Goal: Task Accomplishment & Management: Complete application form

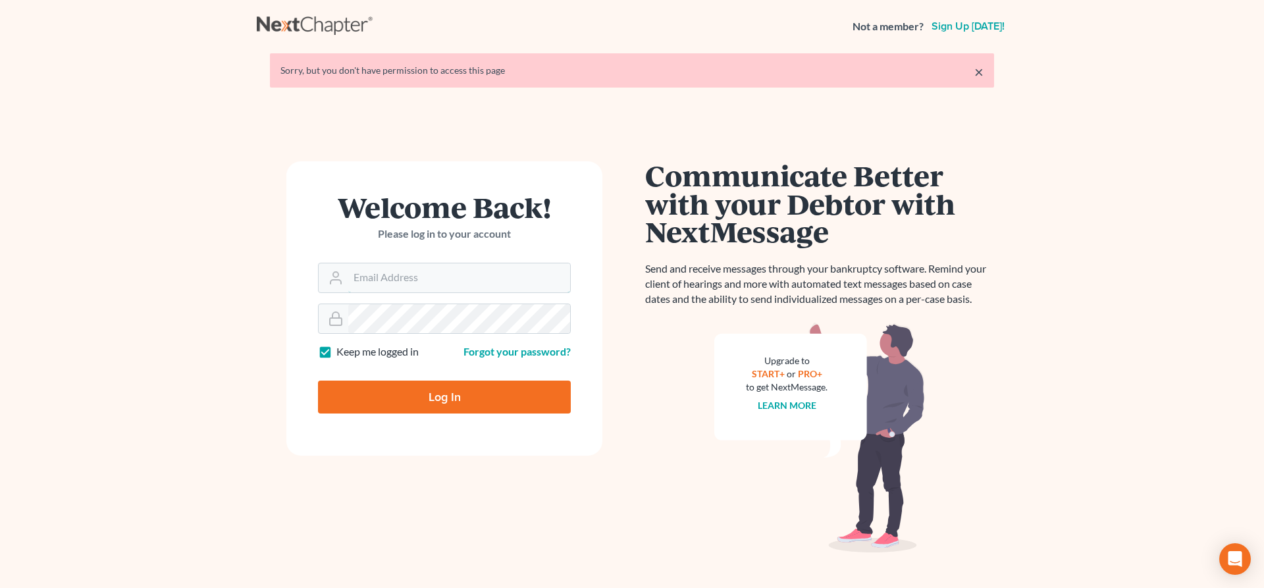
type input "[EMAIL_ADDRESS][DOMAIN_NAME]"
type input "Thinking..."
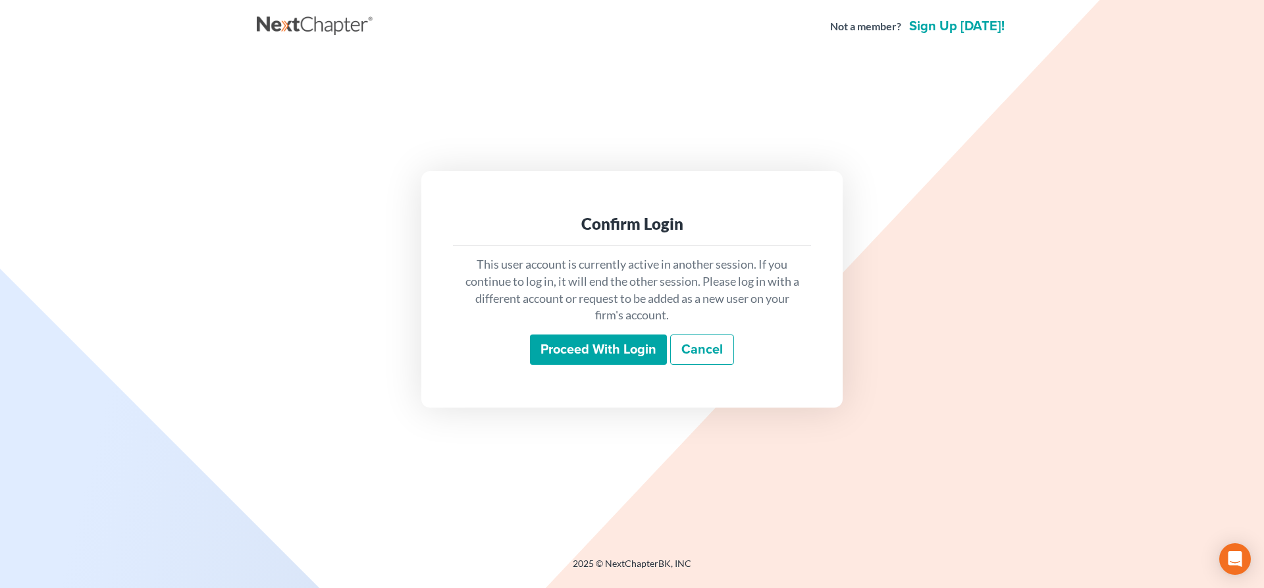
click at [615, 344] on input "Proceed with login" at bounding box center [598, 349] width 137 height 30
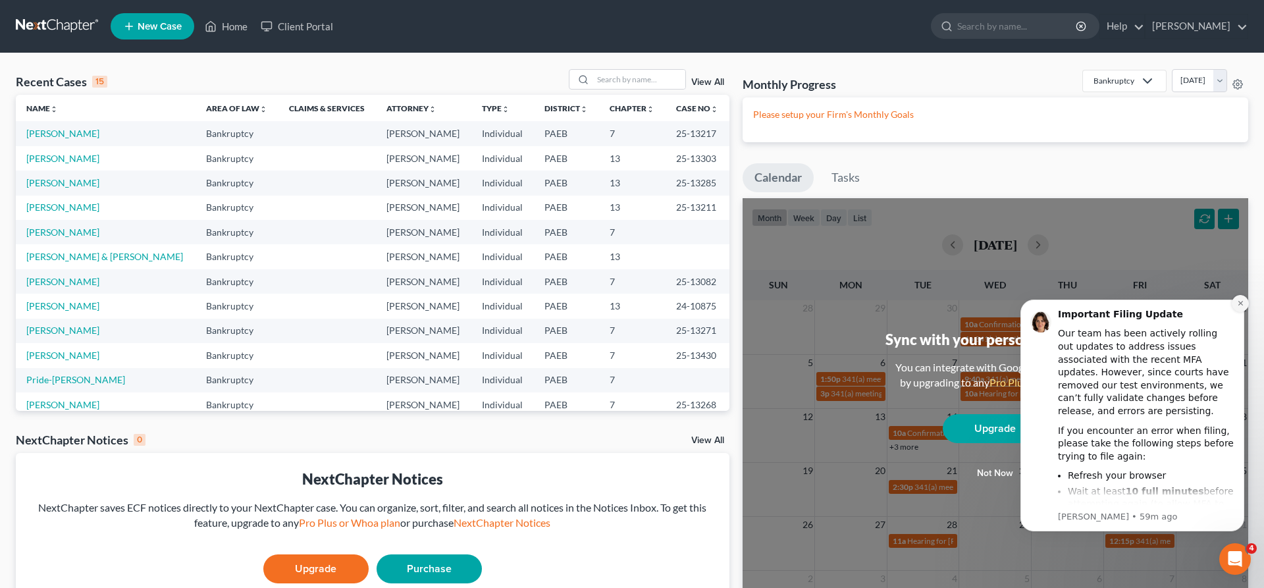
click at [1236, 302] on button "Dismiss notification" at bounding box center [1240, 303] width 17 height 17
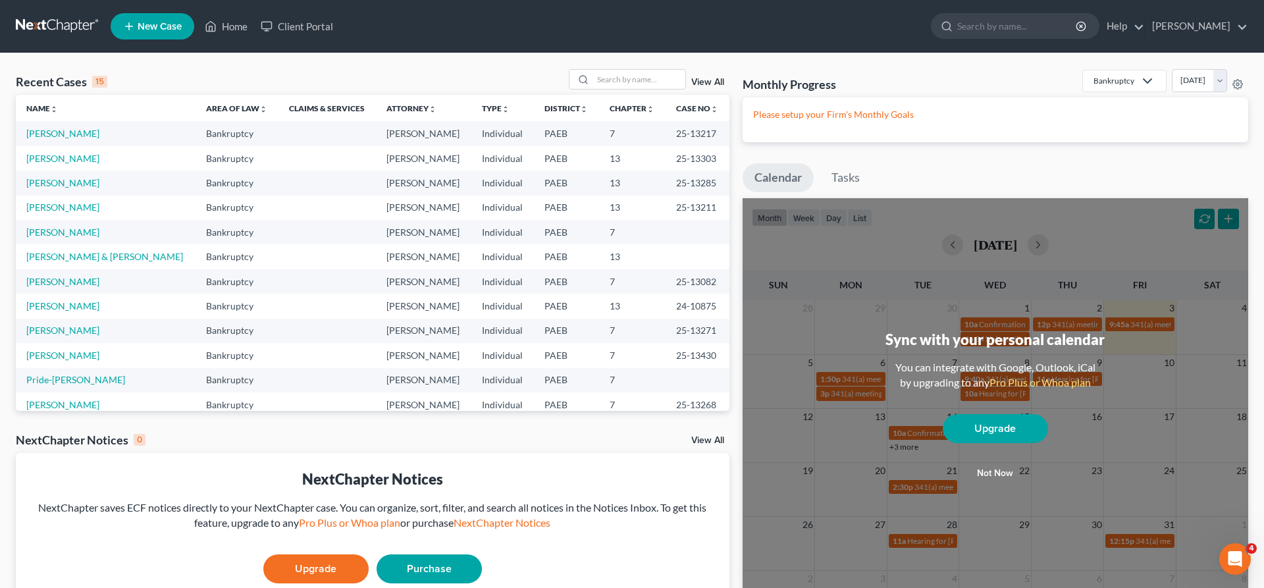
click at [159, 23] on span "New Case" at bounding box center [160, 27] width 44 height 10
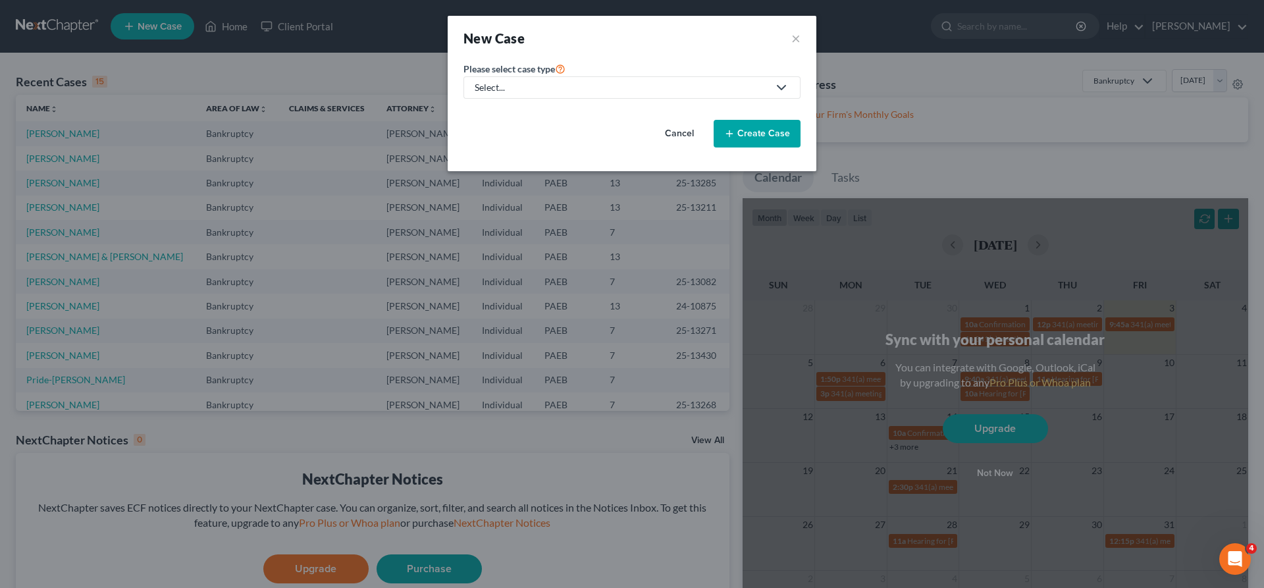
click at [569, 81] on div "Select..." at bounding box center [622, 87] width 294 height 13
click at [565, 84] on div "Select..." at bounding box center [622, 87] width 294 height 13
click at [508, 91] on div "Select..." at bounding box center [622, 87] width 294 height 13
click at [493, 116] on div "Bankruptcy" at bounding box center [499, 113] width 47 height 13
select select "67"
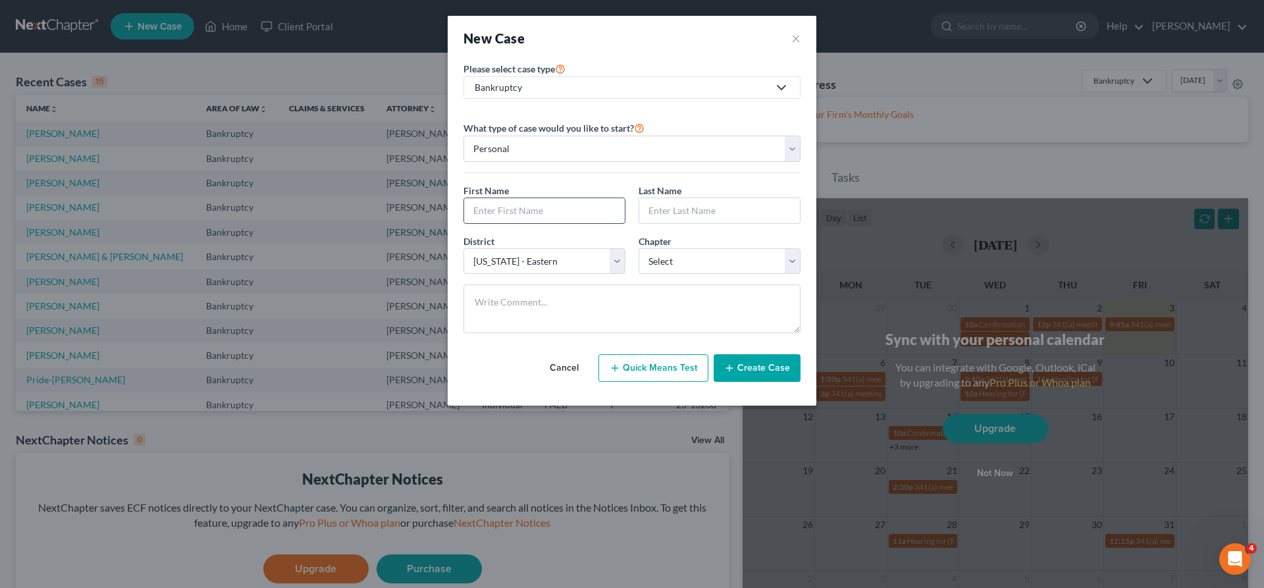
click at [480, 211] on input "text" at bounding box center [544, 210] width 161 height 25
type input "[PERSON_NAME]"
click at [639, 248] on select "Select 7 11 12 13" at bounding box center [720, 261] width 162 height 26
select select "3"
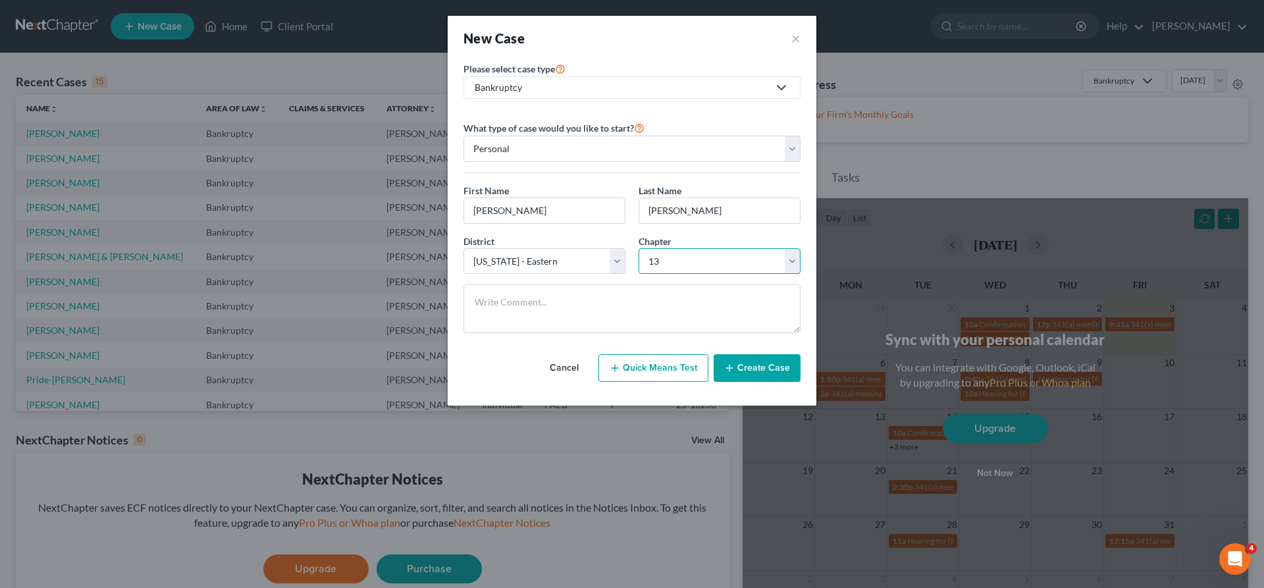
click option "13" at bounding box center [0, 0] width 0 height 0
click at [739, 366] on button "Create Case" at bounding box center [757, 368] width 87 height 28
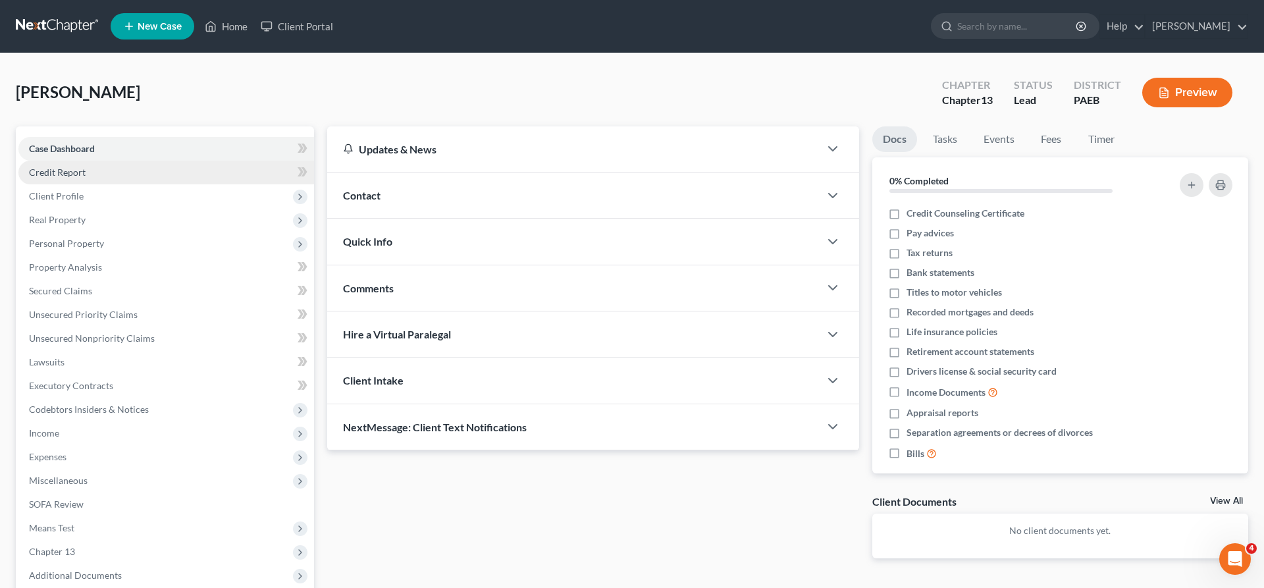
drag, startPoint x: 68, startPoint y: 172, endPoint x: 84, endPoint y: 174, distance: 15.9
click at [68, 172] on span "Credit Report" at bounding box center [57, 172] width 57 height 11
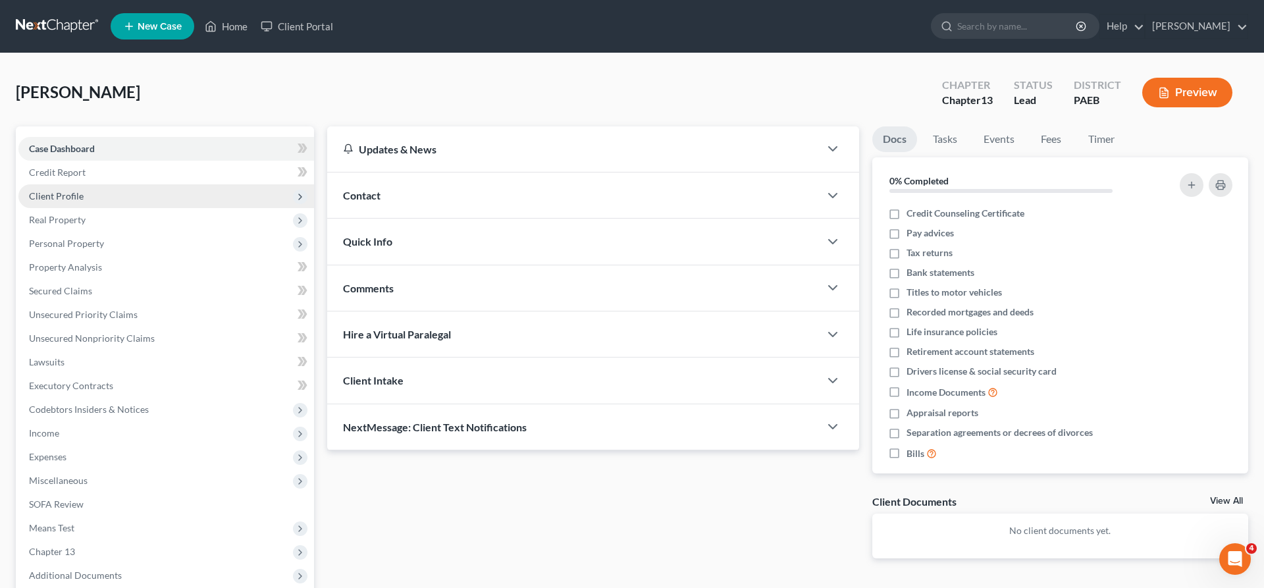
click at [74, 190] on span "Client Profile" at bounding box center [56, 195] width 55 height 11
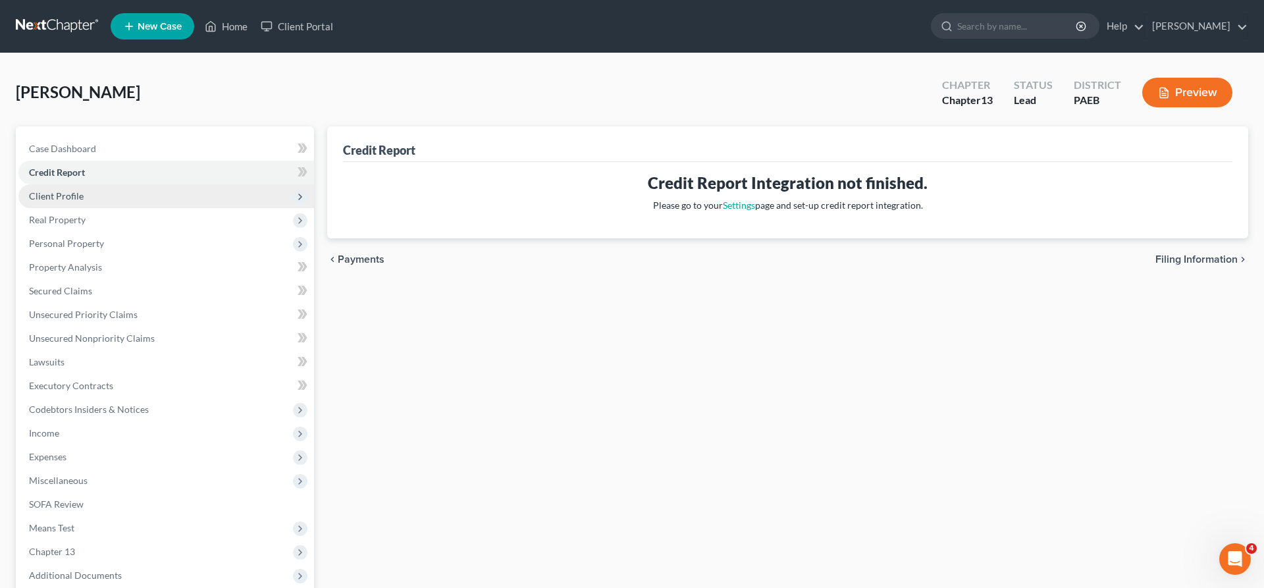
click at [80, 194] on span "Client Profile" at bounding box center [56, 195] width 55 height 11
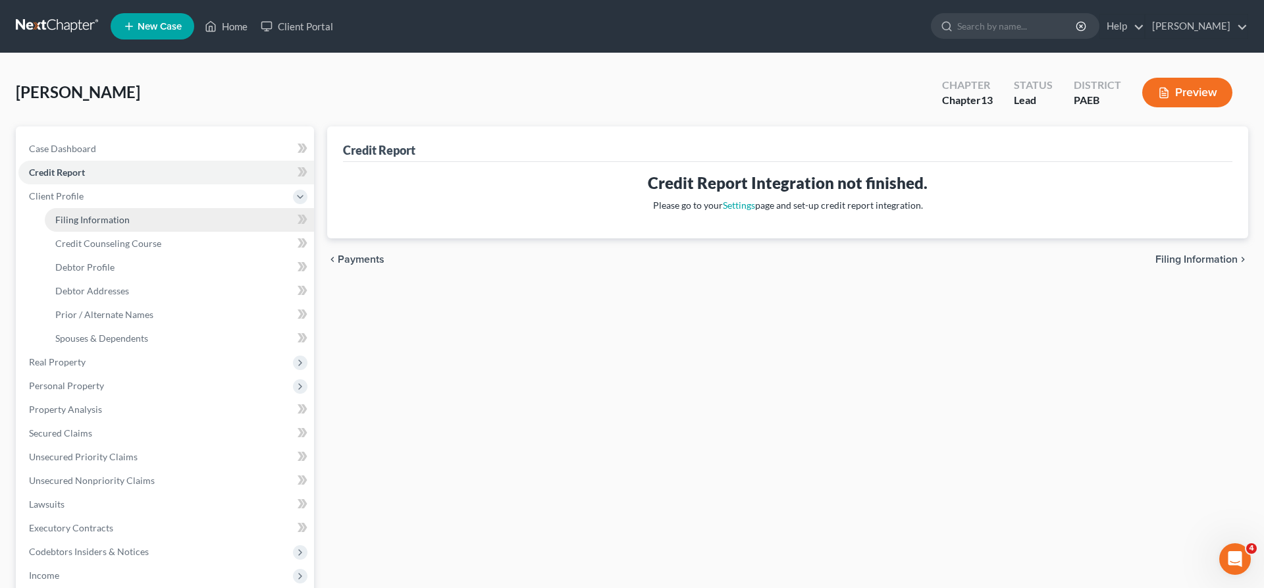
click at [111, 217] on span "Filing Information" at bounding box center [92, 219] width 74 height 11
select select "1"
select select "0"
select select "3"
select select "67"
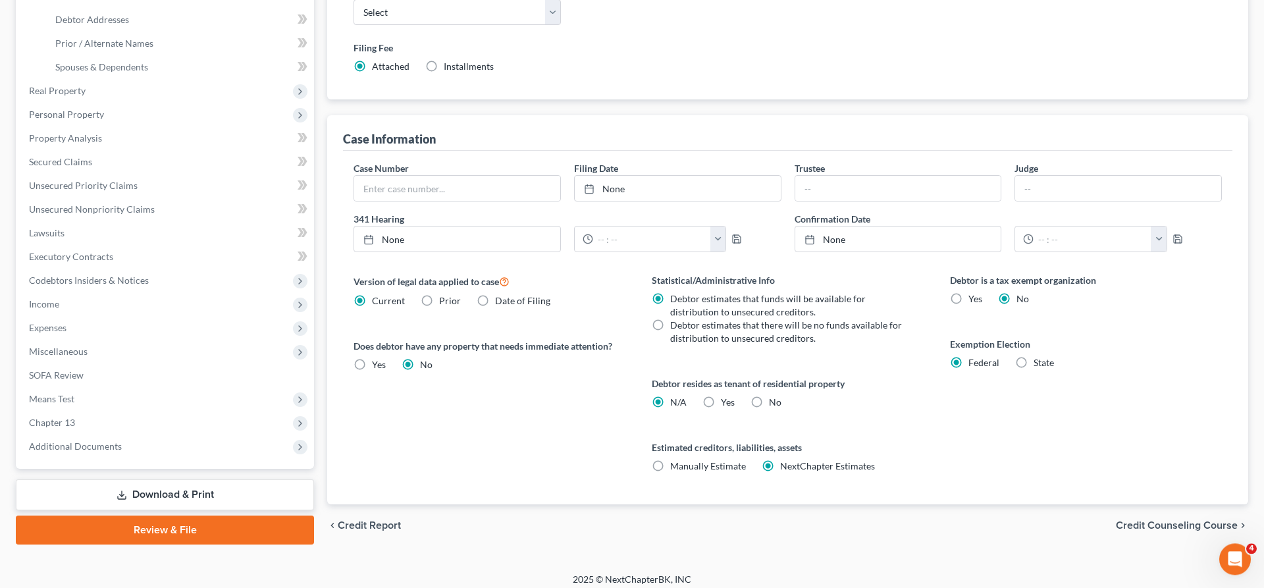
scroll to position [279, 0]
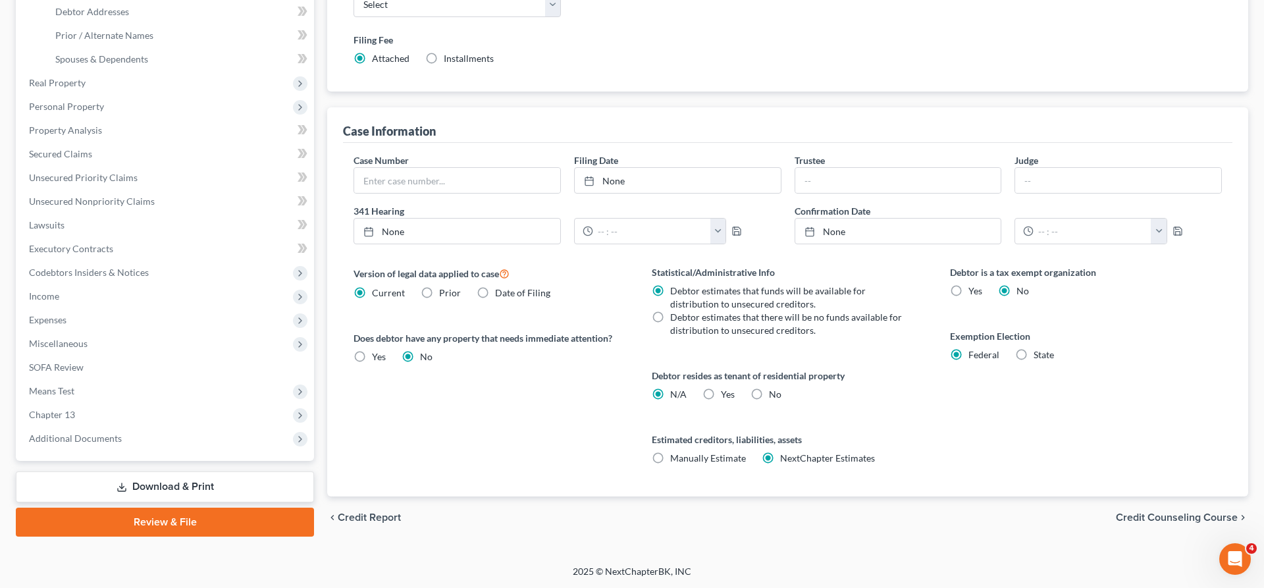
click at [1176, 518] on span "Credit Counseling Course" at bounding box center [1177, 517] width 122 height 11
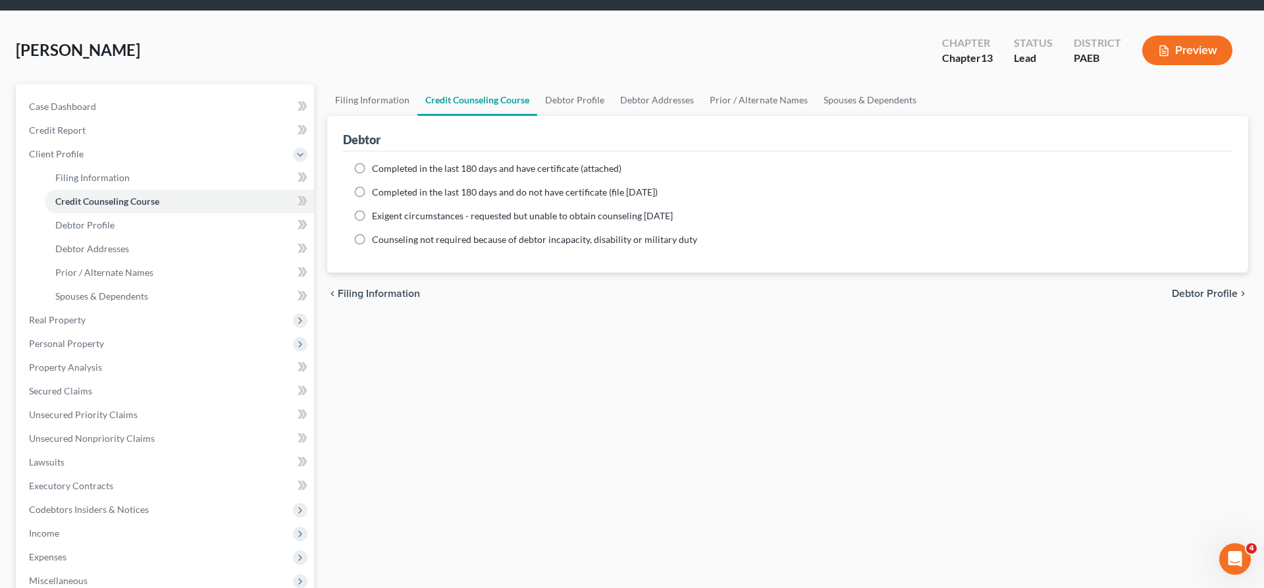
scroll to position [75, 0]
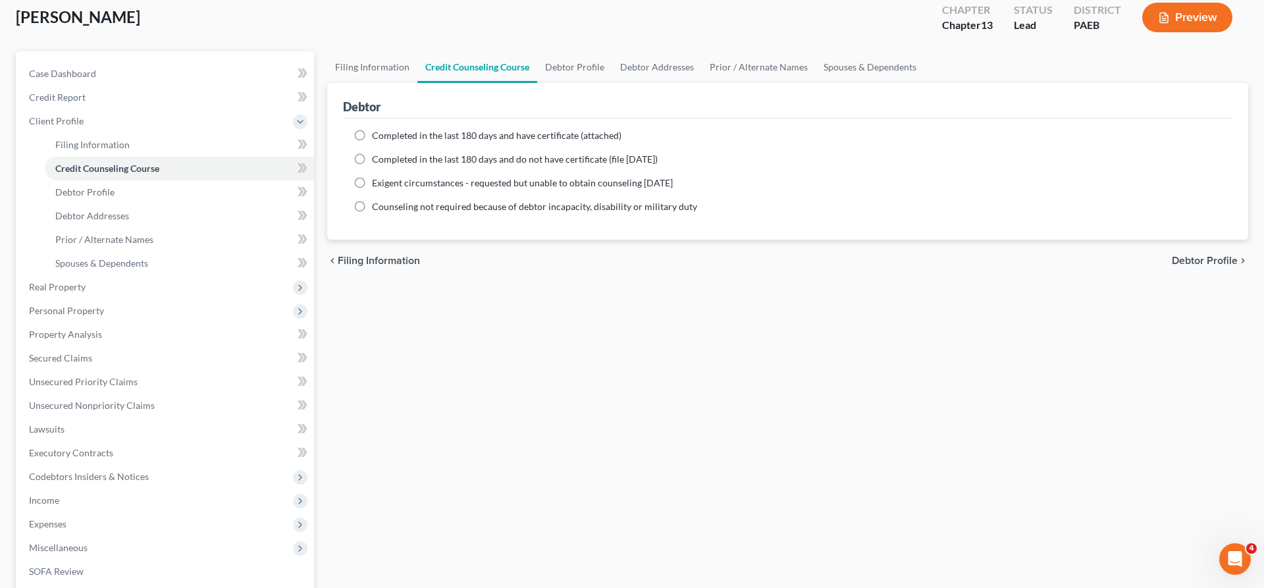
click at [372, 136] on label "Completed in the last 180 days and have certificate (attached)" at bounding box center [496, 135] width 249 height 13
click at [377, 136] on input "Completed in the last 180 days and have certificate (attached)" at bounding box center [381, 133] width 9 height 9
radio input "true"
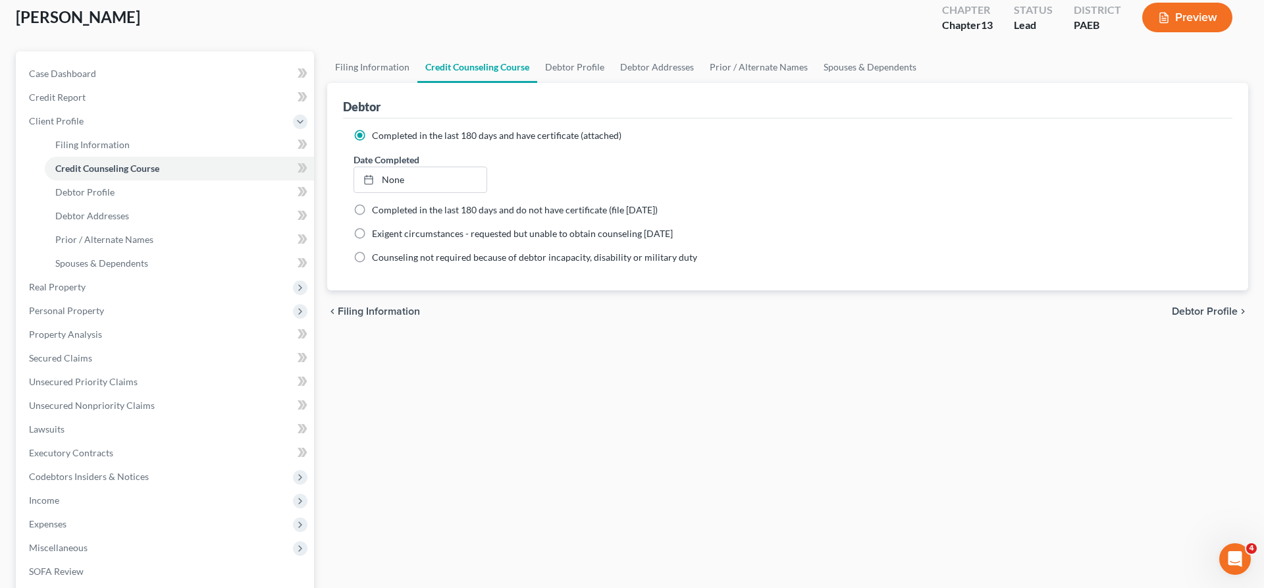
click at [1201, 306] on span "Debtor Profile" at bounding box center [1205, 311] width 66 height 11
select select "0"
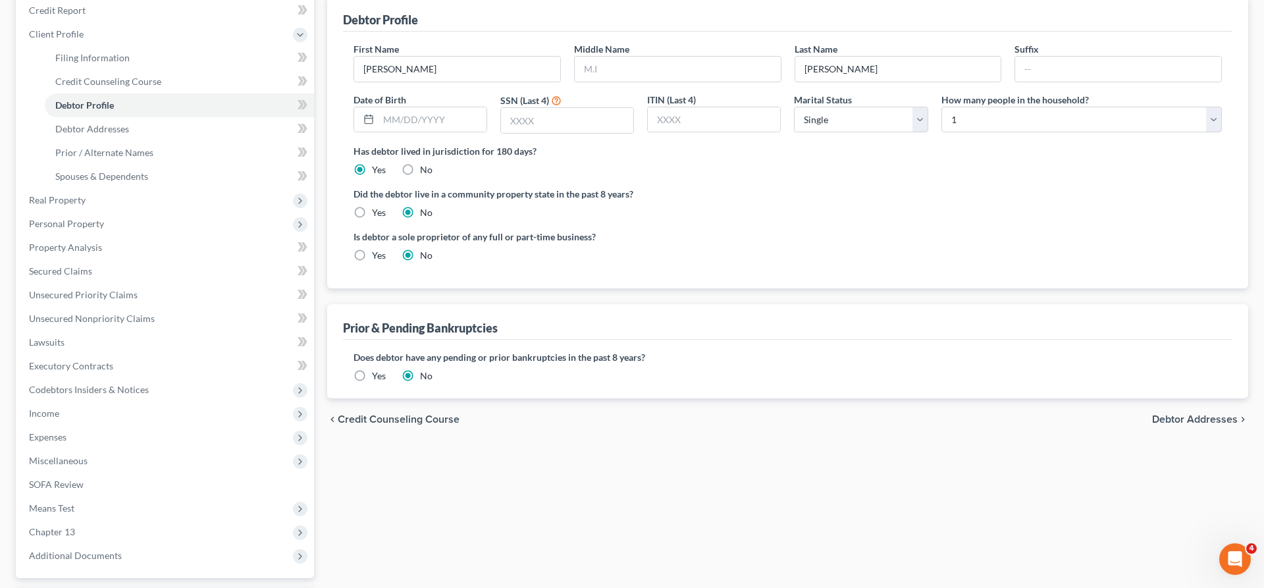
scroll to position [134, 0]
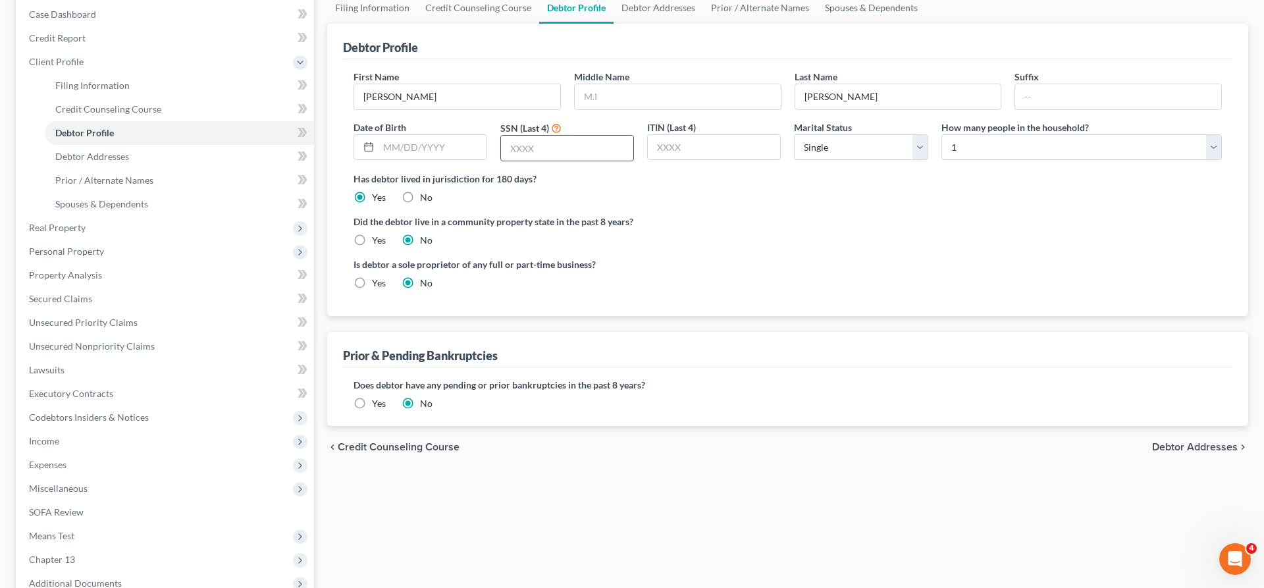
click at [543, 154] on input "text" at bounding box center [567, 148] width 132 height 25
click at [539, 145] on input "text" at bounding box center [567, 148] width 132 height 25
type input "9866"
select select "1"
click option "Married" at bounding box center [0, 0] width 0 height 0
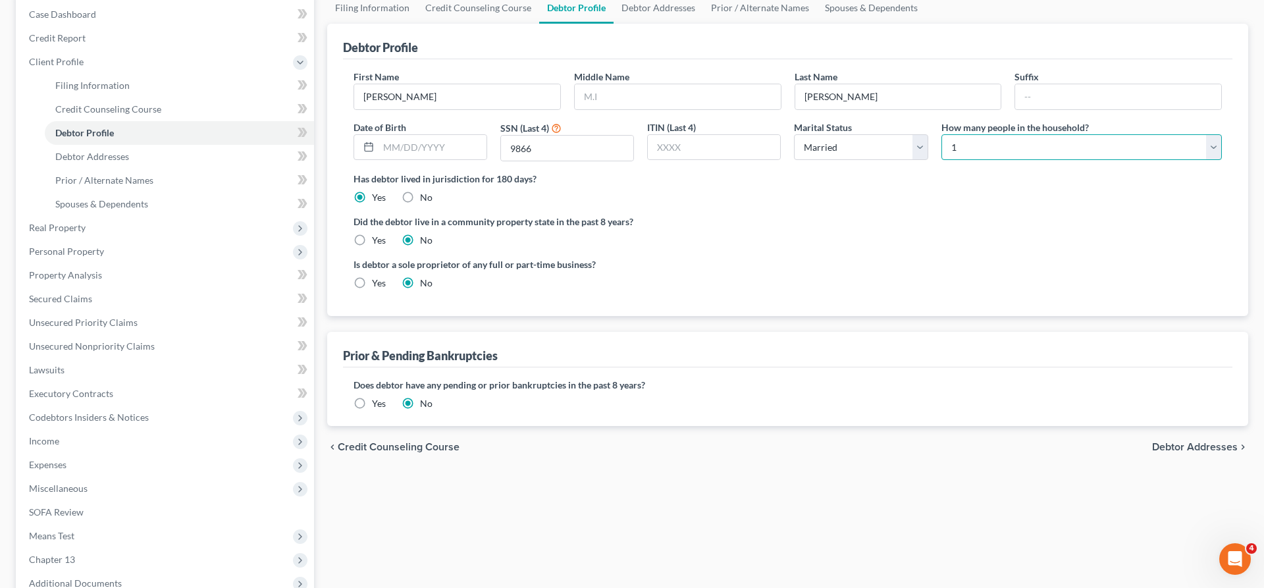
click at [941, 134] on select "Select 1 2 3 4 5 6 7 8 9 10 11 12 13 14 15 16 17 18 19 20" at bounding box center [1081, 147] width 280 height 26
select select "1"
click option "2" at bounding box center [0, 0] width 0 height 0
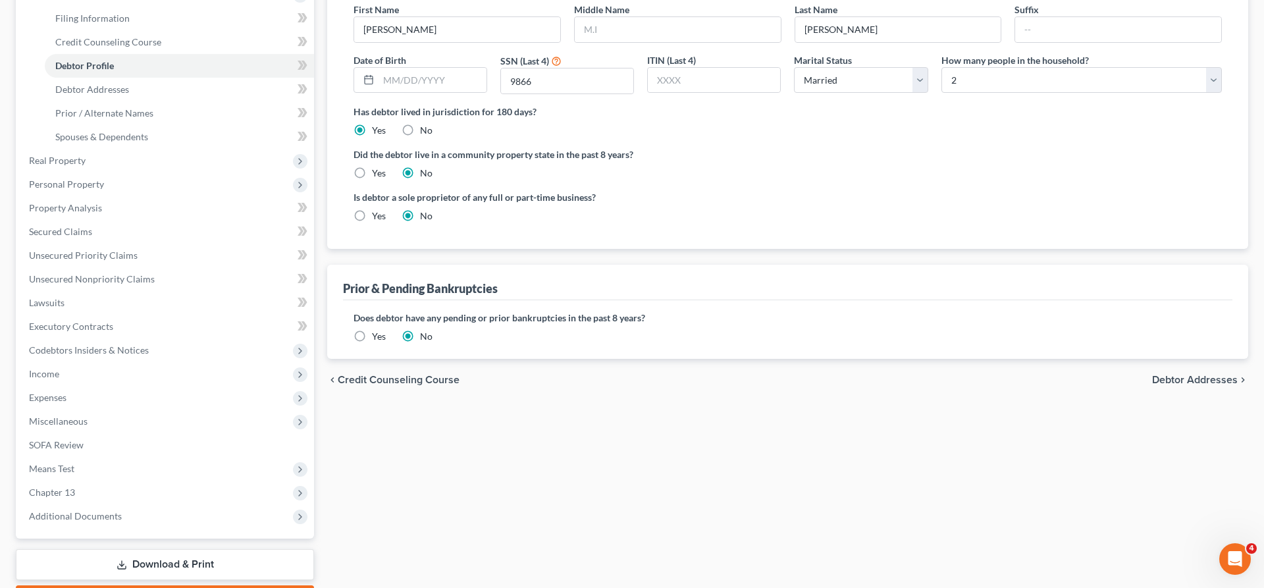
click at [372, 338] on label "Yes" at bounding box center [379, 336] width 14 height 13
click at [377, 338] on input "Yes" at bounding box center [381, 334] width 9 height 9
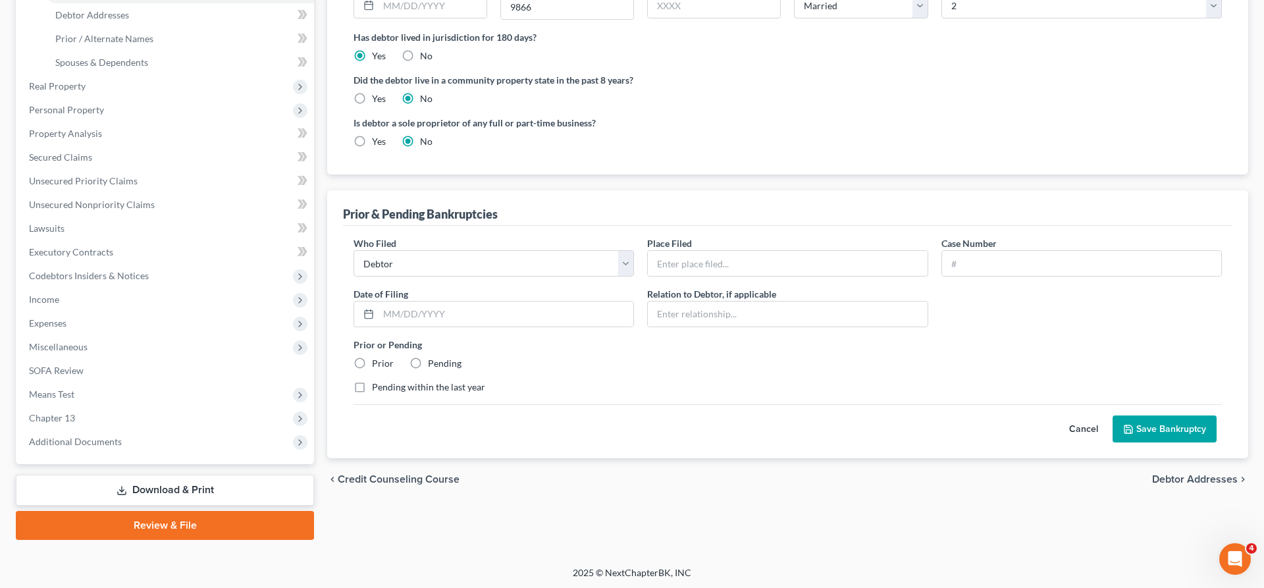
scroll to position [276, 0]
click at [1090, 425] on button "Cancel" at bounding box center [1084, 428] width 58 height 26
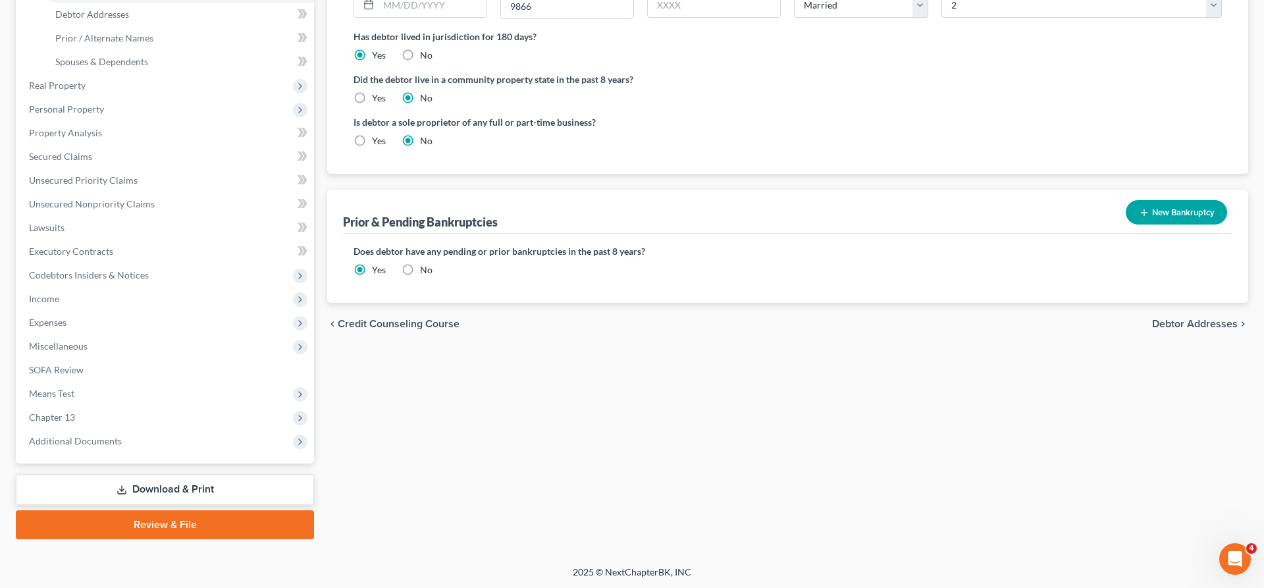
click at [420, 270] on label "No" at bounding box center [426, 269] width 13 height 13
click at [425, 270] on input "No" at bounding box center [429, 267] width 9 height 9
radio input "true"
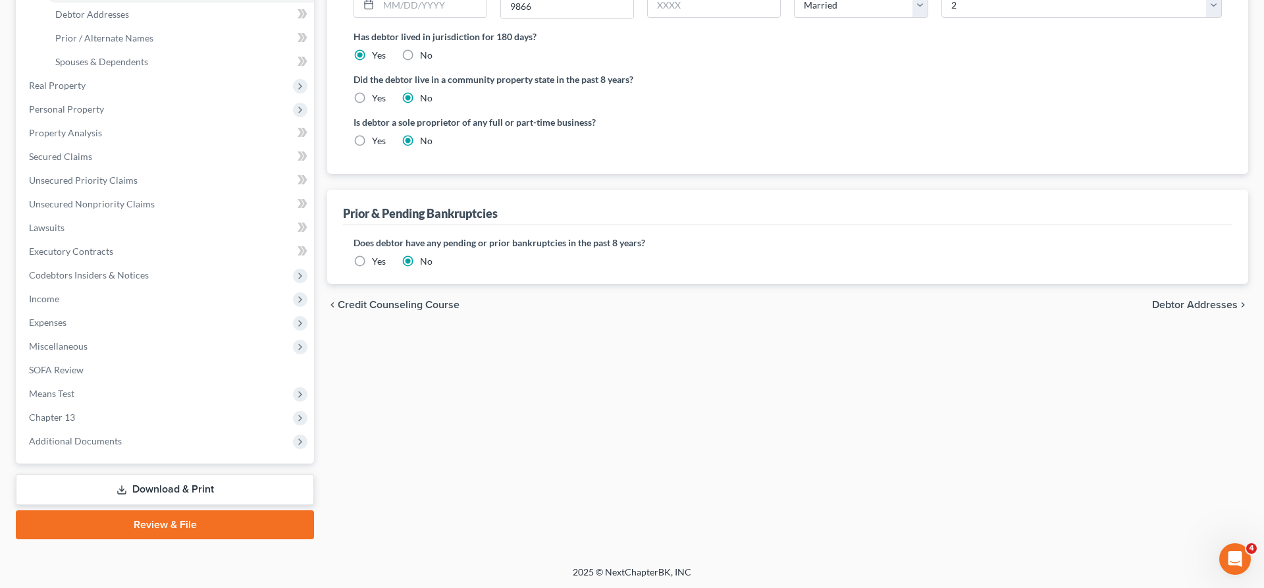
click at [1222, 303] on span "Debtor Addresses" at bounding box center [1195, 305] width 86 height 11
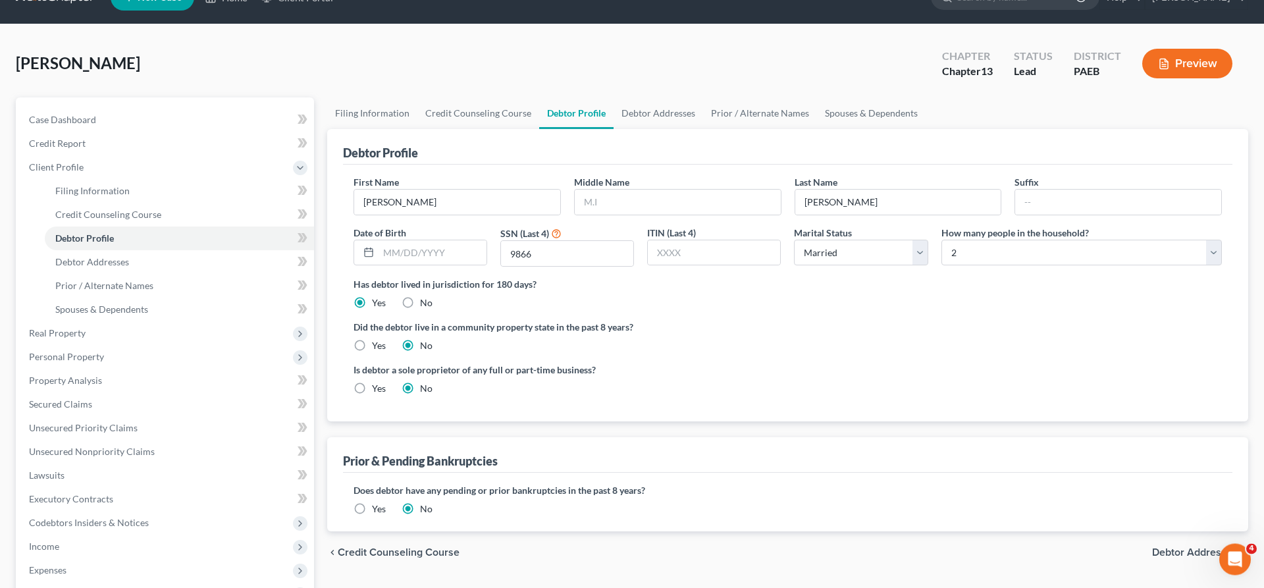
select select "0"
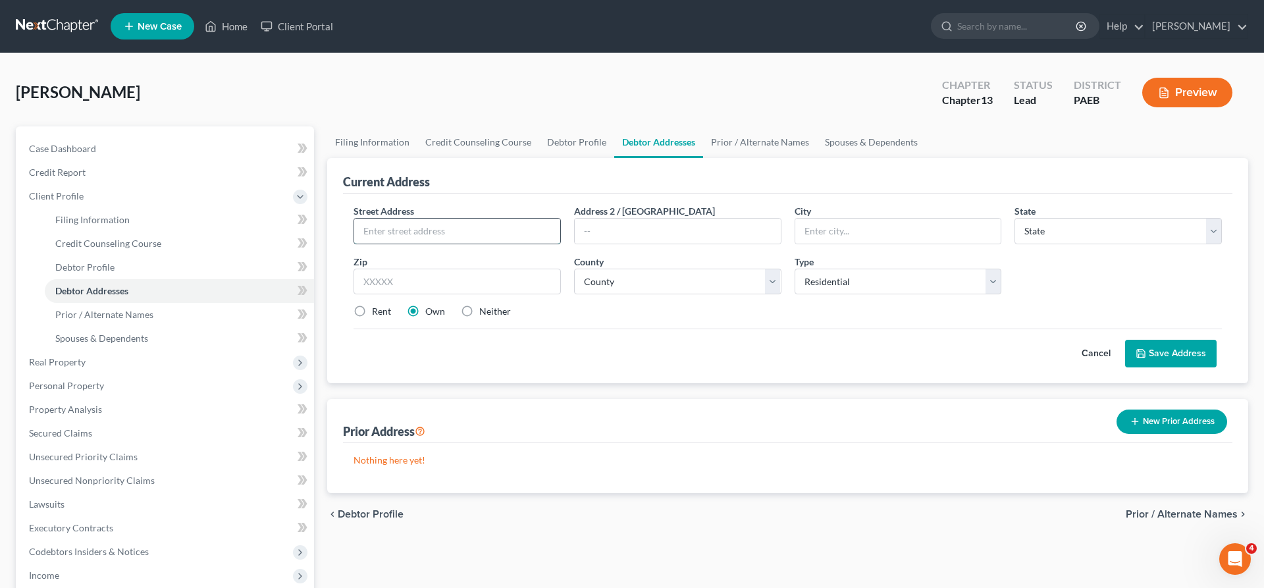
click at [409, 236] on input "text" at bounding box center [457, 231] width 206 height 25
type input "8 Todmorden ln"
click at [603, 228] on input "text" at bounding box center [678, 231] width 206 height 25
click at [470, 289] on input "text" at bounding box center [456, 282] width 207 height 26
type input "19086"
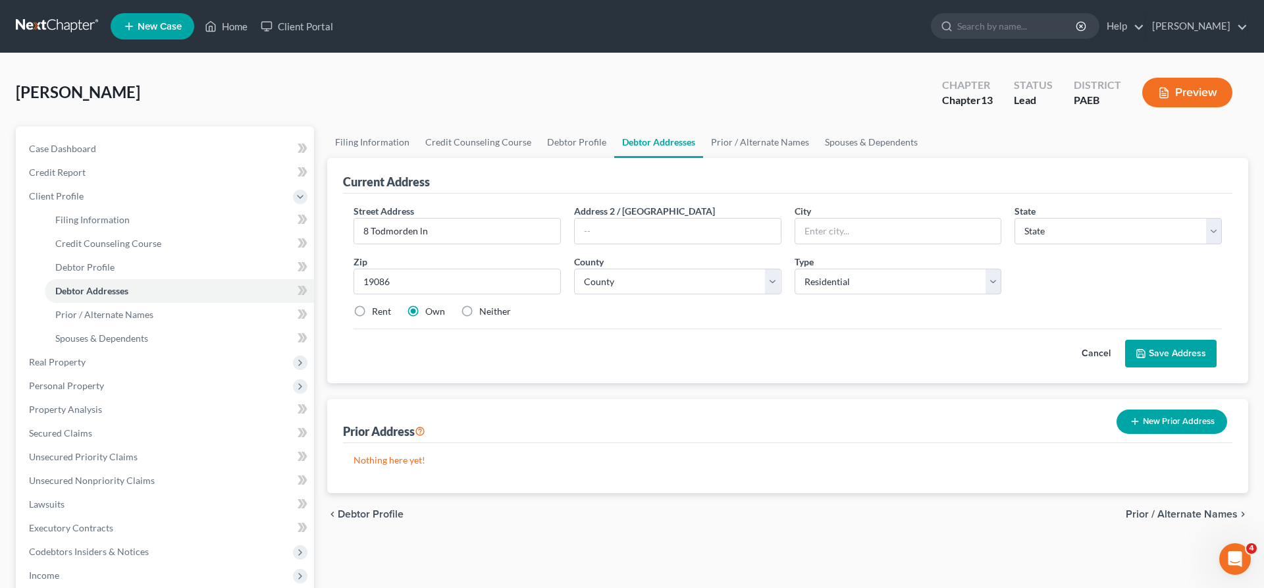
click at [594, 319] on div "Street Address * 8 Todmorden ln Address 2 / [GEOGRAPHIC_DATA] * State * State […" at bounding box center [787, 266] width 881 height 125
type input "Wallingford"
select select "39"
select select "22"
click option "[US_STATE][GEOGRAPHIC_DATA]" at bounding box center [0, 0] width 0 height 0
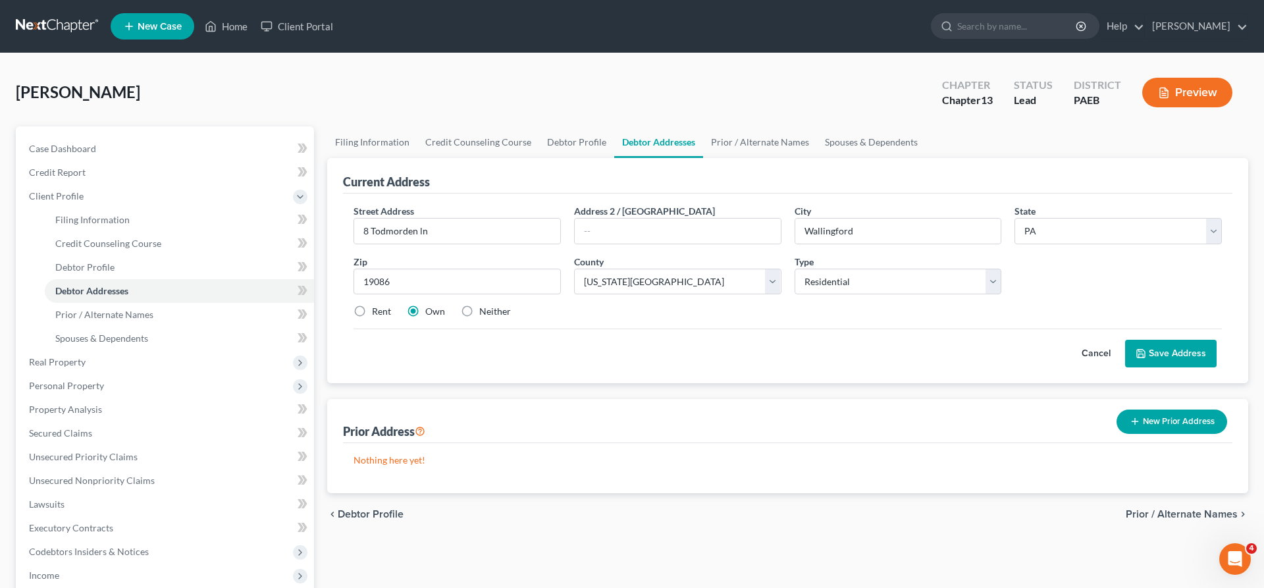
drag, startPoint x: 1188, startPoint y: 341, endPoint x: 1183, endPoint y: 348, distance: 8.6
click at [1183, 348] on button "Save Address" at bounding box center [1170, 354] width 91 height 28
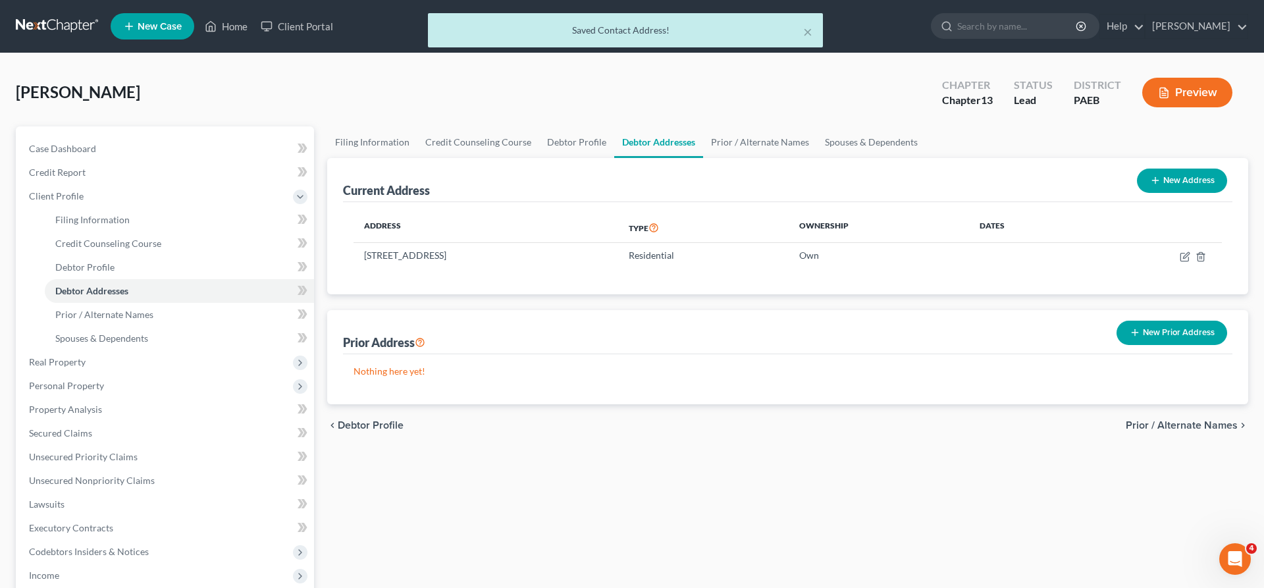
click at [1161, 329] on button "New Prior Address" at bounding box center [1171, 333] width 111 height 24
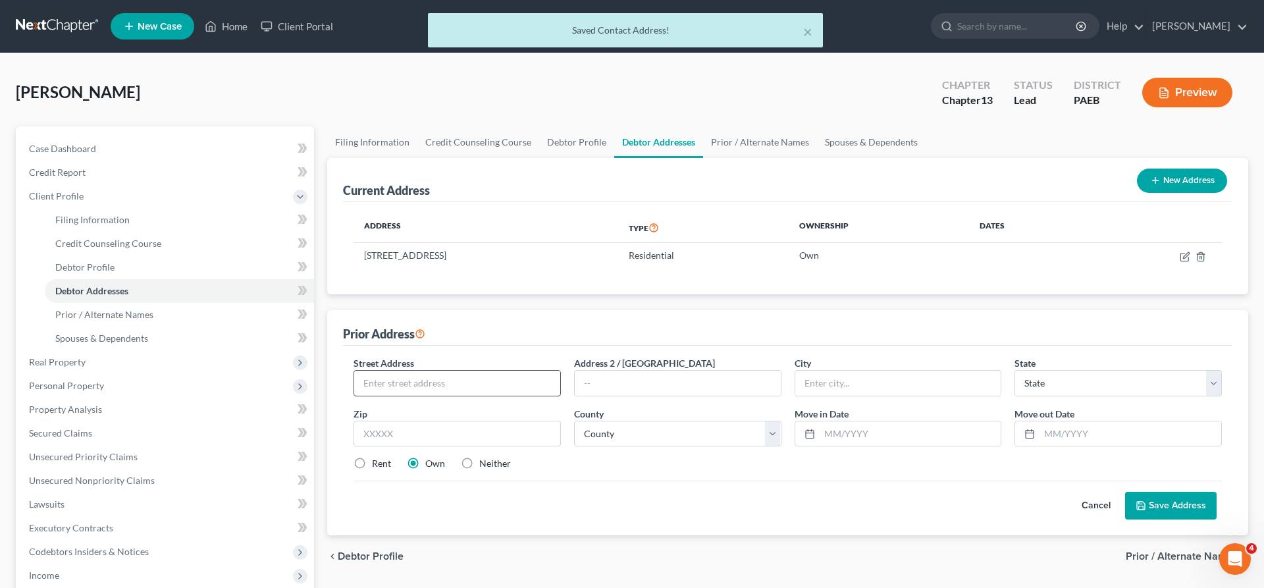
click at [417, 379] on input "text" at bounding box center [457, 383] width 206 height 25
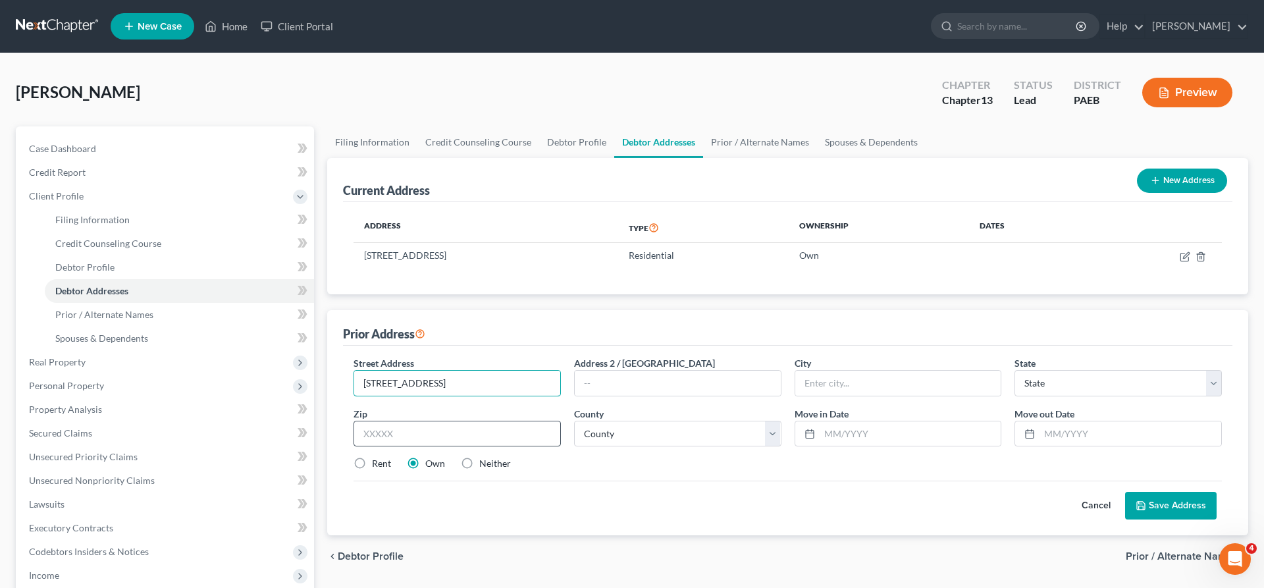
type input "[STREET_ADDRESS]"
click at [435, 433] on input "text" at bounding box center [456, 434] width 207 height 26
type input "08066"
type input "Paulsboro"
select select "33"
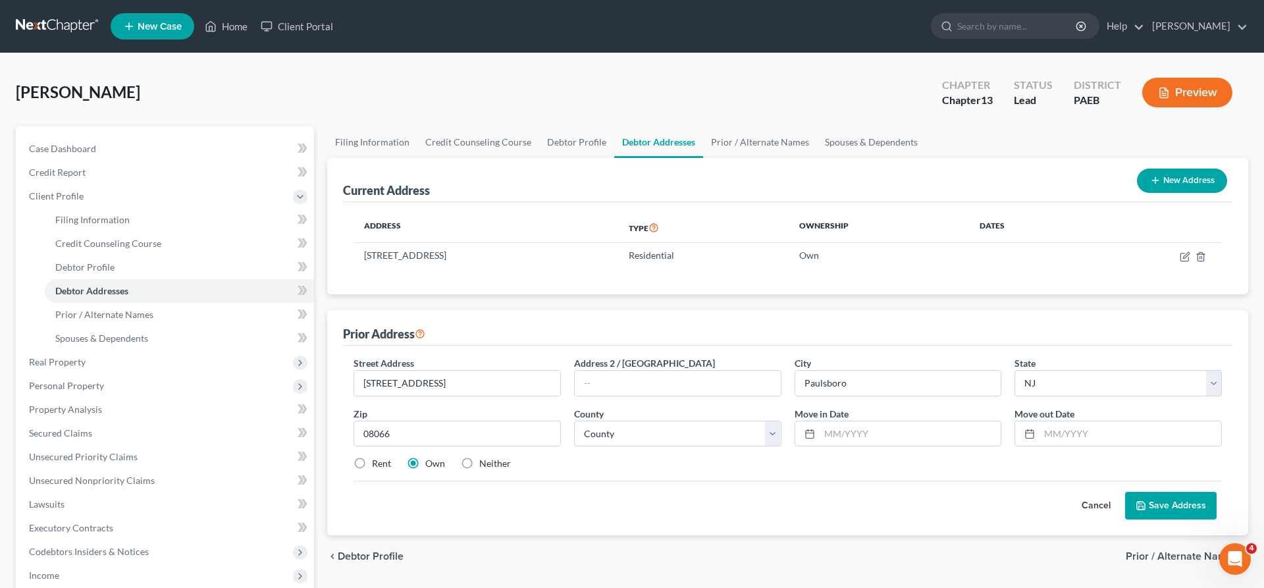
click at [667, 486] on div "Cancel Save Address" at bounding box center [787, 500] width 868 height 39
click at [574, 421] on select "County" at bounding box center [677, 434] width 207 height 26
select select "7"
click option "[GEOGRAPHIC_DATA]" at bounding box center [0, 0] width 0 height 0
click at [897, 432] on input "text" at bounding box center [911, 433] width 182 height 25
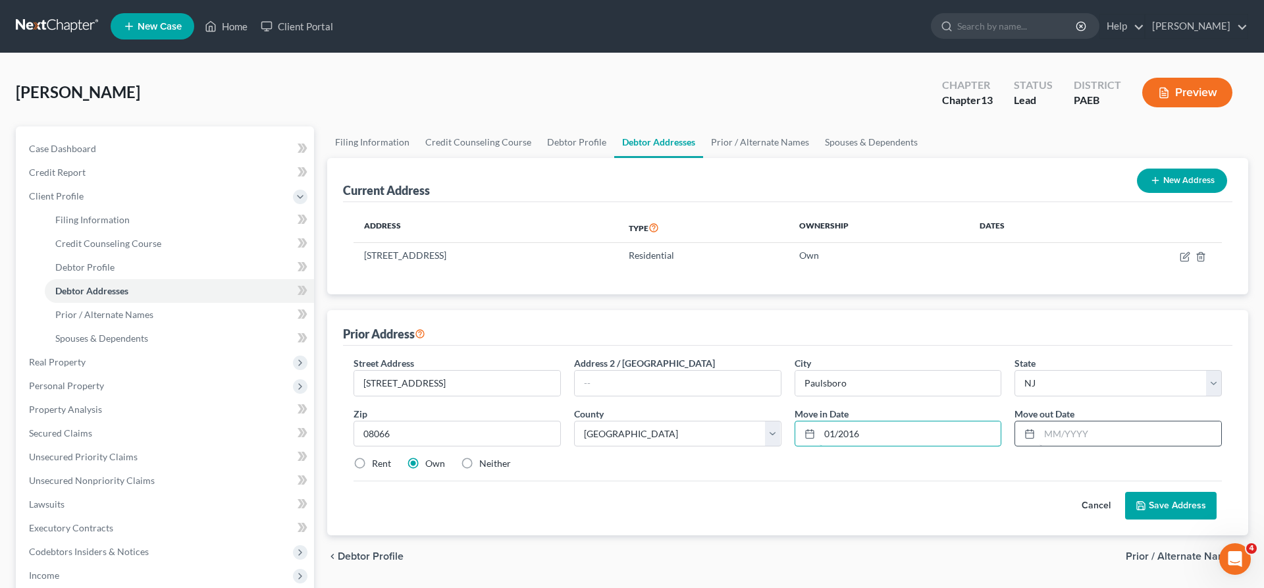
type input "01/2016"
click at [1072, 425] on input "text" at bounding box center [1130, 433] width 182 height 25
click at [963, 311] on div "Prior Address" at bounding box center [787, 328] width 889 height 36
click at [1043, 431] on input "text" at bounding box center [1130, 433] width 182 height 25
type input "01/2017"
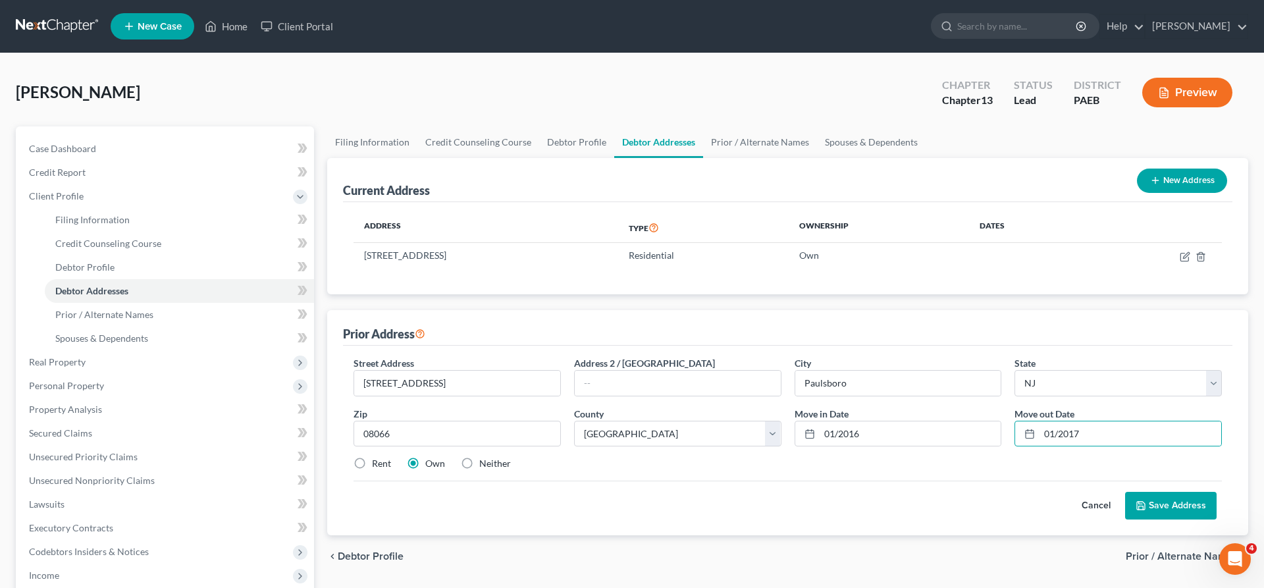
click at [1188, 506] on button "Save Address" at bounding box center [1170, 506] width 91 height 28
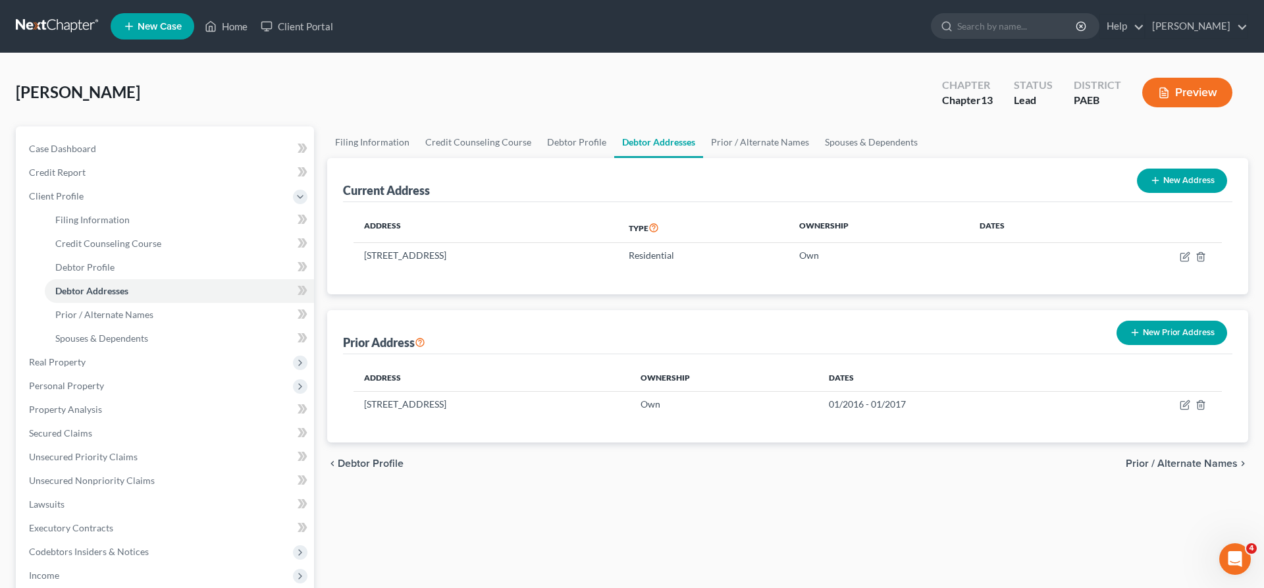
click at [1177, 328] on button "New Prior Address" at bounding box center [1171, 333] width 111 height 24
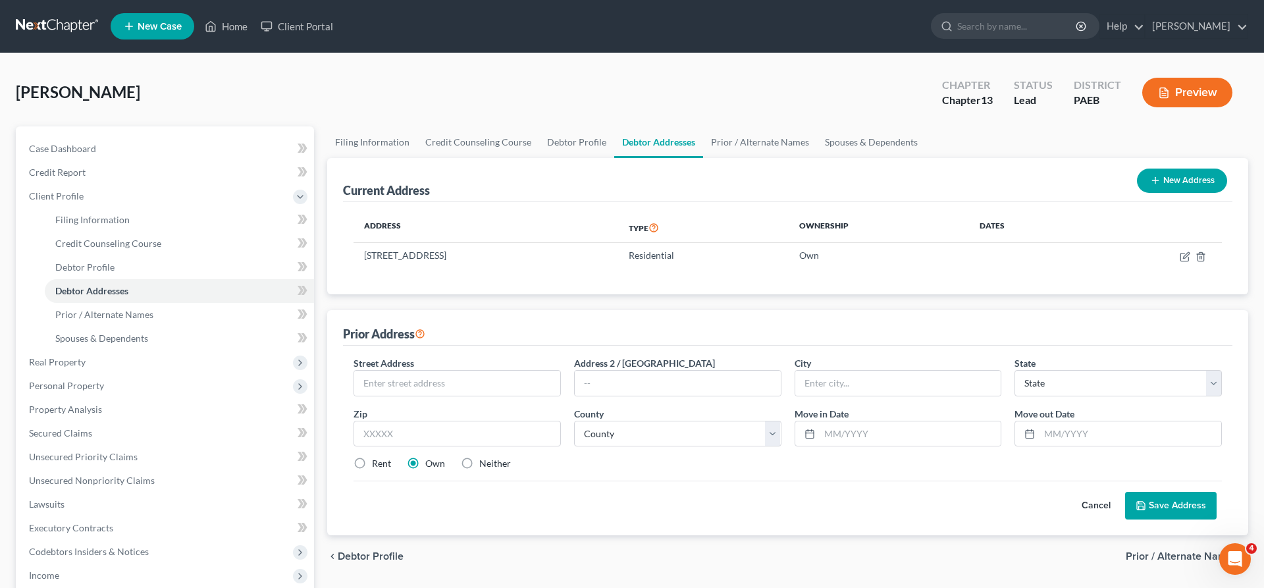
click at [1110, 504] on button "Cancel" at bounding box center [1096, 505] width 58 height 26
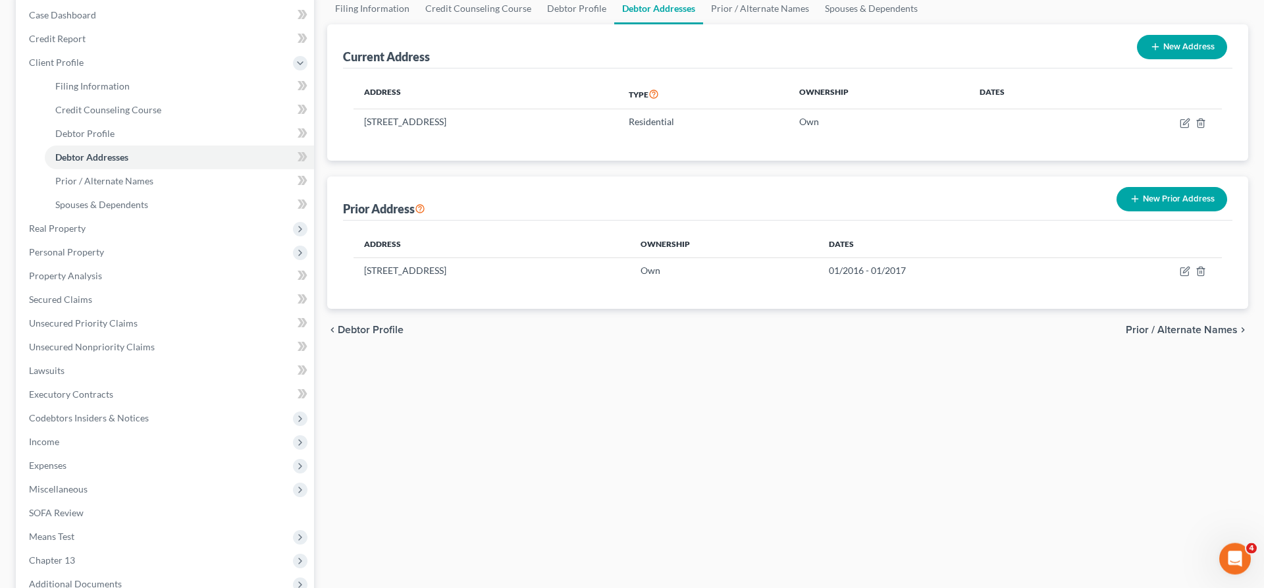
scroll to position [134, 0]
click at [1162, 327] on span "Prior / Alternate Names" at bounding box center [1182, 329] width 112 height 11
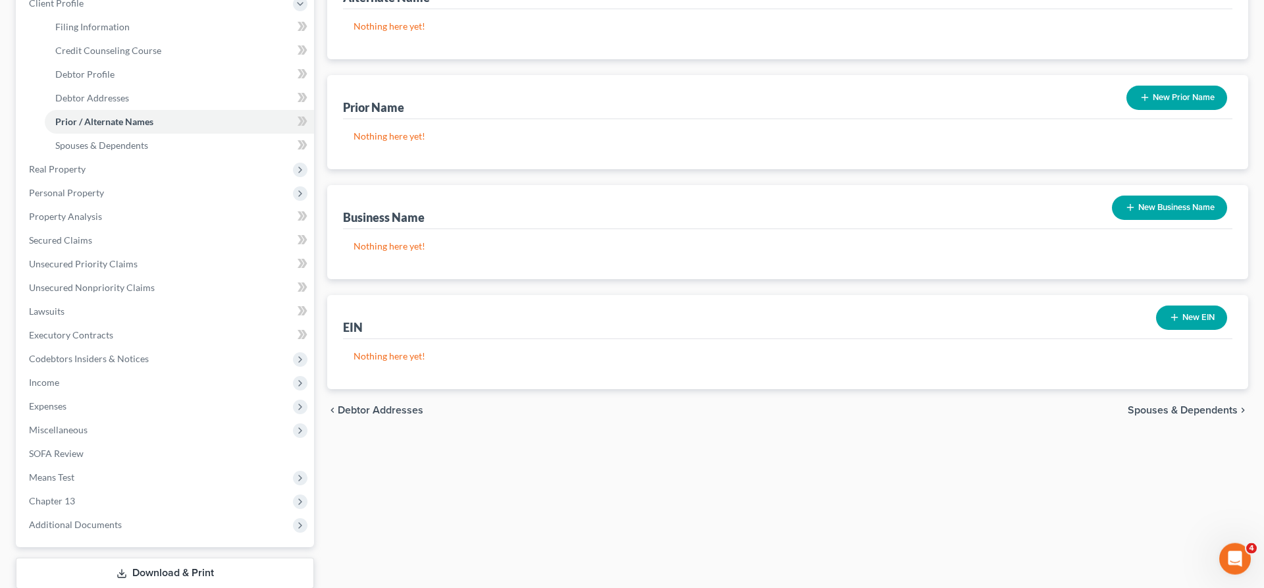
scroll to position [201, 0]
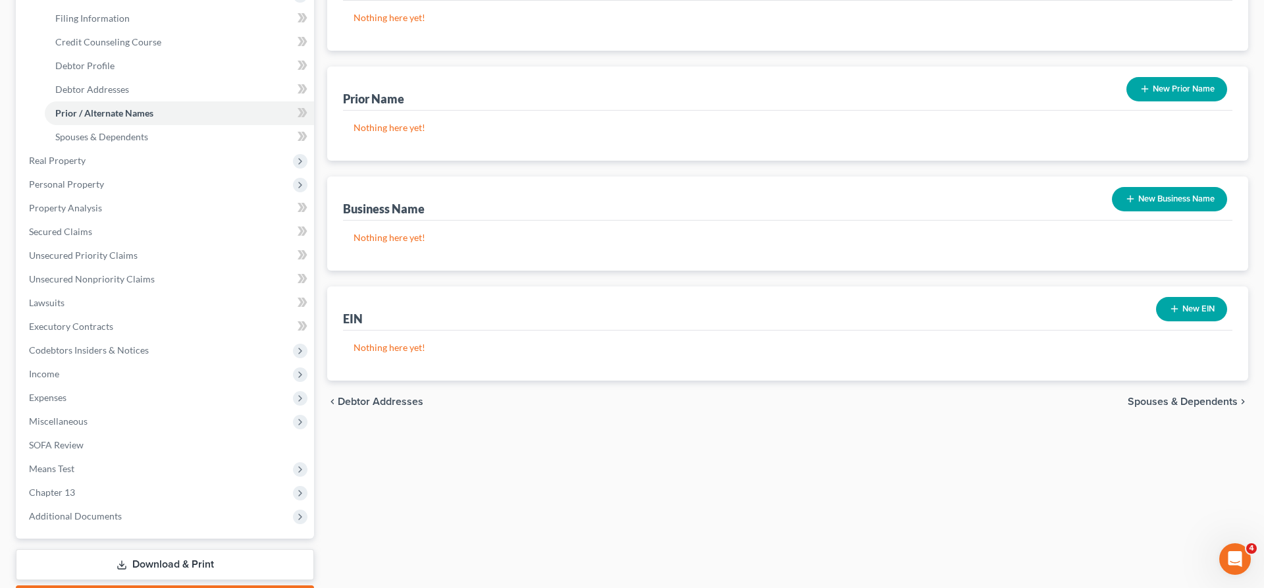
click at [1177, 396] on span "Spouses & Dependents" at bounding box center [1183, 401] width 110 height 11
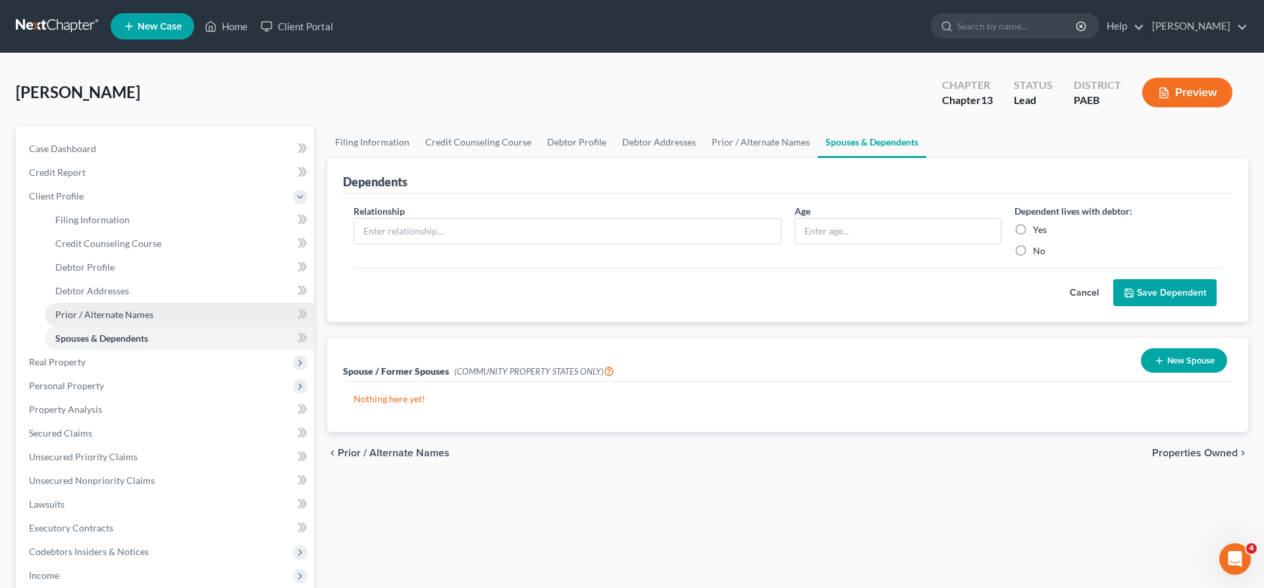
click at [120, 315] on span "Prior / Alternate Names" at bounding box center [104, 314] width 98 height 11
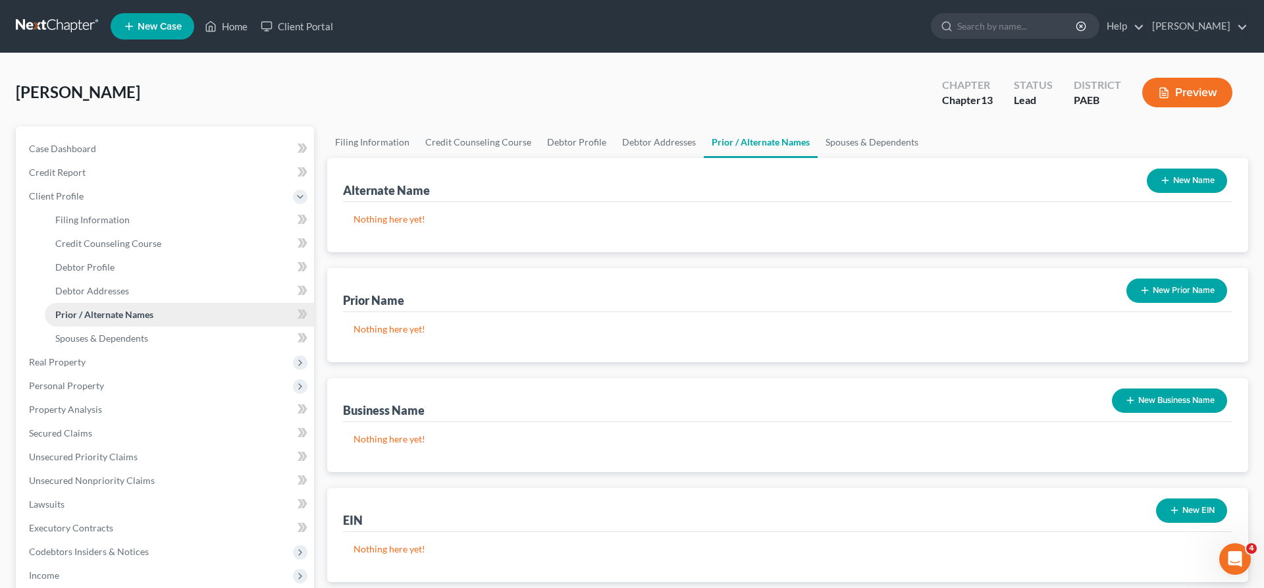
click at [124, 309] on span "Prior / Alternate Names" at bounding box center [104, 314] width 98 height 11
click at [1178, 170] on button "New Name" at bounding box center [1187, 181] width 80 height 24
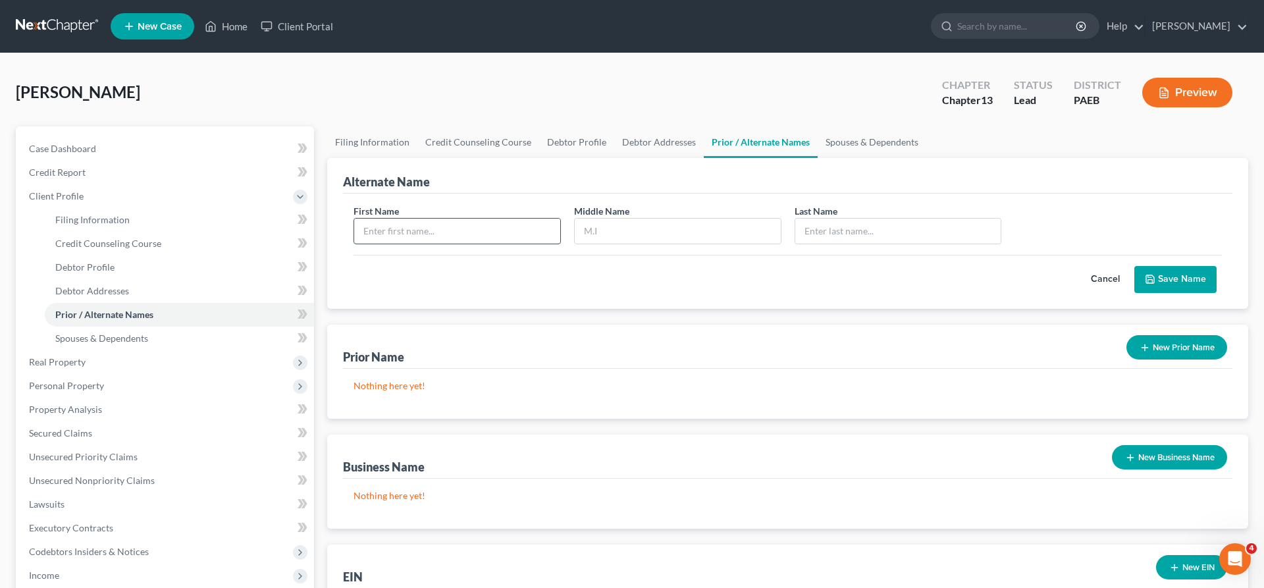
click at [382, 232] on input "text" at bounding box center [457, 231] width 206 height 25
type input "[PERSON_NAME]"
type input "P"
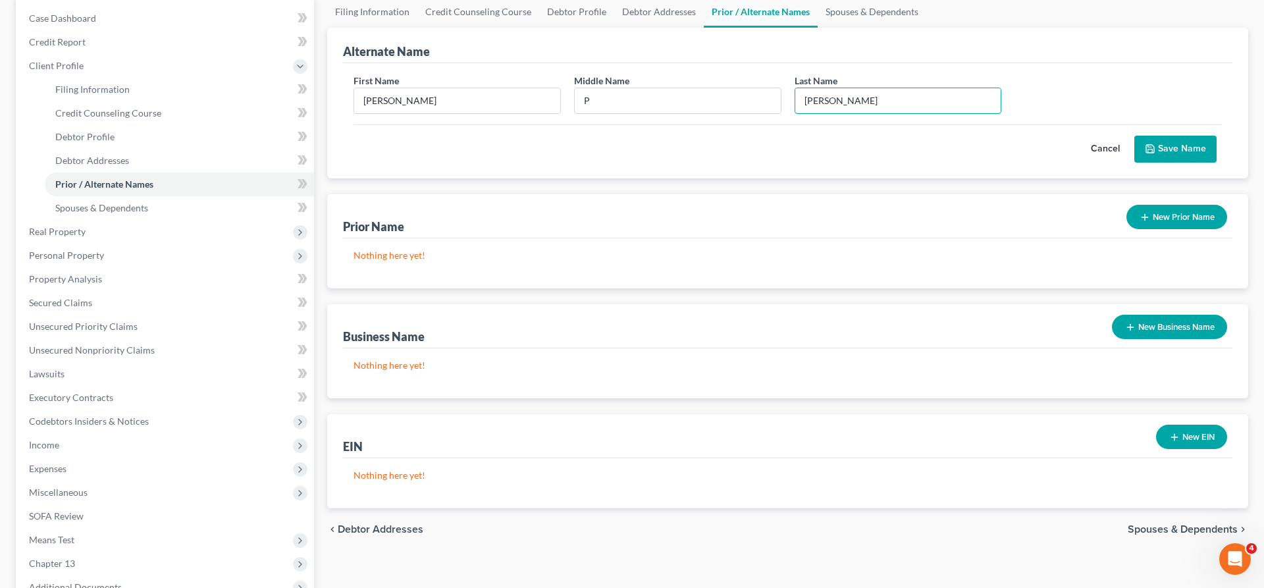
scroll to position [67, 0]
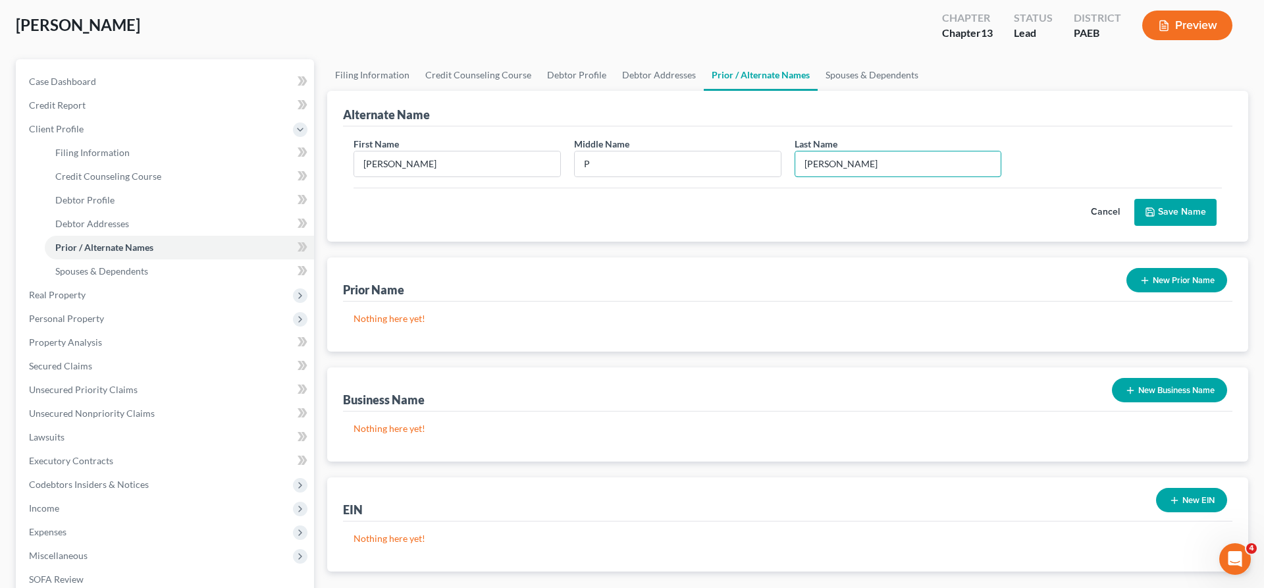
type input "[PERSON_NAME]"
click at [1183, 208] on button "Save Name" at bounding box center [1175, 213] width 82 height 28
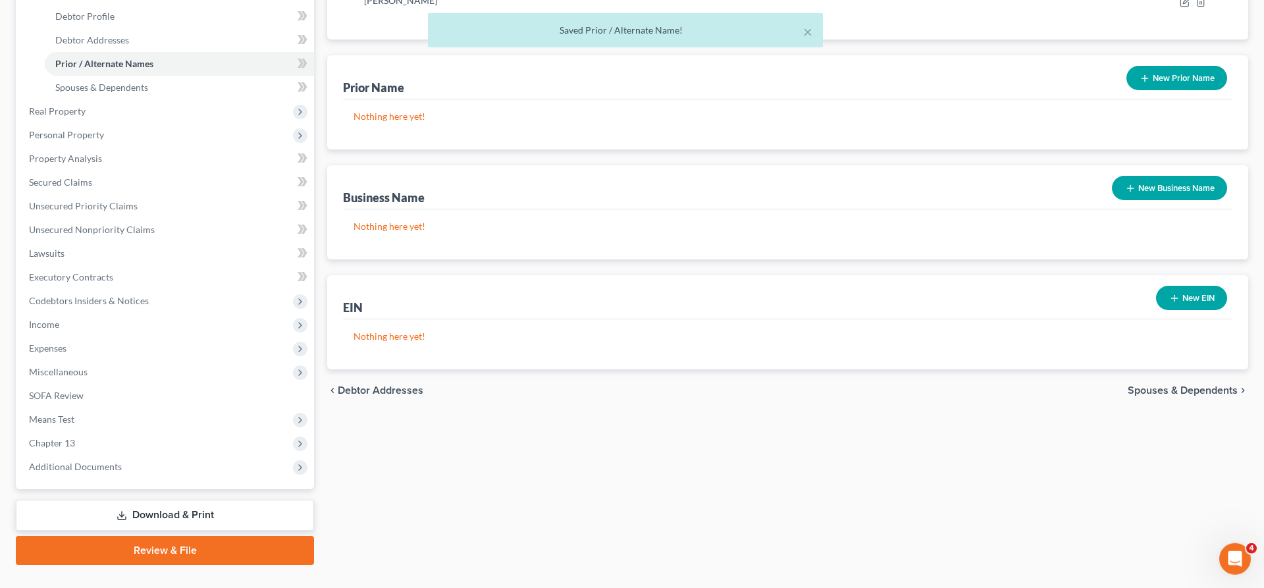
scroll to position [276, 0]
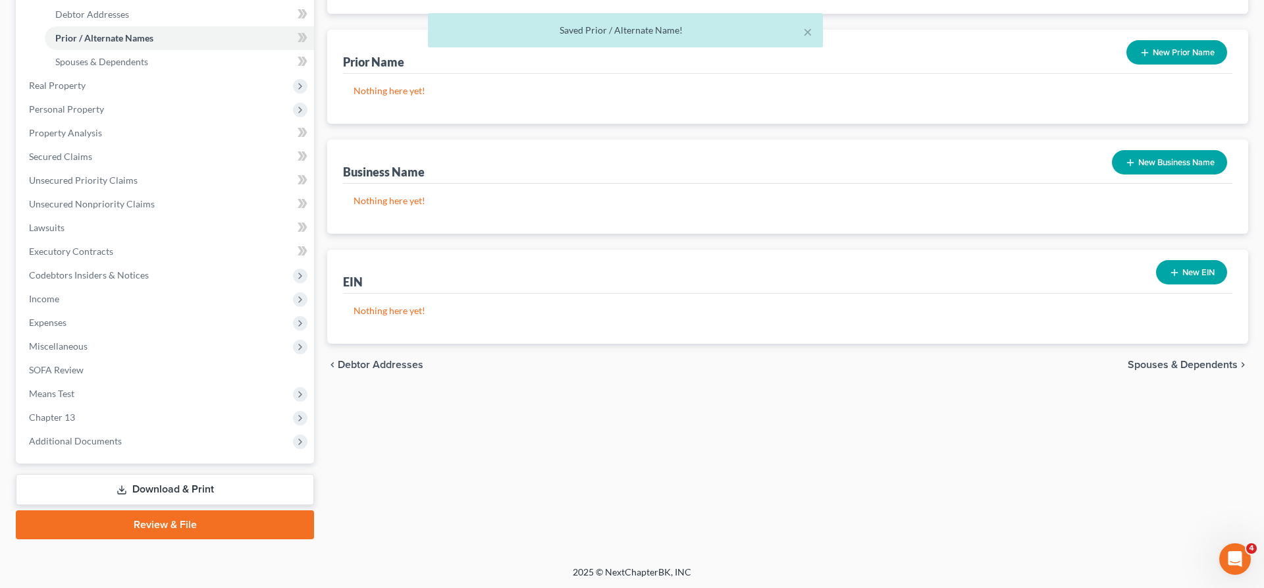
click at [1226, 353] on div "chevron_left Debtor Addresses Spouses & Dependents chevron_right" at bounding box center [787, 365] width 921 height 42
click at [1188, 364] on span "Spouses & Dependents" at bounding box center [1183, 364] width 110 height 11
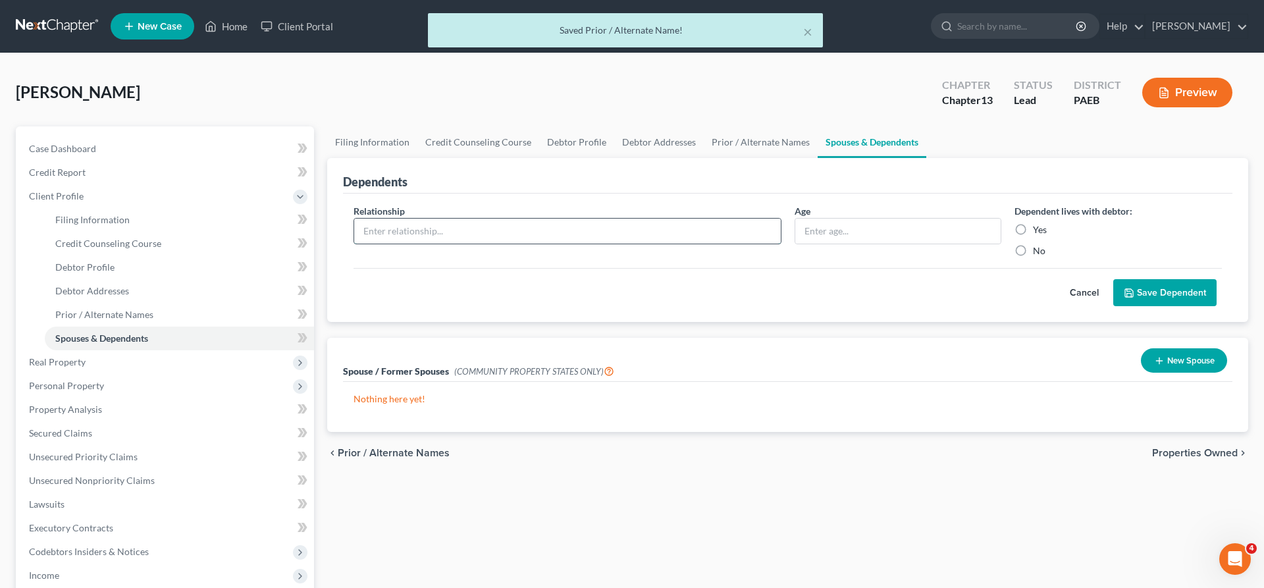
click at [384, 231] on input "text" at bounding box center [567, 231] width 427 height 25
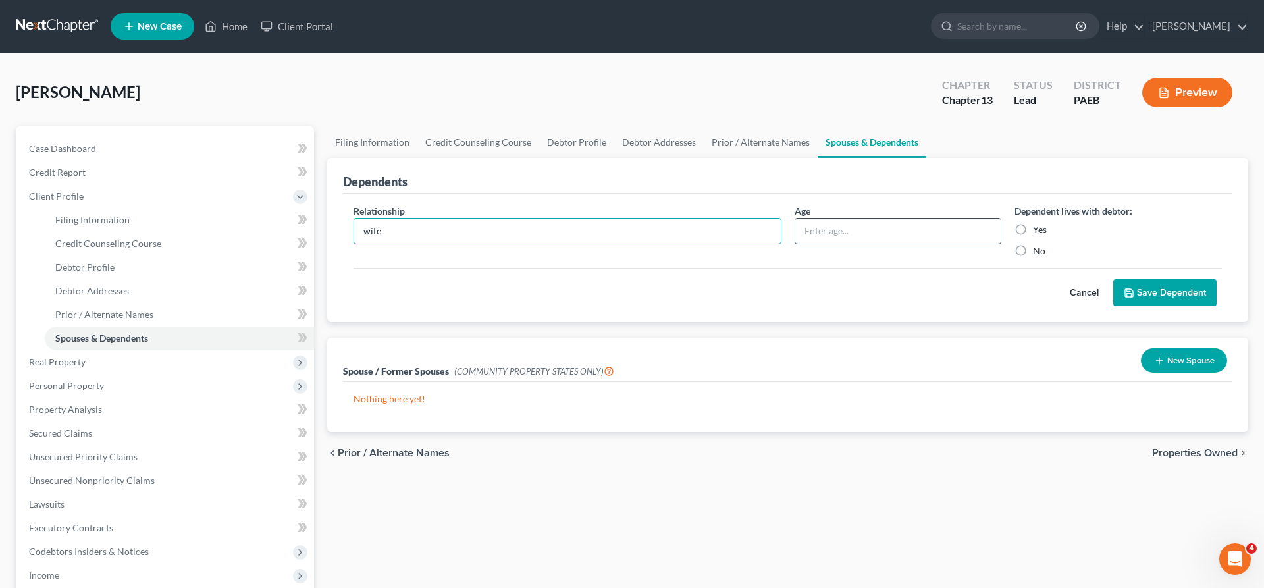
type input "wife"
click at [811, 226] on input "text" at bounding box center [898, 231] width 206 height 25
click at [1033, 226] on label "Yes" at bounding box center [1040, 229] width 14 height 13
click at [1038, 226] on input "Yes" at bounding box center [1042, 227] width 9 height 9
radio input "true"
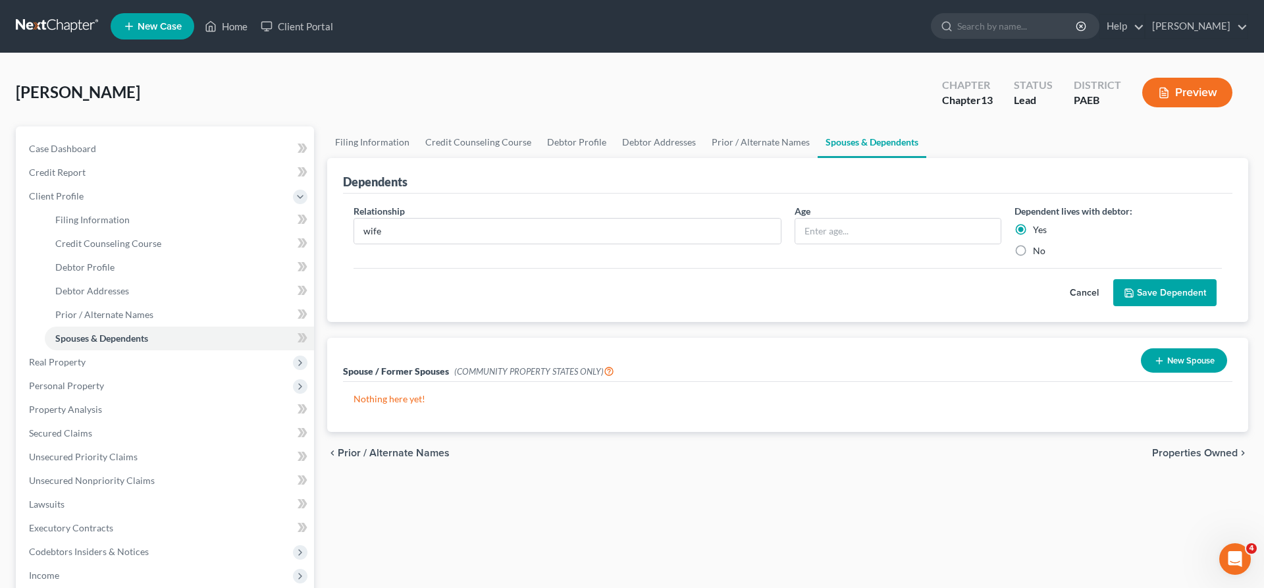
click at [1159, 290] on button "Save Dependent" at bounding box center [1164, 293] width 103 height 28
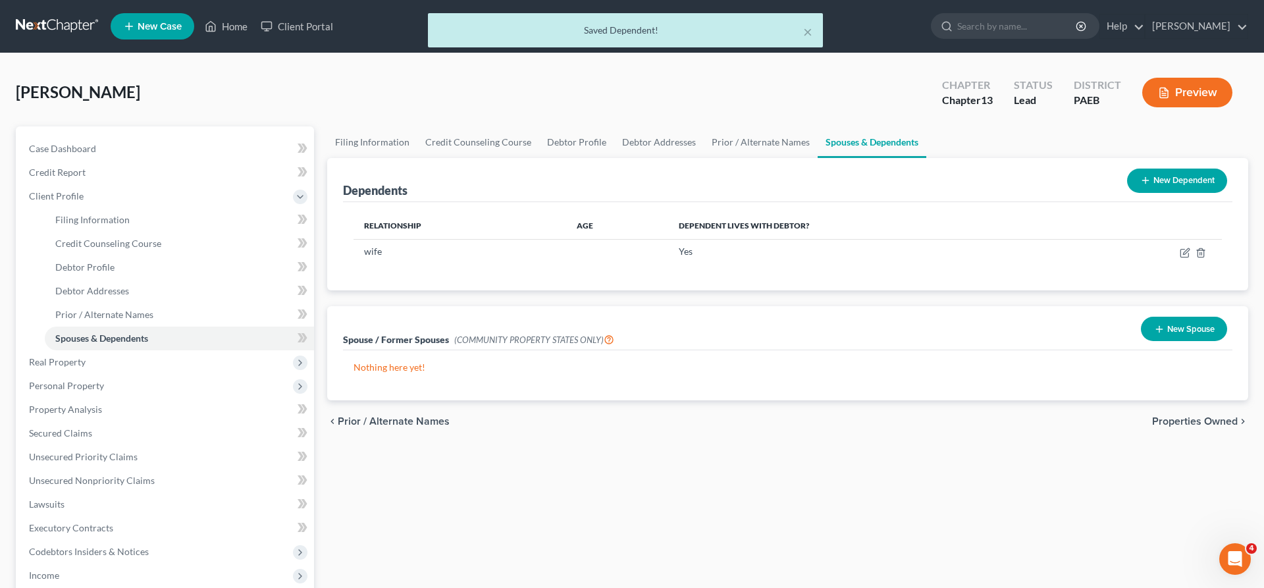
click at [1197, 413] on div "chevron_left Prior / Alternate Names Properties Owned chevron_right" at bounding box center [787, 421] width 921 height 42
click at [1191, 423] on span "Properties Owned" at bounding box center [1195, 421] width 86 height 11
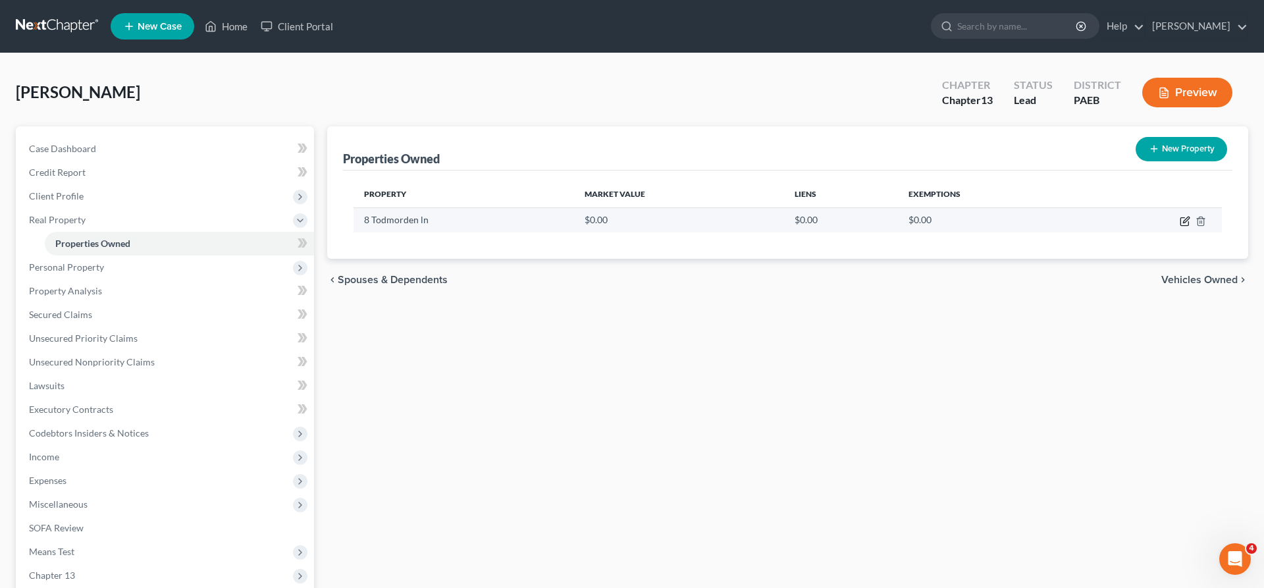
click at [1186, 221] on icon "button" at bounding box center [1186, 220] width 6 height 6
select select "39"
select select "22"
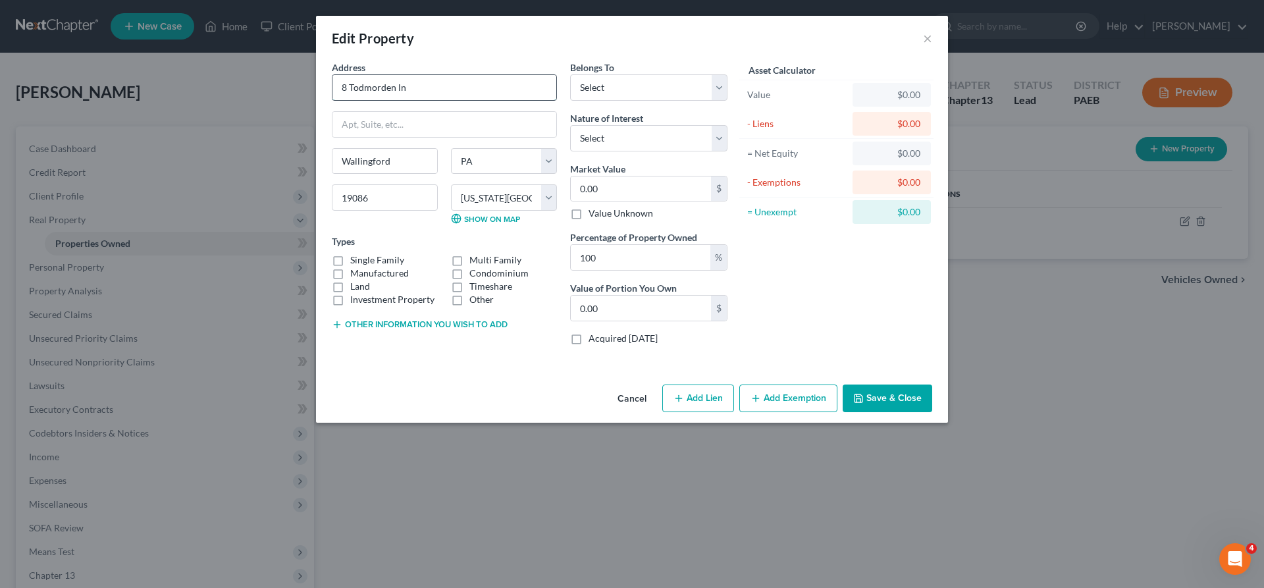
drag, startPoint x: 420, startPoint y: 91, endPoint x: 295, endPoint y: 90, distance: 125.1
click at [332, 90] on input "8 Todmorden ln" at bounding box center [444, 87] width 224 height 25
click at [661, 36] on div "Edit Property ×" at bounding box center [632, 38] width 632 height 45
click at [570, 74] on select "Select Debtor 1 Only Debtor 2 Only Debtor 1 And Debtor 2 Only At Least One Of T…" at bounding box center [648, 87] width 157 height 26
select select "3"
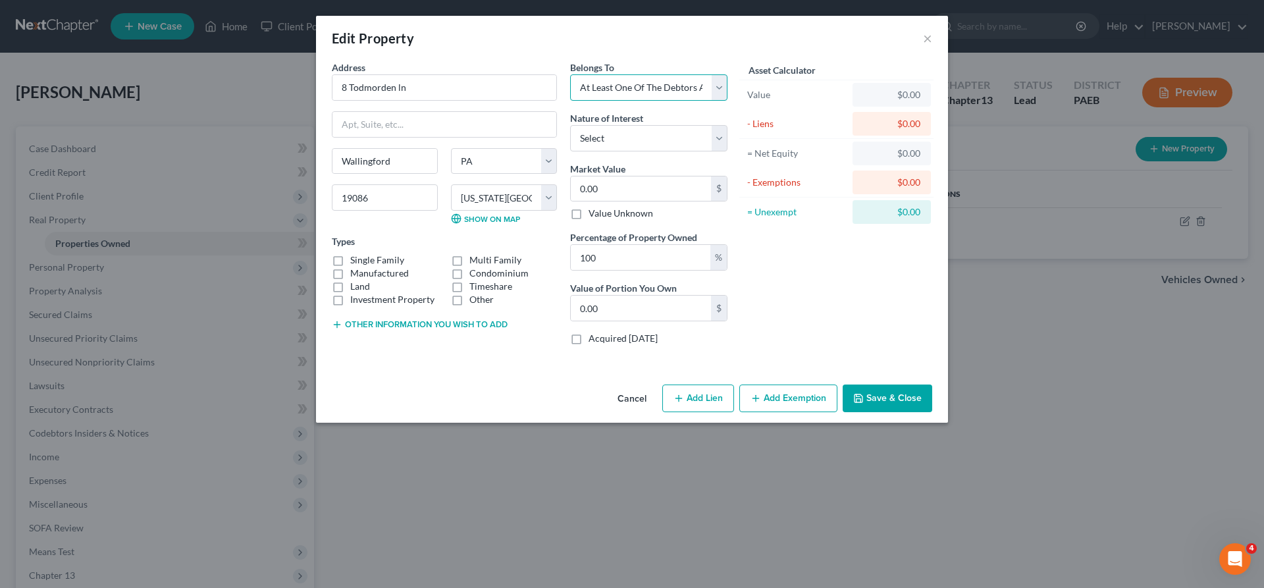
click option "At Least One Of The Debtors And Another" at bounding box center [0, 0] width 0 height 0
click at [612, 192] on input "0.00" at bounding box center [641, 188] width 140 height 25
type input "8"
type input "8.00"
type input "80"
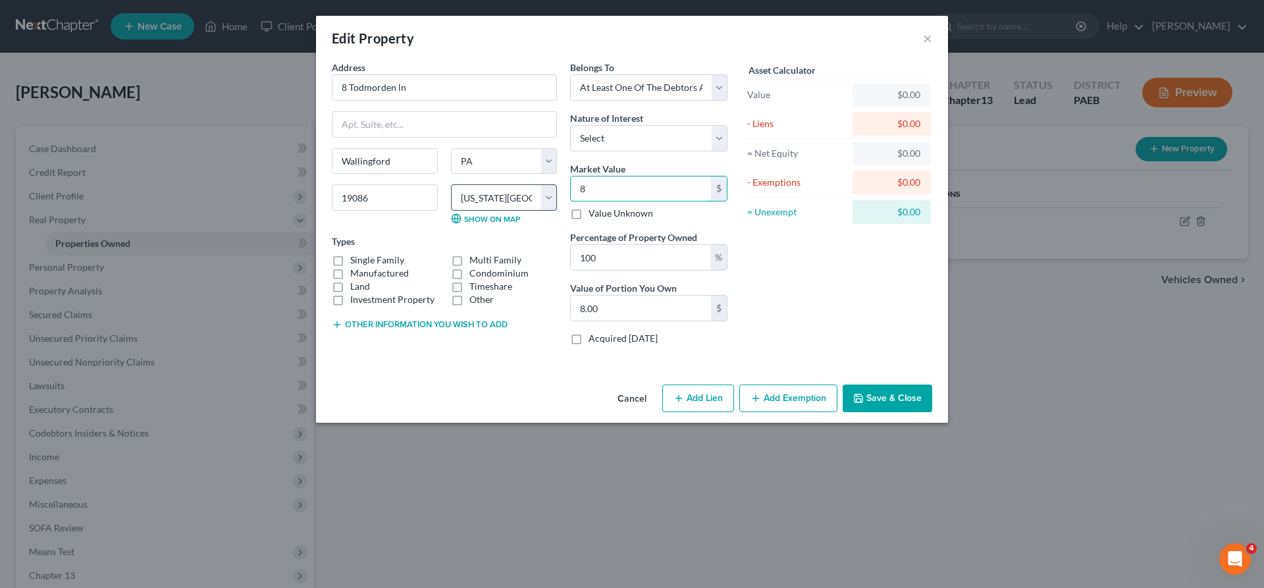
type input "80.00"
type input "800"
type input "800.00"
type input "8000"
type input "8,000.00"
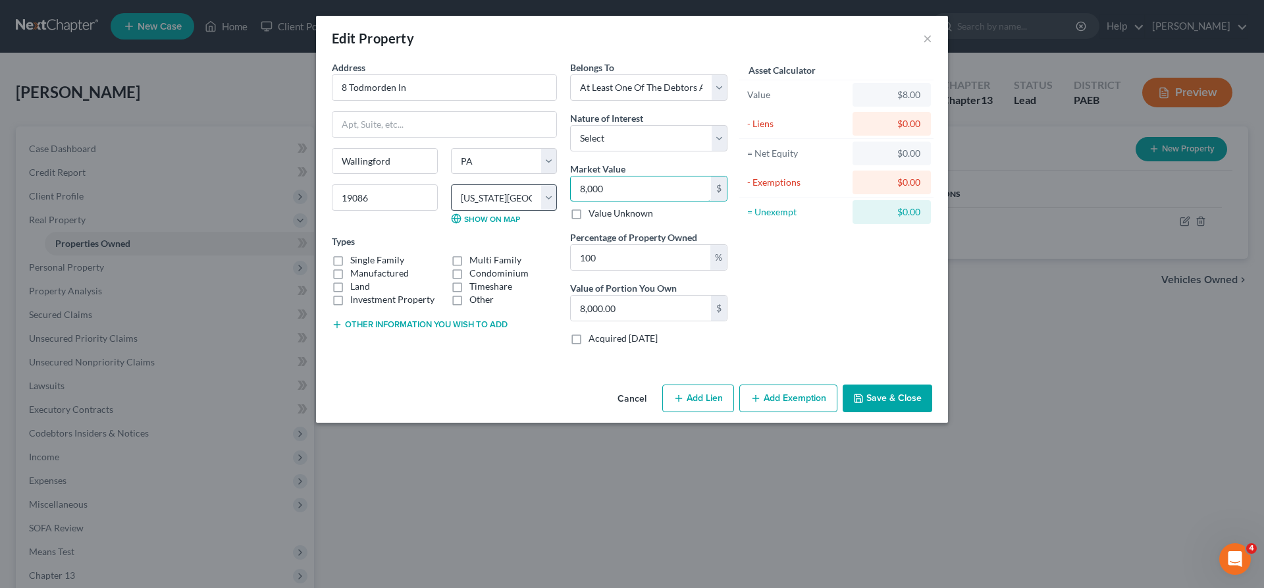
type input "8,0000"
type input "80,000.00"
type input "80,0000"
type input "800,000.00"
type input "800,000"
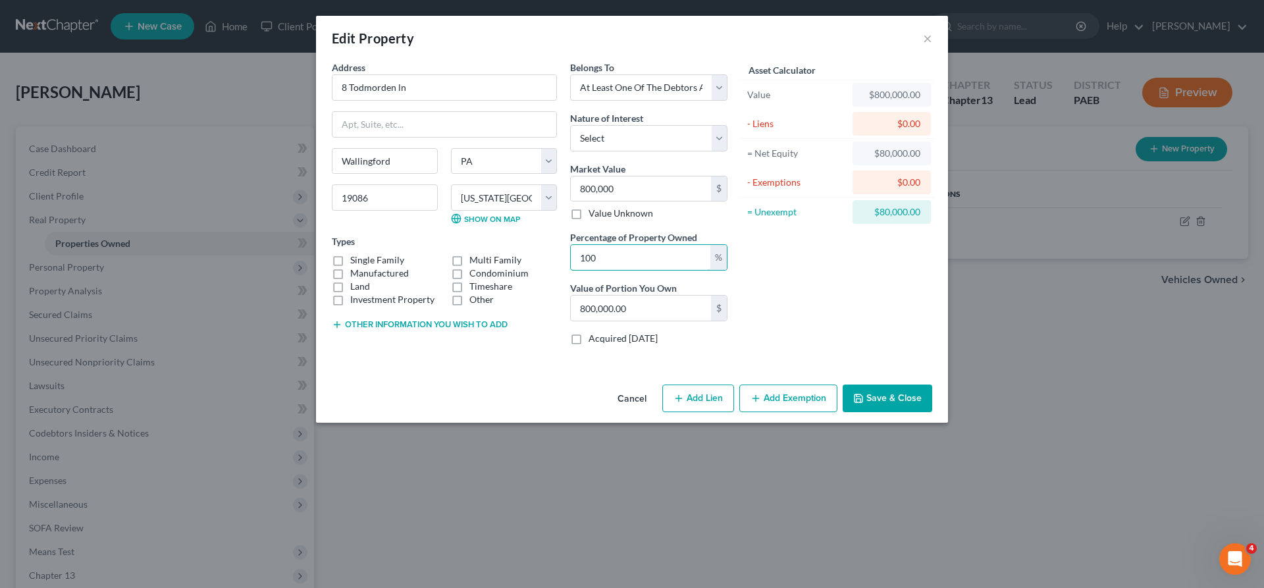
drag, startPoint x: 617, startPoint y: 263, endPoint x: 539, endPoint y: 257, distance: 78.5
click at [571, 259] on input "100" at bounding box center [641, 257] width 140 height 25
type input "5"
type input "40,000.00"
type input "50"
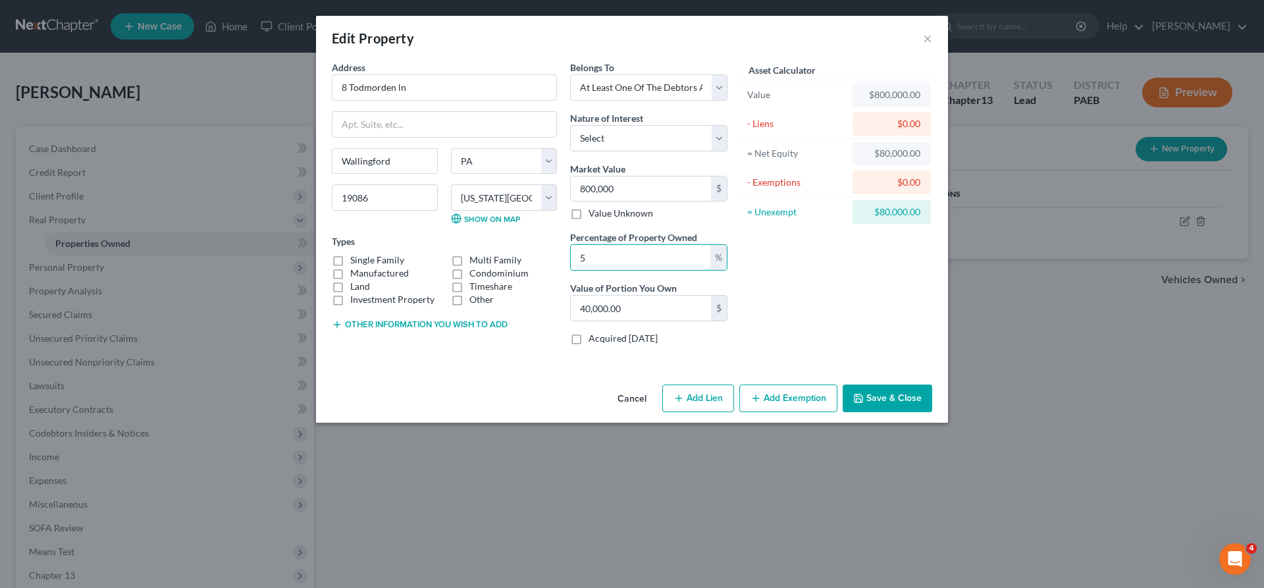
type input "400,000.00"
type input "50"
click at [836, 283] on div "Asset Calculator Value $800,000.00 - Liens $0.00 = Net Equity $80,000.00 - Exem…" at bounding box center [836, 208] width 205 height 295
click at [678, 398] on icon "button" at bounding box center [678, 398] width 11 height 11
select select "3"
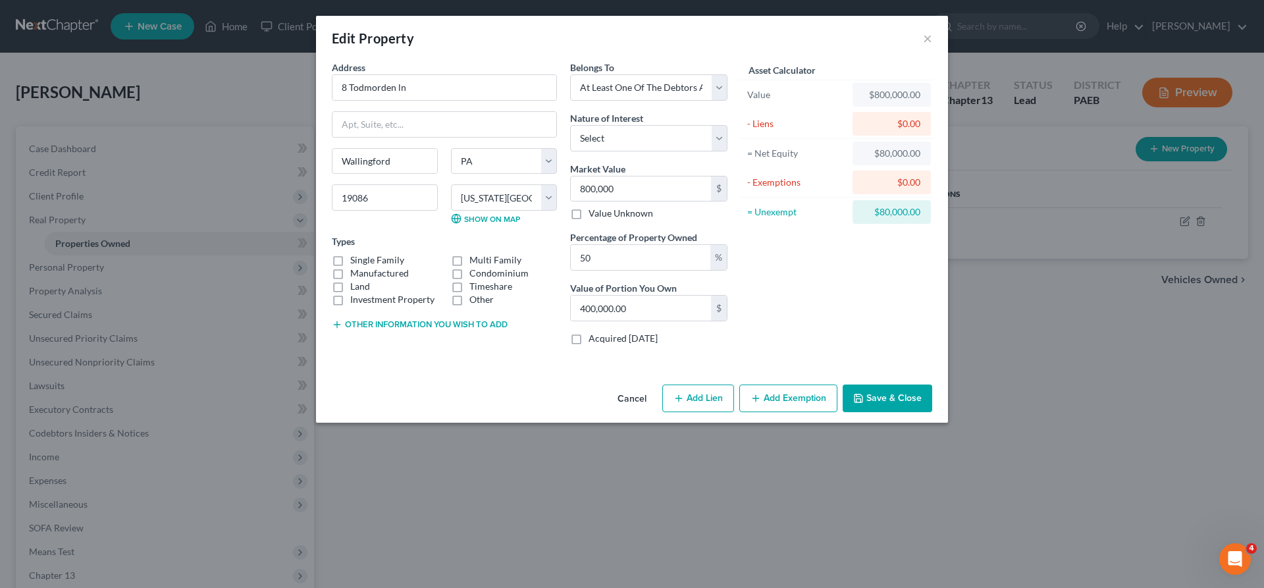
select select "0"
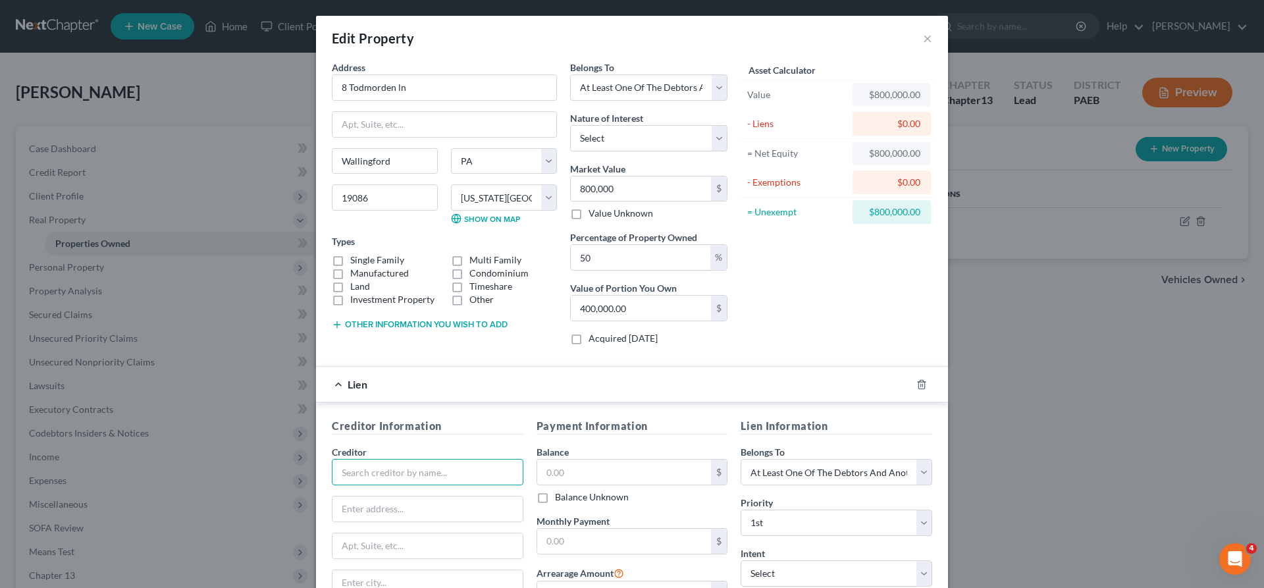
click at [350, 473] on input "text" at bounding box center [428, 472] width 192 height 26
click at [390, 475] on input "text" at bounding box center [428, 472] width 192 height 26
click at [378, 469] on input "text" at bounding box center [428, 472] width 192 height 26
click at [387, 467] on input "MEB" at bounding box center [428, 472] width 192 height 26
click at [385, 474] on input "MEB" at bounding box center [428, 472] width 192 height 26
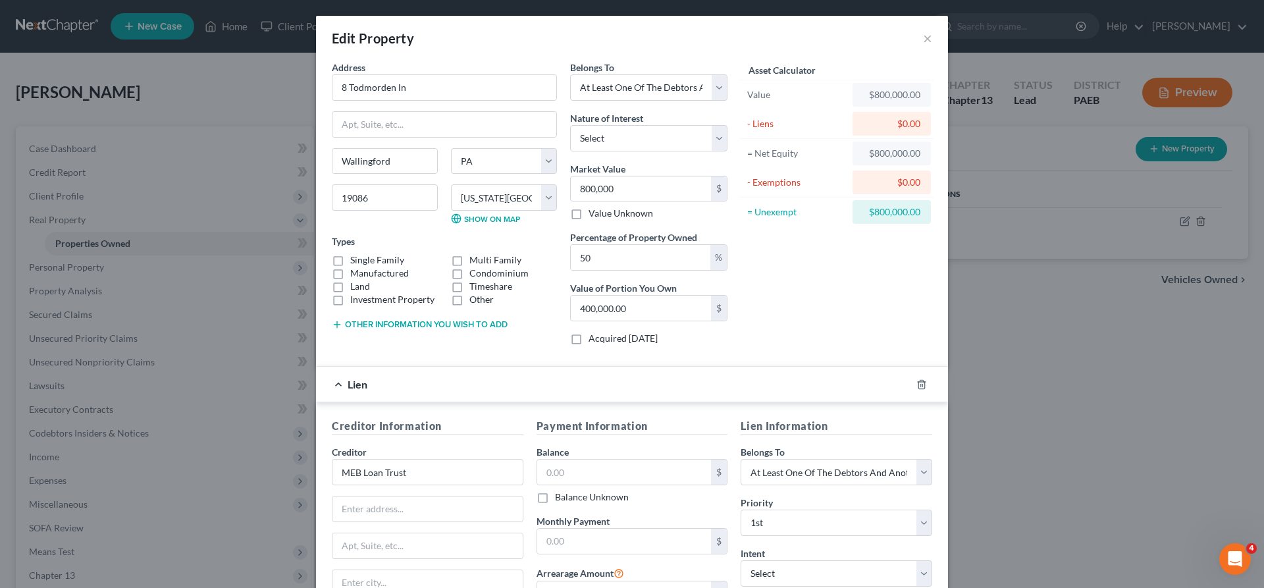
type input "MEB Loan Trust"
click at [366, 509] on input "text" at bounding box center [427, 508] width 190 height 25
click at [364, 508] on input "text" at bounding box center [427, 508] width 190 height 25
type input "[STREET_ADDRESS]"
click at [369, 554] on input "text" at bounding box center [427, 545] width 190 height 25
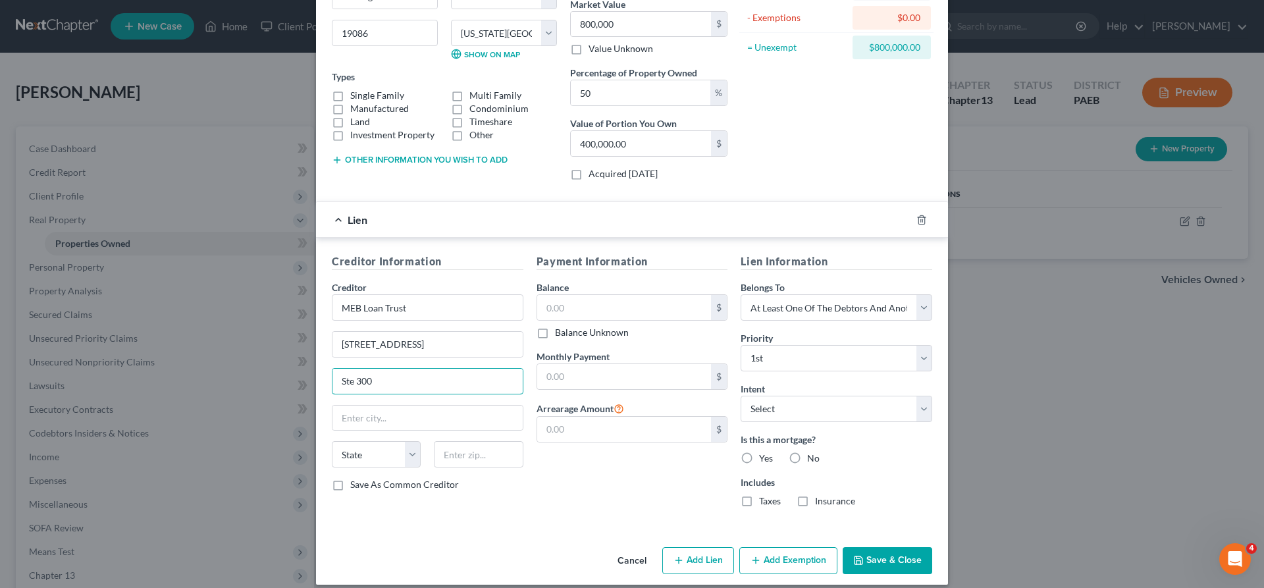
scroll to position [177, 0]
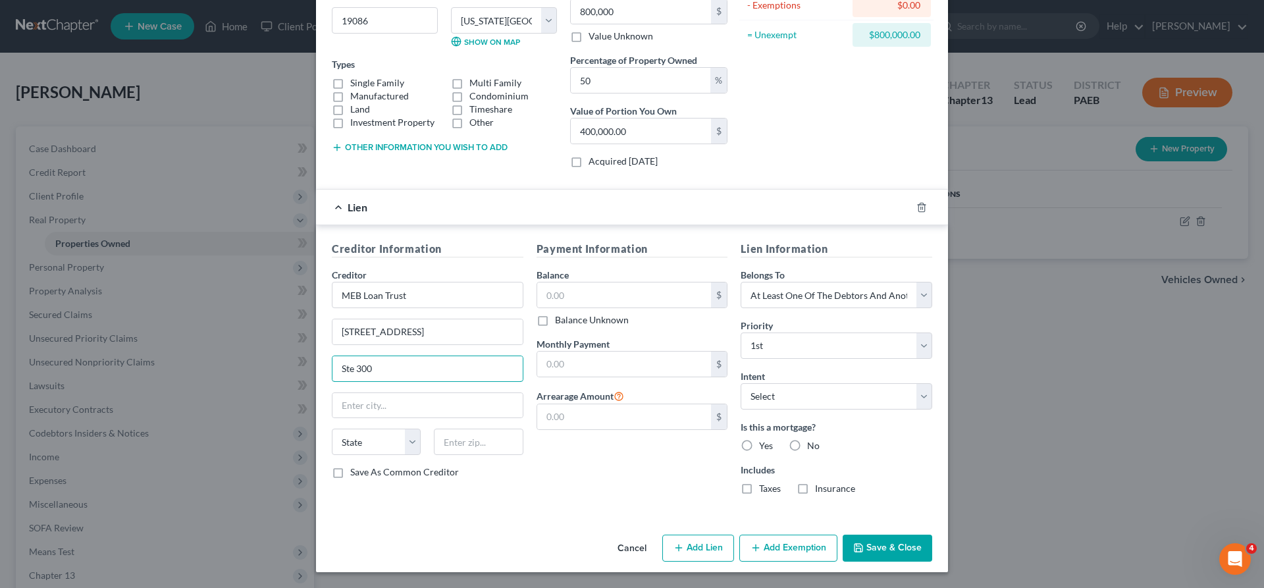
type input "Ste 300"
click at [465, 454] on input "text" at bounding box center [478, 442] width 89 height 26
click at [467, 448] on input "text" at bounding box center [478, 442] width 89 height 26
type input "29601"
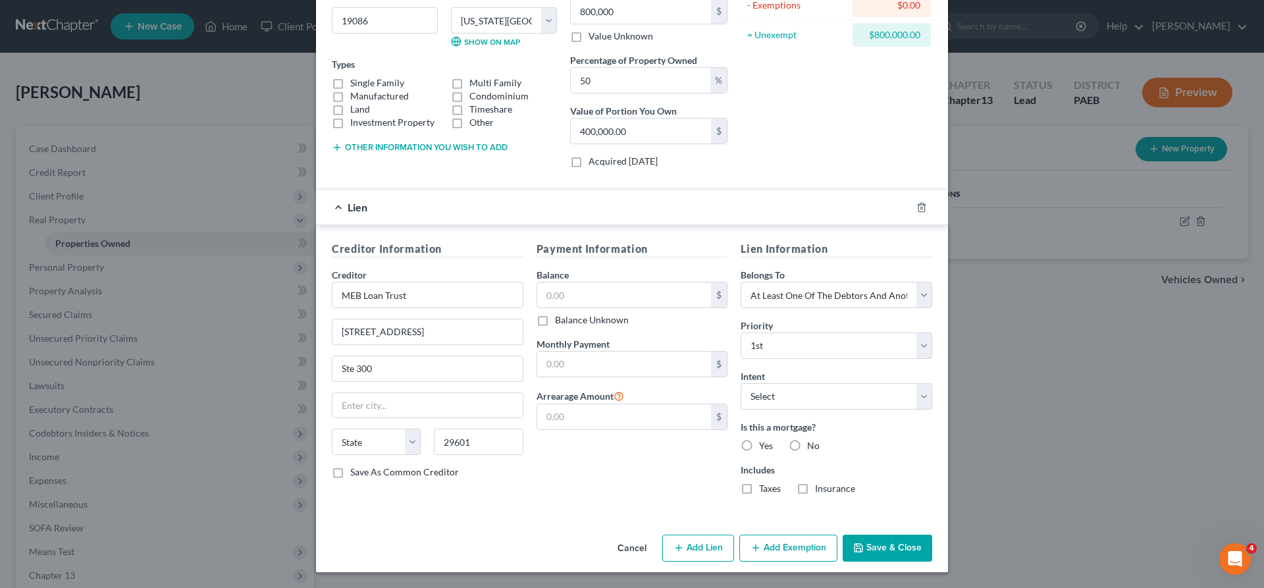
click at [597, 531] on div "Cancel Add Lien Add Lease Add Exemption Save & Close" at bounding box center [632, 550] width 632 height 43
click at [579, 369] on input "text" at bounding box center [624, 364] width 174 height 25
type input "[GEOGRAPHIC_DATA]"
select select "42"
type input "1,500"
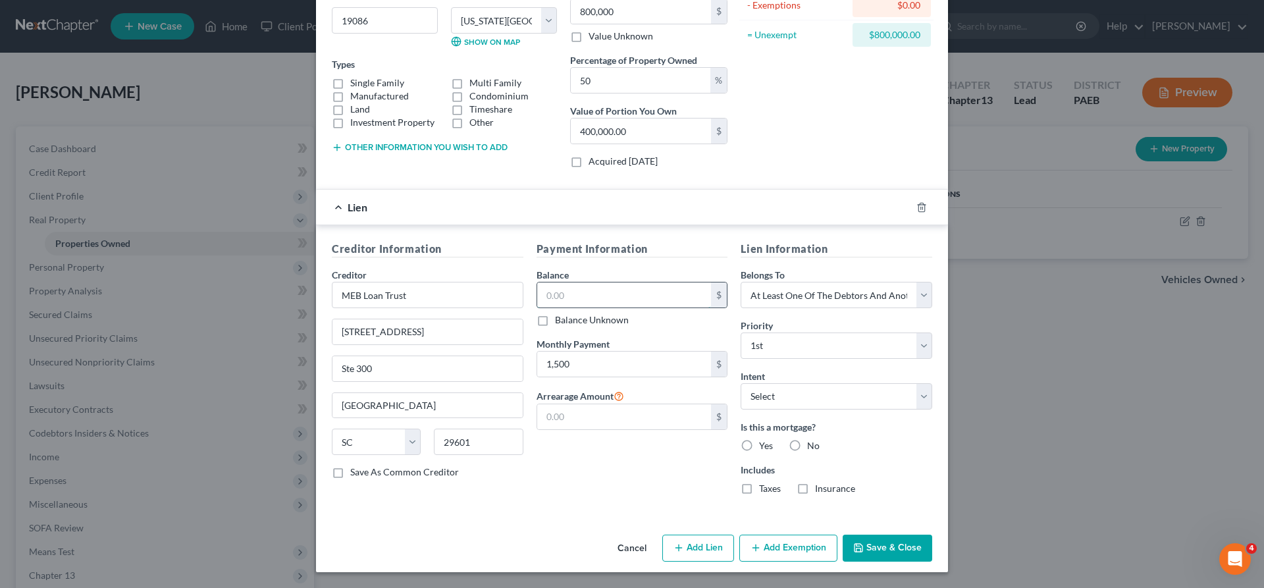
click at [598, 296] on input "text" at bounding box center [624, 294] width 174 height 25
type input "164,000"
click at [684, 261] on div "Payment Information Balance 164,000.00 $ Balance Unknown Balance Undetermined 1…" at bounding box center [632, 373] width 205 height 264
click at [877, 402] on select "Select Surrender Redeem Reaffirm Avoid Other" at bounding box center [837, 396] width 192 height 26
select select "4"
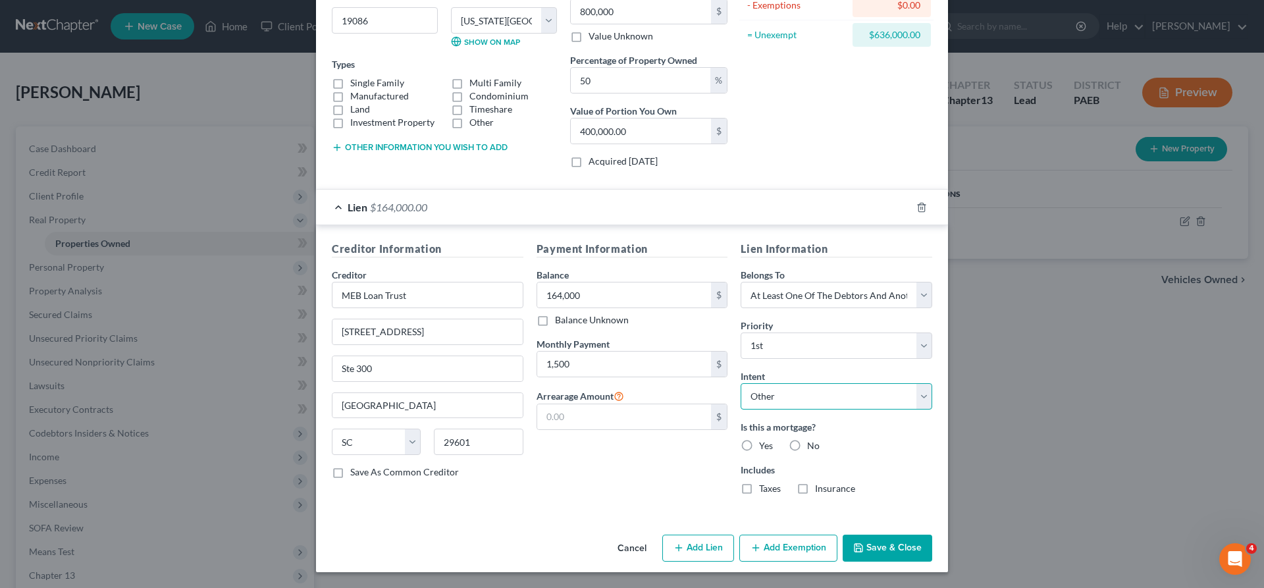
click option "Other" at bounding box center [0, 0] width 0 height 0
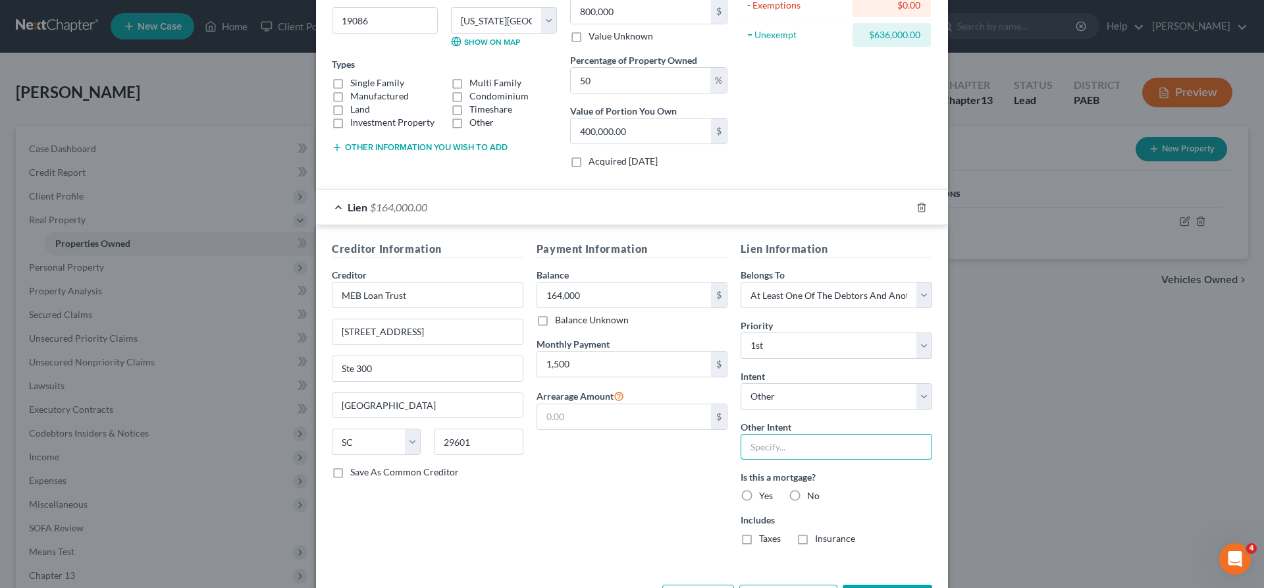
click at [762, 448] on input "text" at bounding box center [837, 447] width 192 height 26
type input "cotinue payments"
click at [759, 494] on label "Yes" at bounding box center [766, 495] width 14 height 13
click at [764, 494] on input "Yes" at bounding box center [768, 493] width 9 height 9
radio input "true"
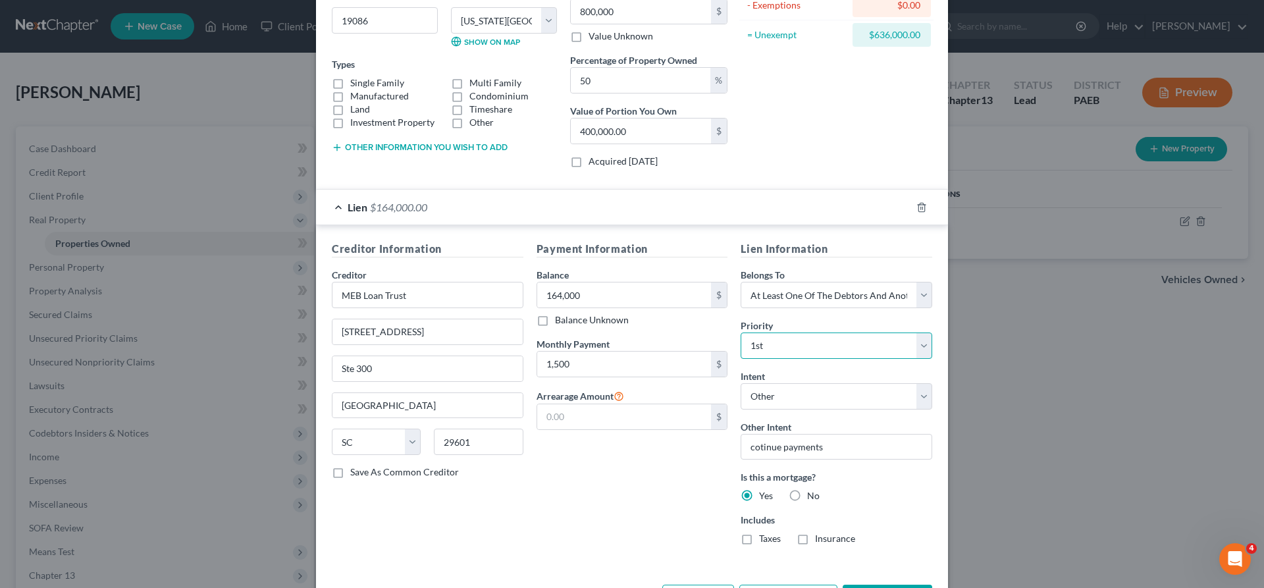
click at [741, 332] on select "Select 1st 2nd 3rd 4th 5th 6th 7th 8th 9th 10th 11th 12th 13th 14th 15th 16th 1…" at bounding box center [837, 345] width 192 height 26
select select "1"
click option "2nd" at bounding box center [0, 0] width 0 height 0
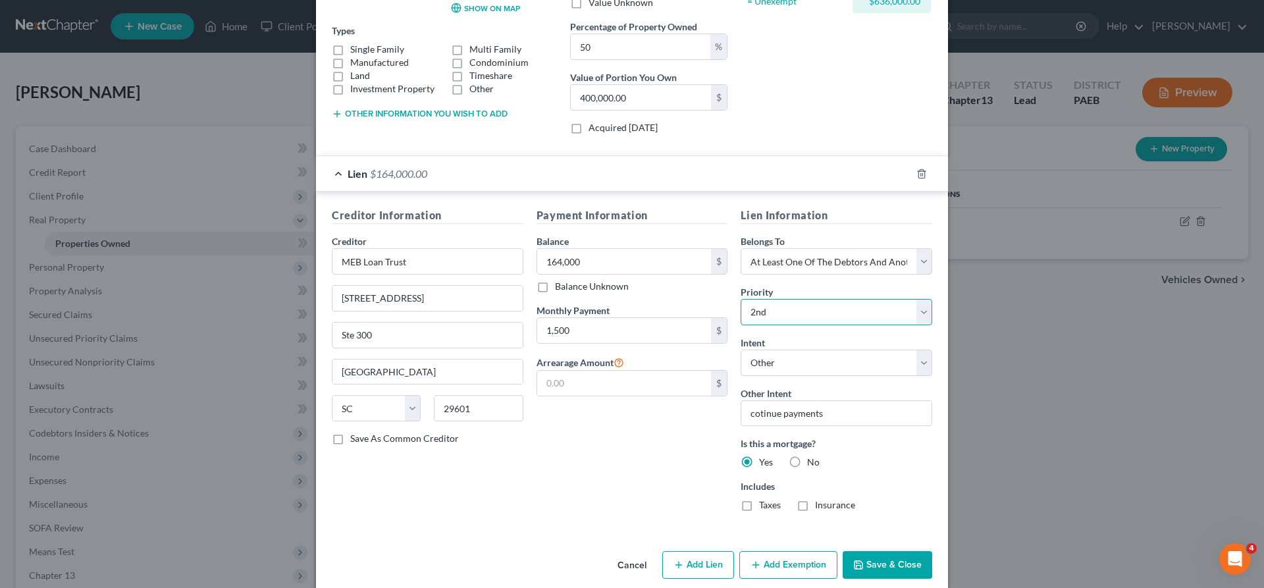
scroll to position [228, 0]
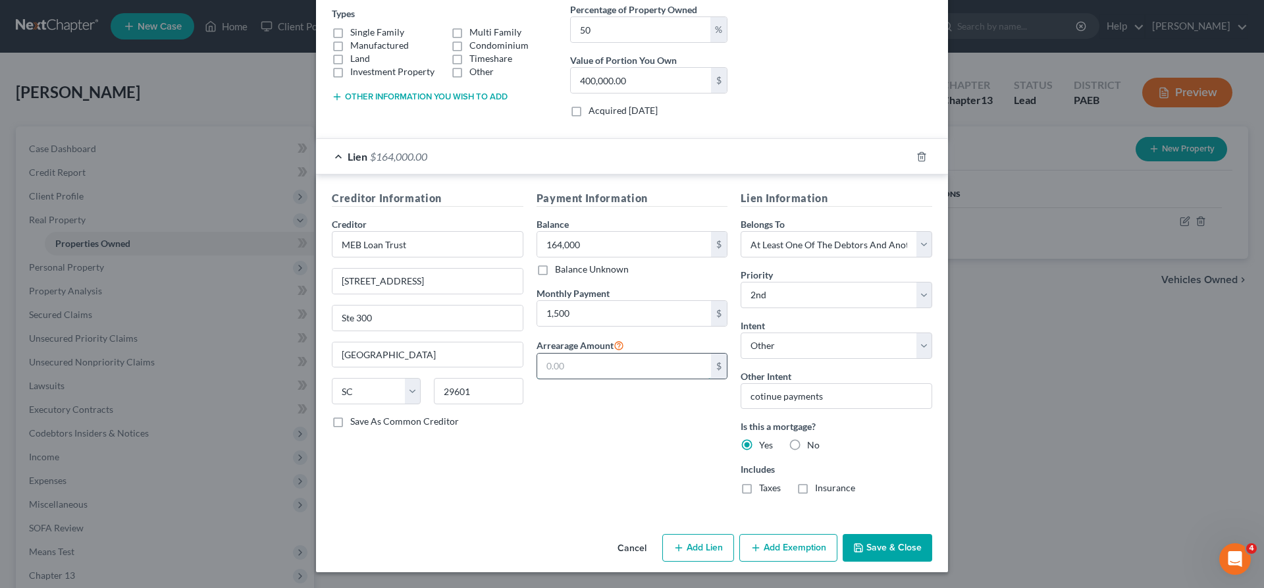
click at [556, 362] on input "text" at bounding box center [624, 365] width 174 height 25
type input "20,000"
click at [903, 554] on button "Save & Close" at bounding box center [888, 548] width 90 height 28
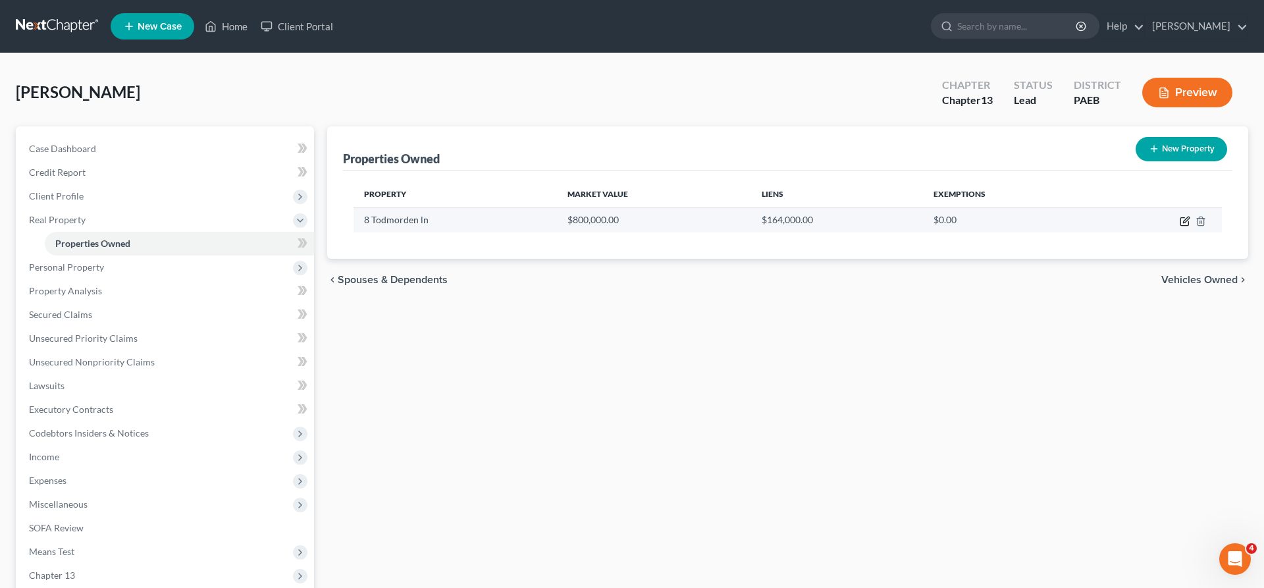
click at [1181, 219] on icon "button" at bounding box center [1184, 222] width 8 height 8
select select "39"
select select "22"
select select "3"
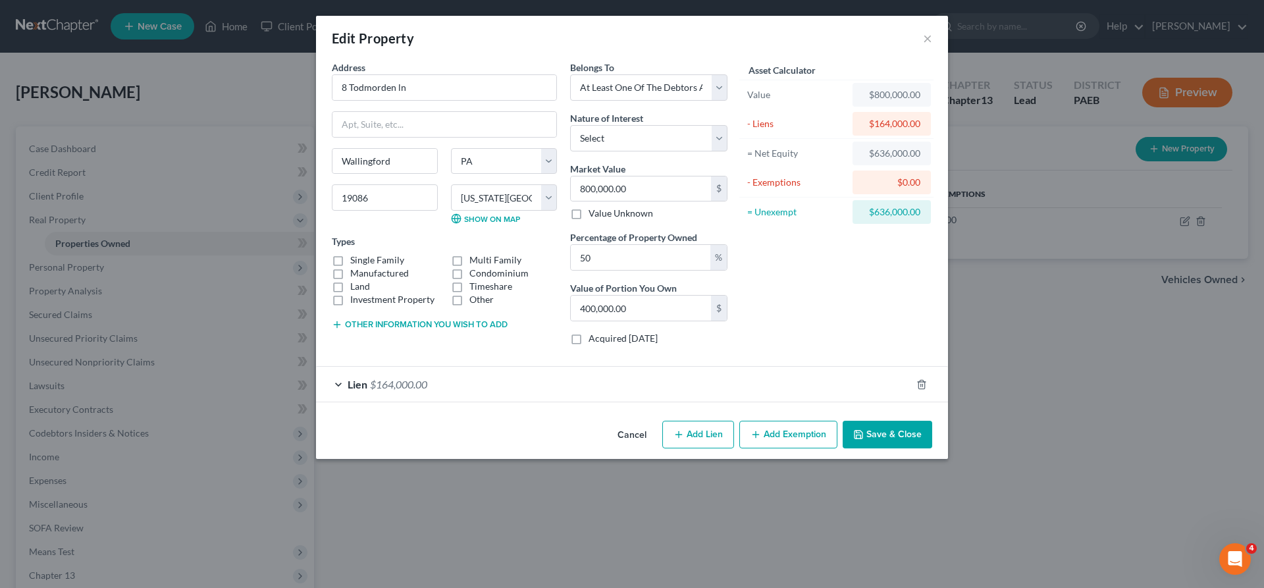
click at [700, 434] on button "Add Lien" at bounding box center [698, 435] width 72 height 28
select select "3"
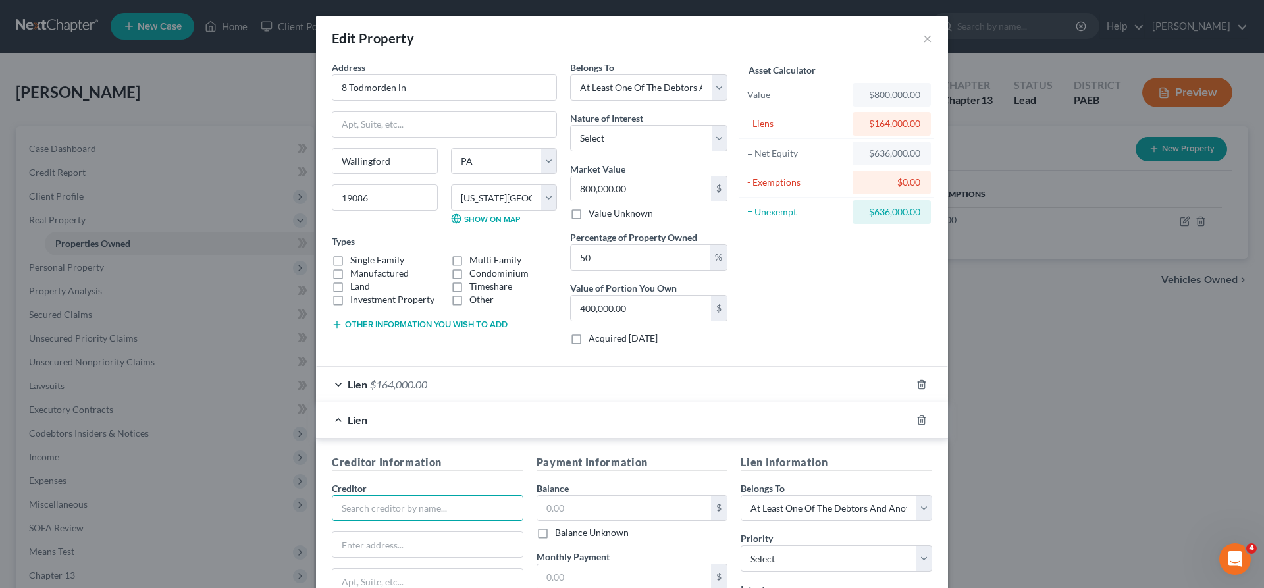
click at [362, 515] on input "text" at bounding box center [428, 508] width 192 height 26
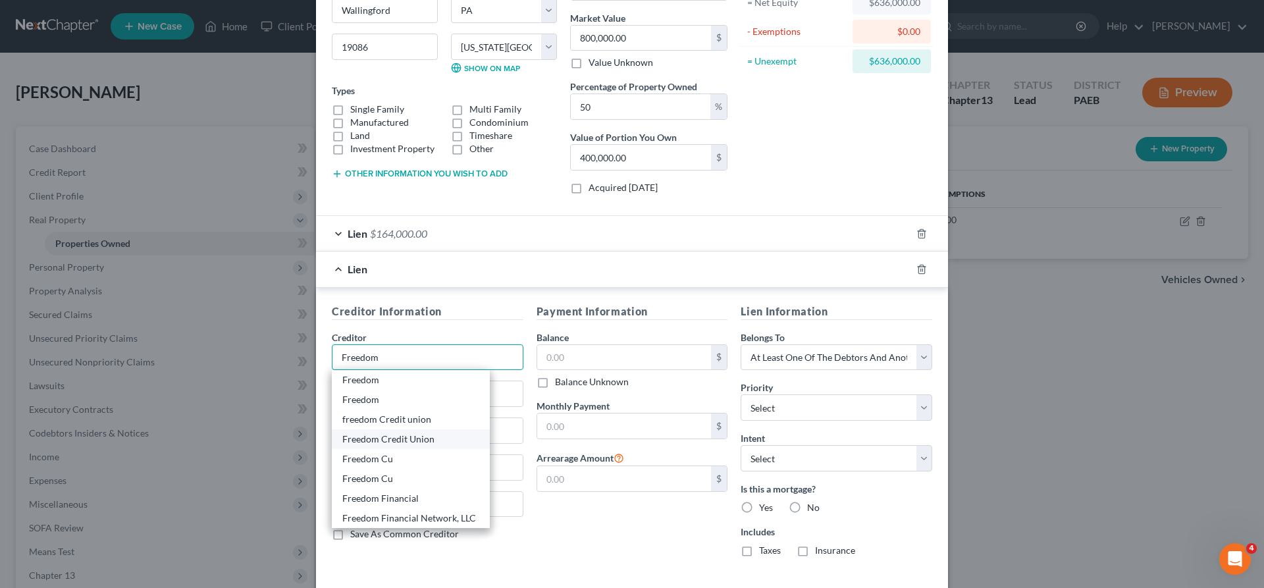
scroll to position [146, 0]
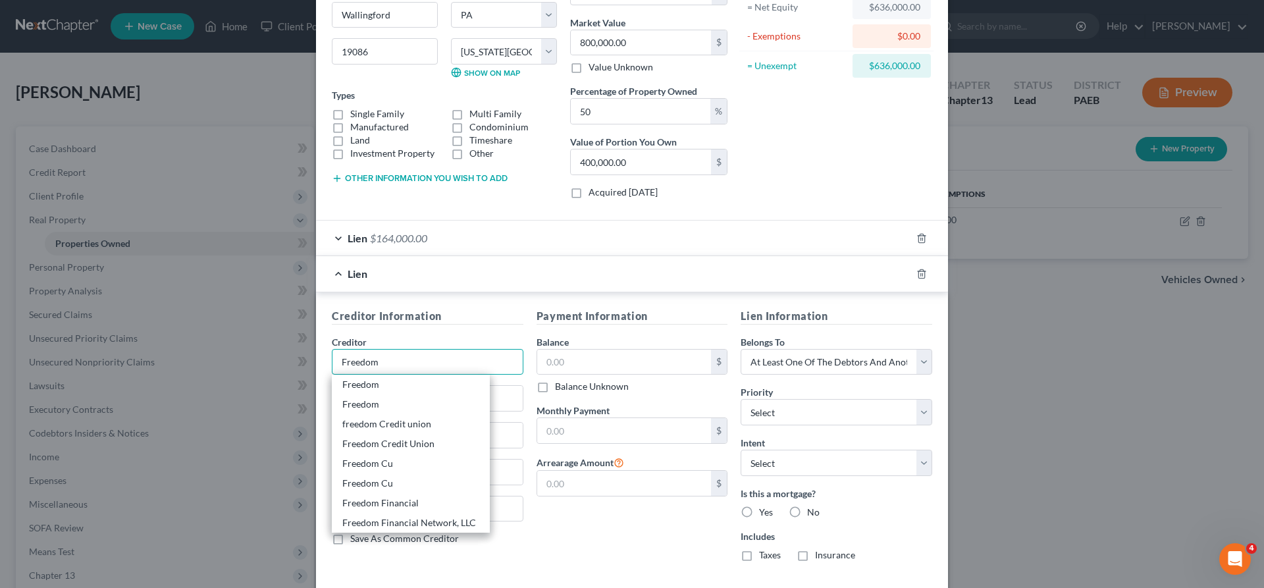
click at [400, 366] on input "Freedom" at bounding box center [428, 362] width 192 height 26
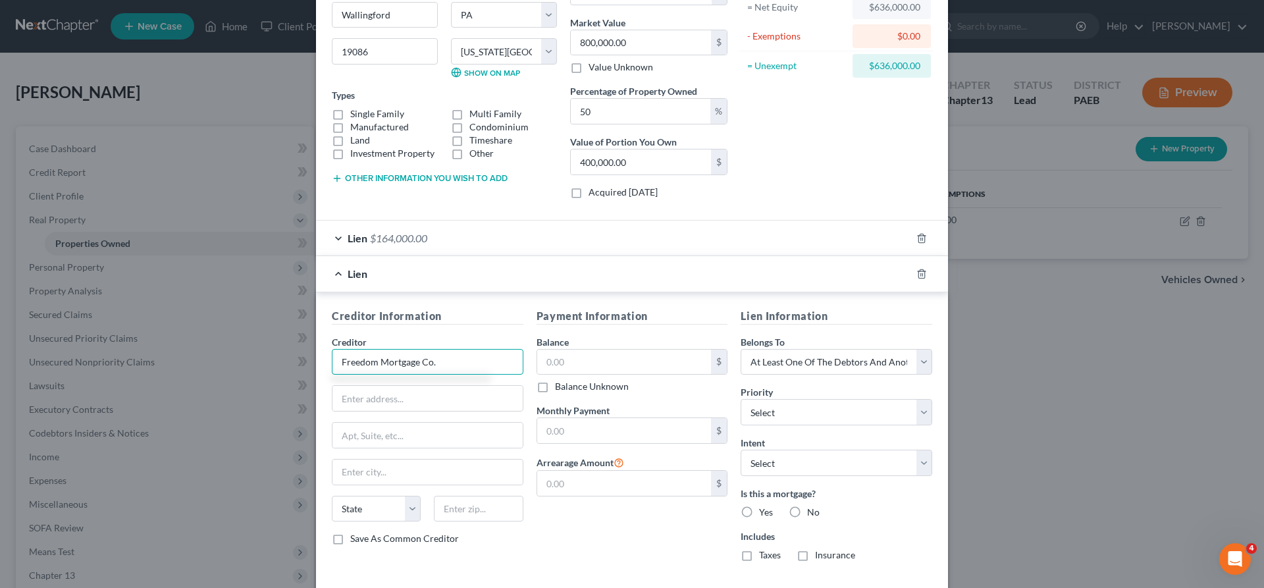
type input "Freedom Mortgage Co."
click at [398, 390] on input "text" at bounding box center [427, 398] width 190 height 25
type input "11988 Exit 5 Pkwy Bldg. 4"
click at [494, 512] on input "text" at bounding box center [478, 509] width 89 height 26
type input "46037"
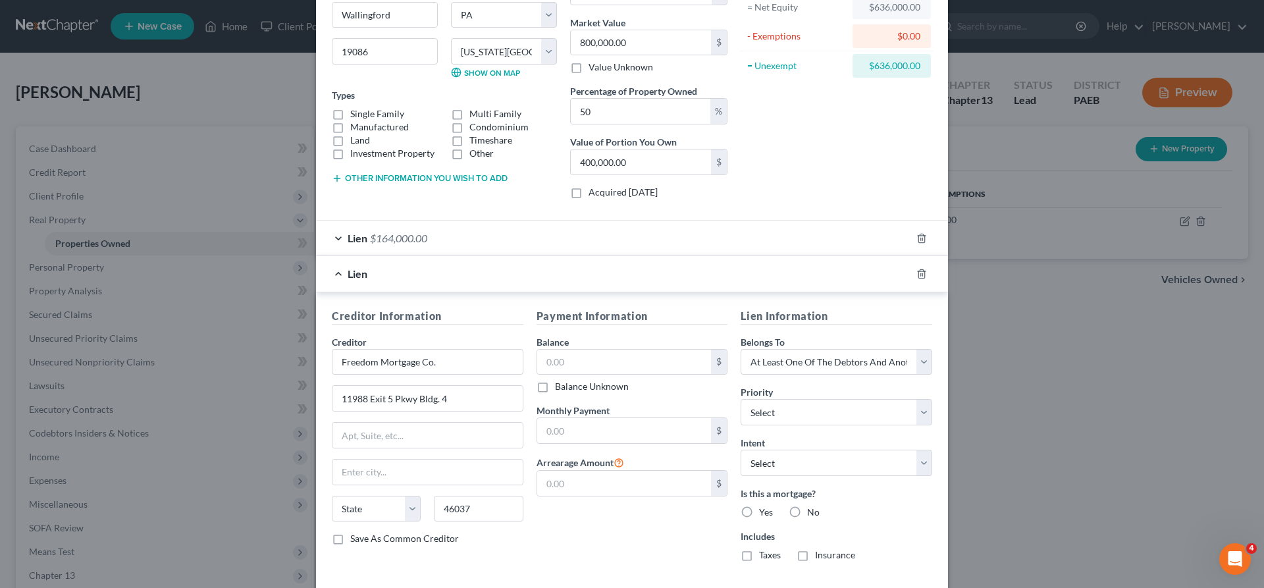
click at [579, 548] on div "Payment Information Balance $ Balance Unknown Balance Undetermined $ Balance Un…" at bounding box center [632, 440] width 205 height 264
click at [510, 546] on div "Creditor Information Creditor * Freedom Mortgage Co. 11988 Exit [GEOGRAPHIC_DAT…" at bounding box center [427, 440] width 205 height 264
click at [433, 476] on input "text" at bounding box center [427, 471] width 190 height 25
click at [332, 496] on select "State [US_STATE] AK AR AZ CA CO CT DE DC [GEOGRAPHIC_DATA] [GEOGRAPHIC_DATA] GU…" at bounding box center [376, 509] width 89 height 26
select select "15"
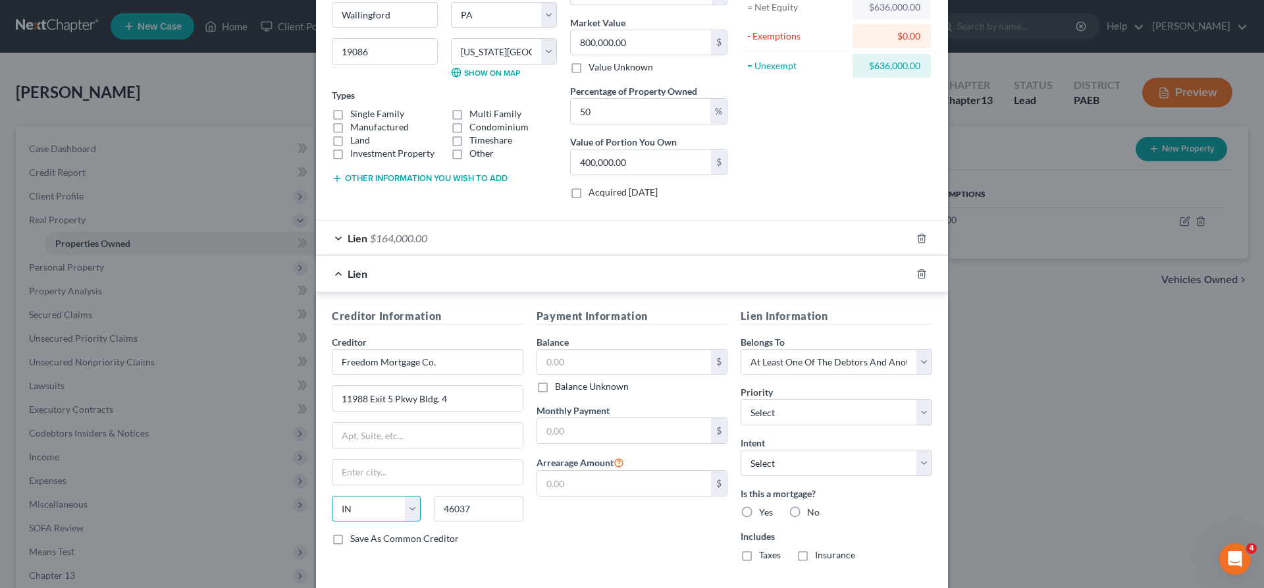
click option "IN" at bounding box center [0, 0] width 0 height 0
click at [374, 468] on input "text" at bounding box center [427, 471] width 190 height 25
type input "Fishers"
click at [572, 550] on div "Payment Information Balance $ Balance Unknown Balance Undetermined $ Balance Un…" at bounding box center [632, 440] width 205 height 264
drag, startPoint x: 548, startPoint y: 363, endPoint x: 539, endPoint y: 364, distance: 9.2
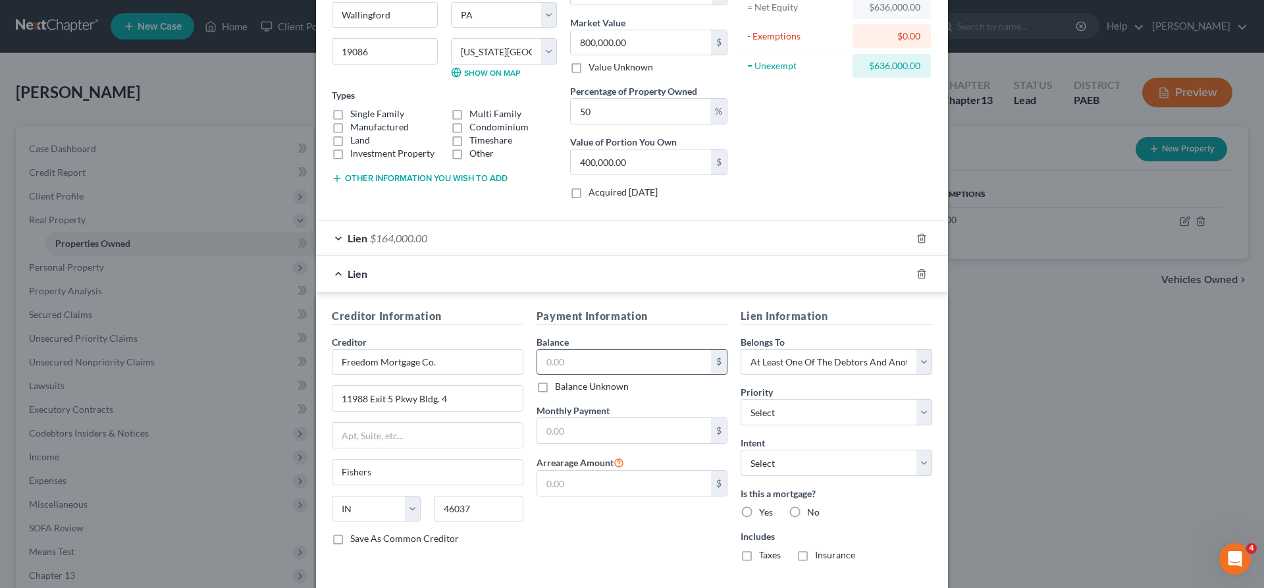
click at [548, 364] on input "text" at bounding box center [624, 362] width 174 height 25
click at [595, 364] on input "text" at bounding box center [624, 362] width 174 height 25
type input "501,176"
click at [548, 436] on input "text" at bounding box center [624, 430] width 174 height 25
type input "3,900"
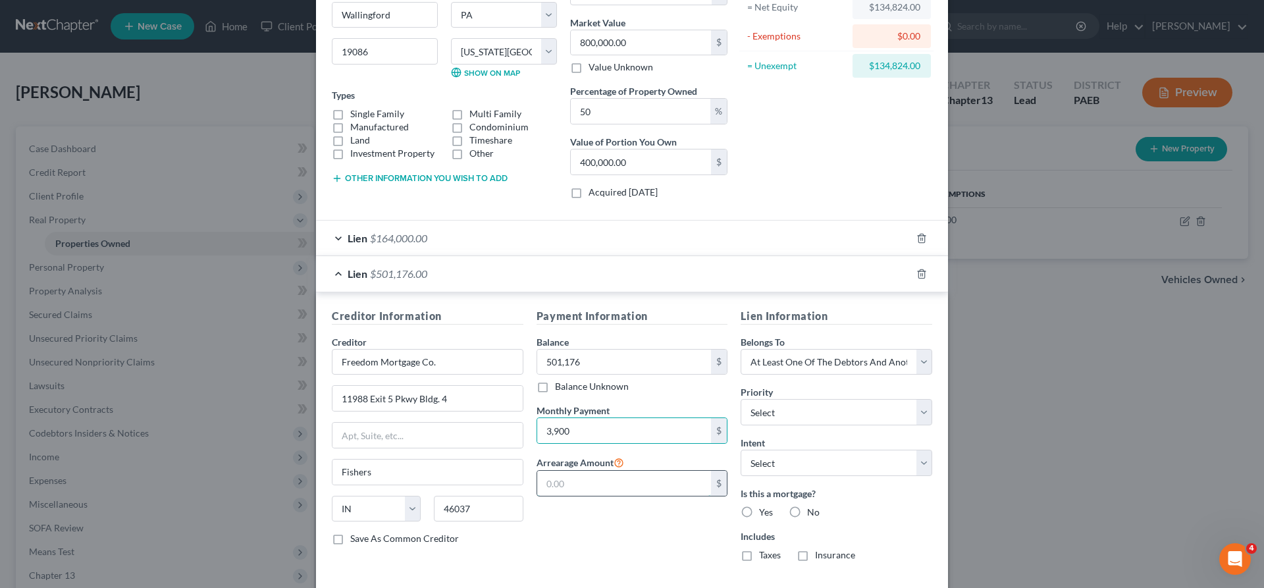
click at [602, 483] on input "text" at bounding box center [624, 483] width 174 height 25
drag, startPoint x: 560, startPoint y: 481, endPoint x: 510, endPoint y: 403, distance: 92.0
click at [558, 472] on input "text" at bounding box center [624, 483] width 174 height 25
type input "40,000"
select select "0"
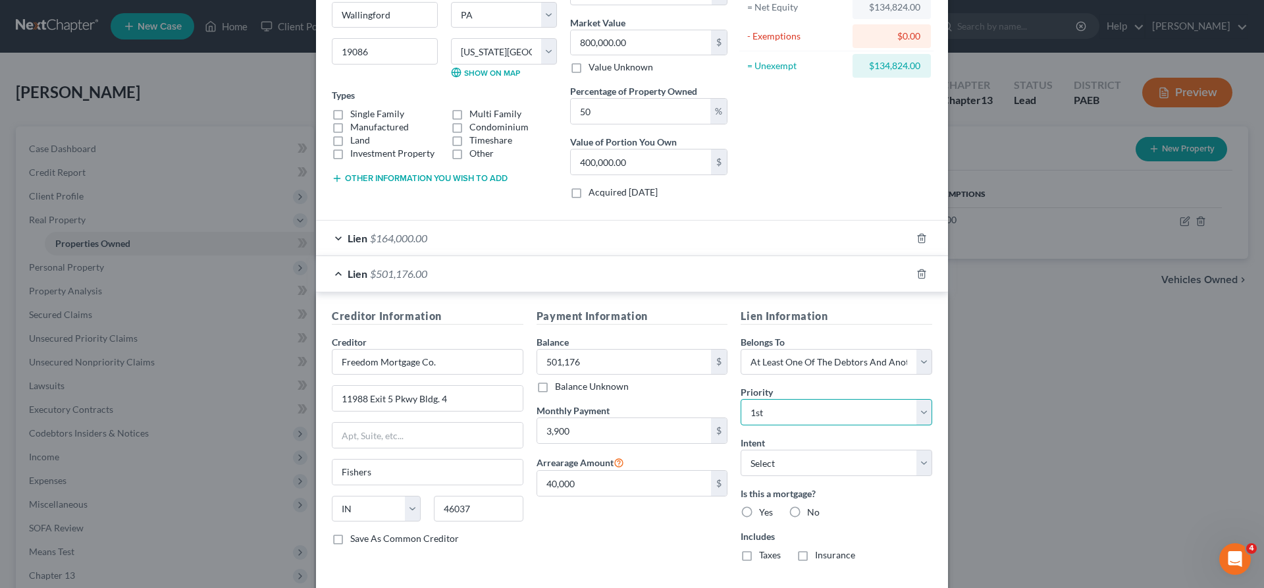
click option "1st" at bounding box center [0, 0] width 0 height 0
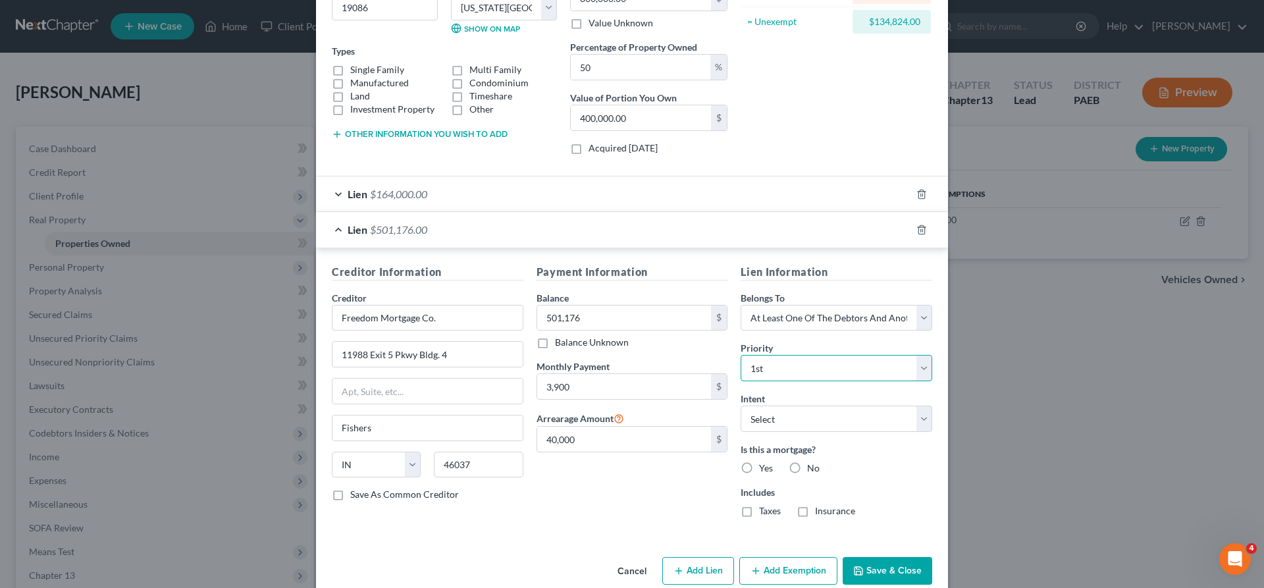
scroll to position [213, 0]
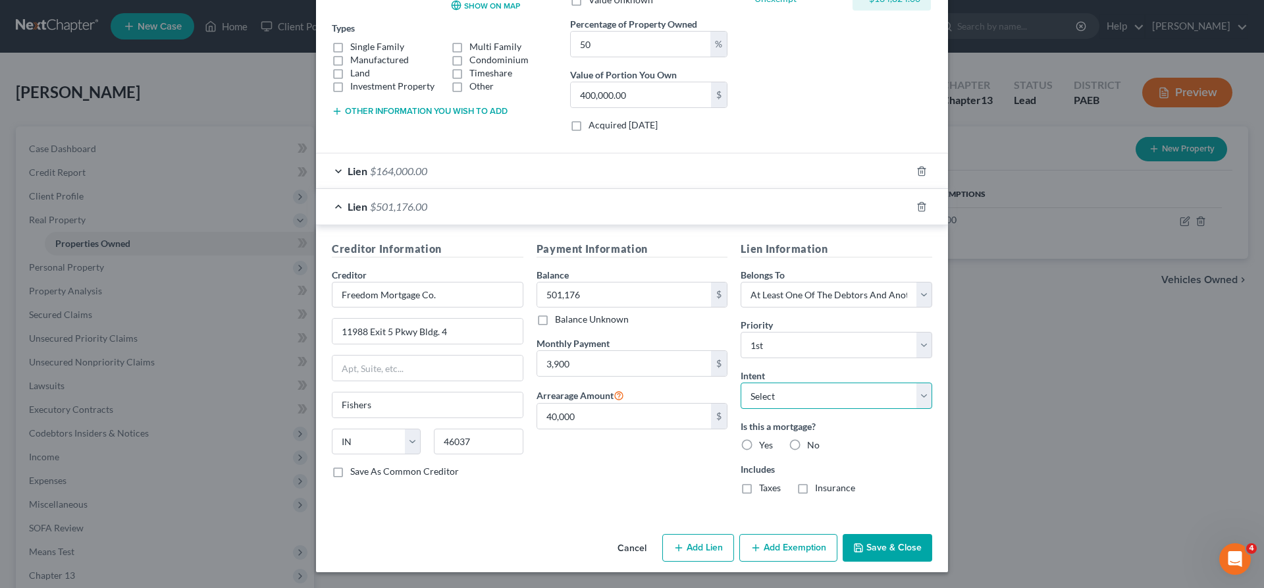
click at [814, 398] on select "Select Surrender Redeem Reaffirm Avoid Other" at bounding box center [837, 395] width 192 height 26
select select "4"
click option "Other" at bounding box center [0, 0] width 0 height 0
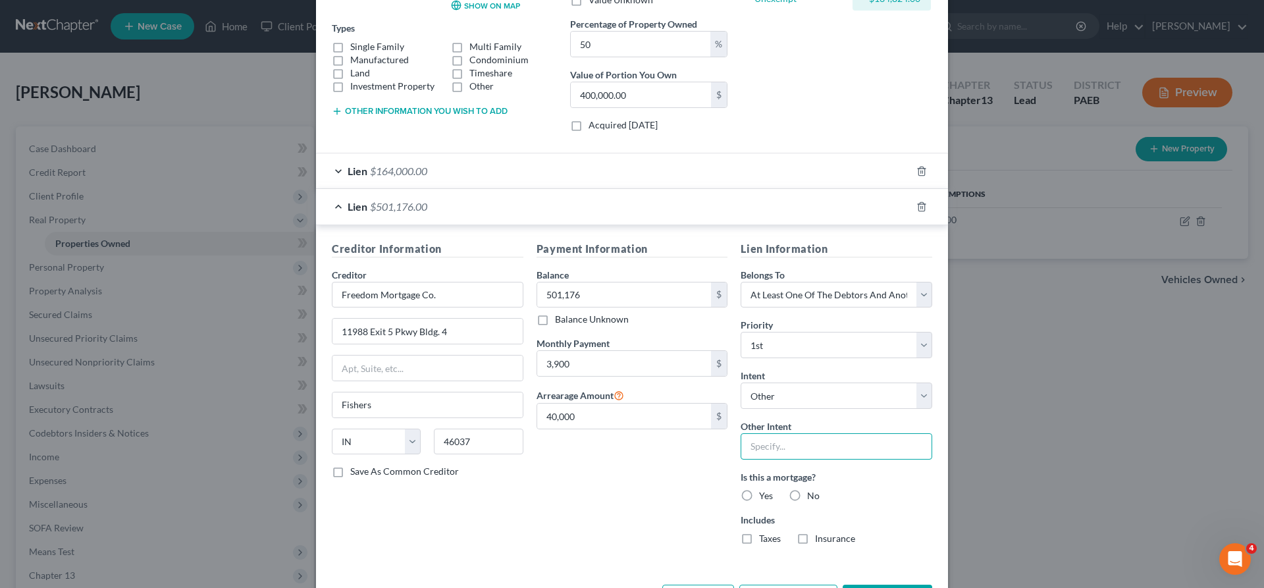
click at [773, 451] on input "text" at bounding box center [837, 446] width 192 height 26
type input "continue"
click at [759, 502] on label "Yes" at bounding box center [766, 495] width 14 height 13
click at [764, 498] on input "Yes" at bounding box center [768, 493] width 9 height 9
radio input "true"
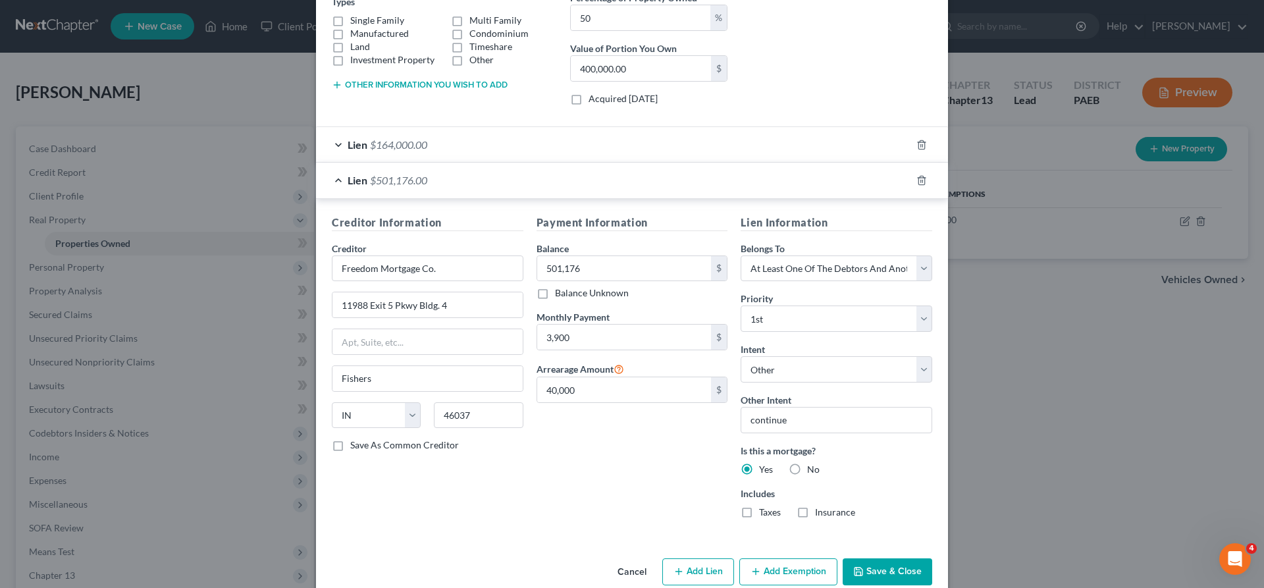
scroll to position [263, 0]
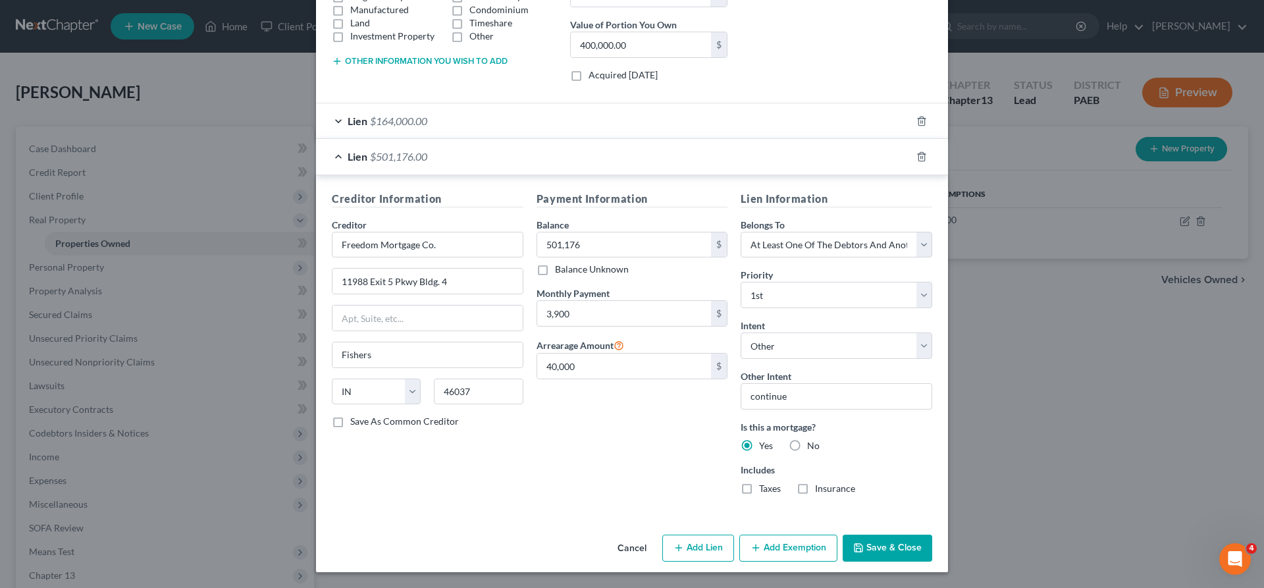
click at [759, 486] on label "Taxes" at bounding box center [770, 488] width 22 height 13
click at [764, 486] on input "Taxes" at bounding box center [768, 486] width 9 height 9
checkbox input "true"
click at [815, 489] on label "Insurance" at bounding box center [835, 488] width 40 height 13
click at [820, 489] on input "Insurance" at bounding box center [824, 486] width 9 height 9
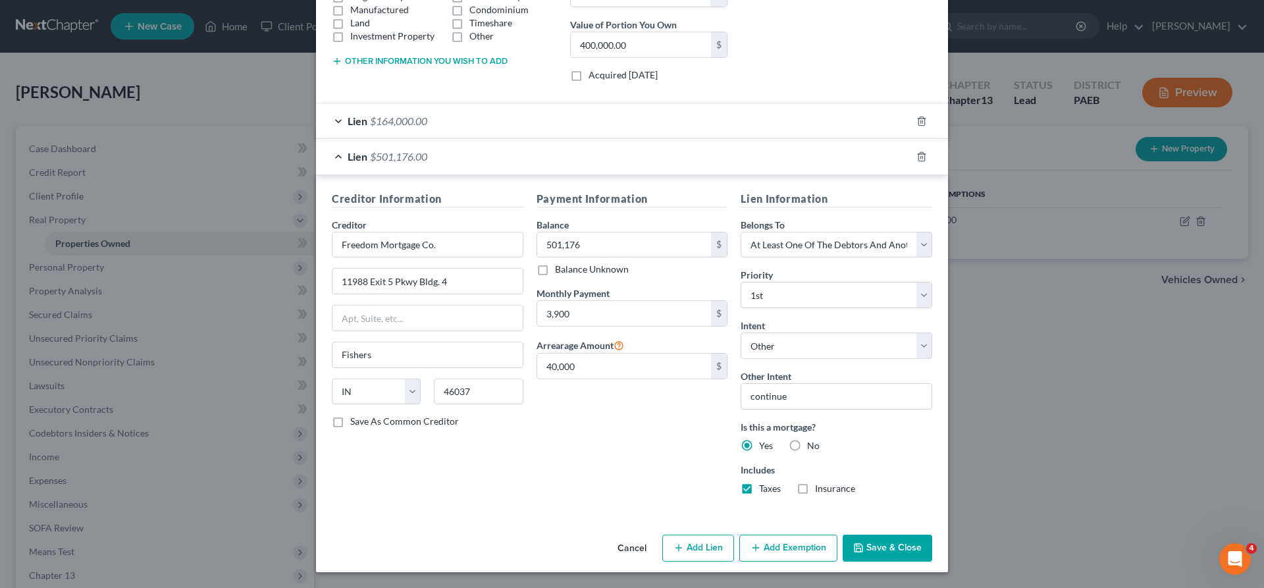
checkbox input "true"
click at [901, 546] on button "Save & Close" at bounding box center [888, 549] width 90 height 28
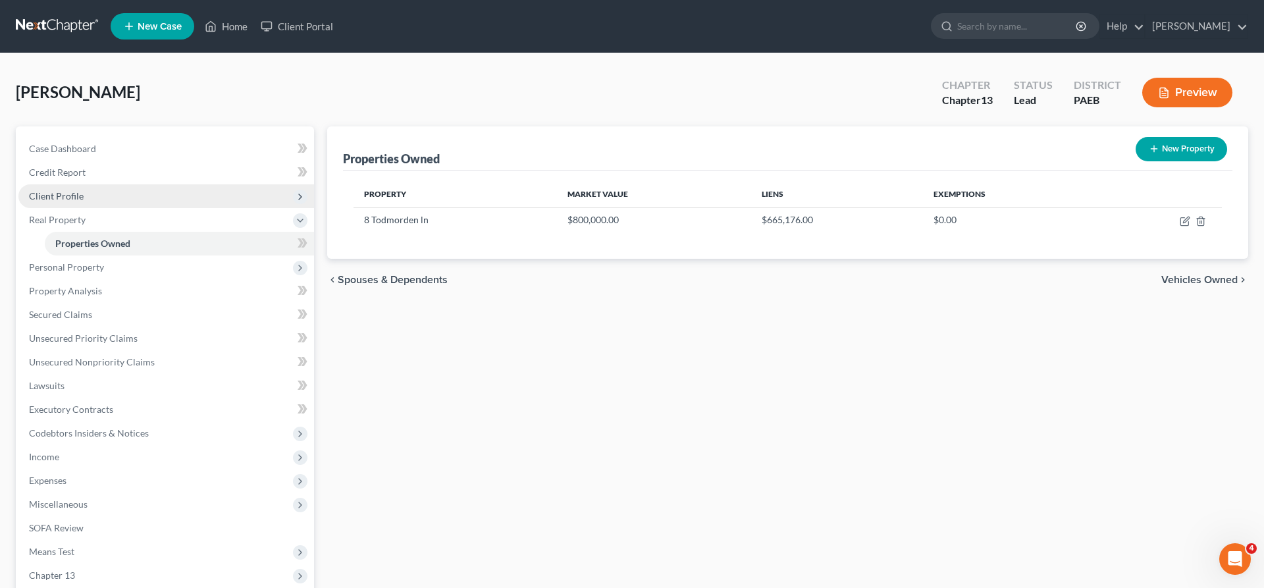
click at [53, 196] on span "Client Profile" at bounding box center [56, 195] width 55 height 11
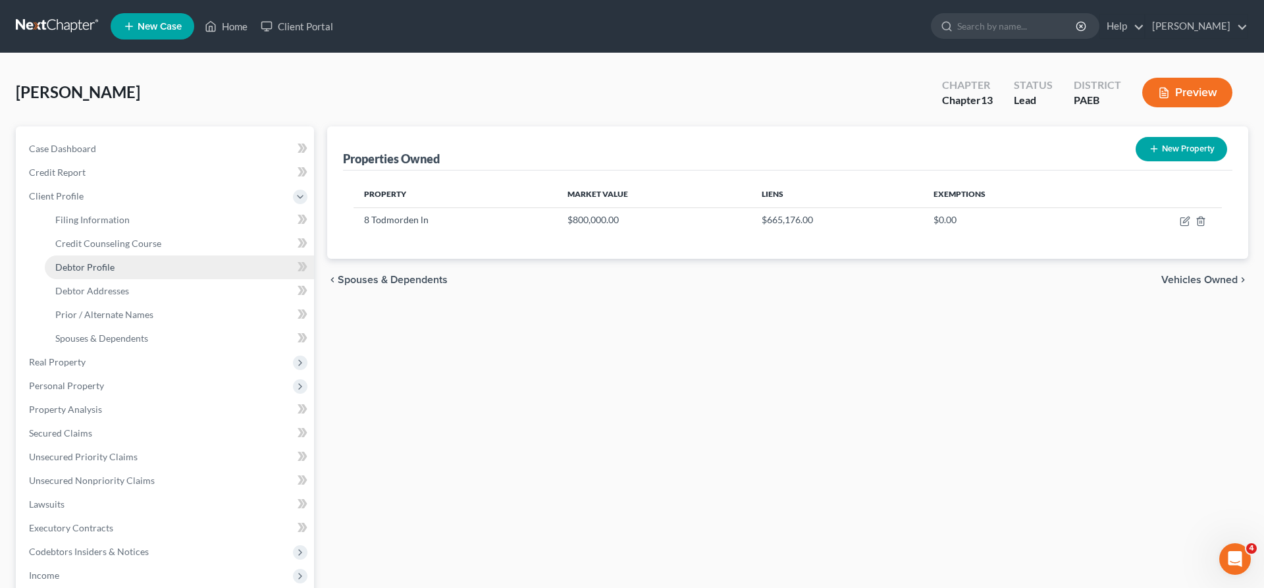
click at [94, 267] on span "Debtor Profile" at bounding box center [84, 266] width 59 height 11
select select "1"
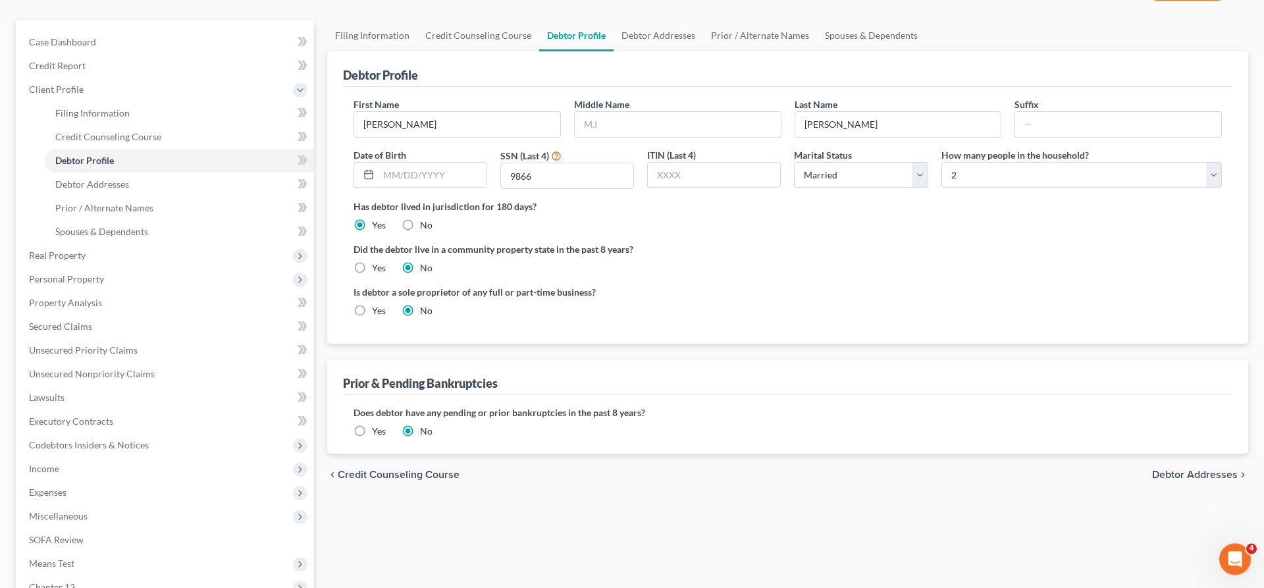
scroll to position [201, 0]
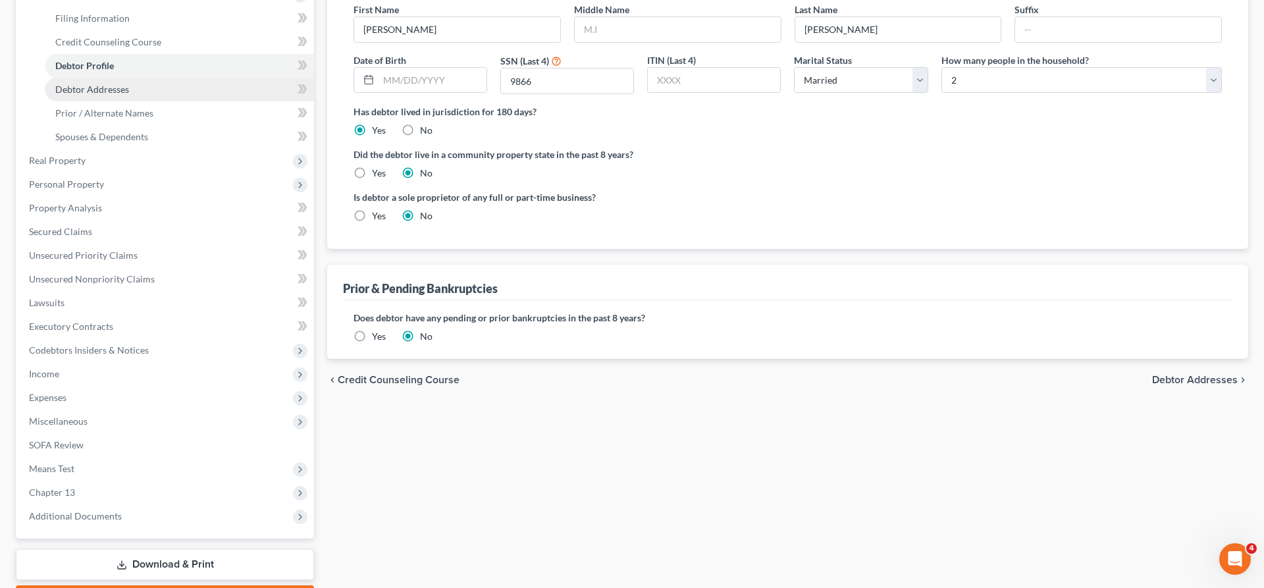
click at [91, 83] on link "Debtor Addresses" at bounding box center [179, 90] width 269 height 24
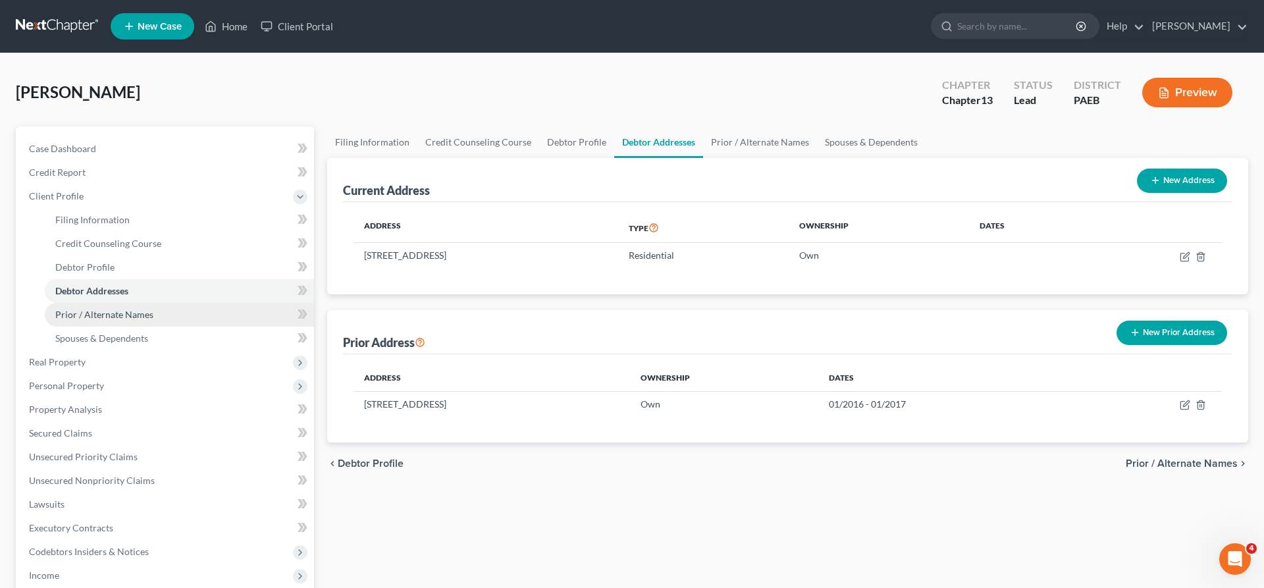
click at [109, 319] on span "Prior / Alternate Names" at bounding box center [104, 314] width 98 height 11
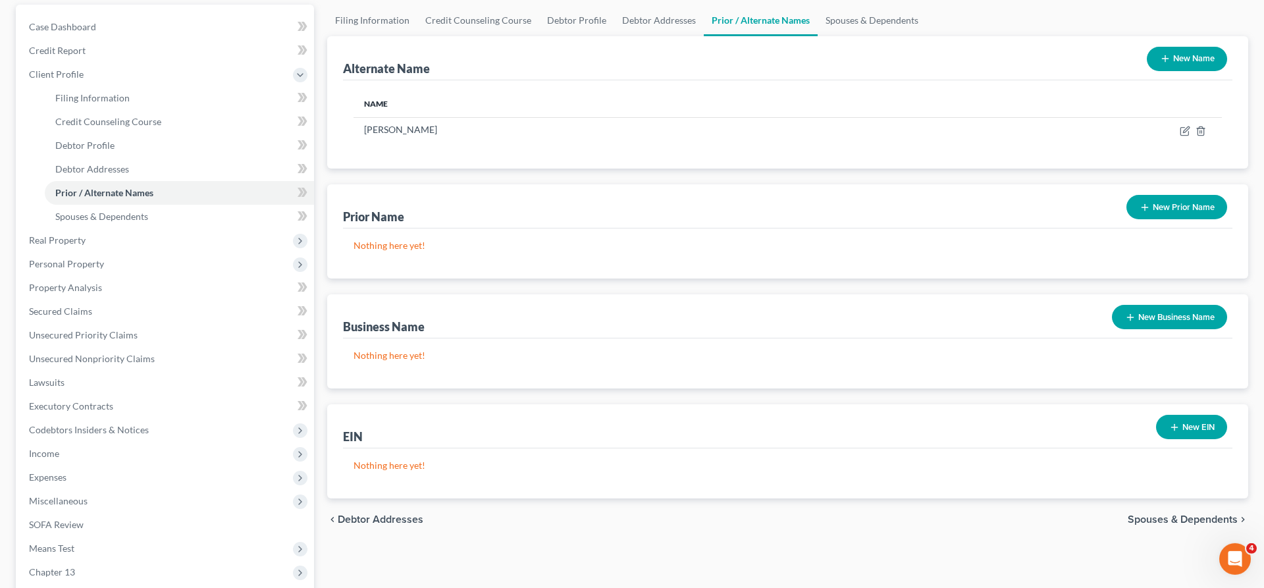
scroll to position [134, 0]
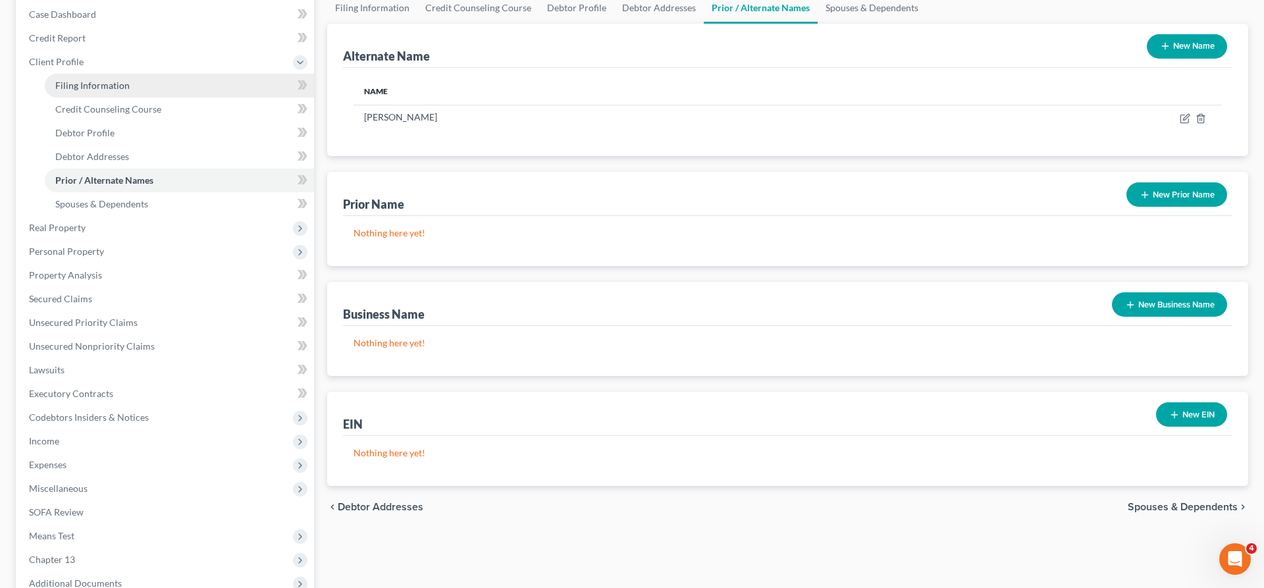
click at [85, 82] on span "Filing Information" at bounding box center [92, 85] width 74 height 11
select select "1"
select select "0"
select select "3"
select select "67"
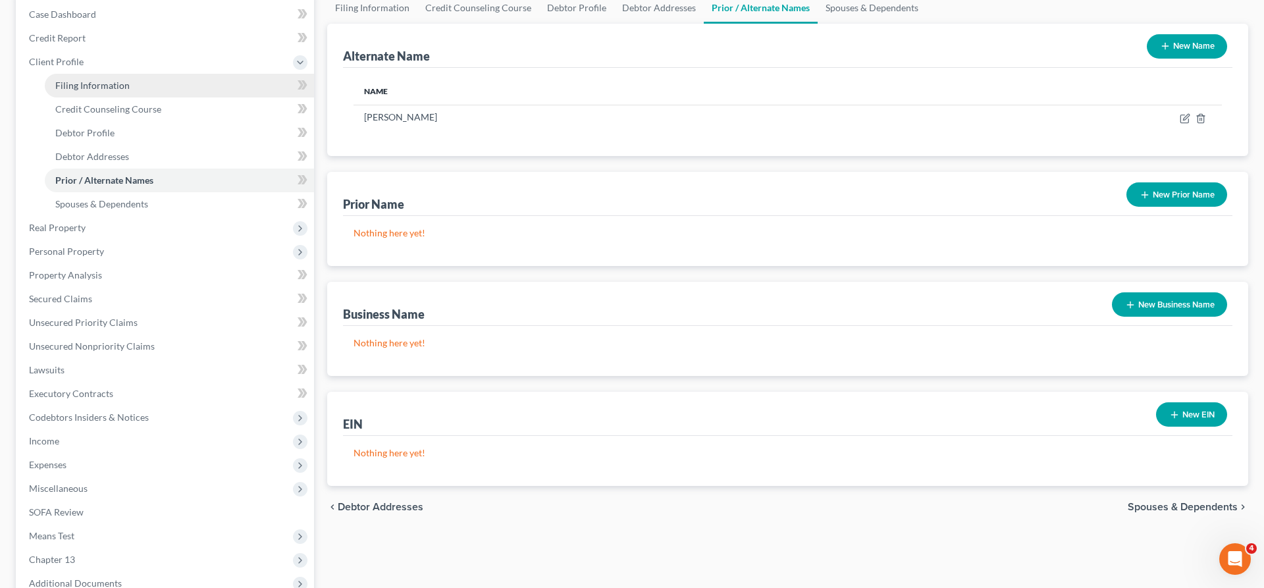
select select "0"
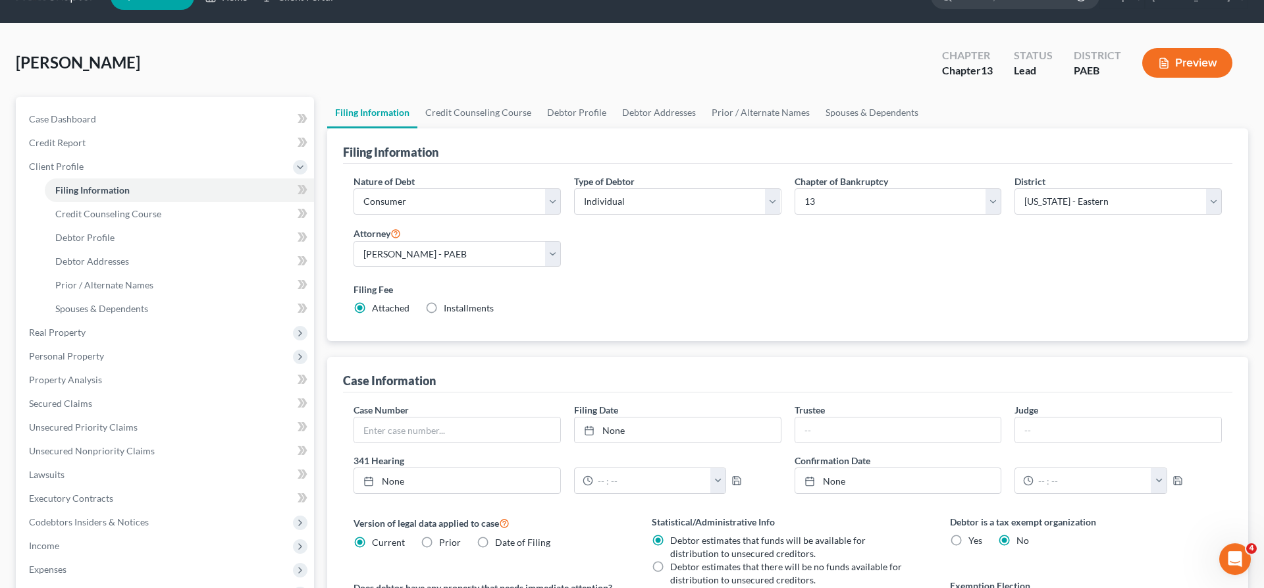
scroll to position [134, 0]
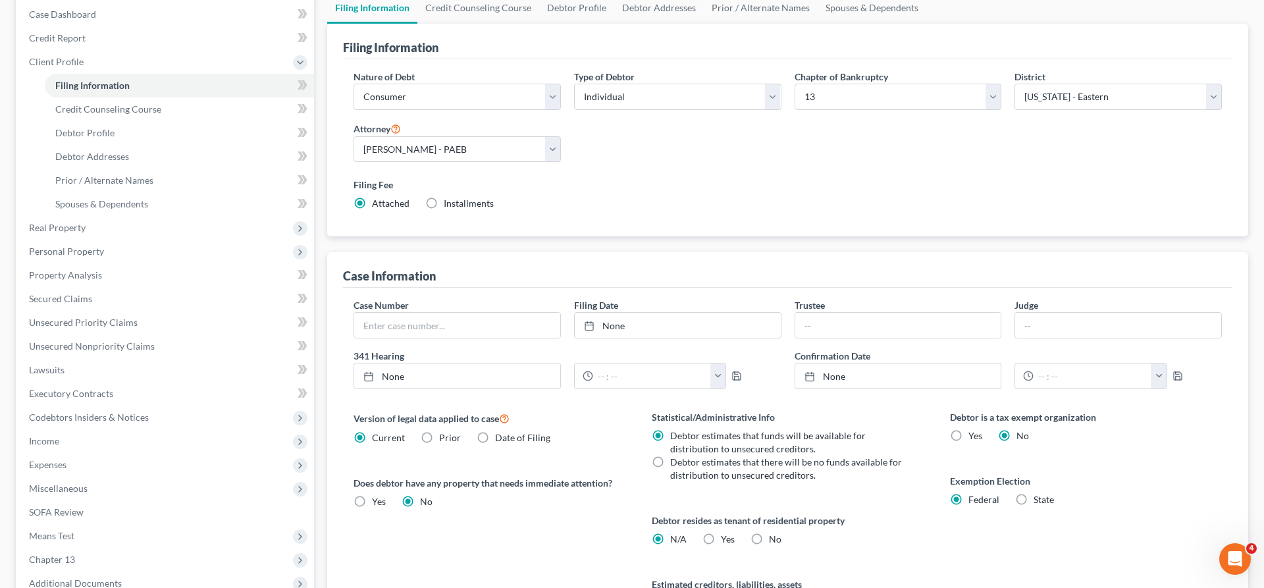
drag, startPoint x: 1016, startPoint y: 498, endPoint x: 1023, endPoint y: 502, distance: 7.7
click at [1033, 498] on label "State" at bounding box center [1043, 499] width 20 height 13
click at [1039, 498] on input "State" at bounding box center [1043, 497] width 9 height 9
radio input "true"
radio input "false"
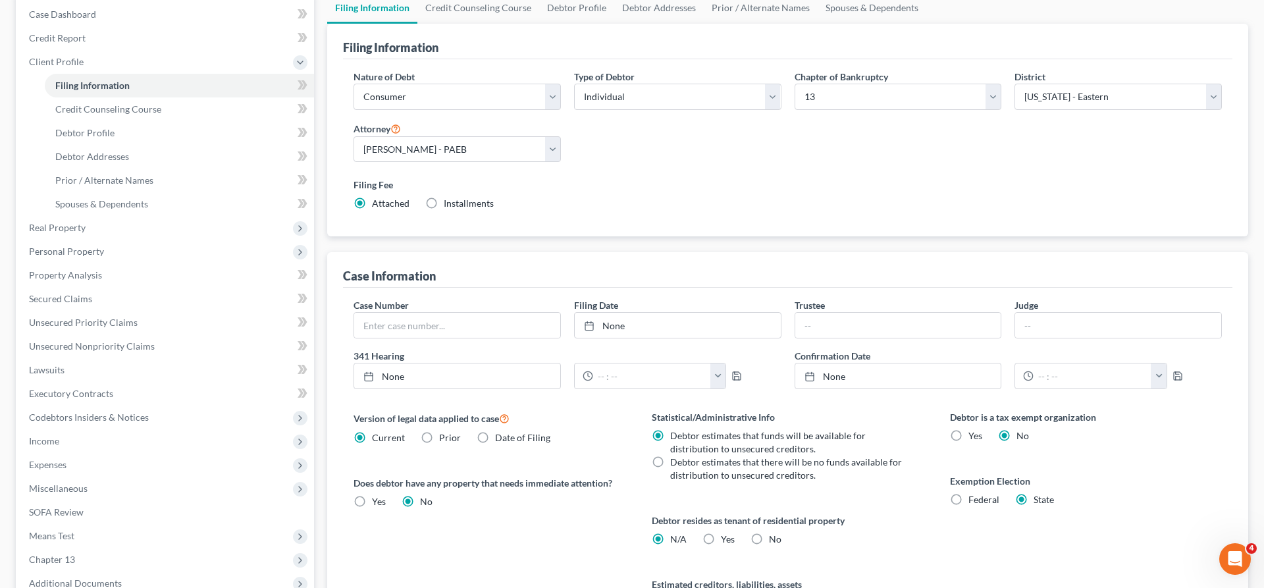
select select "39"
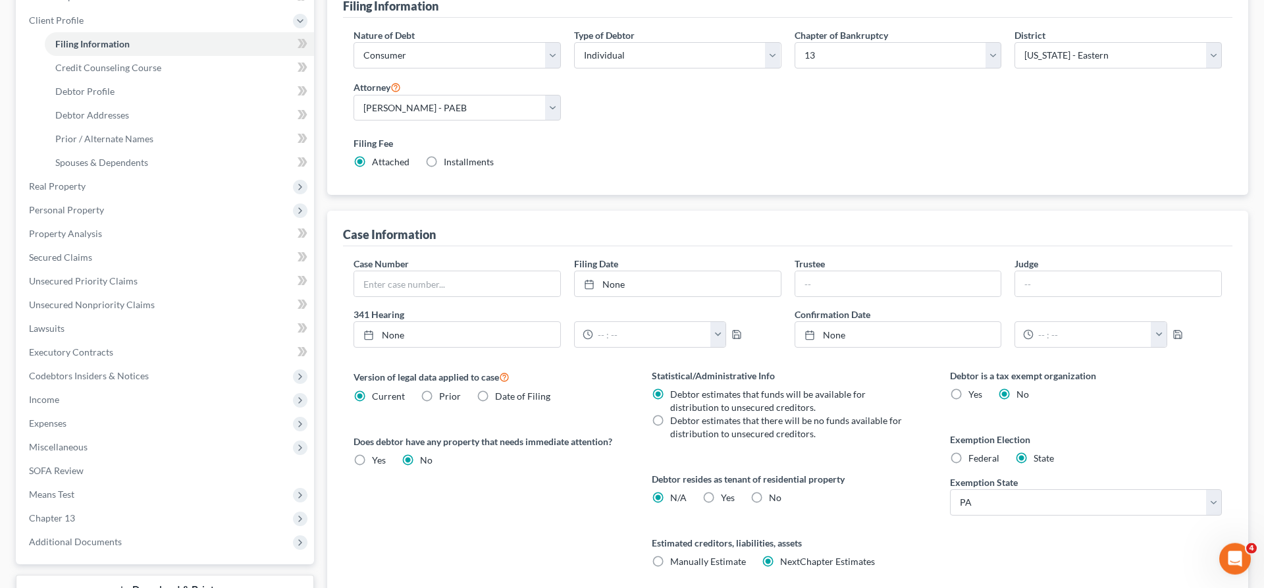
scroll to position [269, 0]
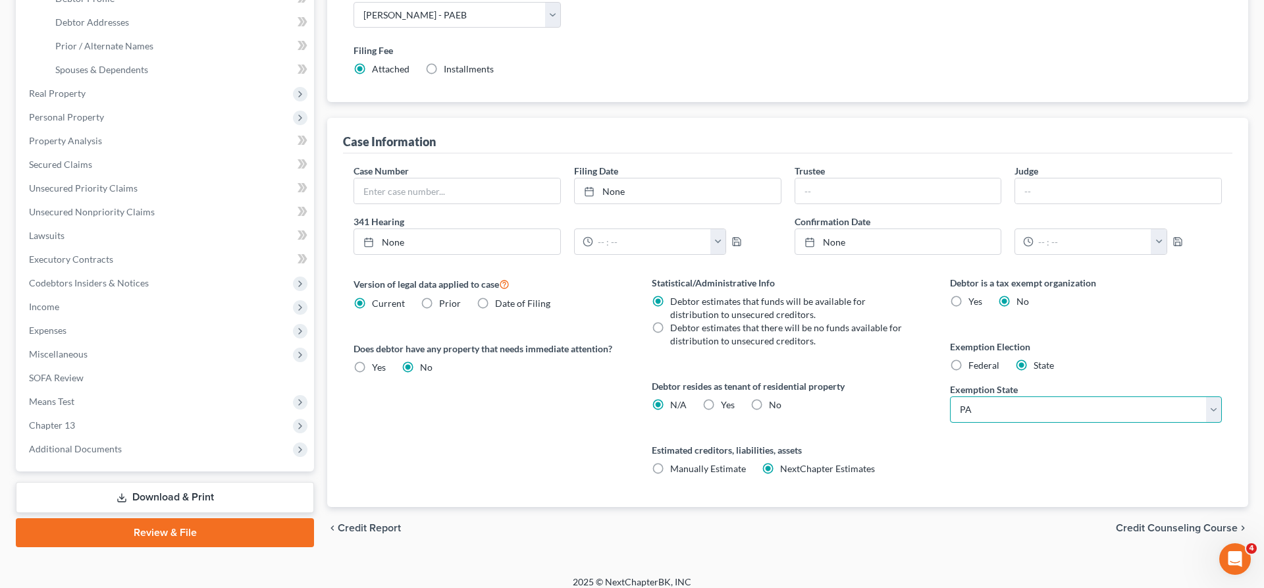
click at [950, 396] on select "State [US_STATE] AK AR AZ CA CO CT DE DC [GEOGRAPHIC_DATA] [GEOGRAPHIC_DATA] GU…" at bounding box center [1086, 409] width 272 height 26
click at [1057, 404] on select "State [US_STATE] AK AR AZ CA CO CT DE DC [GEOGRAPHIC_DATA] [GEOGRAPHIC_DATA] GU…" at bounding box center [1086, 409] width 272 height 26
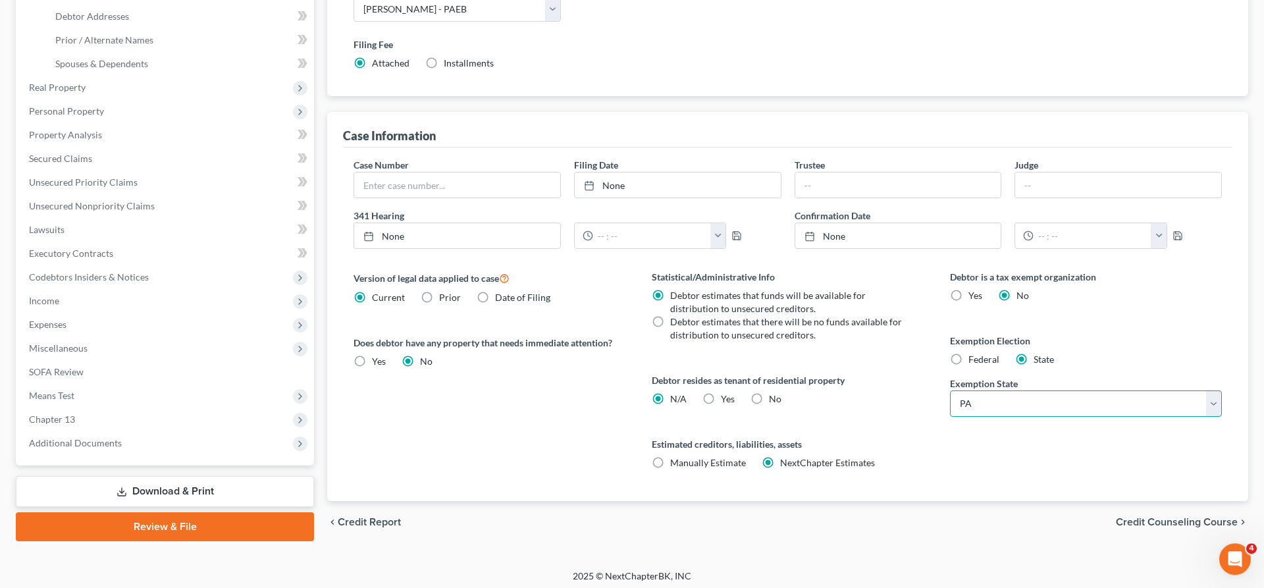
scroll to position [279, 0]
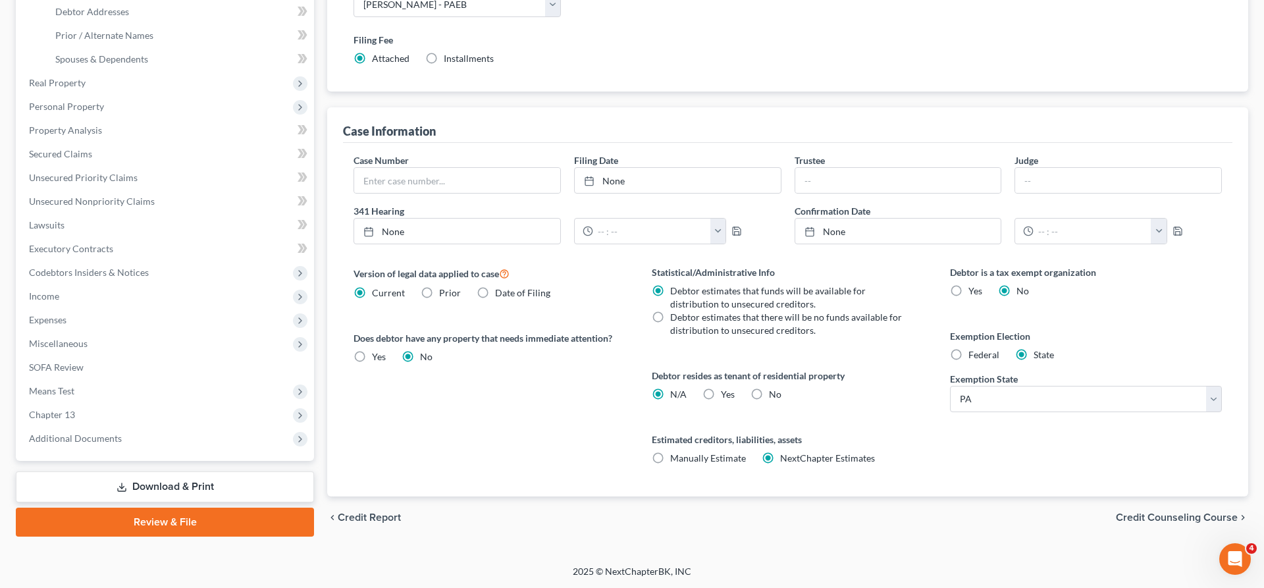
click at [1205, 514] on span "Credit Counseling Course" at bounding box center [1177, 517] width 122 height 11
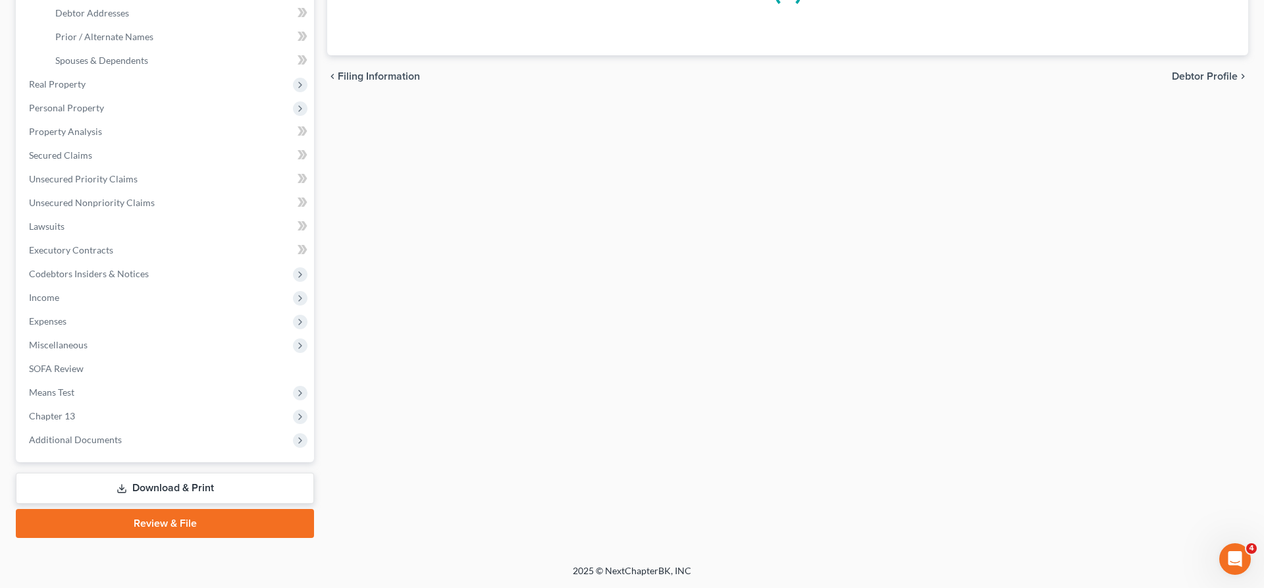
scroll to position [276, 0]
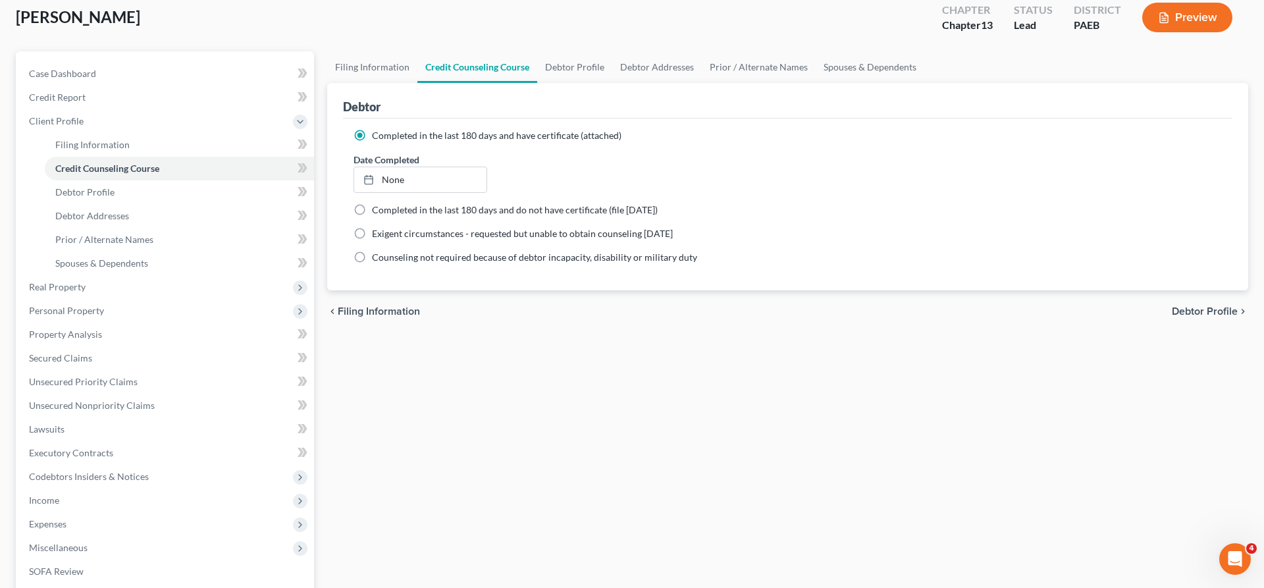
click at [1230, 311] on span "Debtor Profile" at bounding box center [1205, 311] width 66 height 11
select select "1"
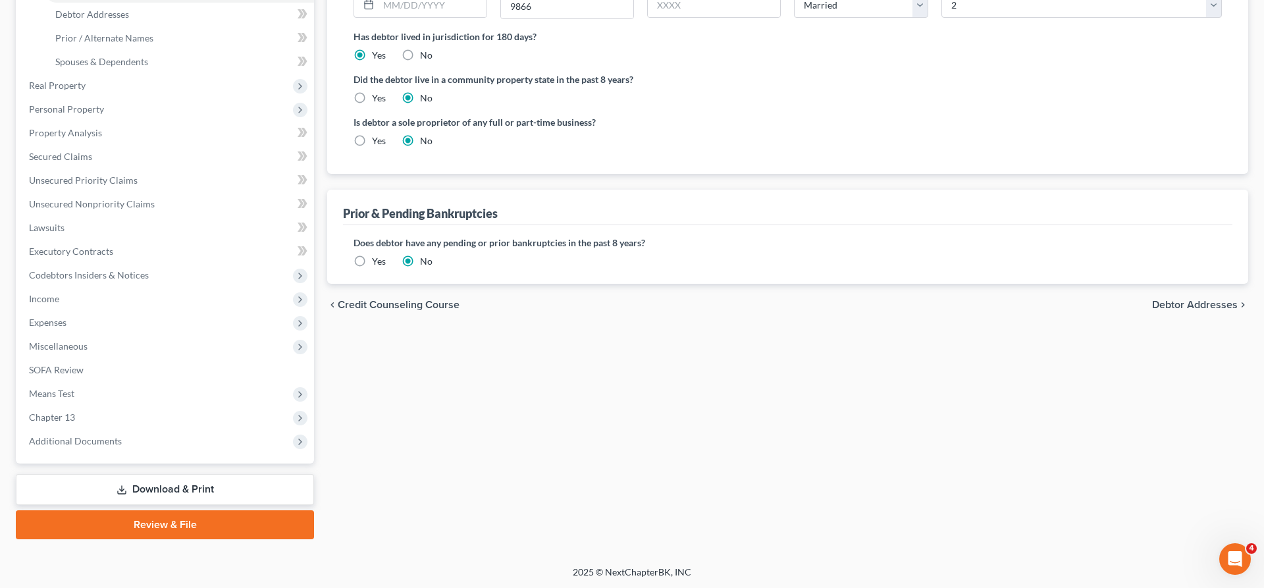
click at [1220, 302] on span "Debtor Addresses" at bounding box center [1195, 305] width 86 height 11
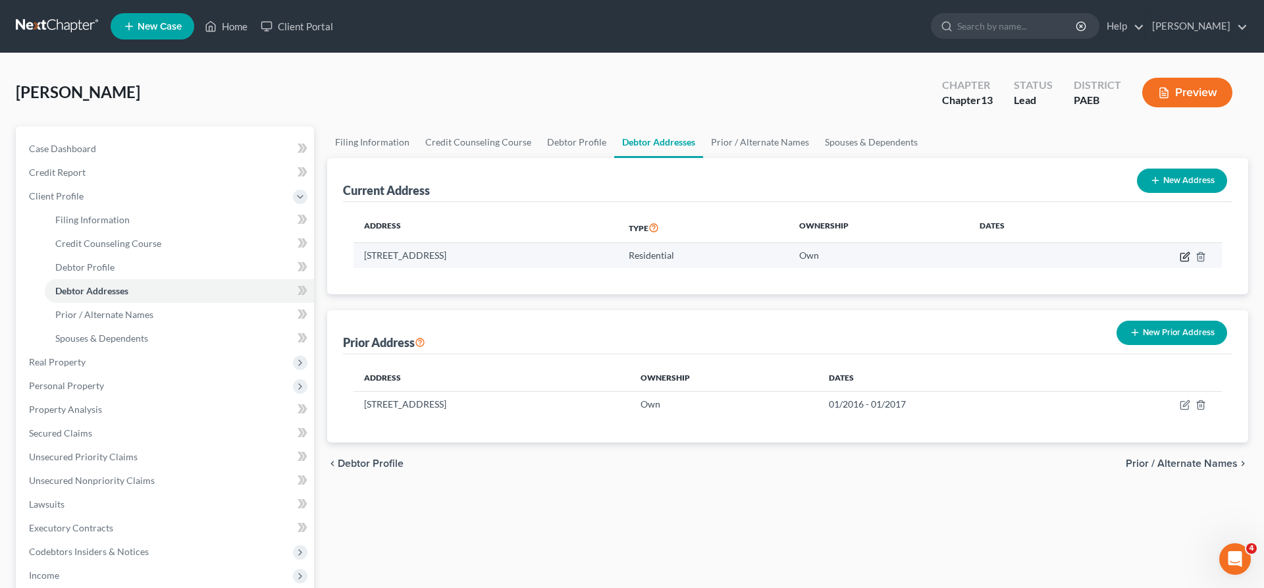
click at [1188, 255] on icon "button" at bounding box center [1186, 255] width 6 height 6
select select "39"
select select "22"
select select "0"
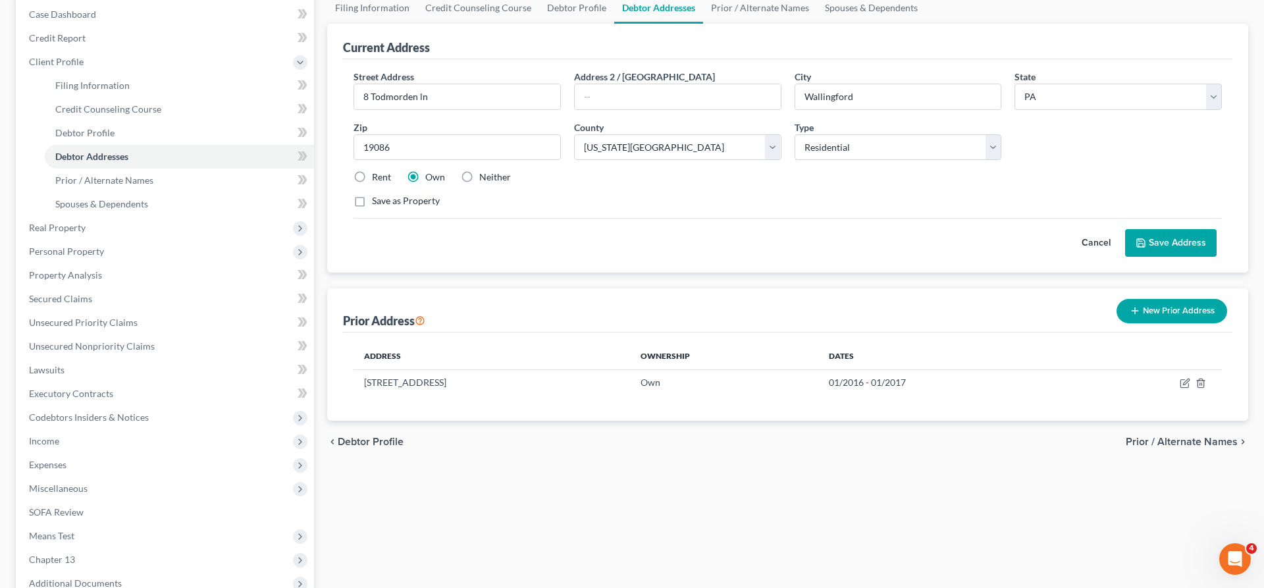
click at [1189, 446] on span "Prior / Alternate Names" at bounding box center [1182, 441] width 112 height 11
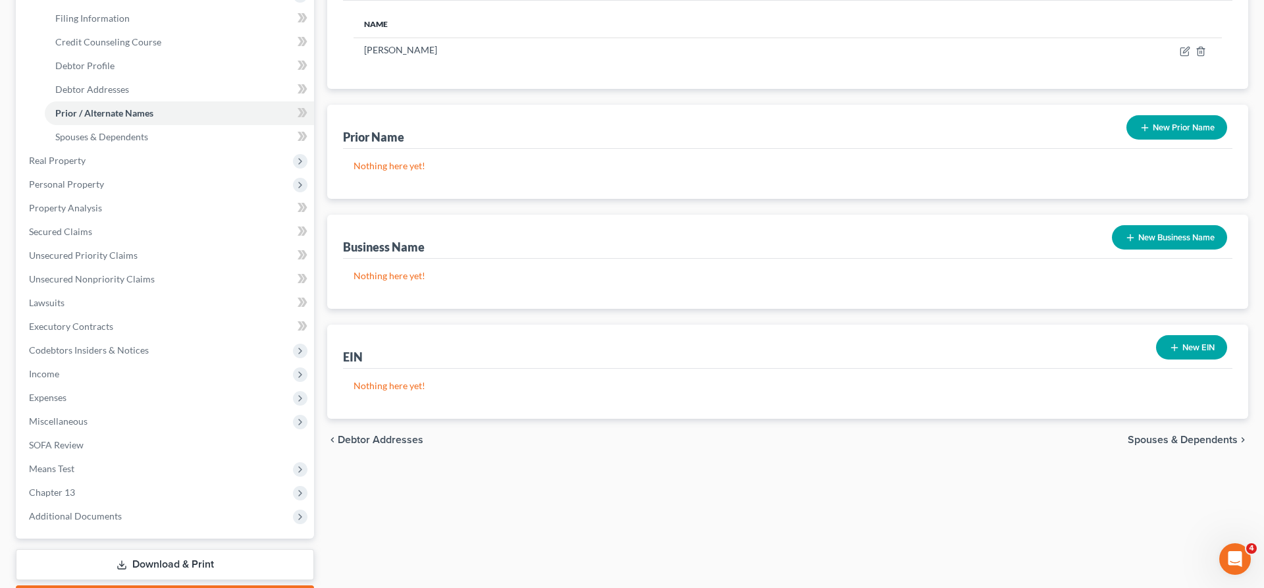
click at [1159, 440] on span "Spouses & Dependents" at bounding box center [1183, 439] width 110 height 11
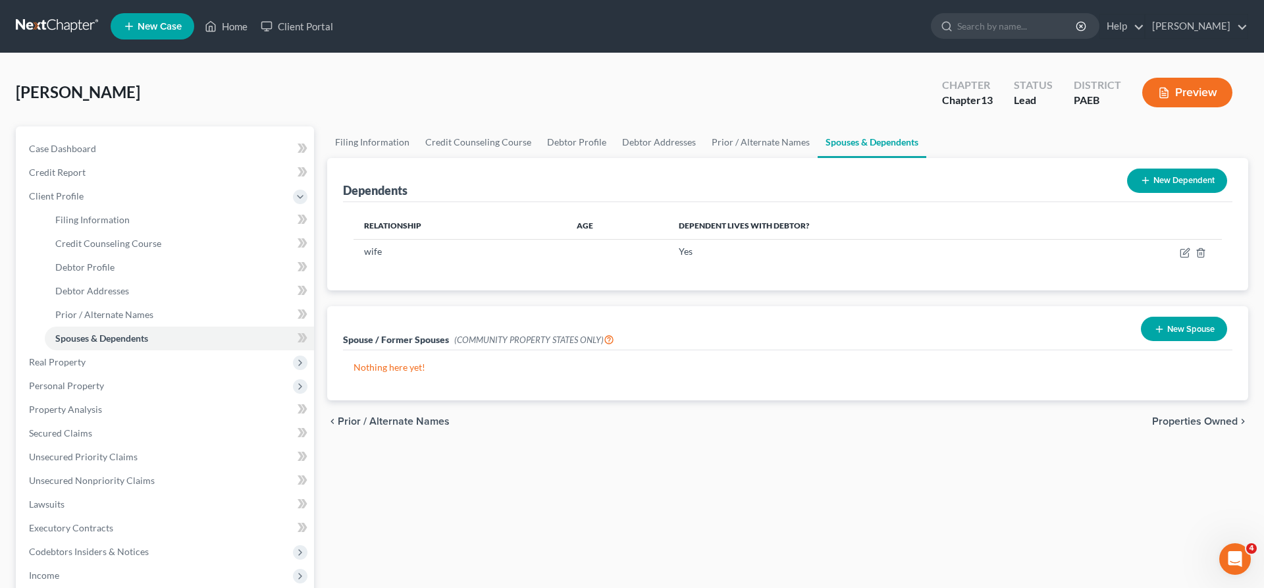
click at [1197, 419] on span "Properties Owned" at bounding box center [1195, 421] width 86 height 11
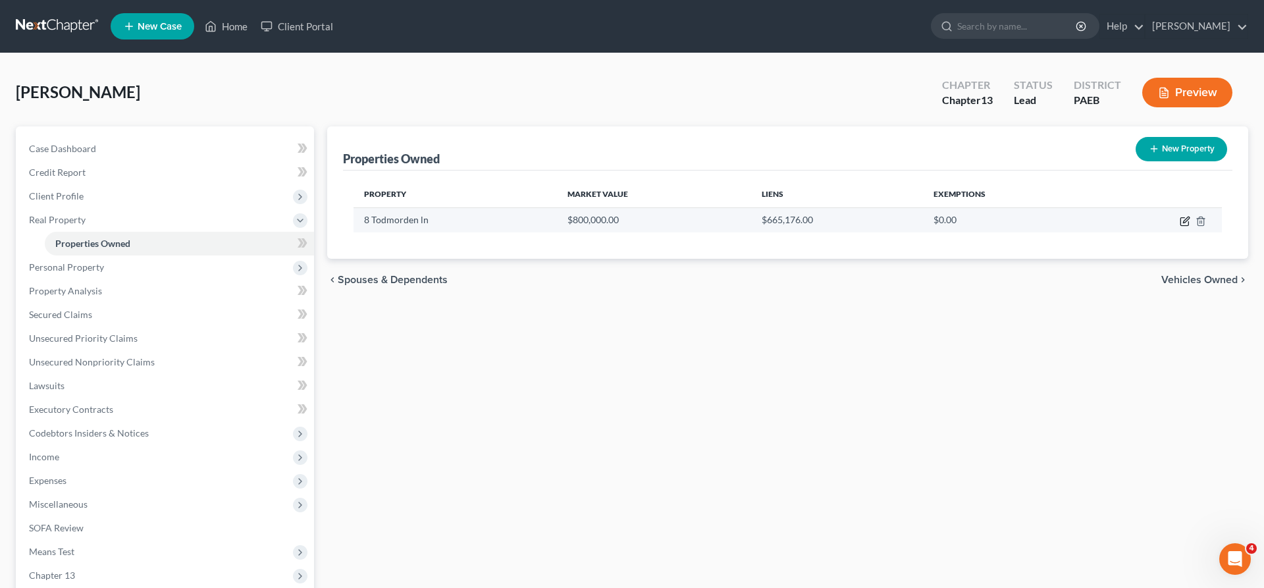
click at [1184, 221] on icon "button" at bounding box center [1186, 220] width 6 height 6
select select "39"
select select "22"
select select "3"
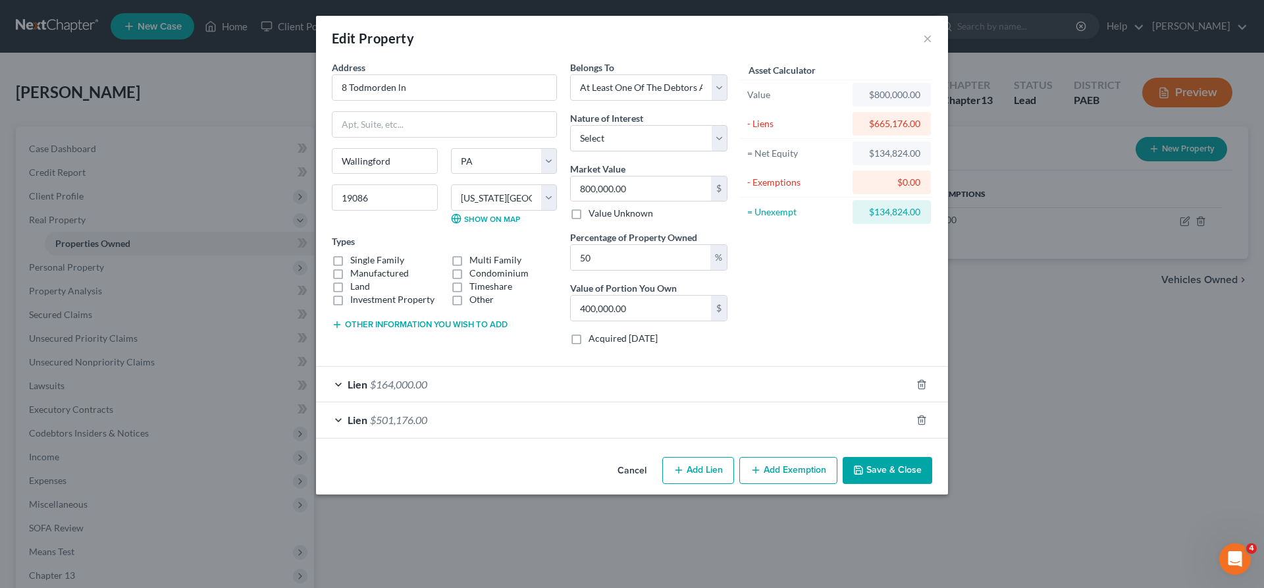
click at [782, 467] on button "Add Exemption" at bounding box center [788, 471] width 98 height 28
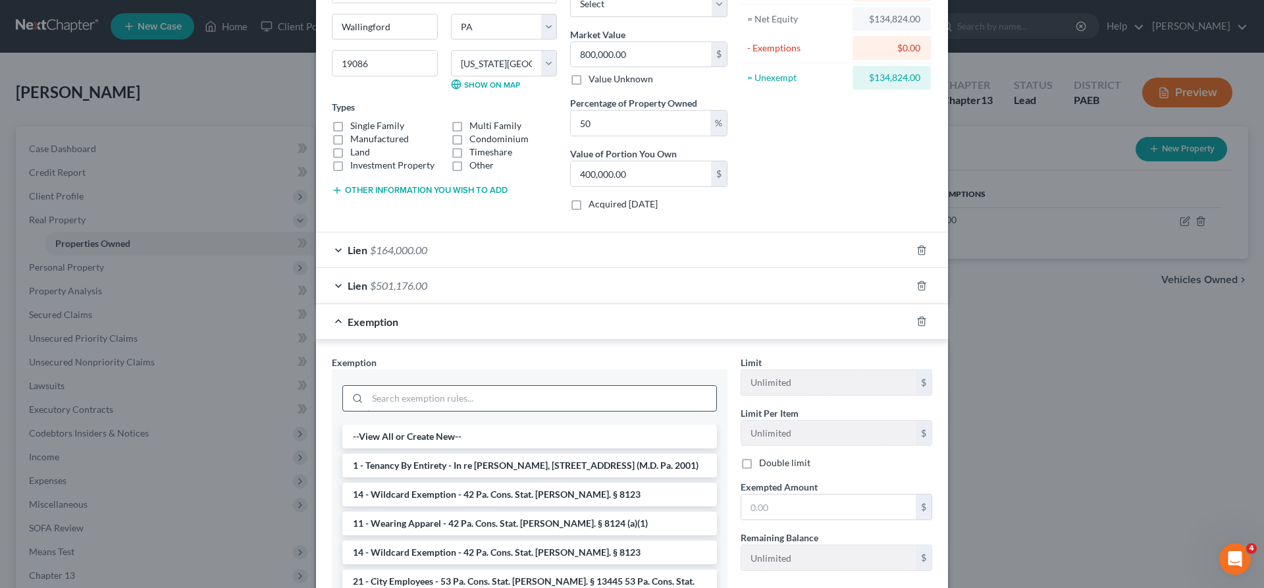
scroll to position [201, 0]
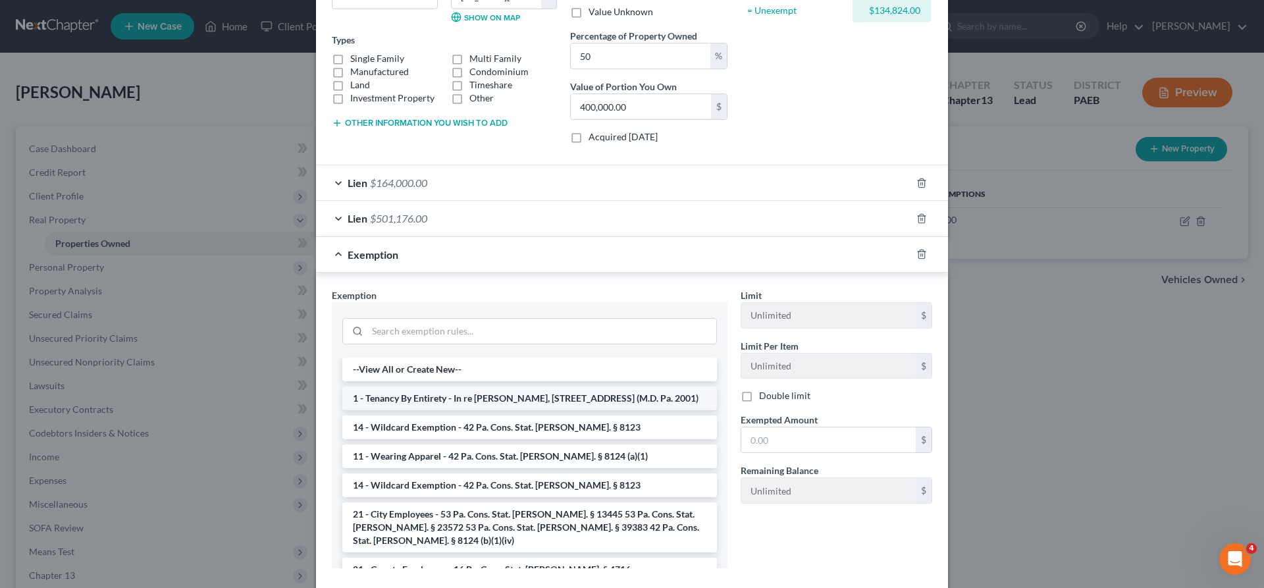
click at [515, 402] on li "1 - Tenancy By Entirety - In re [PERSON_NAME], [STREET_ADDRESS] (M.D. Pa. 2001)" at bounding box center [529, 398] width 375 height 24
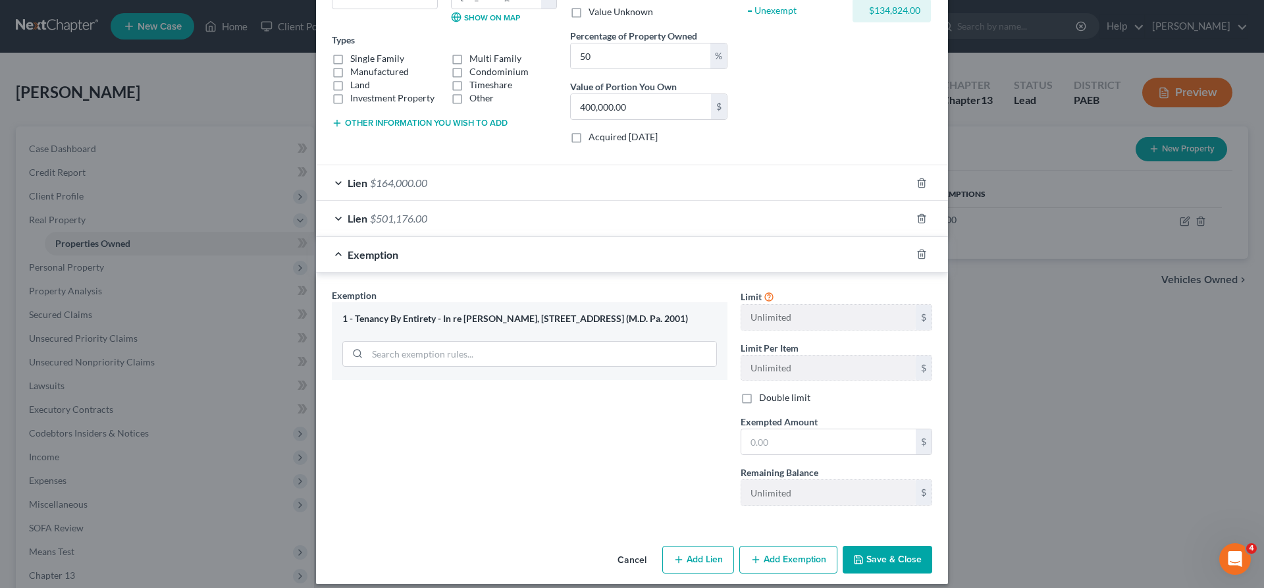
click at [640, 563] on button "Cancel" at bounding box center [632, 560] width 50 height 26
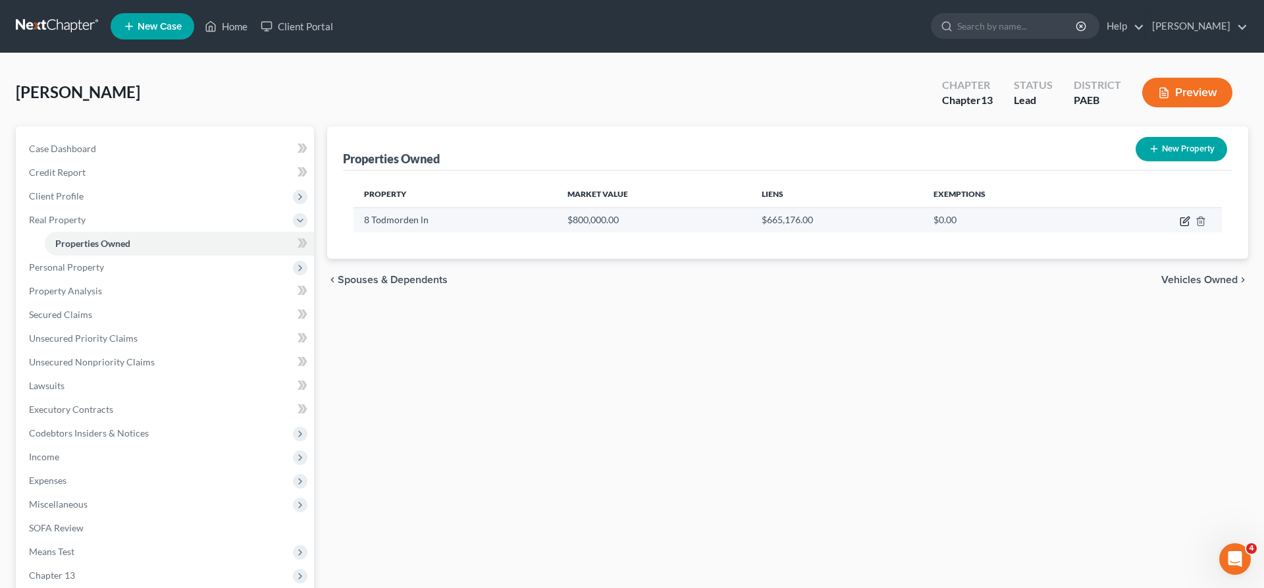
click at [1183, 216] on icon "button" at bounding box center [1185, 221] width 11 height 11
select select "39"
select select "22"
select select "3"
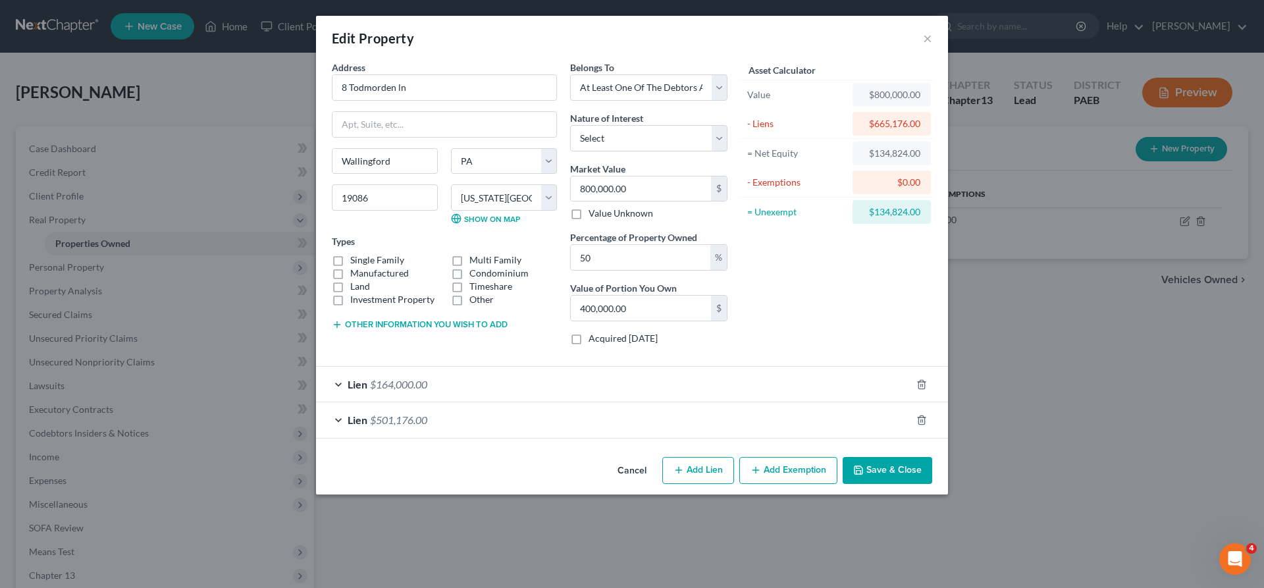
click at [759, 475] on icon "button" at bounding box center [755, 470] width 11 height 11
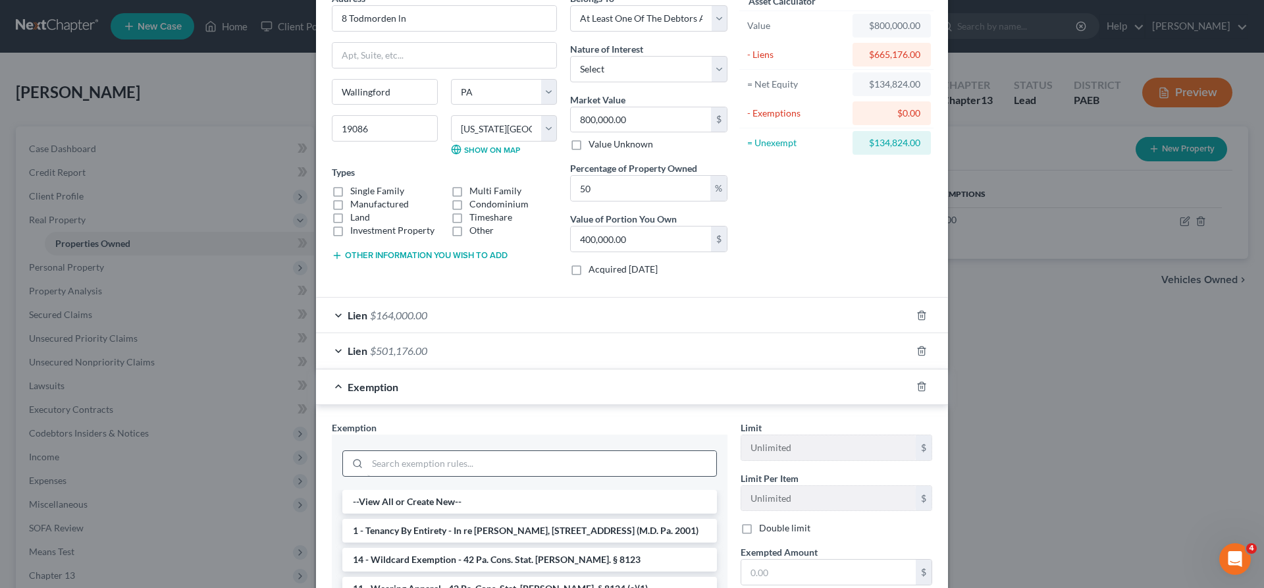
scroll to position [134, 0]
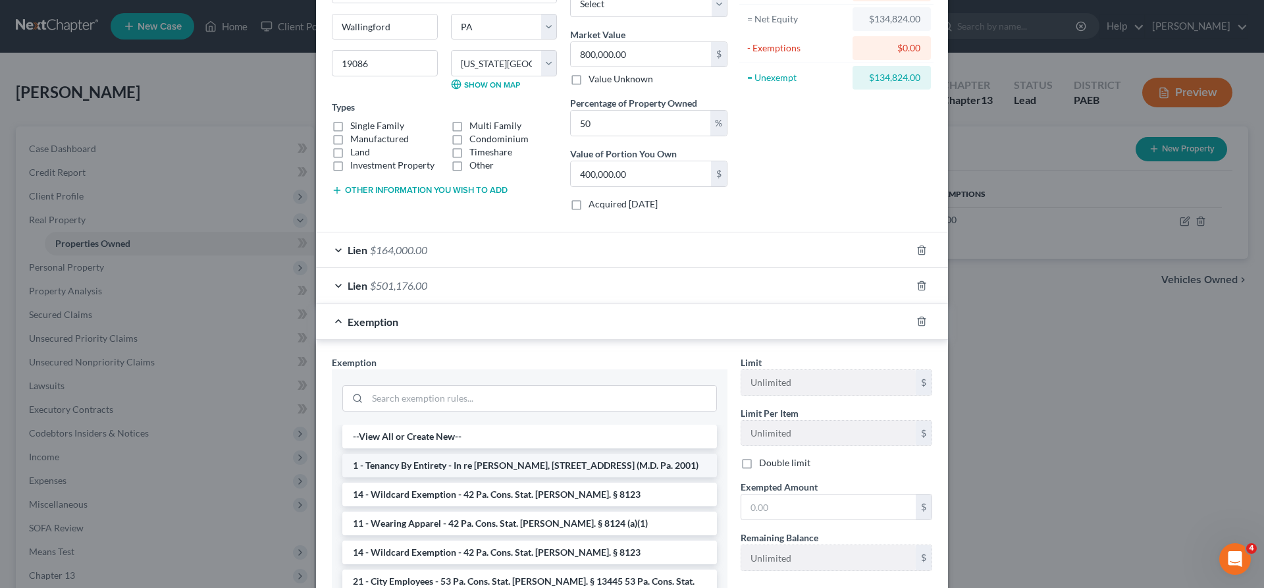
click at [423, 460] on li "1 - Tenancy By Entirety - In re [PERSON_NAME], [STREET_ADDRESS] (M.D. Pa. 2001)" at bounding box center [529, 466] width 375 height 24
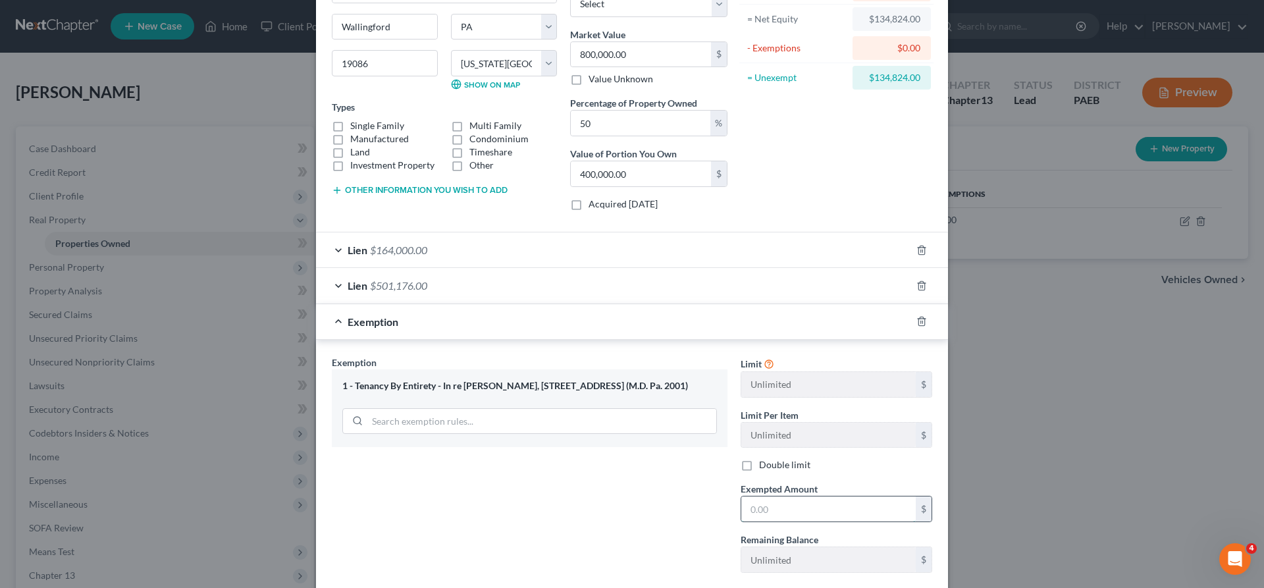
click at [779, 505] on input "text" at bounding box center [828, 508] width 174 height 25
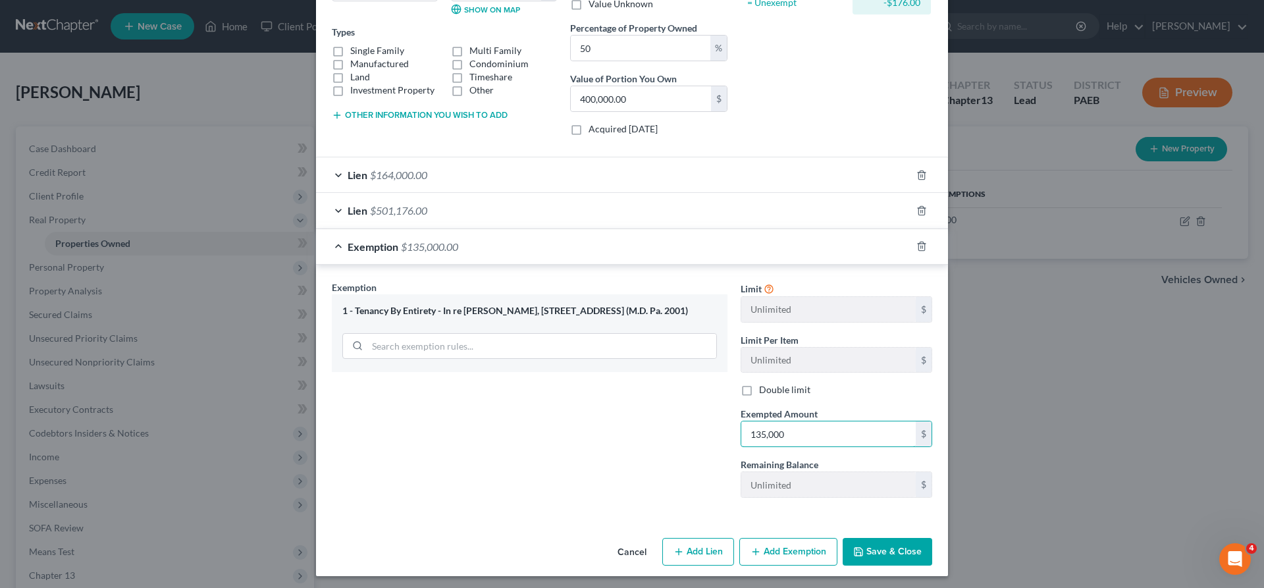
scroll to position [213, 0]
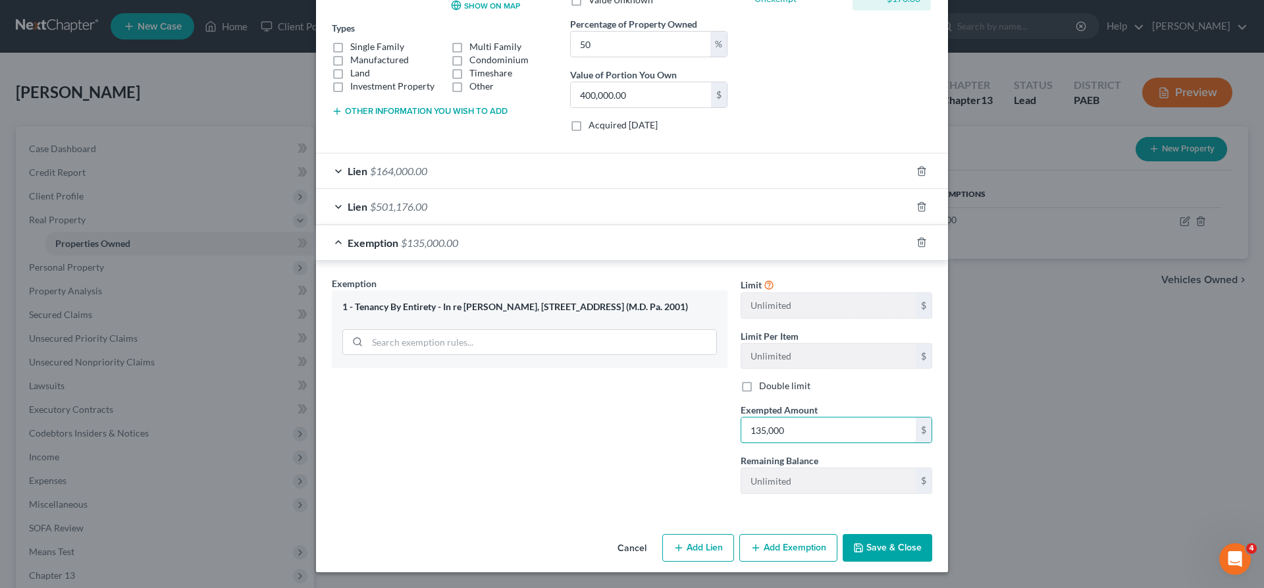
type input "135,000"
click at [494, 471] on div "Exemption Set must be selected for CA. Exemption * 1 - Tenancy By Entirety - In…" at bounding box center [529, 390] width 409 height 228
click at [874, 540] on button "Save & Close" at bounding box center [888, 548] width 90 height 28
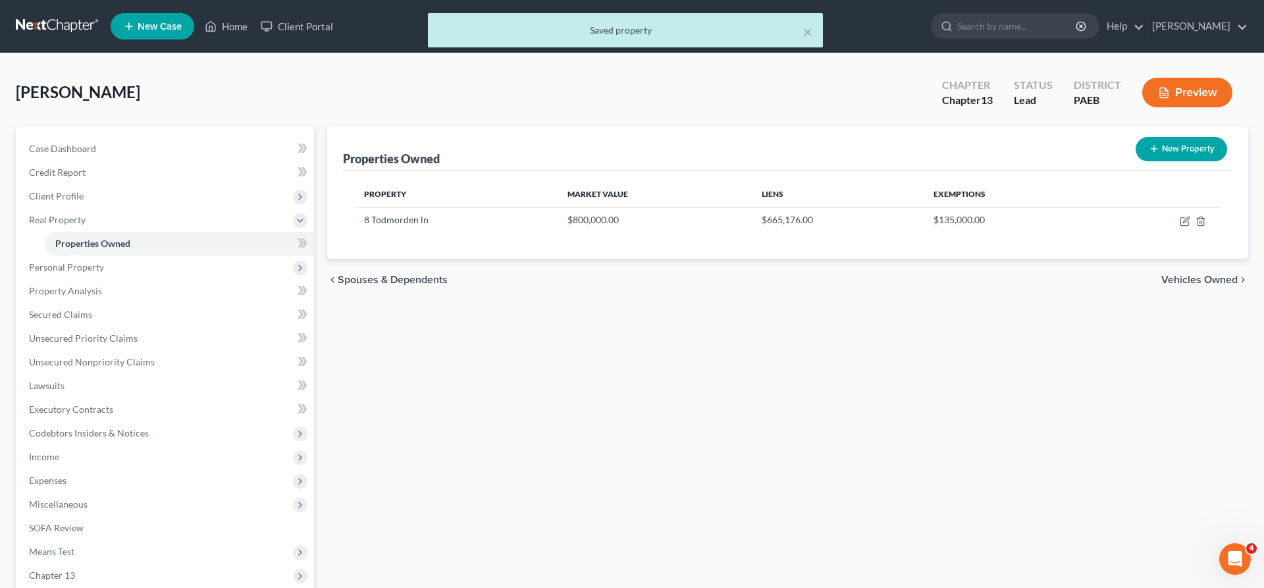
click at [1178, 276] on span "Vehicles Owned" at bounding box center [1199, 279] width 76 height 11
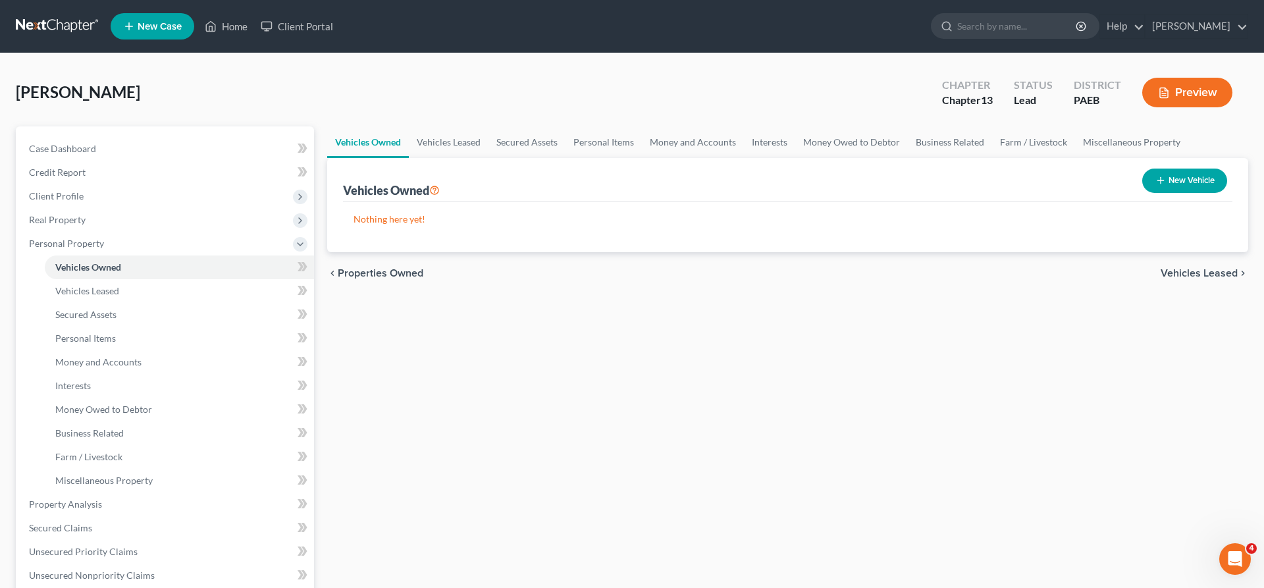
click at [1184, 180] on button "New Vehicle" at bounding box center [1184, 181] width 85 height 24
select select "0"
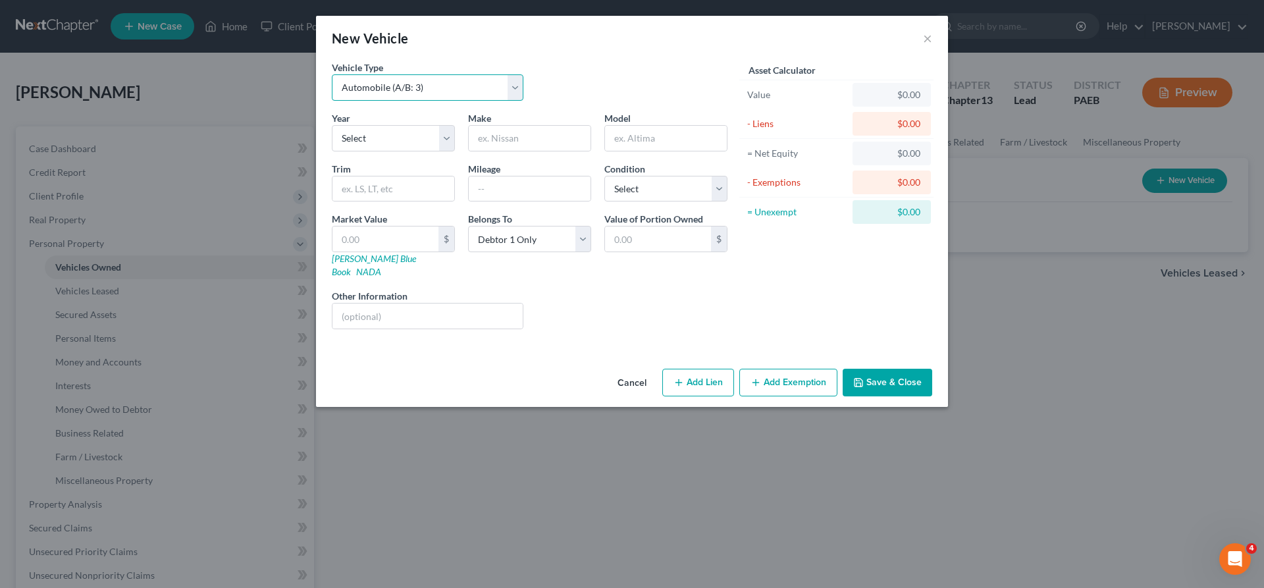
click at [332, 74] on select "Select Automobile (A/B: 3) Truck (A/B: 3) Trailer (A/B: 4) Watercraft (A/B: 4) …" at bounding box center [428, 87] width 192 height 26
click at [409, 88] on select "Select Automobile (A/B: 3) Truck (A/B: 3) Trailer (A/B: 4) Watercraft (A/B: 4) …" at bounding box center [428, 87] width 192 height 26
click at [332, 125] on select "Select 2026 2025 2024 2023 2022 2021 2020 2019 2018 2017 2016 2015 2014 2013 20…" at bounding box center [393, 138] width 123 height 26
select select "2"
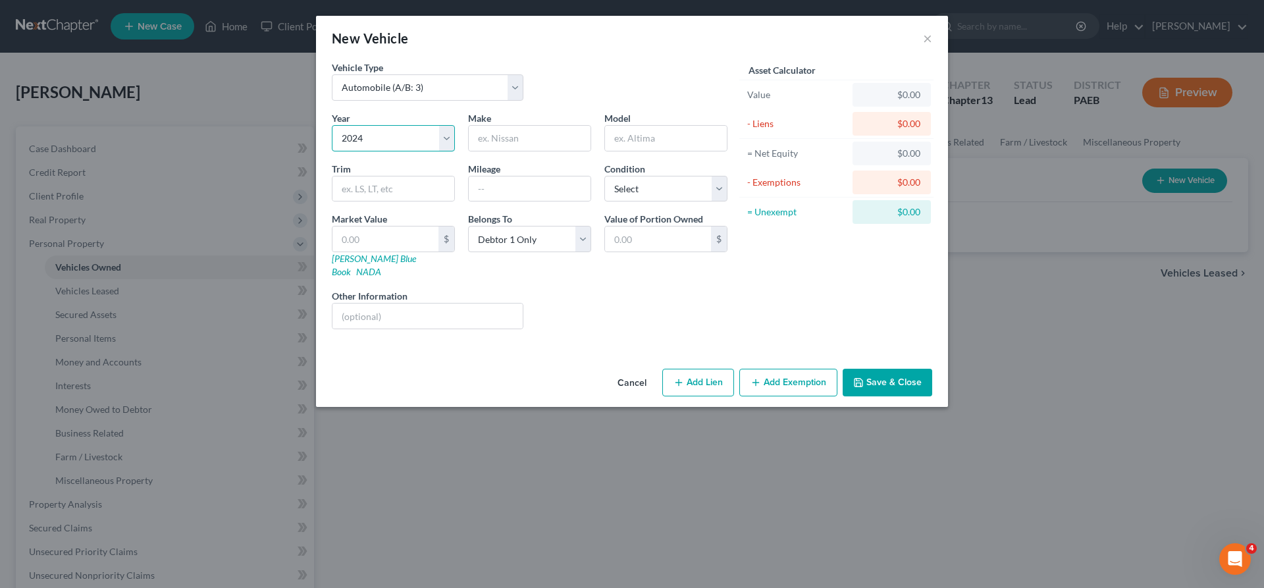
click option "2024" at bounding box center [0, 0] width 0 height 0
drag, startPoint x: 543, startPoint y: 144, endPoint x: 536, endPoint y: 119, distance: 25.4
click at [543, 142] on input "text" at bounding box center [530, 138] width 122 height 25
type input "Honda"
click at [635, 136] on input "text" at bounding box center [666, 138] width 122 height 25
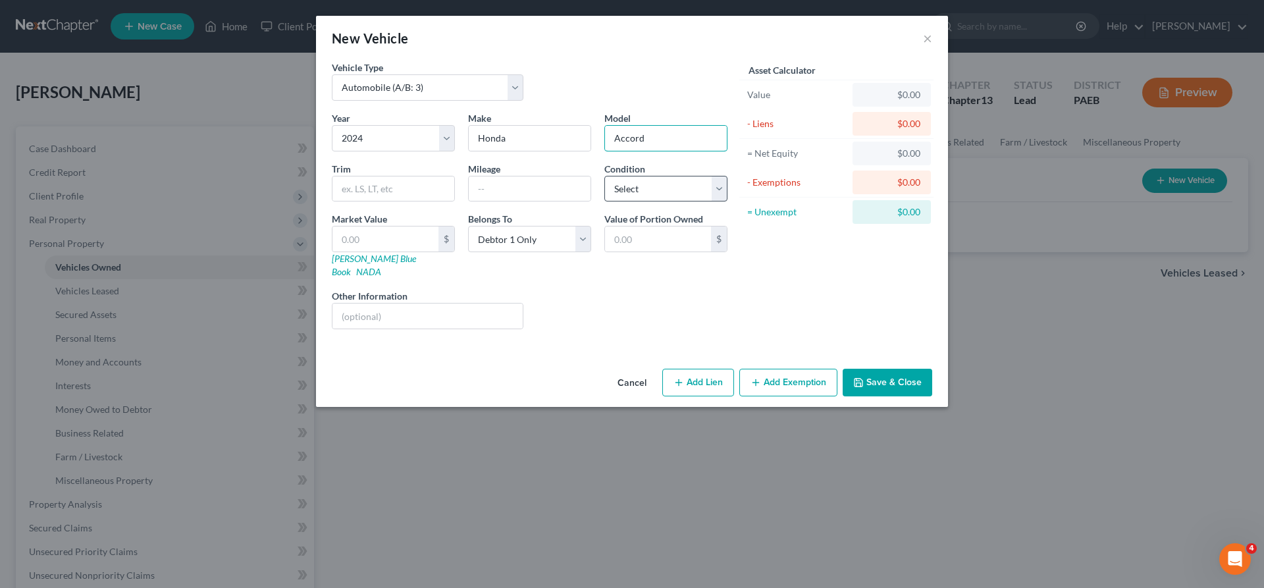
type input "Accord"
click at [604, 176] on select "Select Excellent Very Good Good Fair Poor" at bounding box center [665, 189] width 123 height 26
select select "2"
click option "Good" at bounding box center [0, 0] width 0 height 0
click at [496, 179] on input "text" at bounding box center [530, 188] width 122 height 25
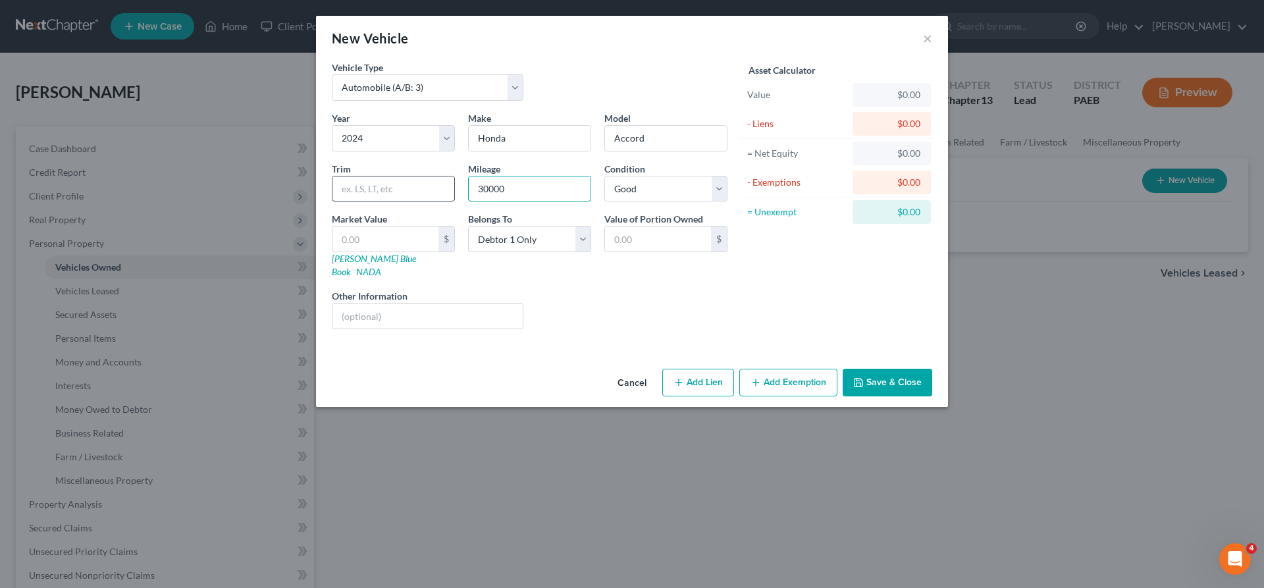
type input "30000"
click at [359, 179] on input "text" at bounding box center [393, 188] width 122 height 25
click at [371, 259] on link "[PERSON_NAME] Blue Book" at bounding box center [374, 265] width 84 height 24
click at [361, 257] on link "[PERSON_NAME] Blue Book" at bounding box center [374, 265] width 84 height 24
click at [343, 236] on input "text" at bounding box center [385, 238] width 106 height 25
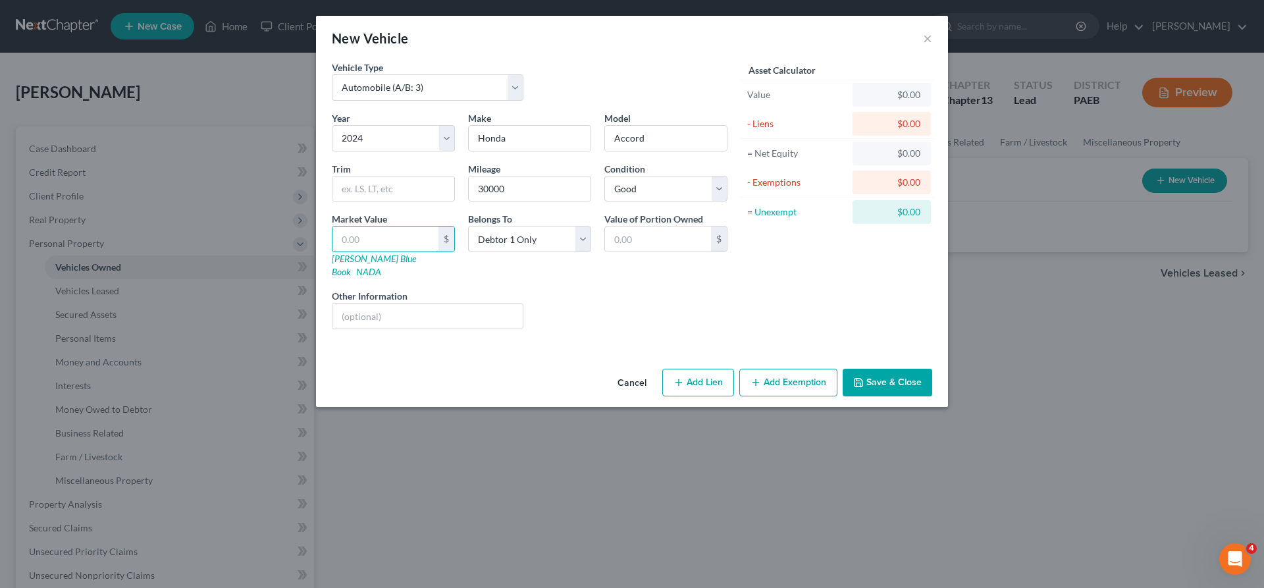
type input "2"
type input "2.00"
type input "26"
type input "26.00"
type input "260"
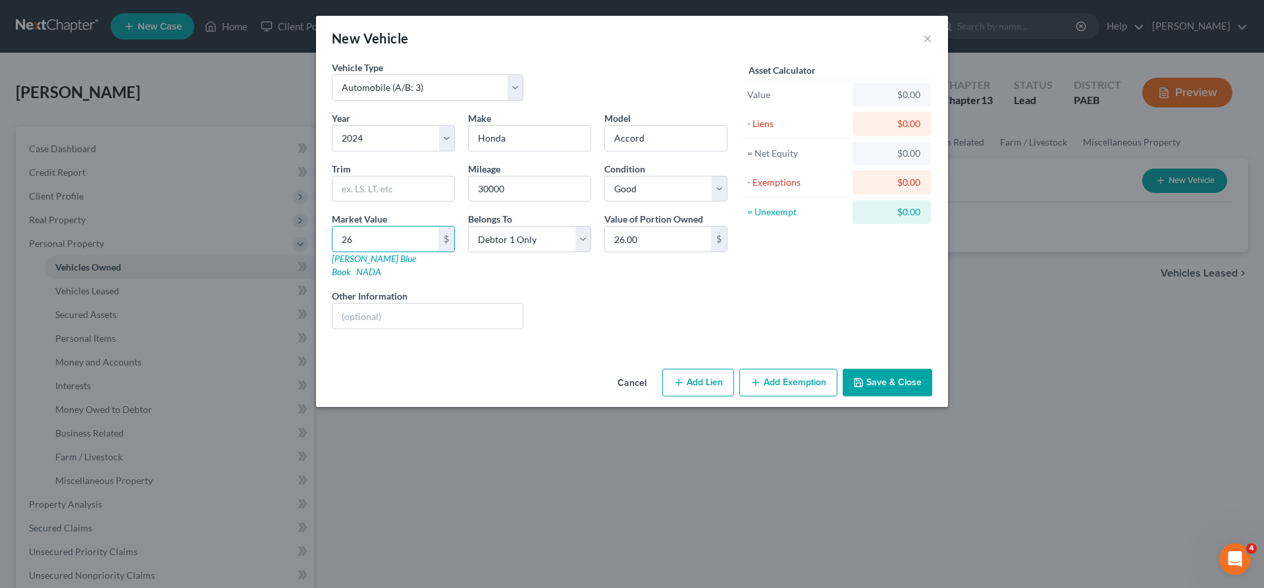
type input "260.00"
type input "2600"
type input "2,600.00"
type input "2,6000"
type input "26,000.00"
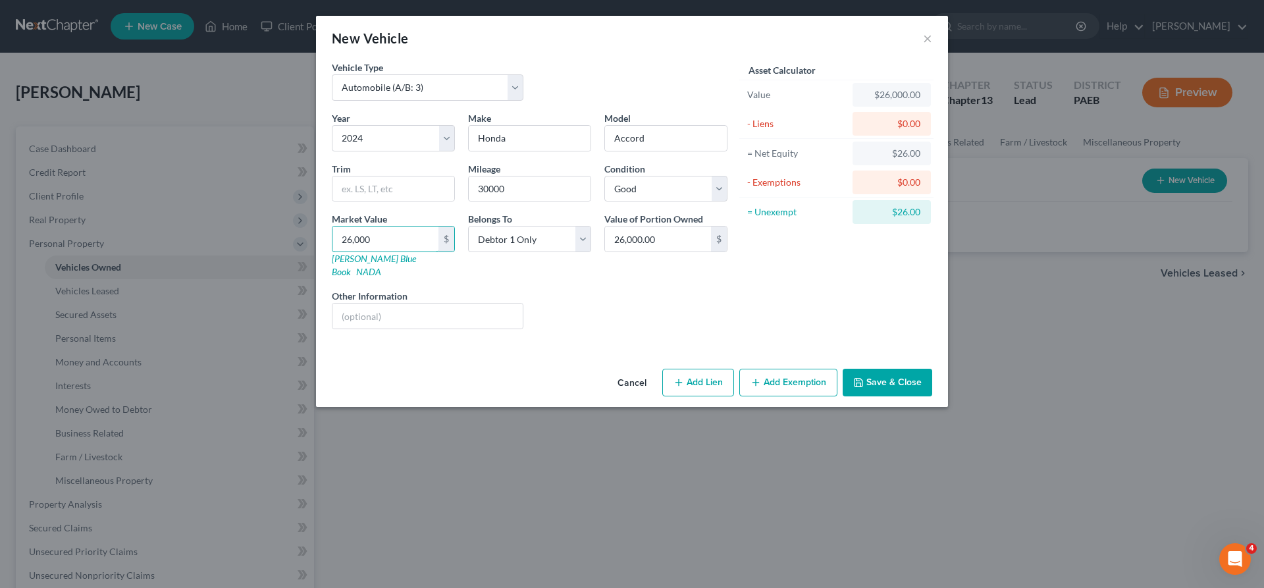
type input "26,000"
click at [683, 377] on icon "button" at bounding box center [678, 382] width 11 height 11
select select "0"
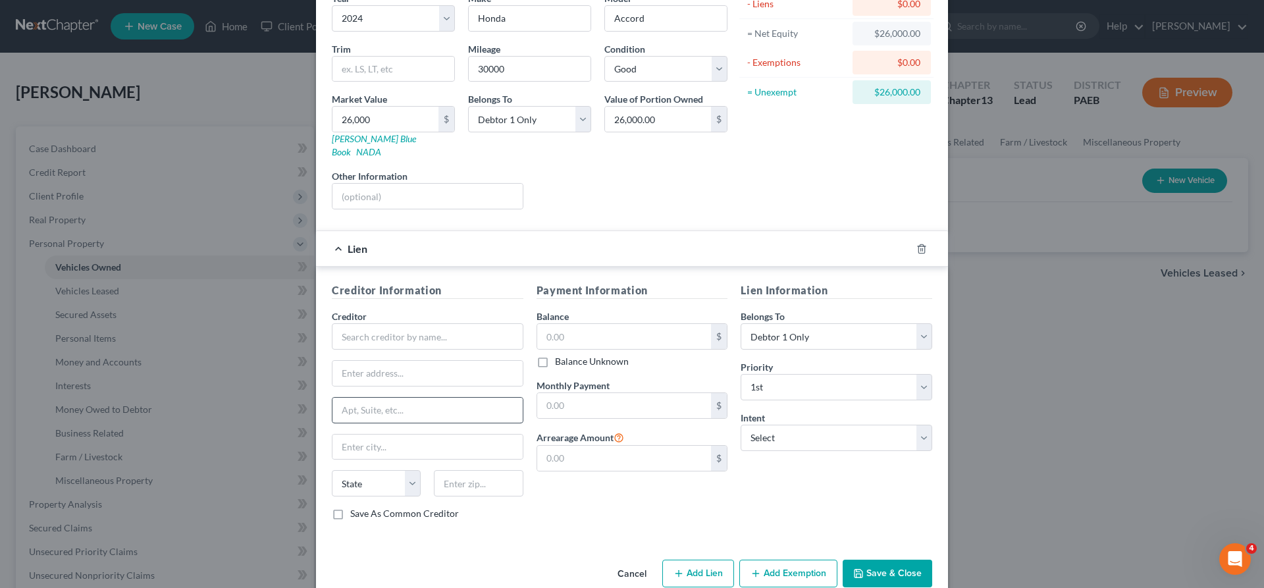
scroll to position [132, 0]
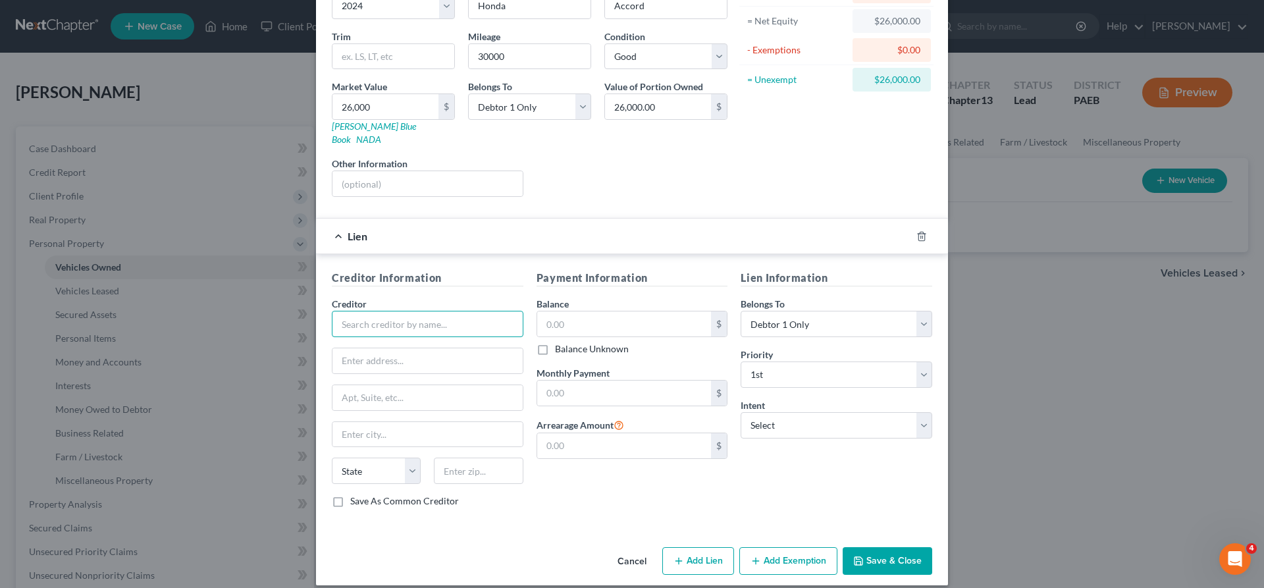
click at [363, 315] on input "text" at bounding box center [428, 324] width 192 height 26
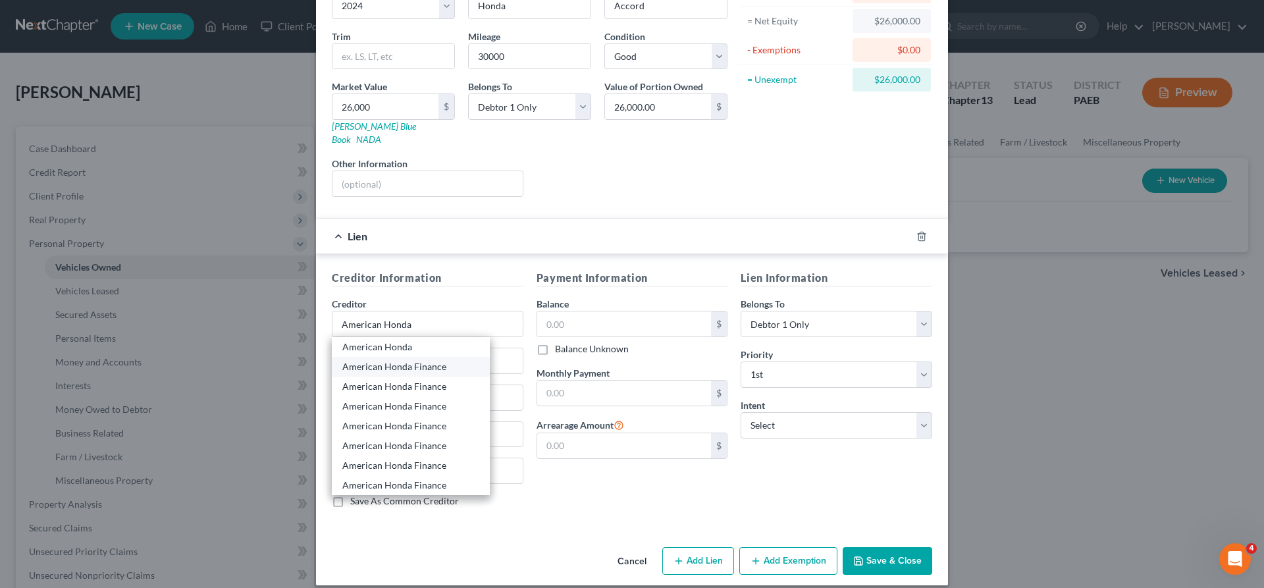
click at [427, 360] on div "American Honda Finance" at bounding box center [410, 366] width 137 height 13
type input "American Honda Finance"
type input "PO Box 168088"
type input "[PERSON_NAME]"
select select "45"
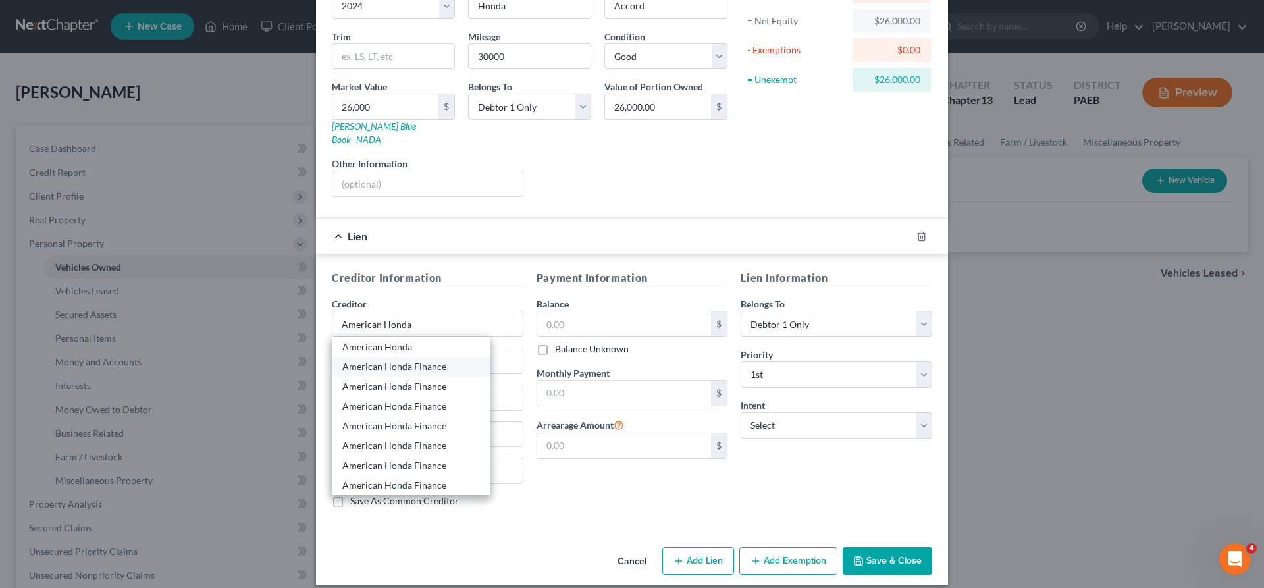
type input "75016"
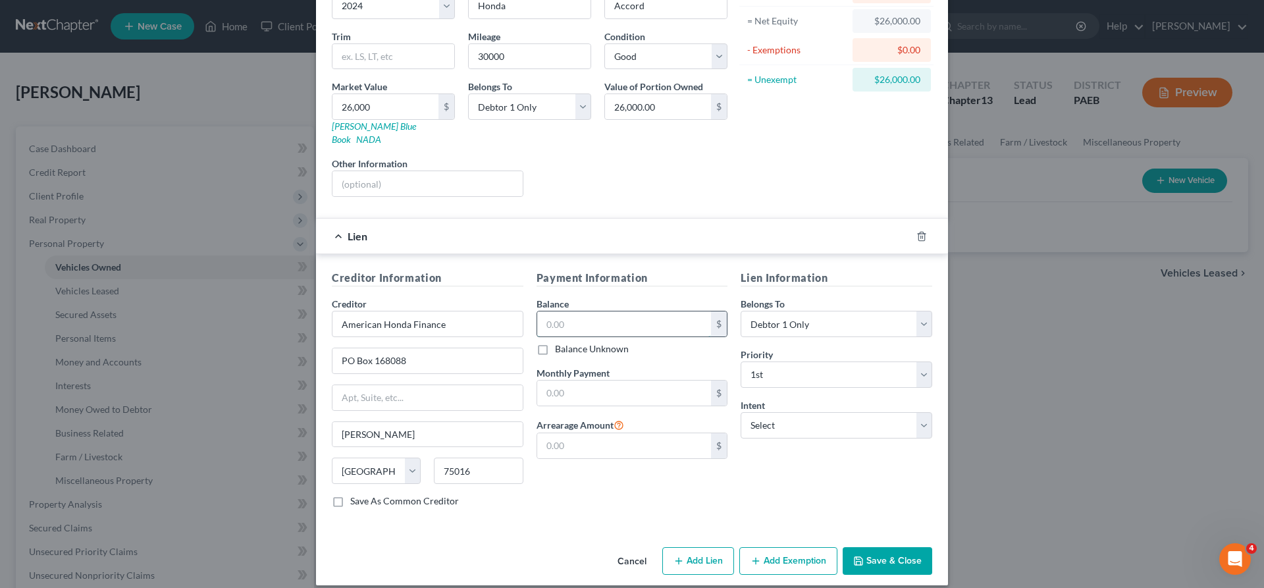
click at [571, 311] on input "text" at bounding box center [624, 323] width 174 height 25
click at [567, 311] on input "text" at bounding box center [624, 323] width 174 height 25
type input "32,903"
click at [556, 380] on input "text" at bounding box center [624, 392] width 174 height 25
type input "600"
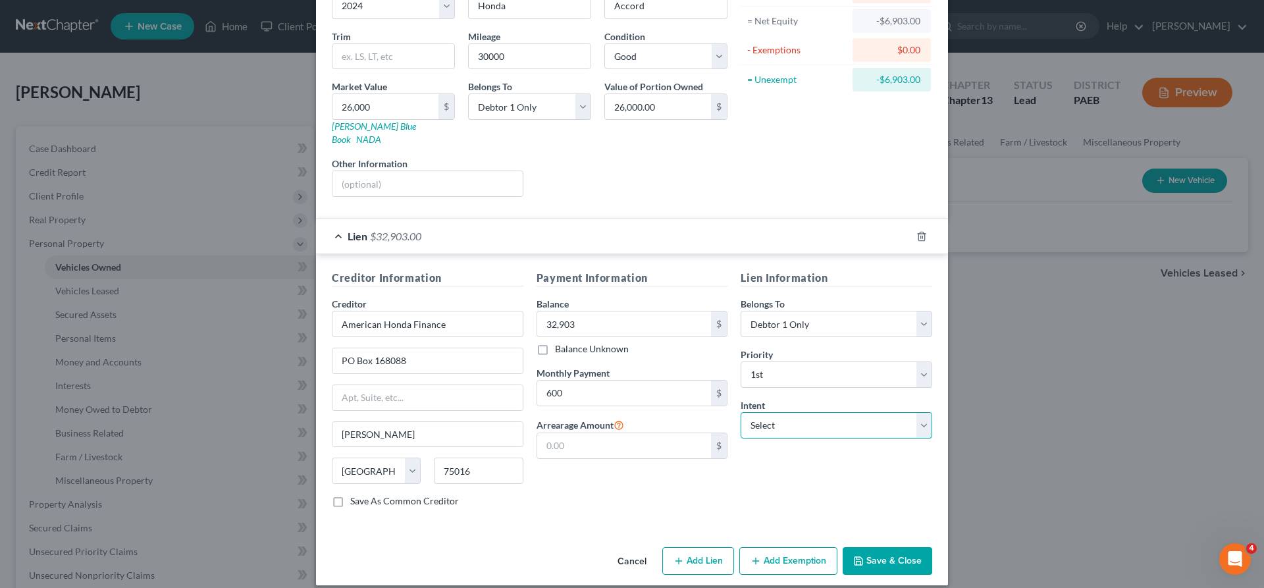
click at [741, 412] on select "Select Surrender Redeem Reaffirm Avoid Other" at bounding box center [837, 425] width 192 height 26
select select "4"
click option "Other" at bounding box center [0, 0] width 0 height 0
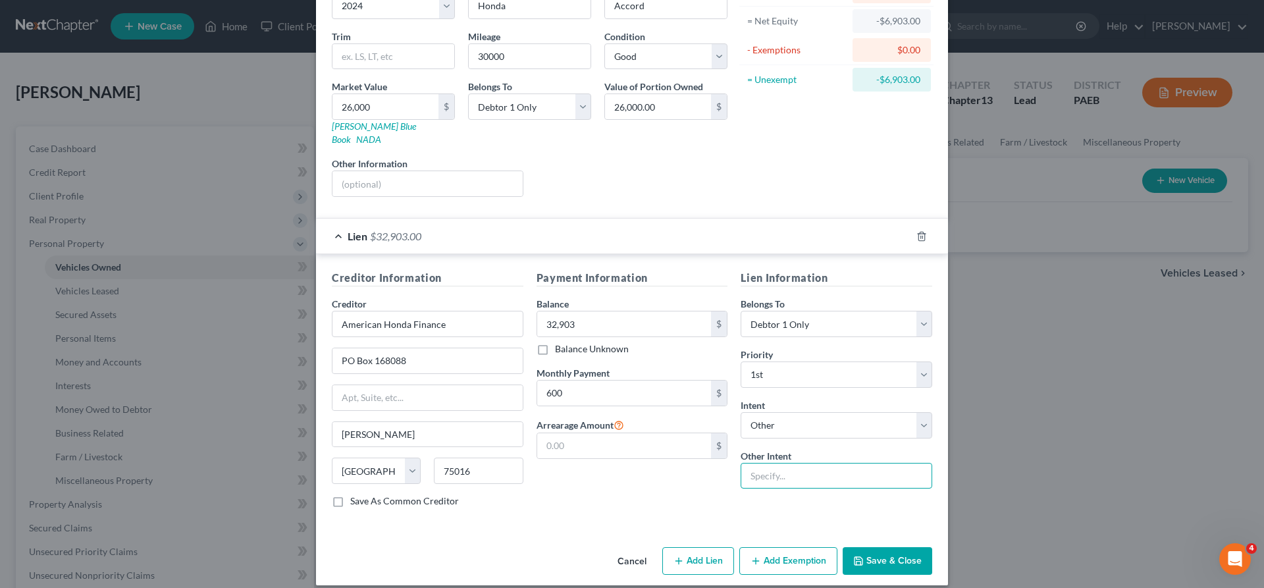
click at [765, 463] on input "text" at bounding box center [837, 476] width 192 height 26
type input "continue payments"
click at [504, 527] on div "Vehicle Type Select Automobile (A/B: 3) Truck (A/B: 3) Trailer (A/B: 4) Watercr…" at bounding box center [632, 235] width 632 height 614
click at [894, 548] on button "Save & Close" at bounding box center [888, 561] width 90 height 28
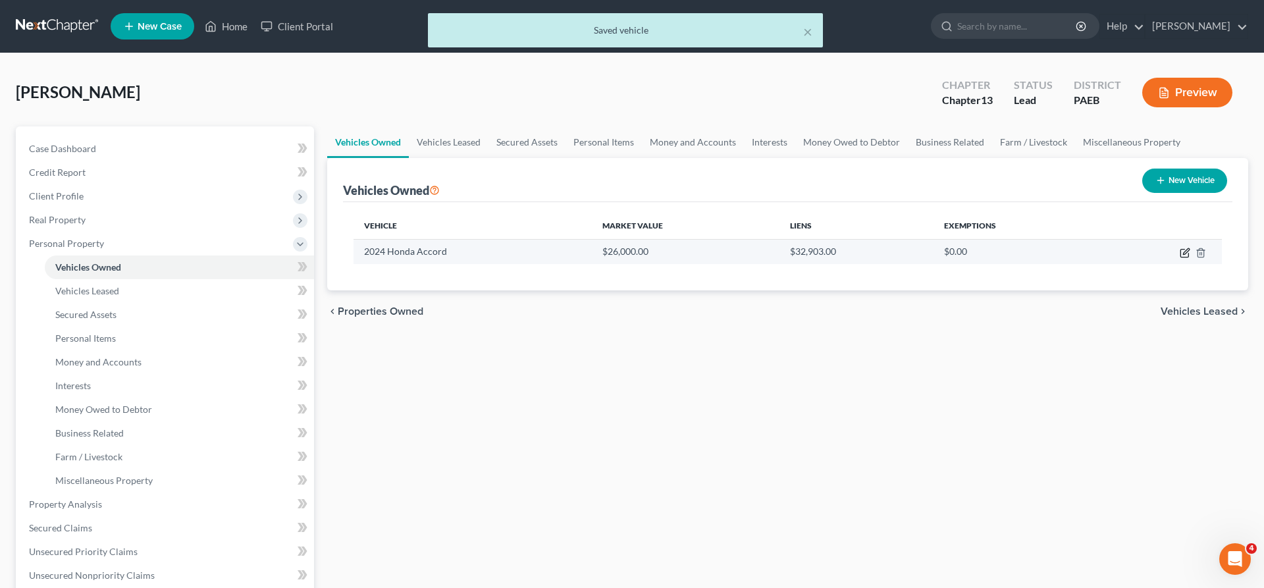
click at [1185, 251] on icon "button" at bounding box center [1186, 251] width 6 height 6
select select "0"
select select "2"
select select "0"
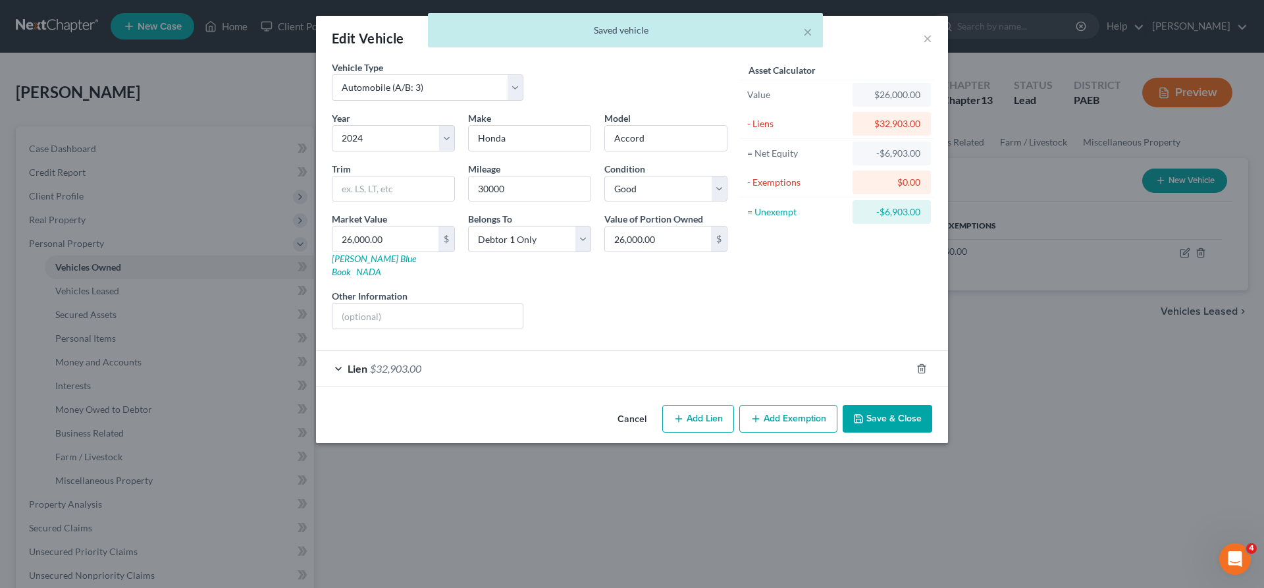
click at [633, 406] on button "Cancel" at bounding box center [632, 419] width 50 height 26
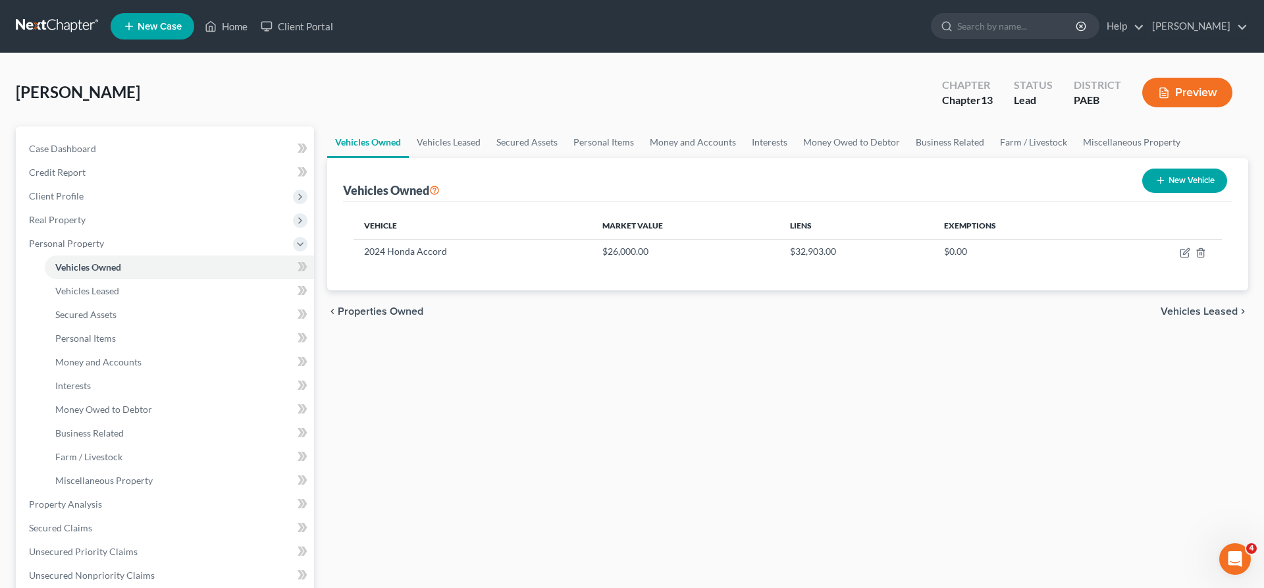
click at [1170, 180] on button "New Vehicle" at bounding box center [1184, 181] width 85 height 24
select select "0"
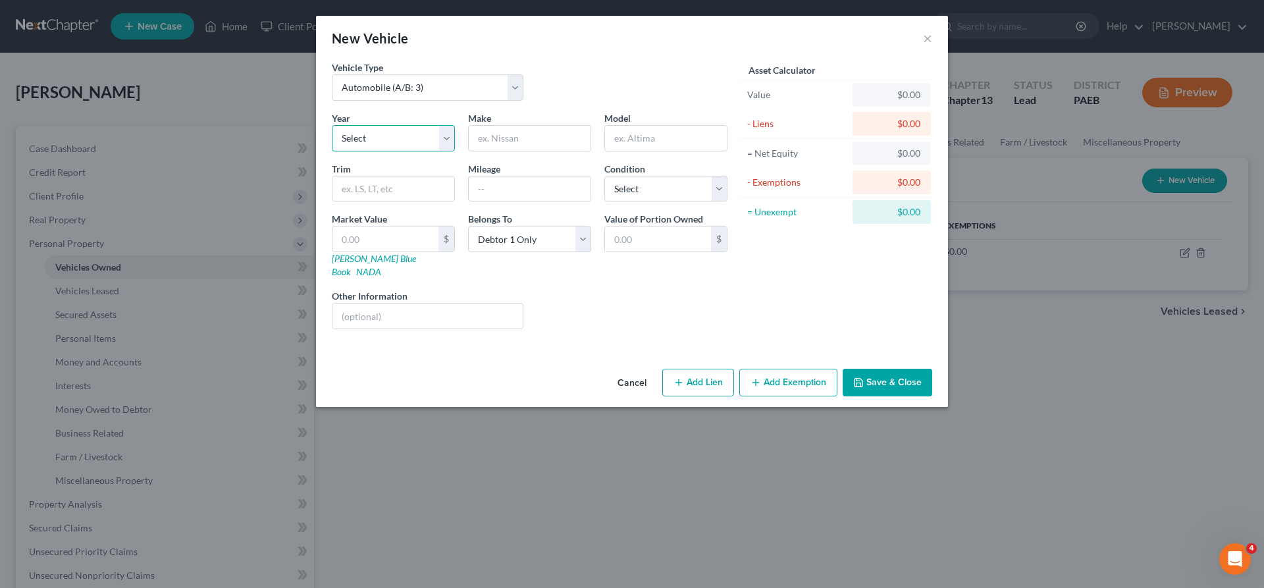
click at [332, 125] on select "Select 2026 2025 2024 2023 2022 2021 2020 2019 2018 2017 2016 2015 2014 2013 20…" at bounding box center [393, 138] width 123 height 26
select select "14"
click option "2012" at bounding box center [0, 0] width 0 height 0
click at [484, 134] on input "text" at bounding box center [530, 138] width 122 height 25
type input "Mazzarati"
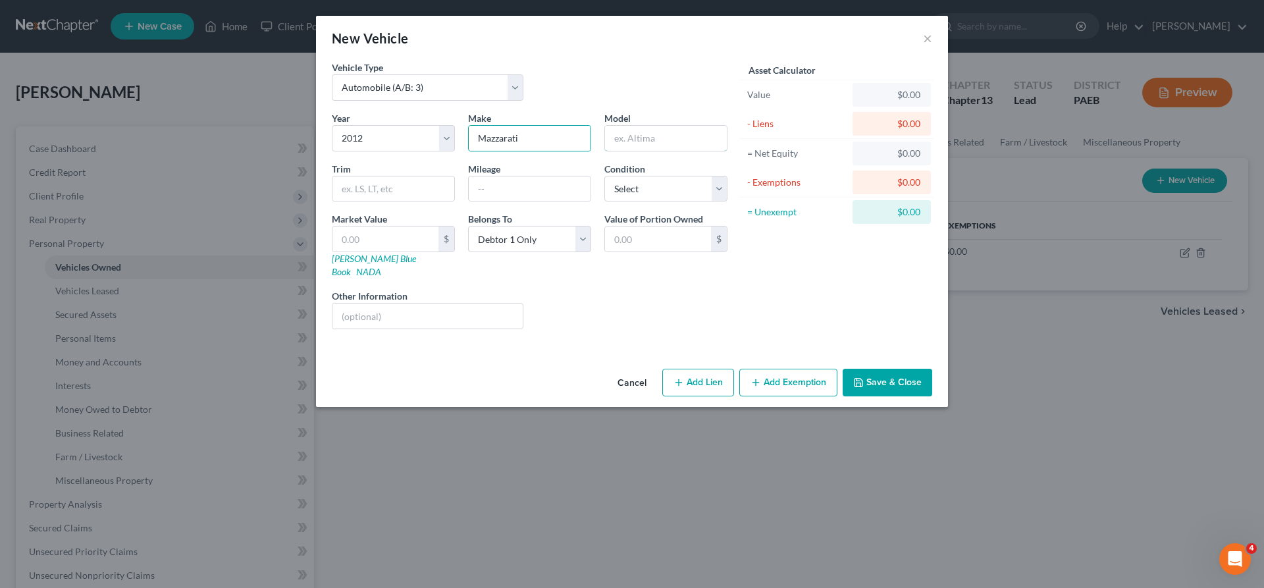
drag, startPoint x: 631, startPoint y: 143, endPoint x: 584, endPoint y: 163, distance: 51.0
click at [632, 140] on input "text" at bounding box center [666, 138] width 122 height 25
click at [604, 176] on select "Select Excellent Very Good Good Fair Poor" at bounding box center [665, 189] width 123 height 26
select select "2"
click option "Good" at bounding box center [0, 0] width 0 height 0
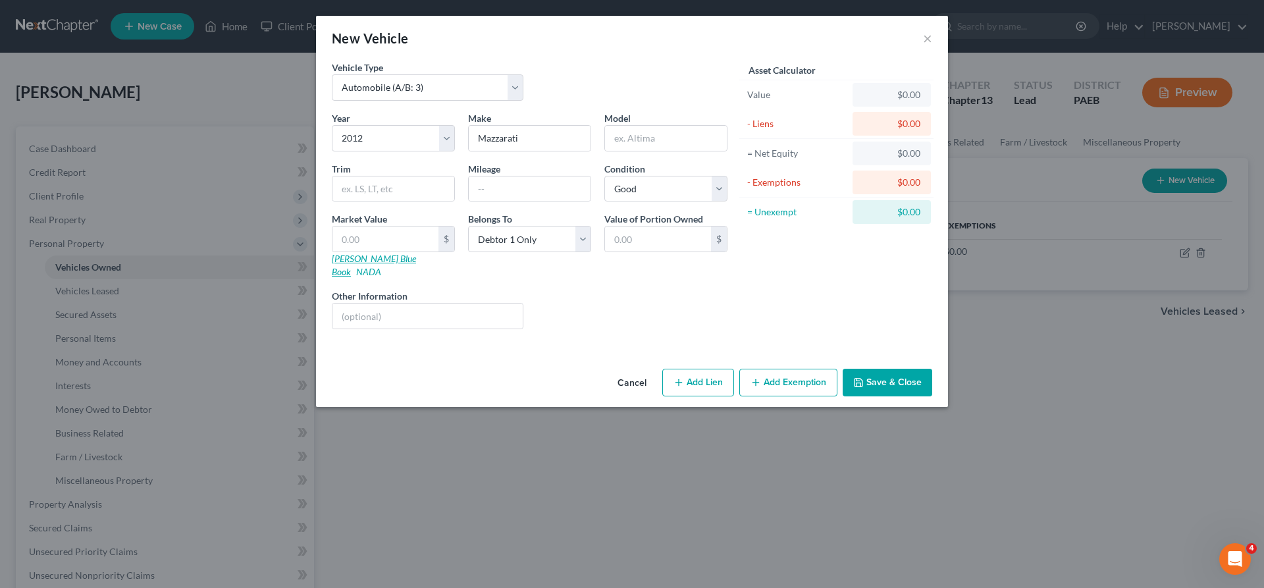
click at [344, 260] on link "[PERSON_NAME] Blue Book" at bounding box center [374, 265] width 84 height 24
click at [530, 143] on input "Mazzarati" at bounding box center [530, 138] width 122 height 25
drag, startPoint x: 528, startPoint y: 135, endPoint x: 428, endPoint y: 135, distance: 100.1
click at [469, 135] on input "Mazzarati" at bounding box center [530, 138] width 122 height 25
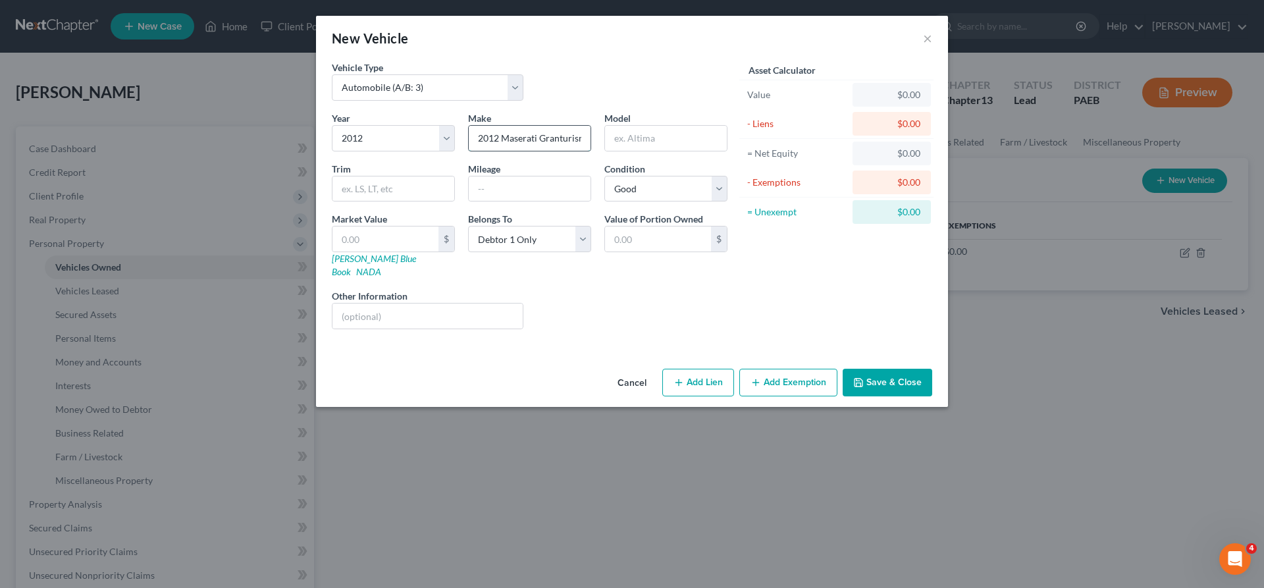
drag, startPoint x: 488, startPoint y: 140, endPoint x: 327, endPoint y: 117, distance: 162.3
click at [469, 126] on input "2012 Maserati Granturismo" at bounding box center [530, 138] width 122 height 25
type input "Maserati Granturismo"
click at [658, 143] on input "text" at bounding box center [666, 138] width 122 height 25
click at [345, 239] on input "text" at bounding box center [385, 238] width 106 height 25
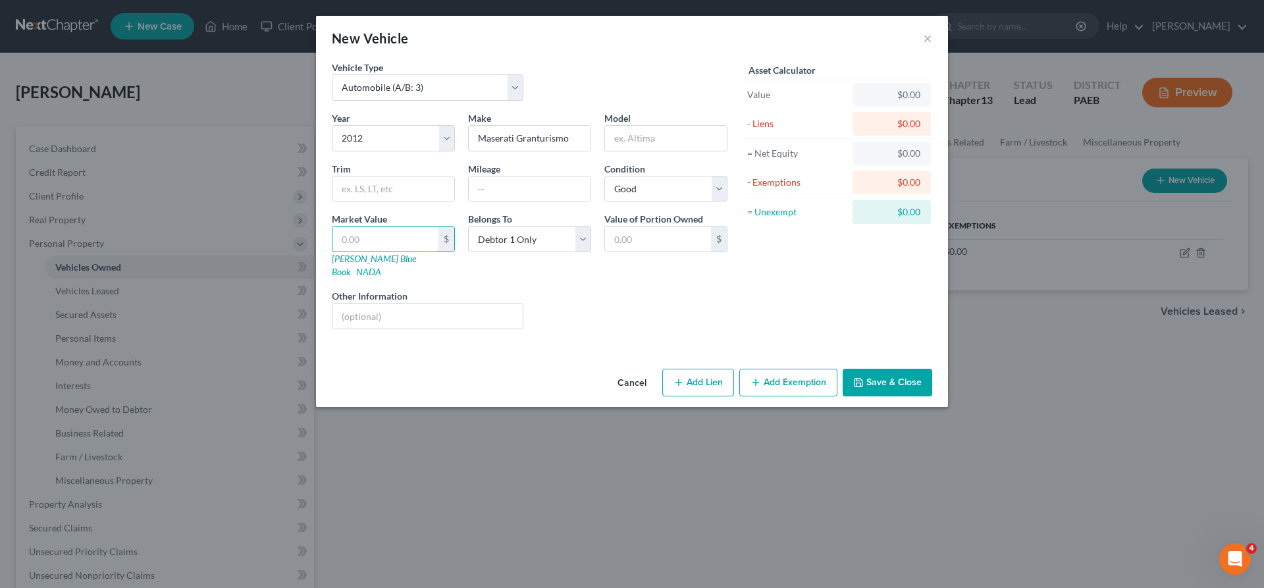
type input "1"
type input "1.00"
type input "19"
type input "19.00"
type input "190"
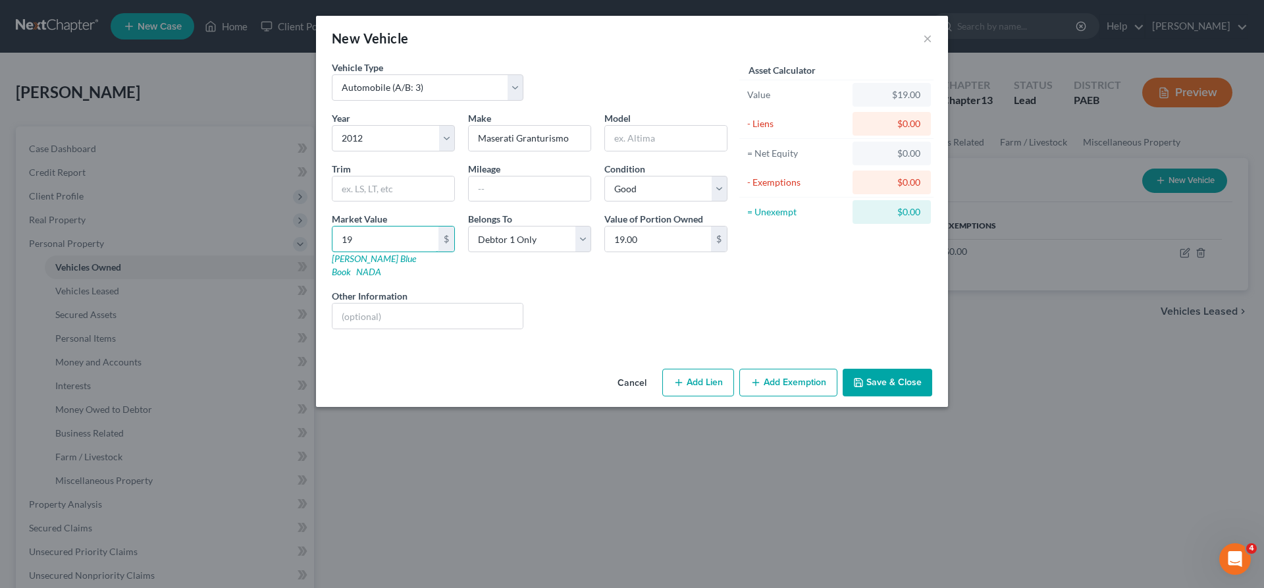
type input "190.00"
type input "1900"
type input "1,900.00"
type input "1,9000"
type input "19,000.00"
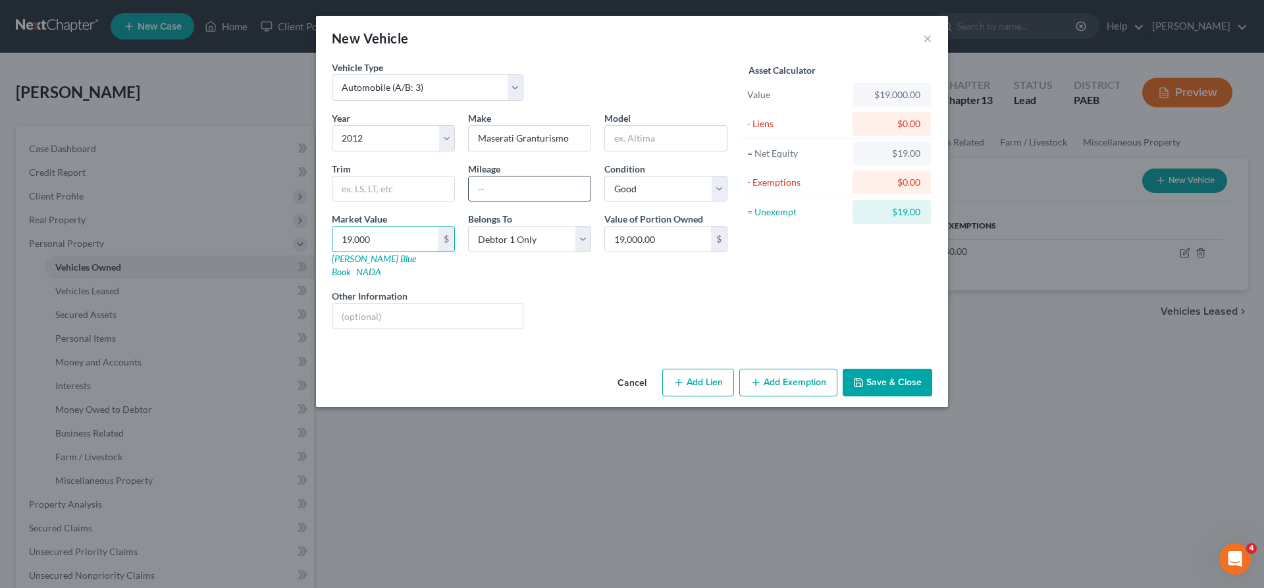
type input "19,000"
click at [499, 187] on input "text" at bounding box center [530, 188] width 122 height 25
type input "38000"
click at [781, 375] on button "Add Exemption" at bounding box center [788, 383] width 98 height 28
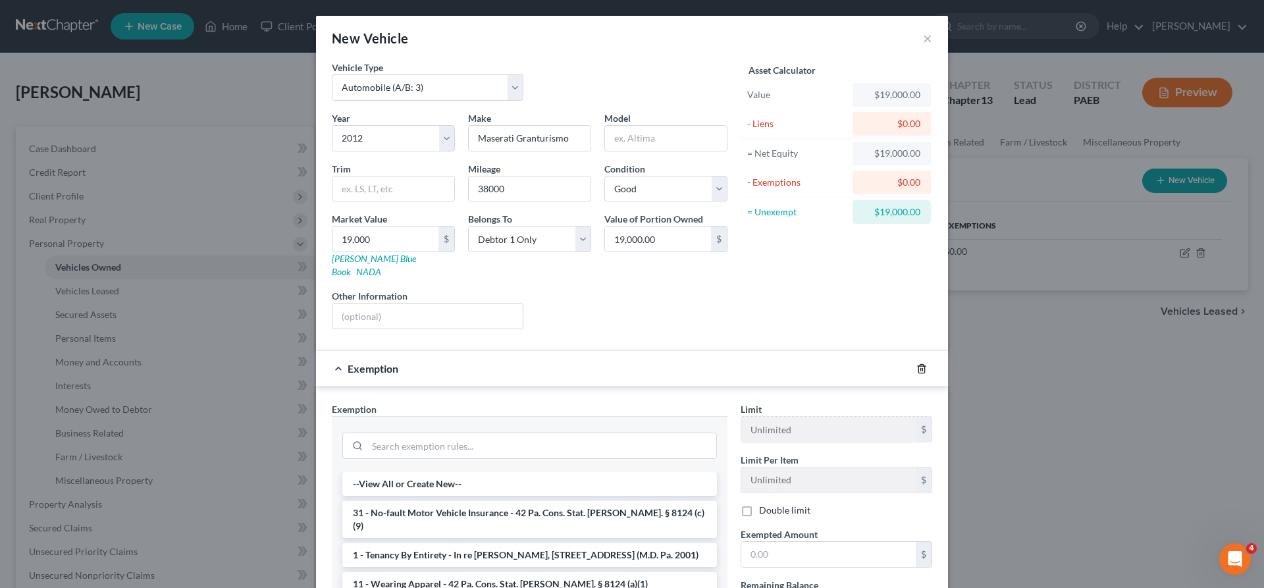
click at [918, 364] on icon "button" at bounding box center [921, 368] width 6 height 9
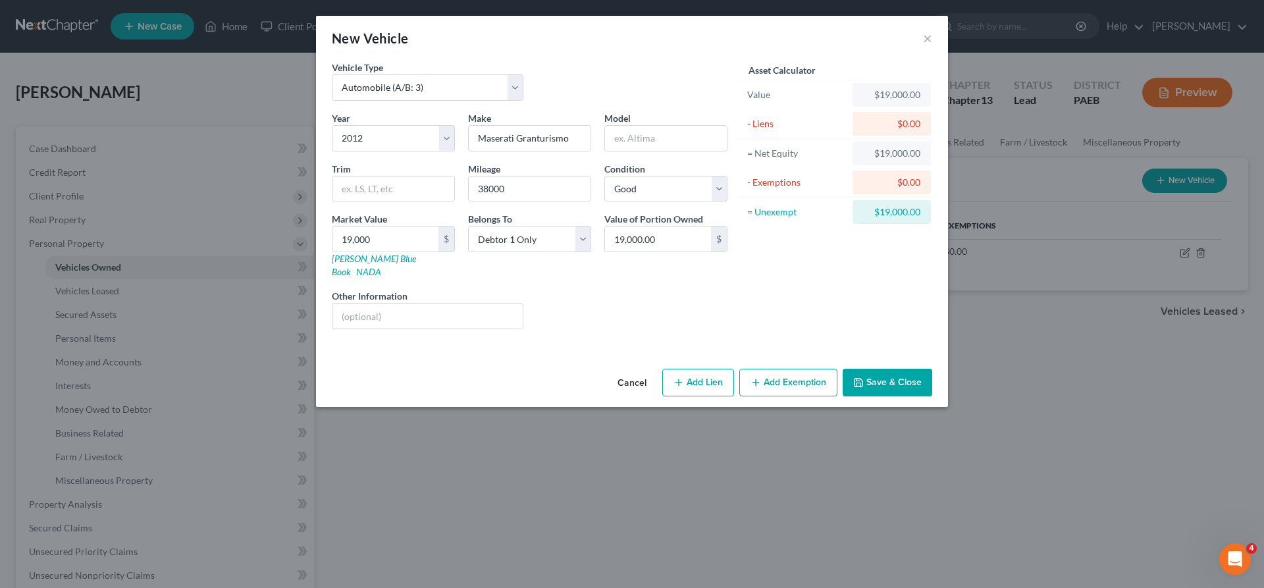
click at [707, 369] on button "Add Lien" at bounding box center [698, 383] width 72 height 28
select select "0"
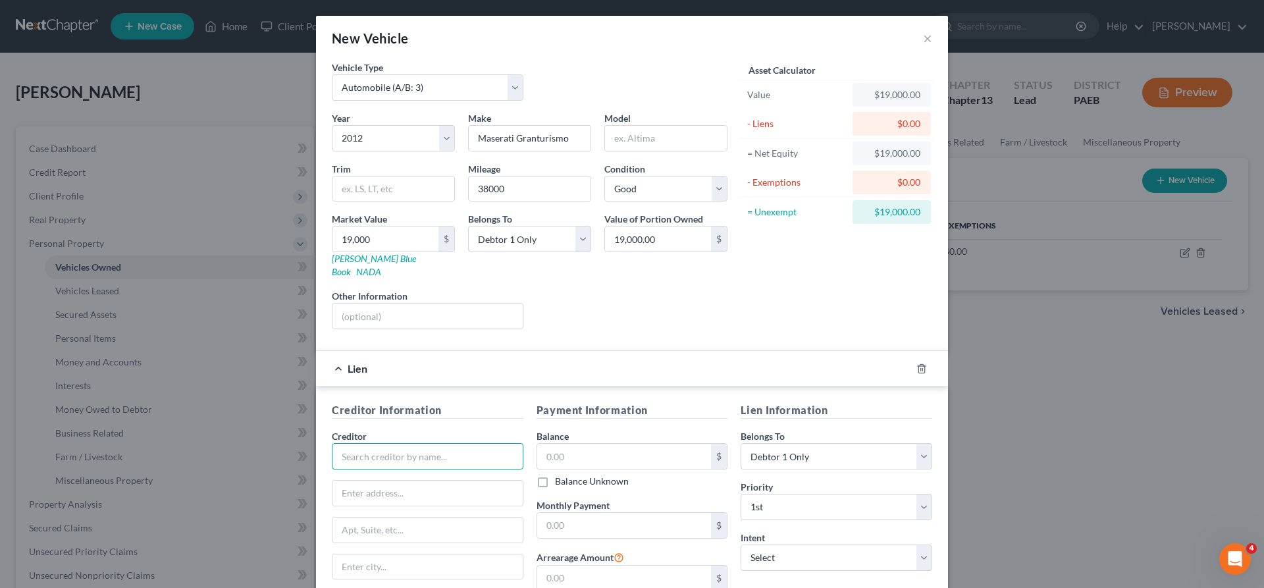
click at [346, 448] on input "text" at bounding box center [428, 456] width 192 height 26
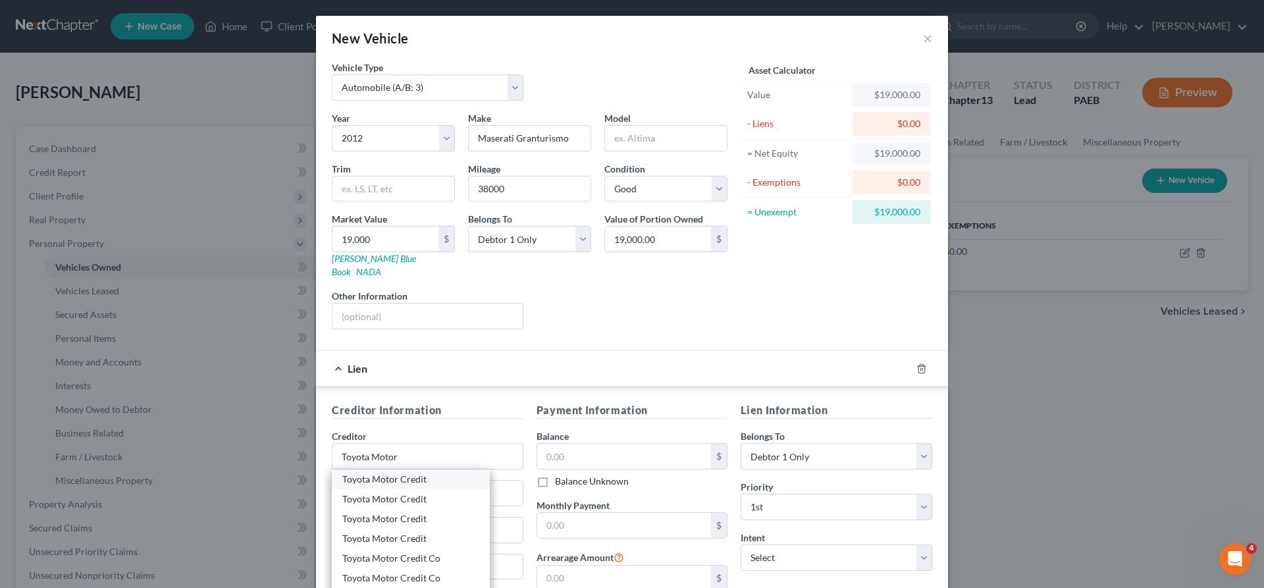
click at [425, 473] on div "Toyota Motor Credit" at bounding box center [410, 479] width 137 height 13
type input "Toyota Motor Credit"
type input "Toyota Financial Services PO Box 8026"
type input "[GEOGRAPHIC_DATA]"
select select "16"
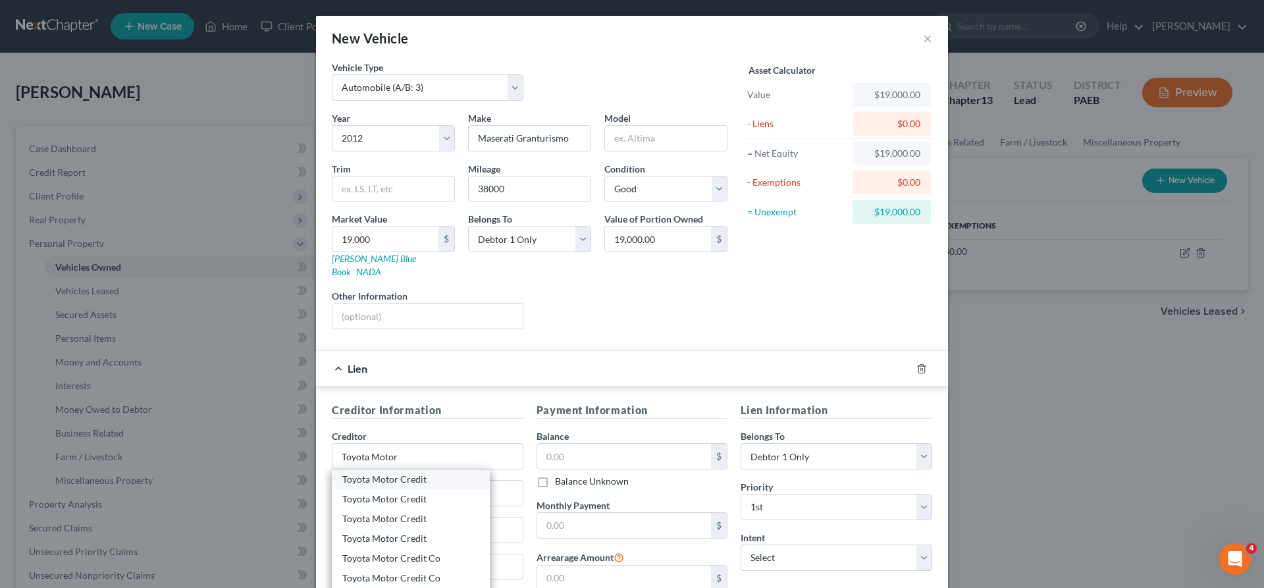
type input "52408"
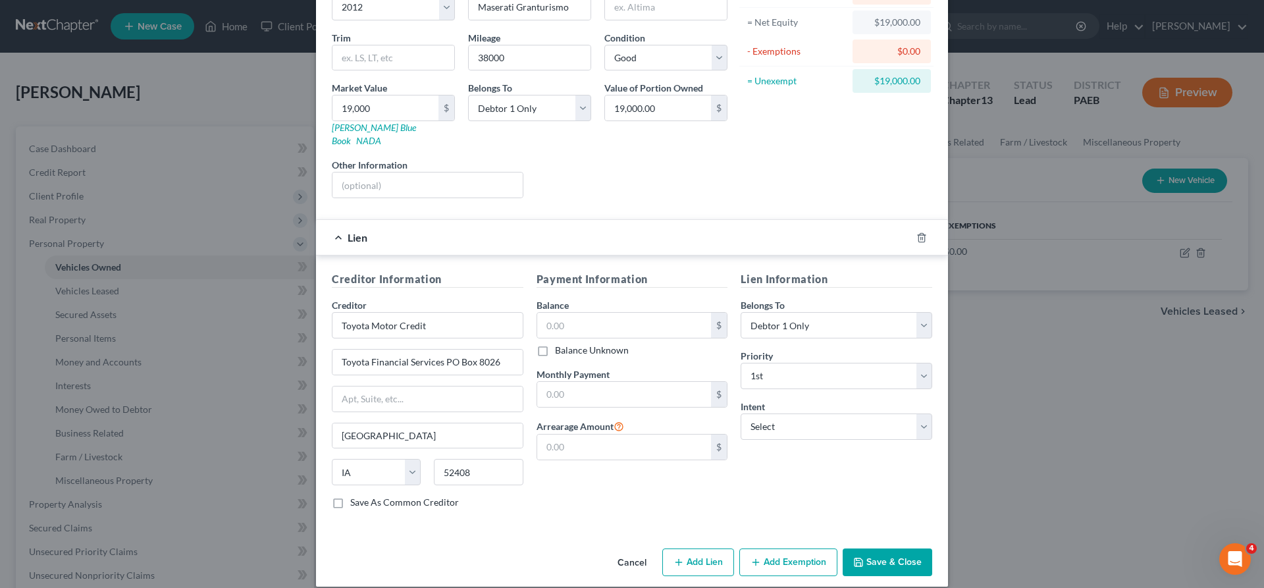
scroll to position [132, 0]
drag, startPoint x: 443, startPoint y: 346, endPoint x: 305, endPoint y: 348, distance: 137.6
click at [332, 348] on input "Toyota Financial Services PO Box 8026" at bounding box center [427, 360] width 190 height 25
type input "PO Box 8026"
click at [596, 311] on input "text" at bounding box center [624, 323] width 174 height 25
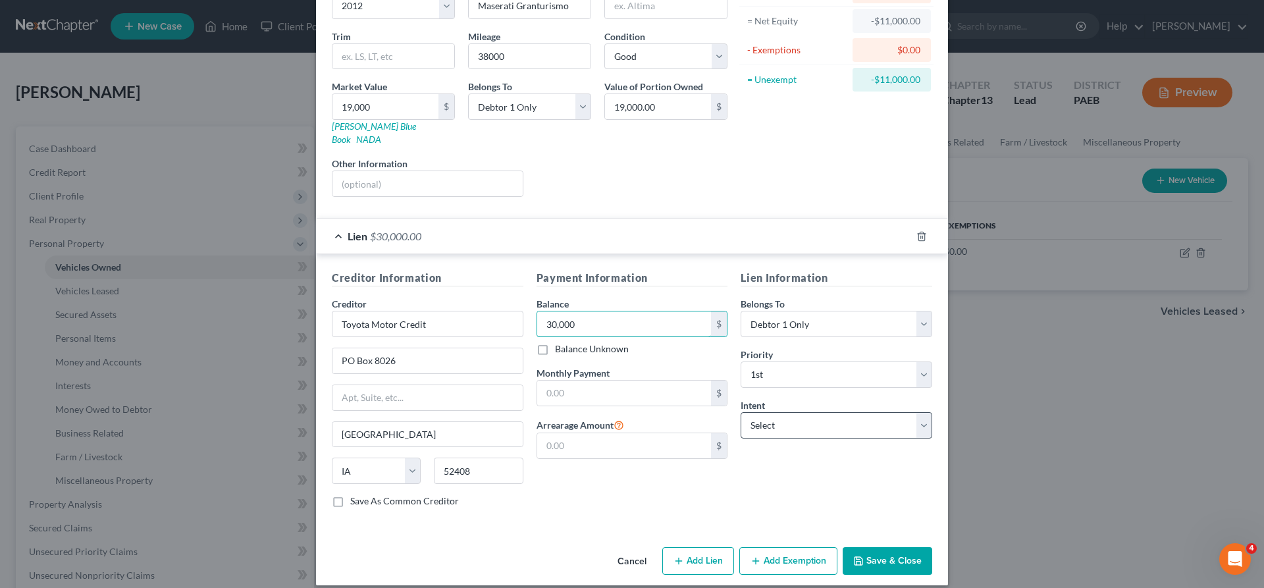
type input "30,000"
click at [741, 412] on select "Select Surrender Redeem Reaffirm Avoid Other" at bounding box center [837, 425] width 192 height 26
select select "4"
click option "Other" at bounding box center [0, 0] width 0 height 0
click at [754, 463] on input "text" at bounding box center [837, 476] width 192 height 26
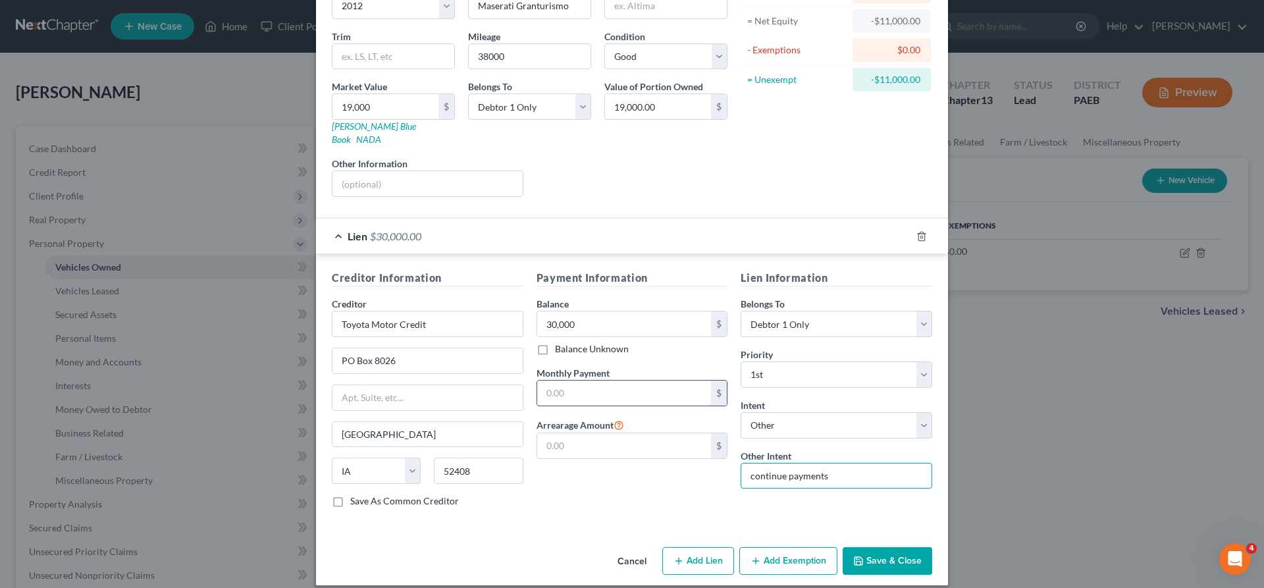
type input "continue payments"
click at [614, 386] on input "text" at bounding box center [624, 392] width 174 height 25
type input "1,000"
click at [614, 433] on input "text" at bounding box center [624, 445] width 174 height 25
click at [874, 547] on button "Save & Close" at bounding box center [888, 561] width 90 height 28
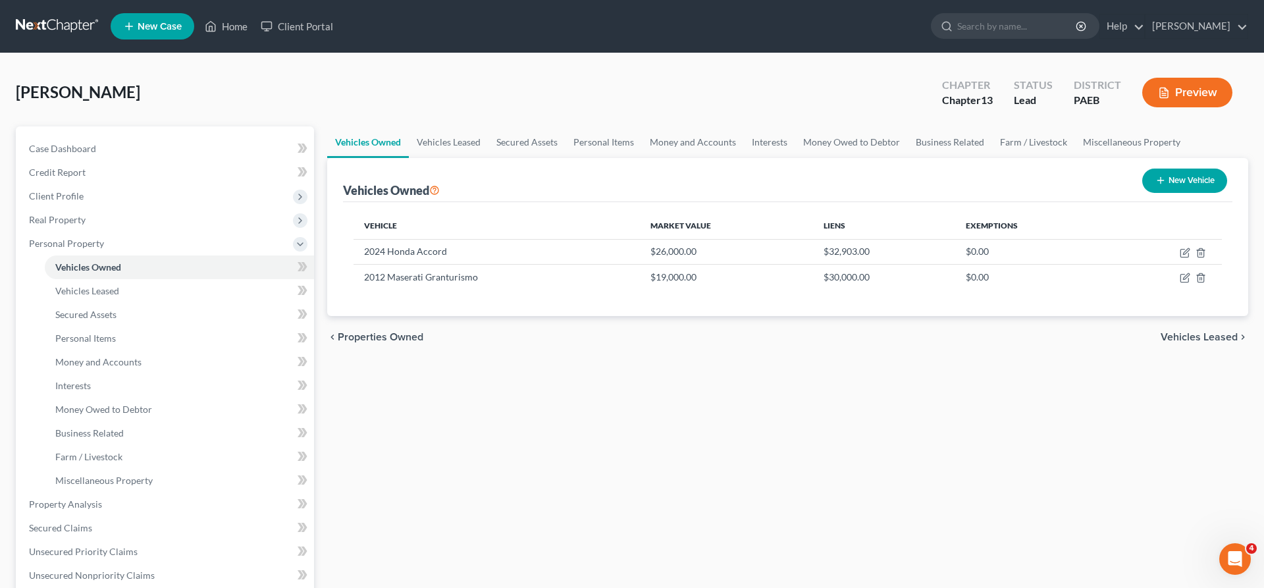
click at [1195, 332] on span "Vehicles Leased" at bounding box center [1199, 337] width 77 height 11
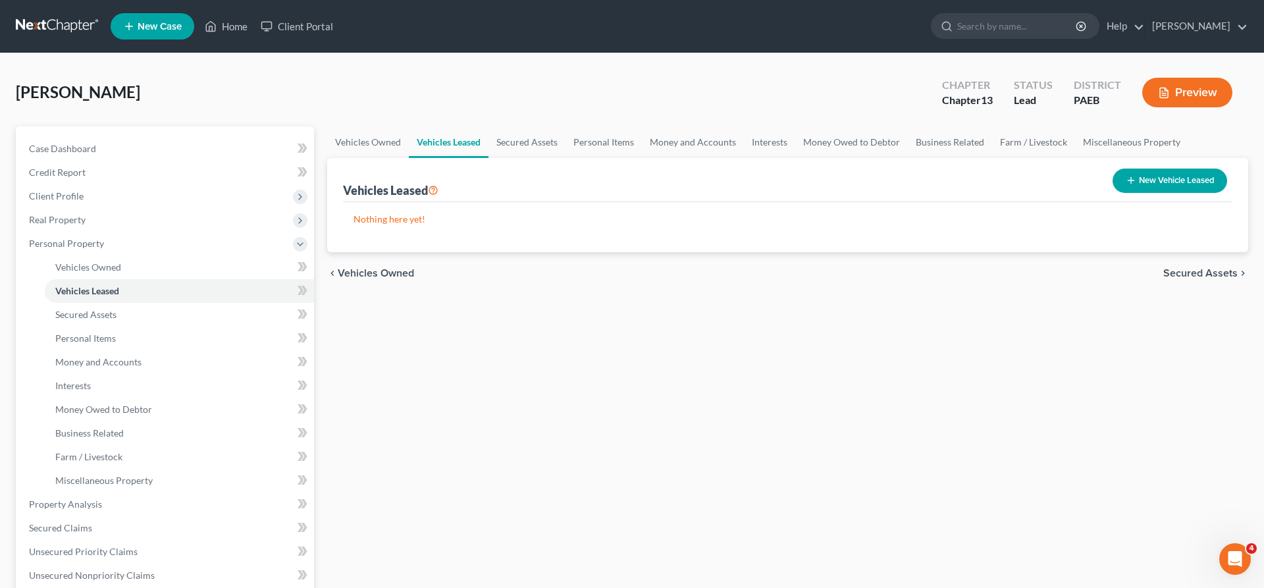
click at [1204, 268] on span "Secured Assets" at bounding box center [1200, 273] width 74 height 11
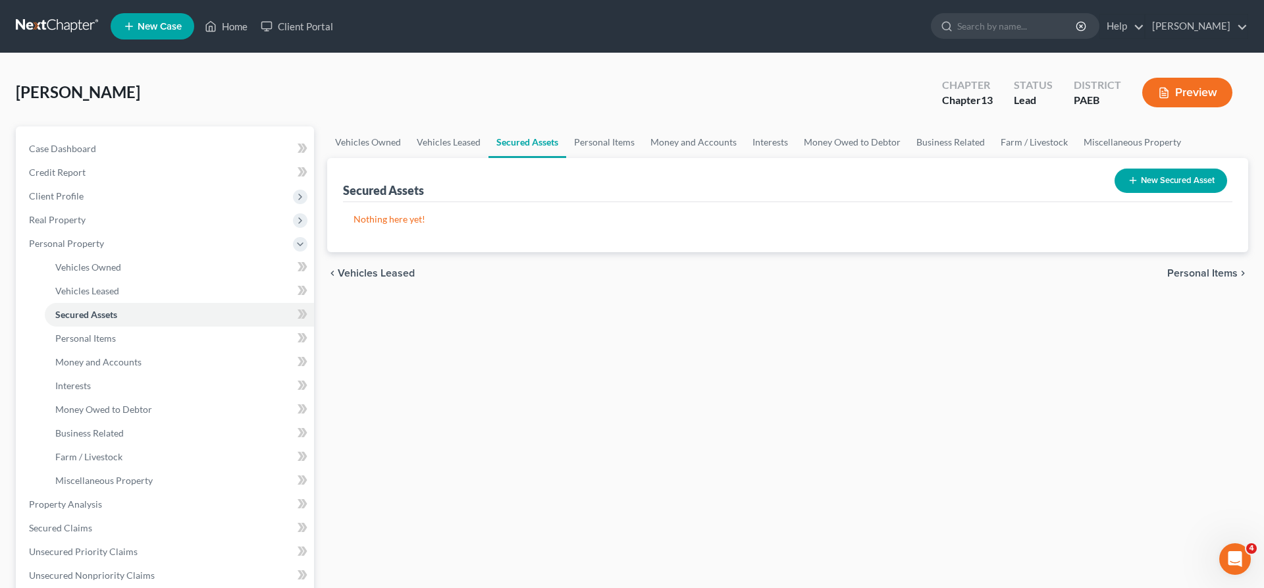
drag, startPoint x: 1195, startPoint y: 269, endPoint x: 922, endPoint y: 246, distance: 273.4
click at [922, 246] on ui-view "Vehicles Owned Vehicles Leased Secured Assets Personal Items Money and Accounts…" at bounding box center [787, 210] width 921 height 168
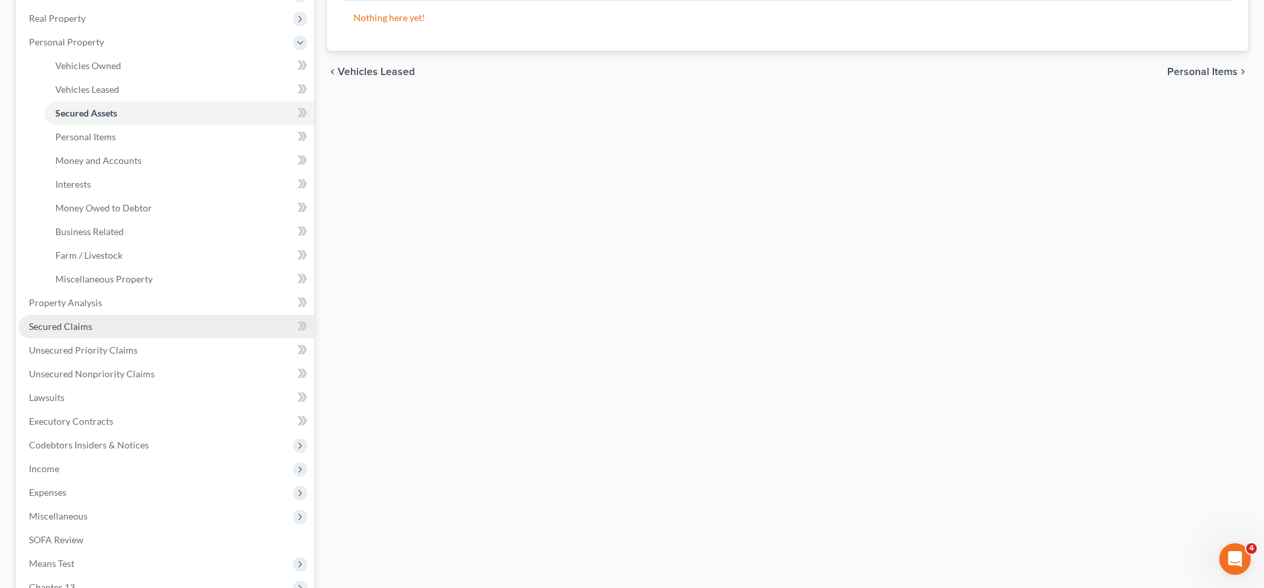
click at [73, 322] on span "Secured Claims" at bounding box center [60, 326] width 63 height 11
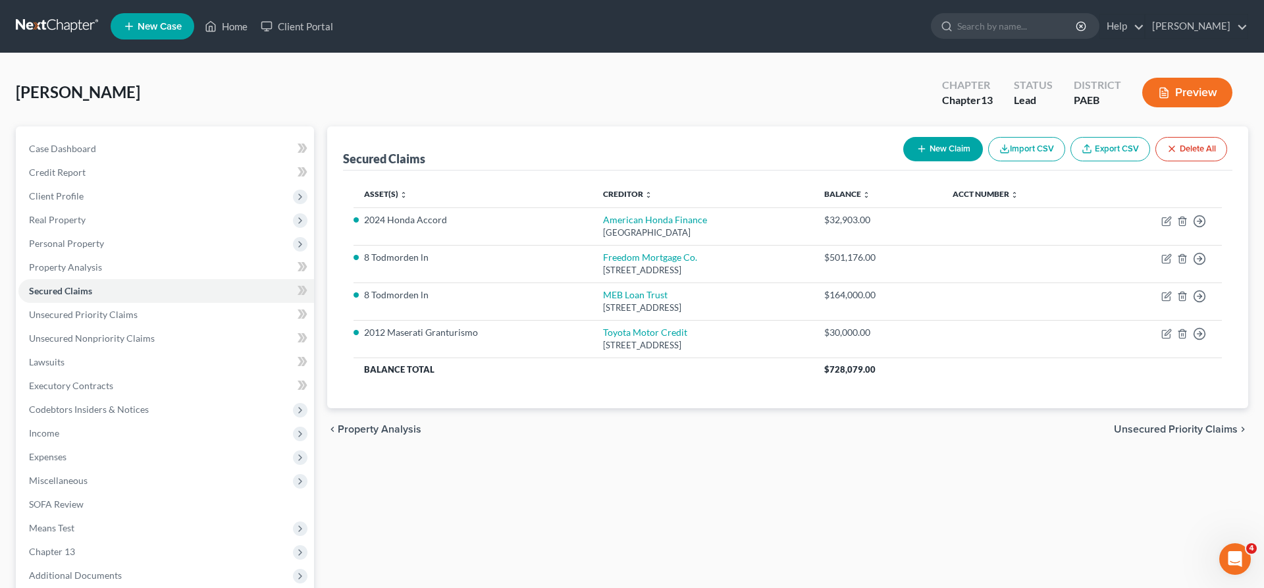
click at [926, 145] on button "New Claim" at bounding box center [943, 149] width 80 height 24
select select "0"
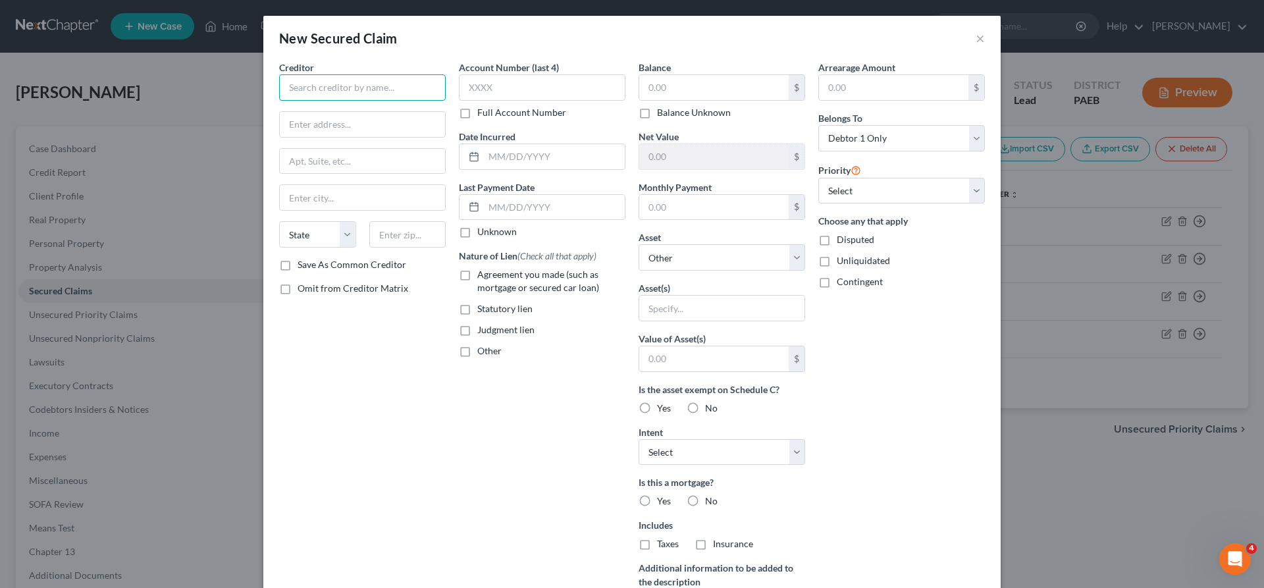
click at [305, 84] on input "text" at bounding box center [362, 87] width 167 height 26
click at [330, 92] on input "text" at bounding box center [362, 87] width 167 height 26
type input "UNITED WHOLESALE MTG"
click at [357, 122] on input "text" at bounding box center [362, 124] width 165 height 25
click at [338, 127] on input "PO BOX 77404" at bounding box center [362, 124] width 165 height 25
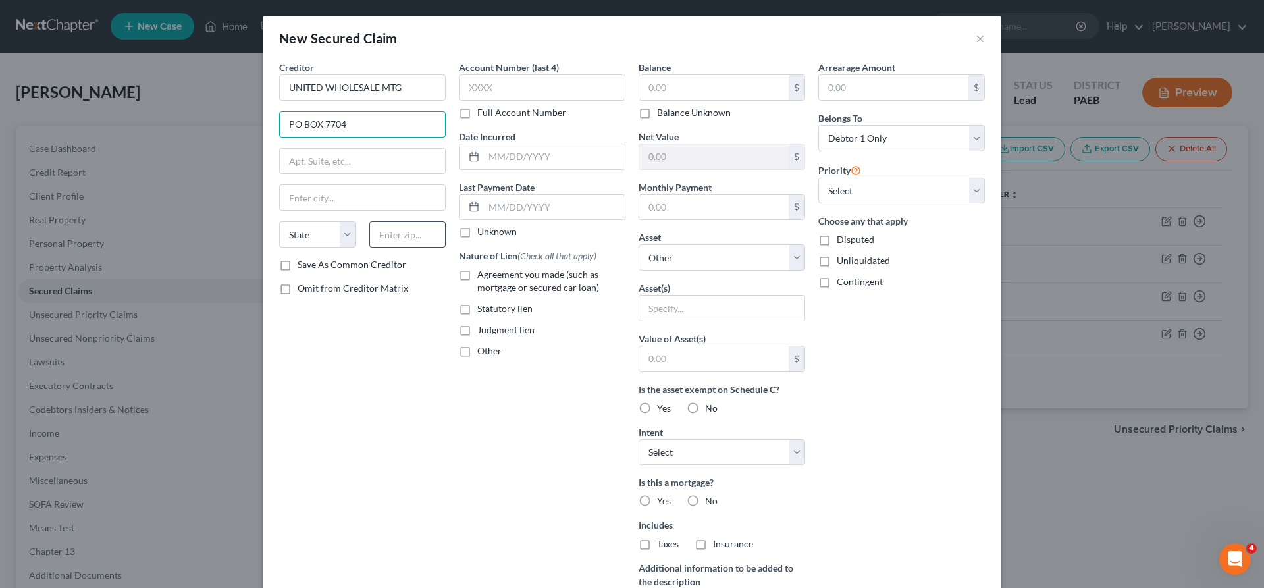
type input "PO BOX 7704"
click at [396, 234] on input "text" at bounding box center [407, 234] width 77 height 26
type input "08628"
type input "[GEOGRAPHIC_DATA]"
select select "33"
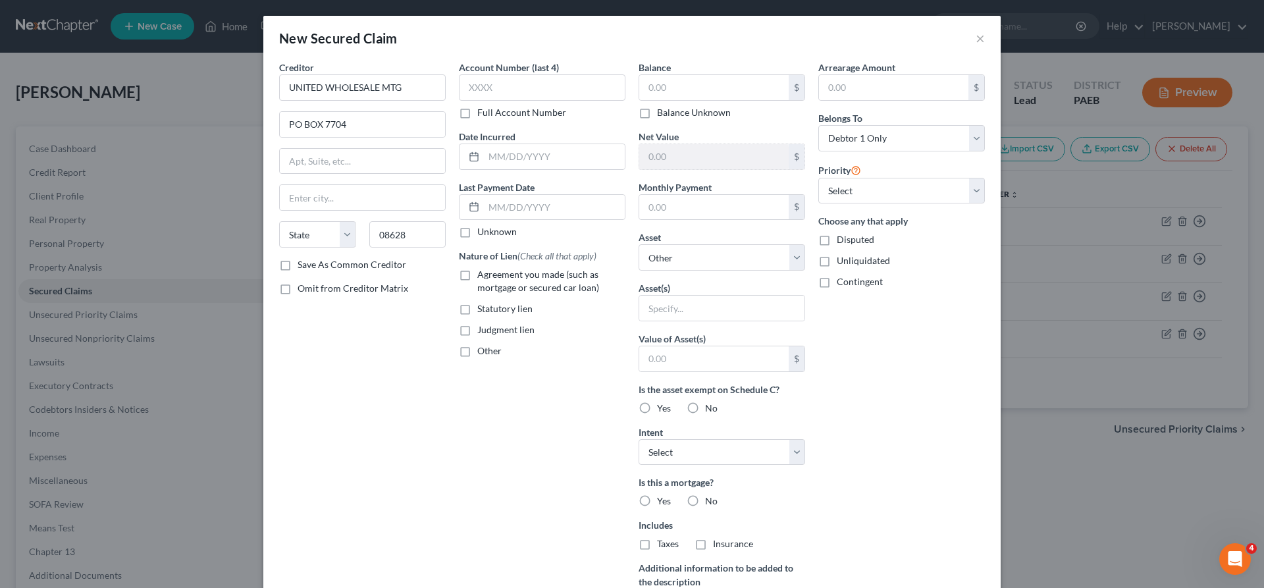
click at [398, 429] on div "Creditor * UNITED WHOLESALE MTG [GEOGRAPHIC_DATA] [US_STATE][GEOGRAPHIC_DATA] […" at bounding box center [363, 354] width 180 height 587
click at [682, 88] on input "text" at bounding box center [713, 87] width 149 height 25
type input "303,141"
click at [473, 85] on input "text" at bounding box center [542, 87] width 167 height 26
click at [818, 178] on select "Select 1st 2nd 3rd 4th 5th 6th 7th 8th 9th 10th 11th 12th 13th 14th 15th 16th 1…" at bounding box center [901, 191] width 167 height 26
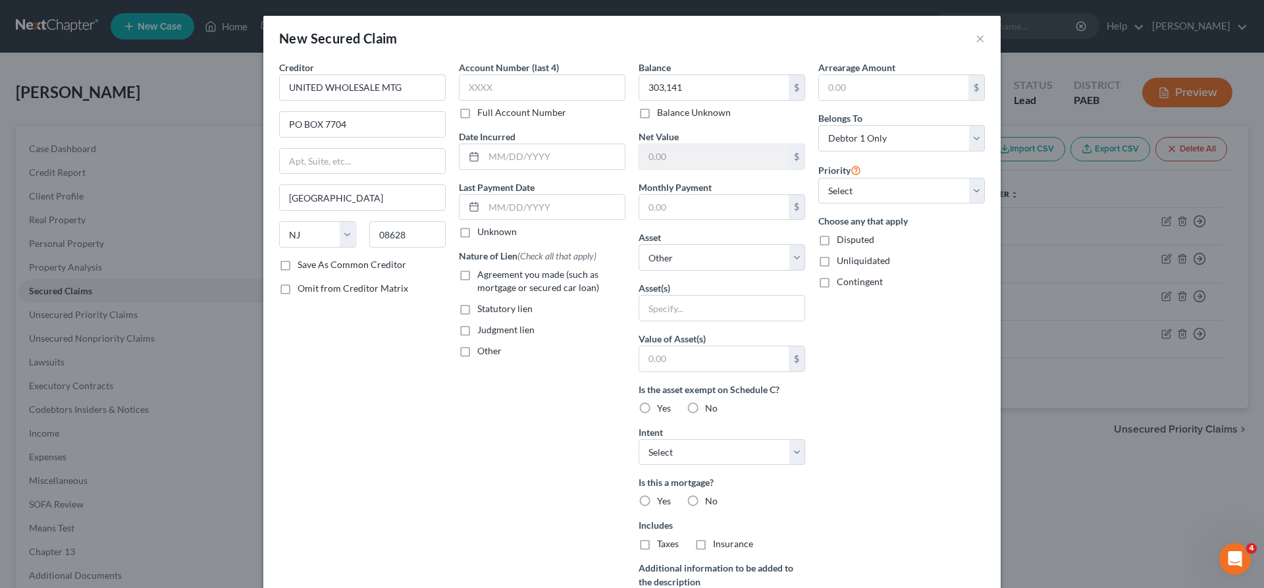
drag, startPoint x: 856, startPoint y: 196, endPoint x: 316, endPoint y: 326, distance: 555.9
click at [315, 335] on div "Creditor * UNITED WHOLESALE MTG [GEOGRAPHIC_DATA] [US_STATE][GEOGRAPHIC_DATA] […" at bounding box center [363, 354] width 180 height 587
click at [639, 439] on select "Select Surrender Redeem Reaffirm Avoid Other" at bounding box center [722, 452] width 167 height 26
select select "4"
click option "Other" at bounding box center [0, 0] width 0 height 0
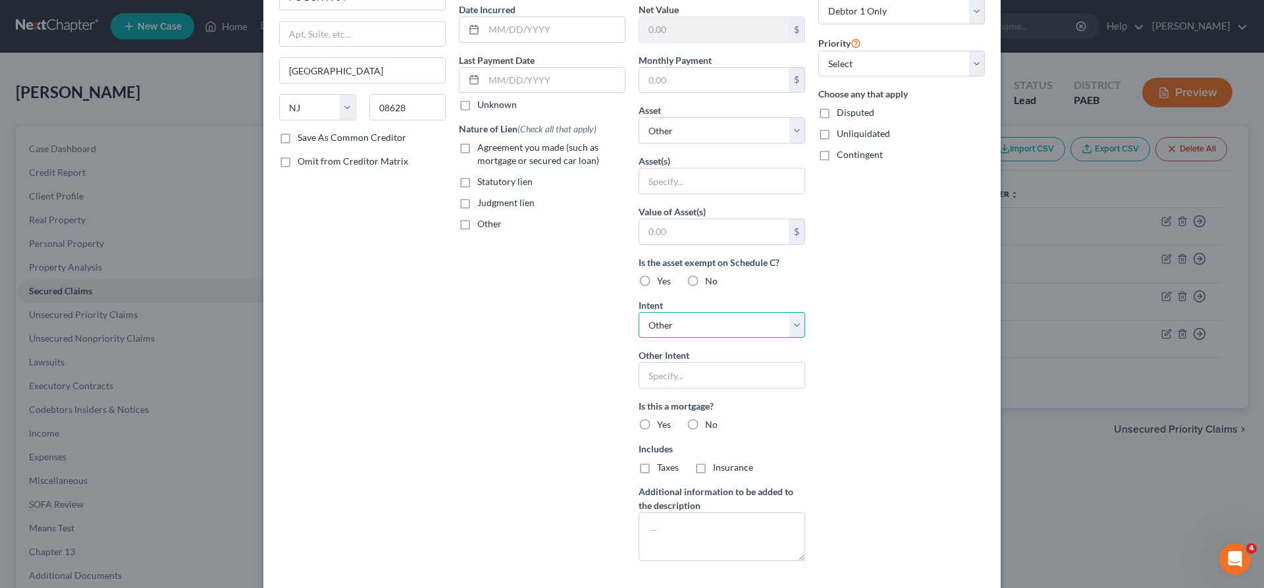
scroll to position [134, 0]
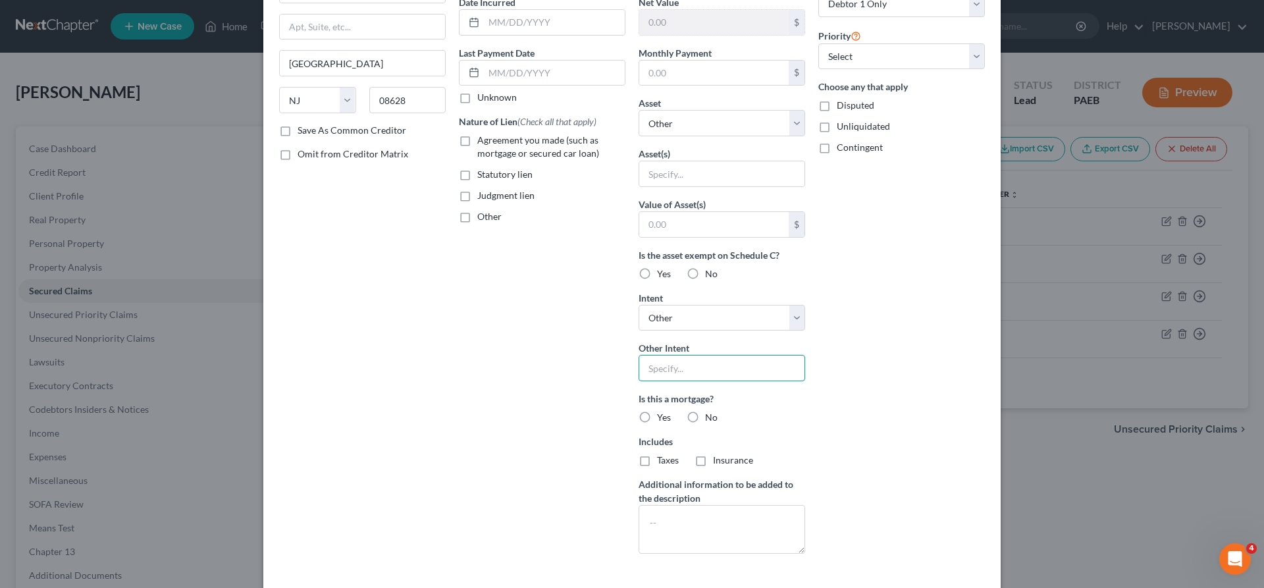
click at [662, 371] on input "text" at bounding box center [722, 368] width 167 height 26
type input "continue payments"
click at [657, 418] on label "Yes" at bounding box center [664, 417] width 14 height 13
click at [662, 418] on input "Yes" at bounding box center [666, 415] width 9 height 9
radio input "true"
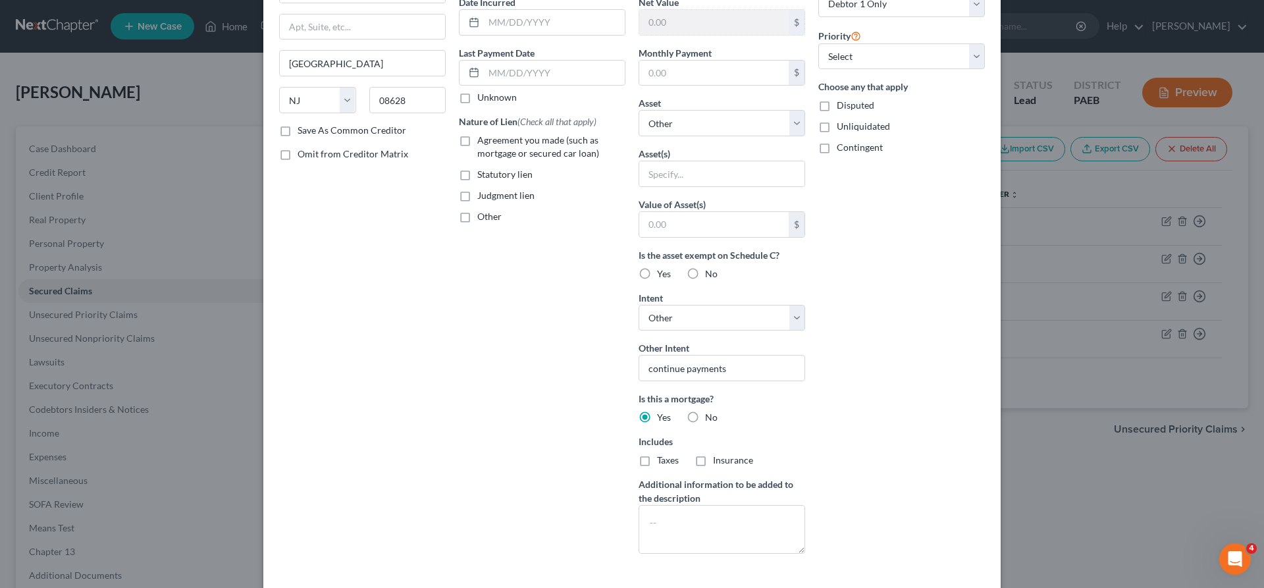
click at [657, 461] on label "Taxes" at bounding box center [668, 460] width 22 height 13
click at [662, 461] on input "Taxes" at bounding box center [666, 458] width 9 height 9
checkbox input "true"
click at [713, 466] on label "Insurance" at bounding box center [733, 460] width 40 height 13
click at [718, 462] on input "Insurance" at bounding box center [722, 458] width 9 height 9
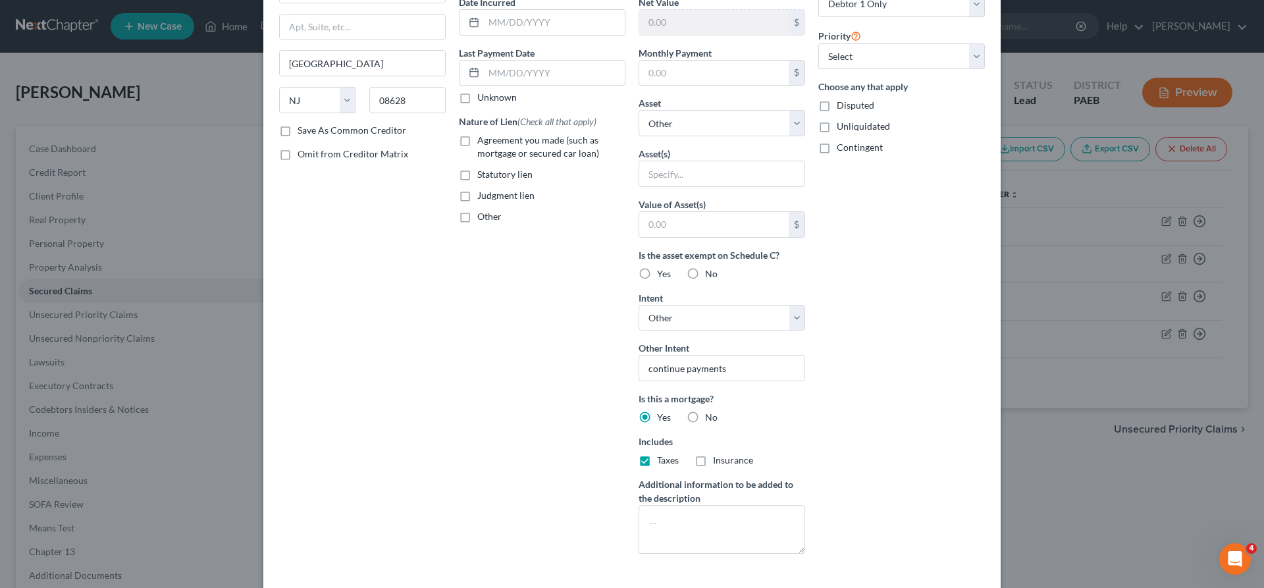
checkbox input "true"
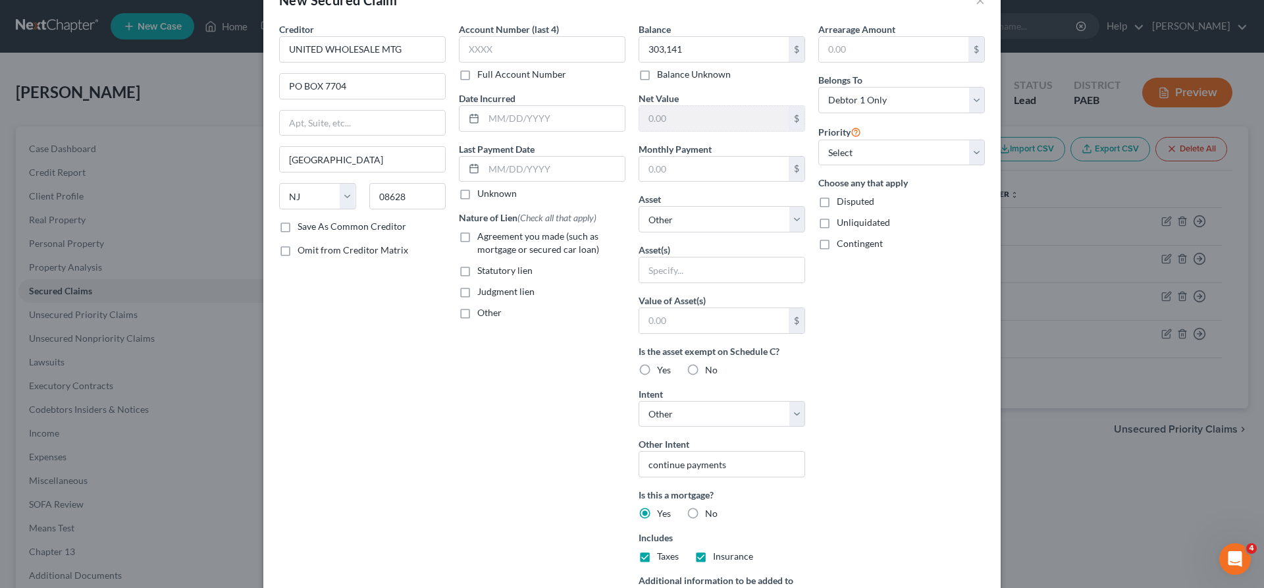
scroll to position [0, 0]
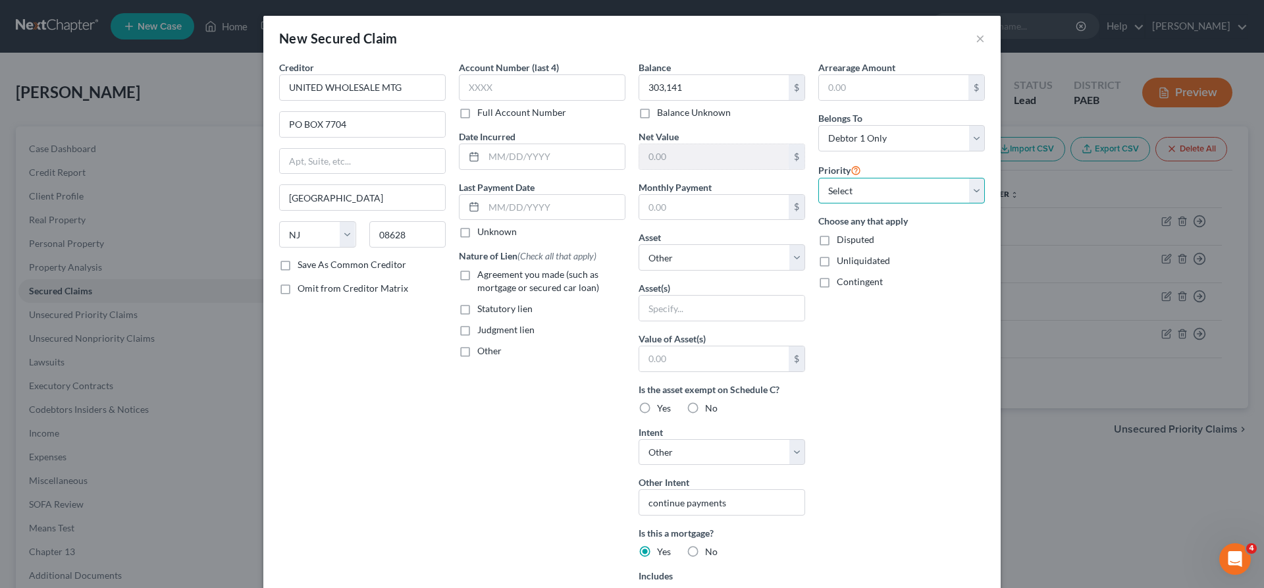
click at [818, 178] on select "Select 1st 2nd 3rd 4th 5th 6th 7th 8th 9th 10th 11th 12th 13th 14th 15th 16th 1…" at bounding box center [901, 191] width 167 height 26
select select "0"
click option "1st" at bounding box center [0, 0] width 0 height 0
click at [818, 125] on select "Select Debtor 1 Only Debtor 2 Only Debtor 1 And Debtor 2 Only At Least One Of T…" at bounding box center [901, 138] width 167 height 26
select select "3"
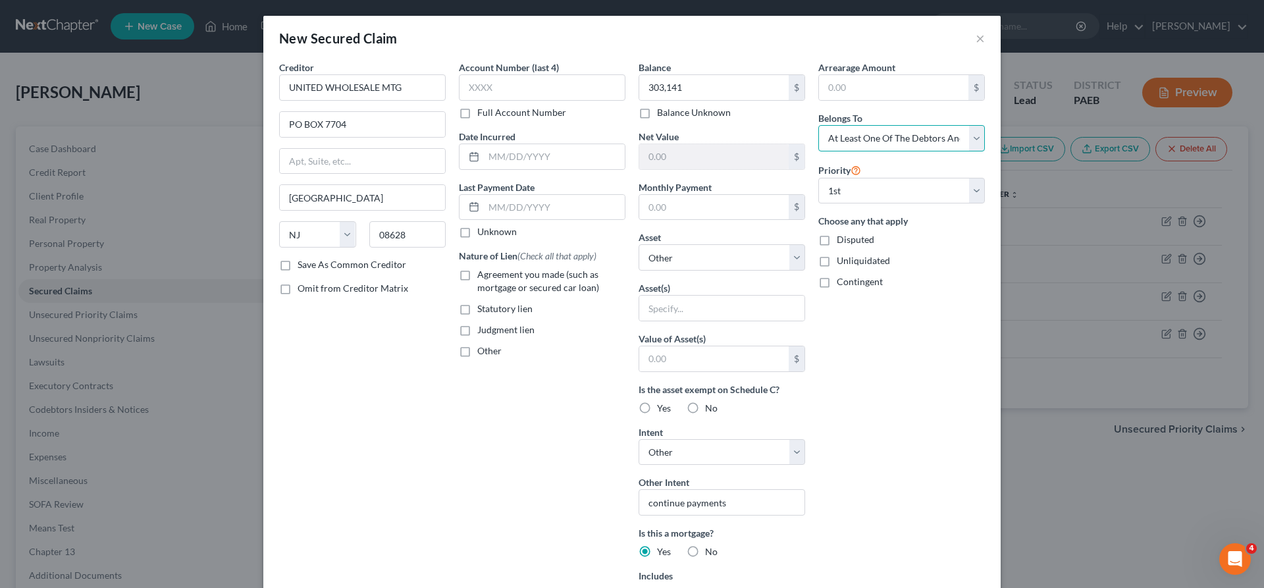
click option "At Least One Of The Debtors And Another" at bounding box center [0, 0] width 0 height 0
click at [477, 277] on label "Agreement you made (such as mortgage or secured car loan)" at bounding box center [551, 281] width 148 height 26
click at [483, 276] on input "Agreement you made (such as mortgage or secured car loan)" at bounding box center [487, 272] width 9 height 9
checkbox input "true"
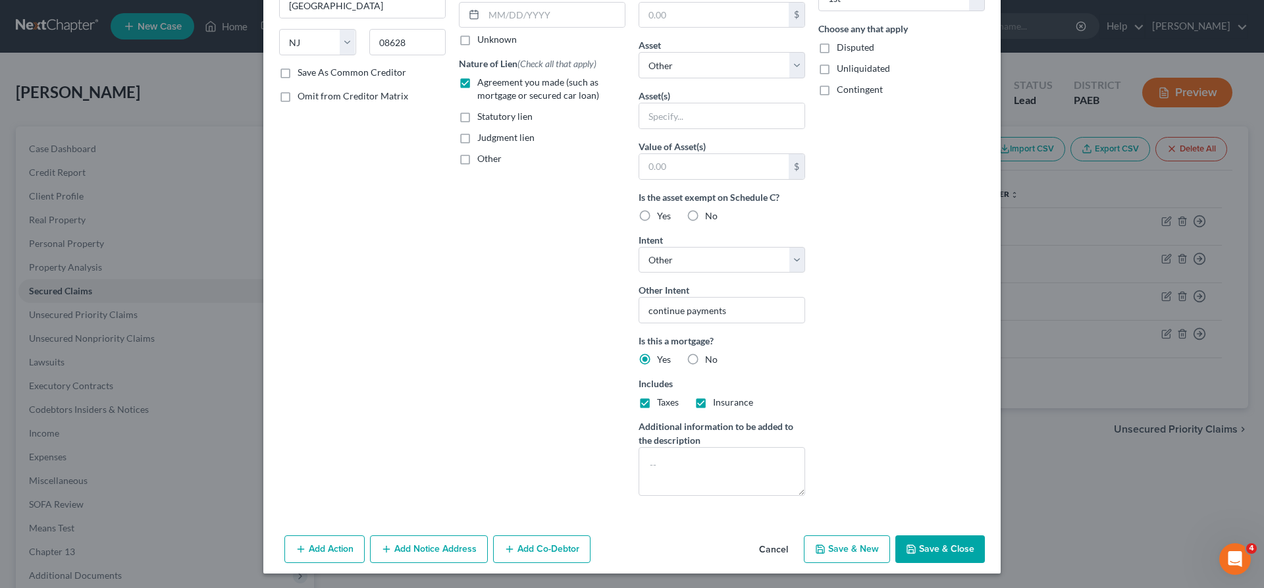
scroll to position [194, 0]
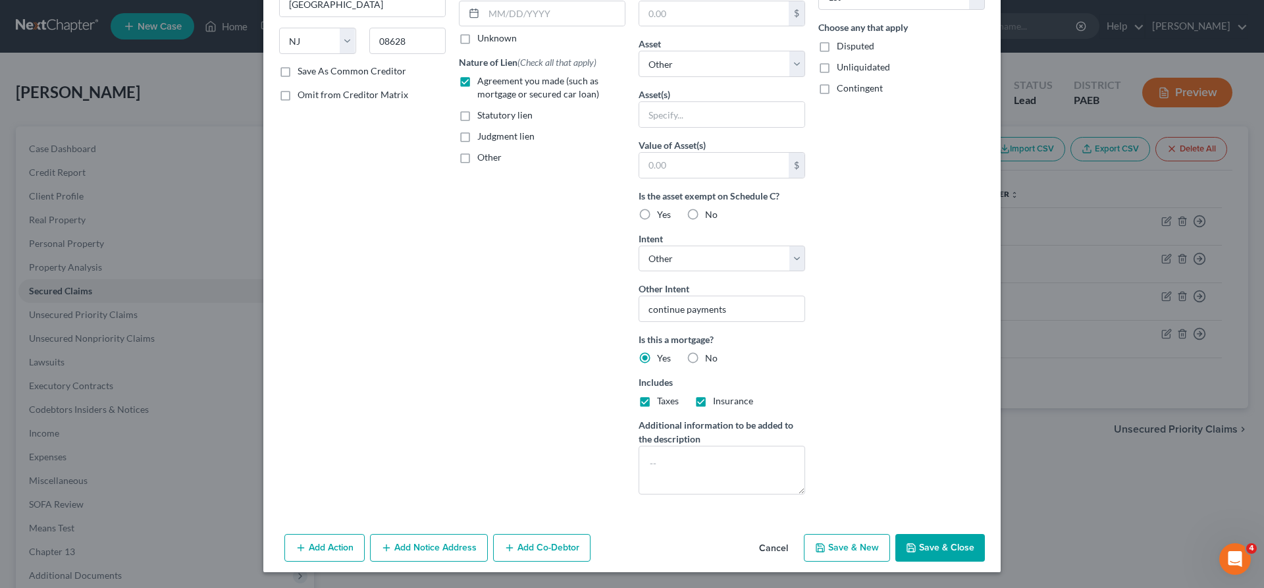
click at [549, 554] on button "Add Co-Debtor" at bounding box center [541, 548] width 97 height 28
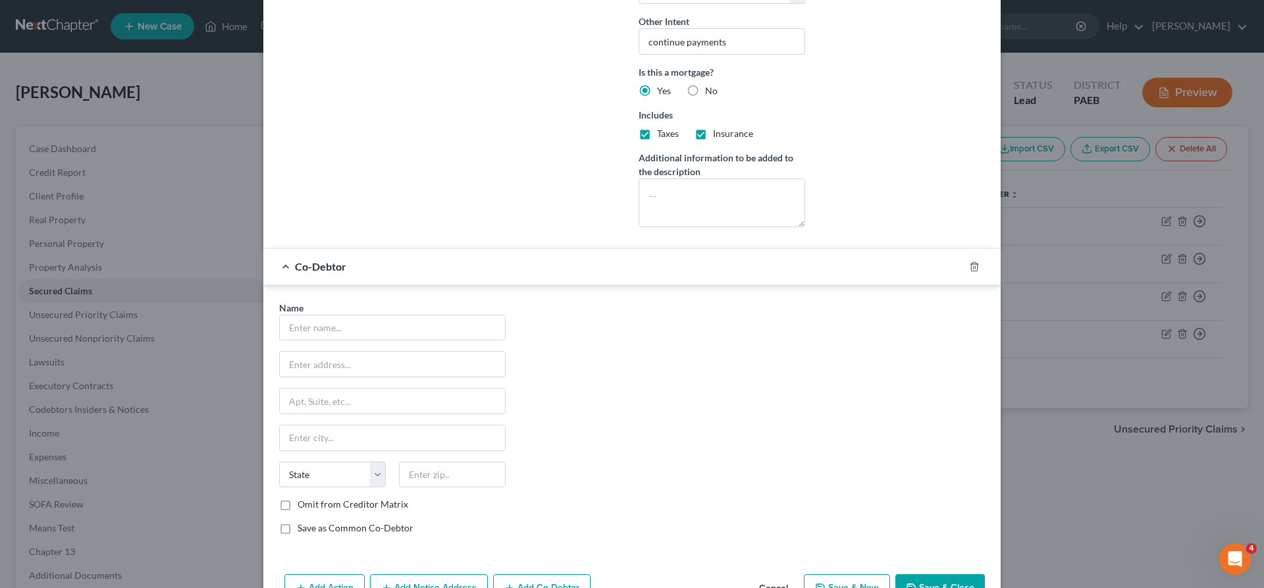
scroll to position [501, 0]
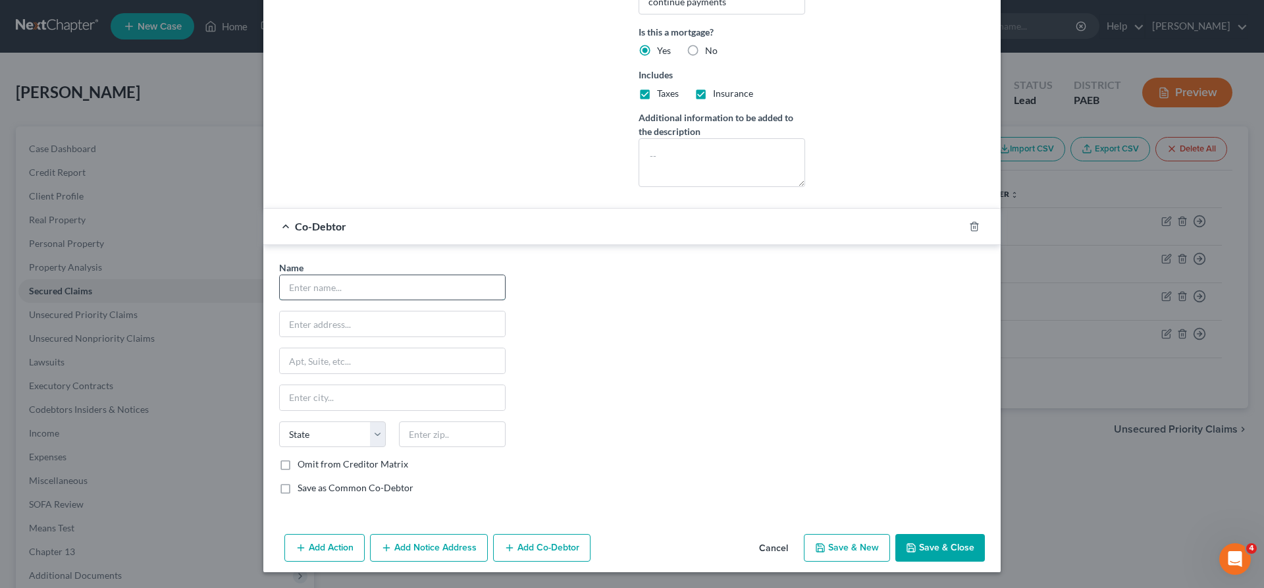
click at [284, 290] on input "text" at bounding box center [392, 287] width 225 height 25
type input "Alyssa N Read"
click at [302, 329] on input "text" at bounding box center [392, 323] width 225 height 25
type input "[STREET_ADDRESS]"
click at [417, 438] on input "text" at bounding box center [452, 434] width 107 height 26
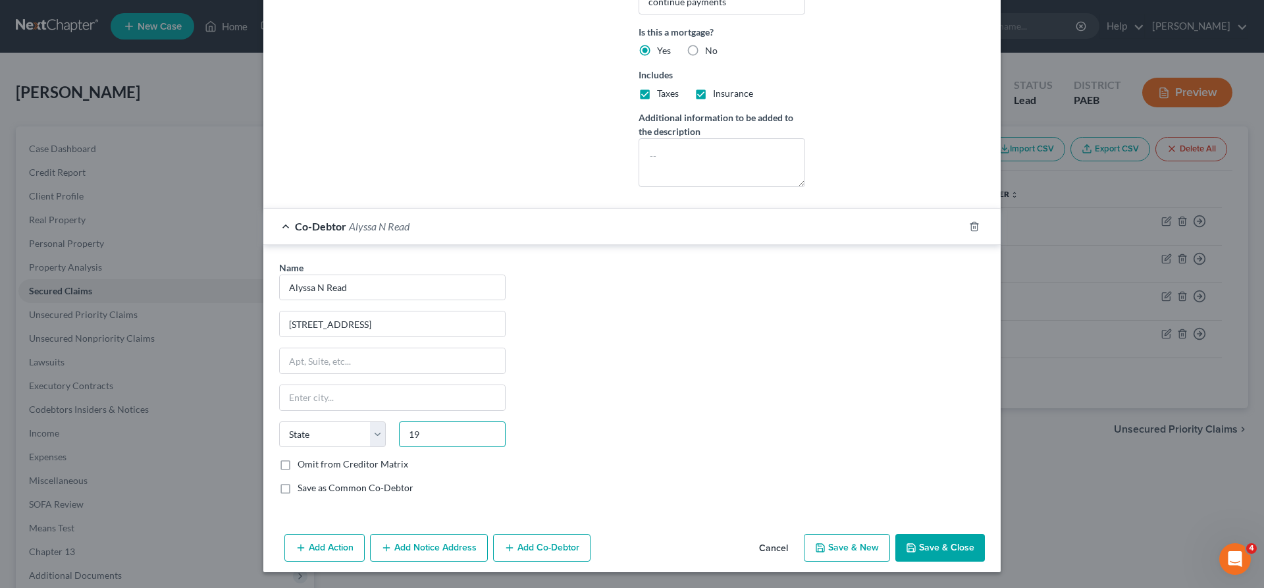
type input "1"
type input "08096"
click at [467, 394] on input "text" at bounding box center [392, 397] width 225 height 25
type input "Woodbury"
select select "33"
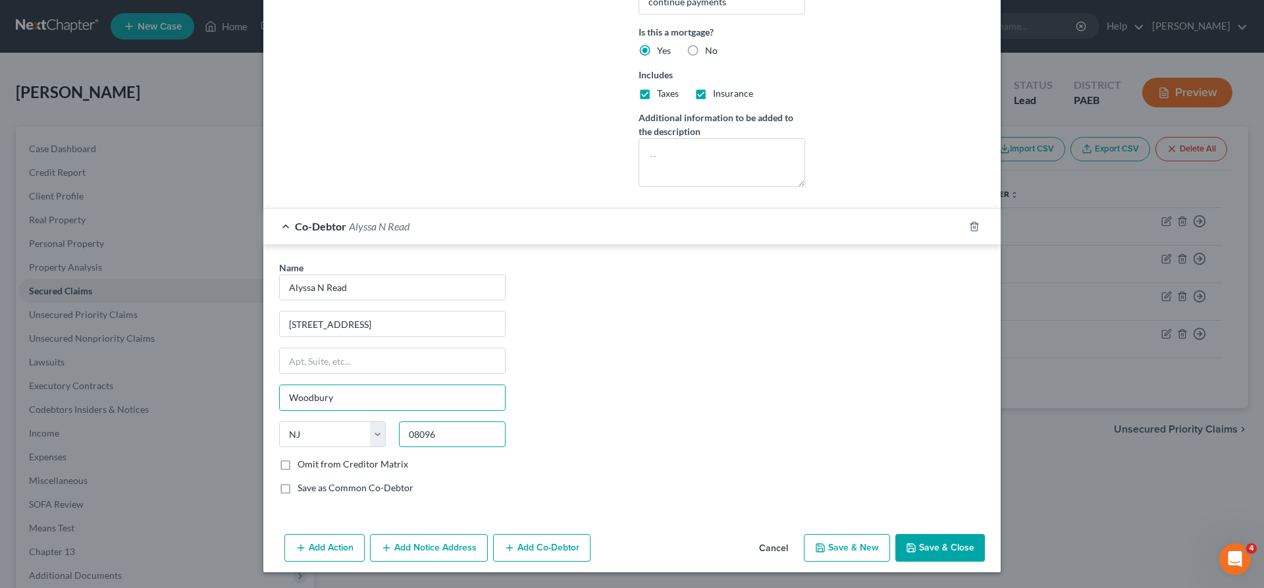
click at [425, 434] on input "08096" at bounding box center [452, 434] width 107 height 26
type input "08086"
type input "Thorofare"
click at [628, 373] on div "Name * Alyssa N Read 8 Aviary Rd Thorofare State [US_STATE] AK AR AZ CA CO [GEO…" at bounding box center [632, 383] width 719 height 245
click at [446, 400] on input "Thorofare" at bounding box center [392, 397] width 225 height 25
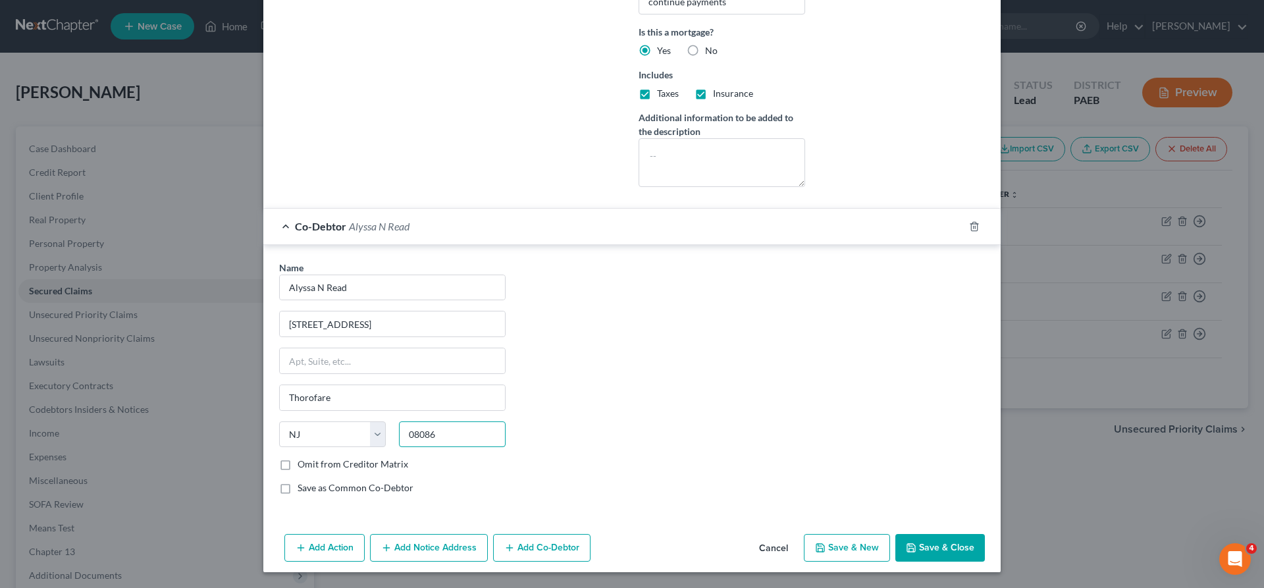
click at [457, 440] on input "08086" at bounding box center [452, 434] width 107 height 26
click at [458, 436] on input "08086" at bounding box center [452, 434] width 107 height 26
click at [345, 400] on input "Thorofare" at bounding box center [392, 397] width 225 height 25
drag, startPoint x: 345, startPoint y: 400, endPoint x: 297, endPoint y: 394, distance: 48.4
click at [297, 394] on input "Thorofare" at bounding box center [392, 397] width 225 height 25
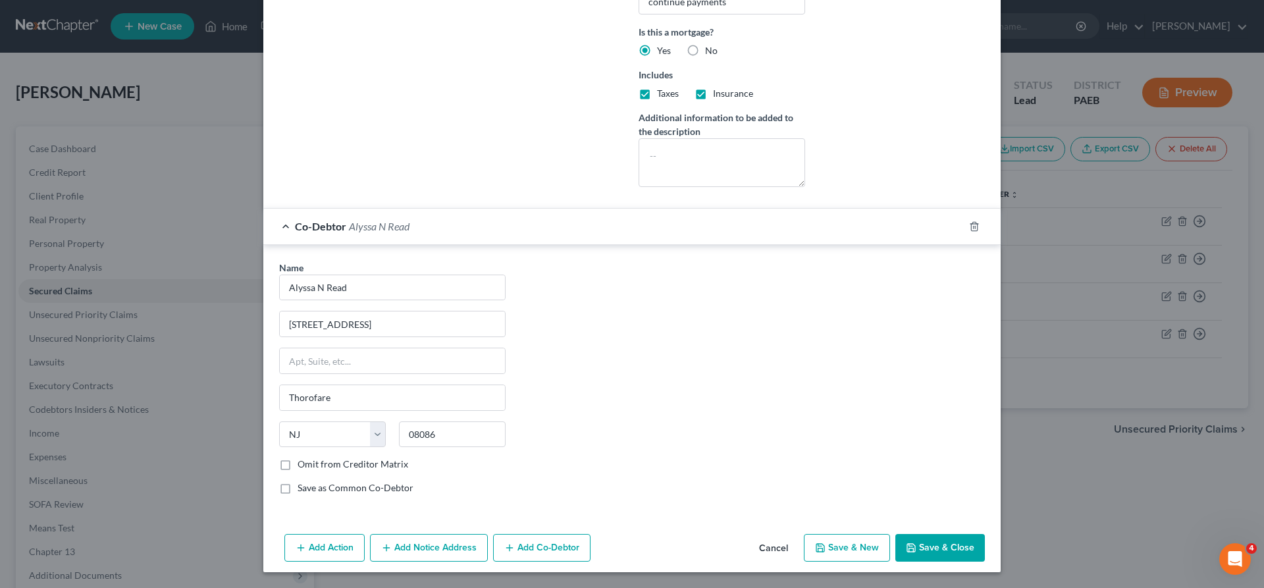
click at [669, 469] on div "Name * Alyssa N Read 8 Aviary Rd Thorofare State [US_STATE] AK AR AZ CA CO [GEO…" at bounding box center [632, 383] width 719 height 245
click at [938, 544] on button "Save & Close" at bounding box center [940, 548] width 90 height 28
select select
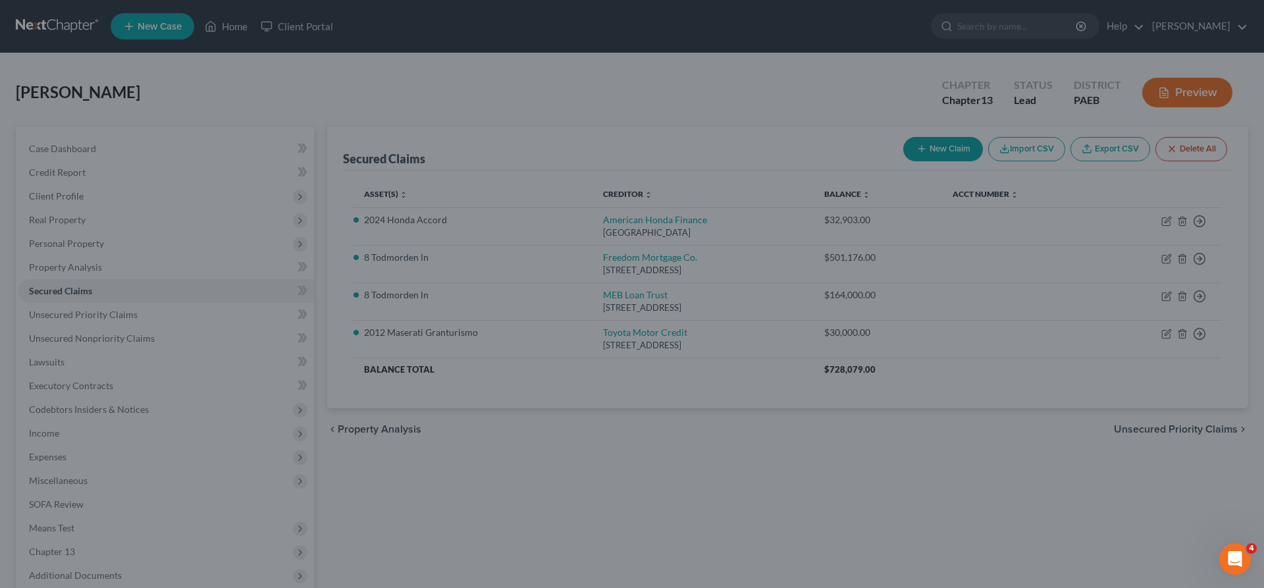
scroll to position [357, 0]
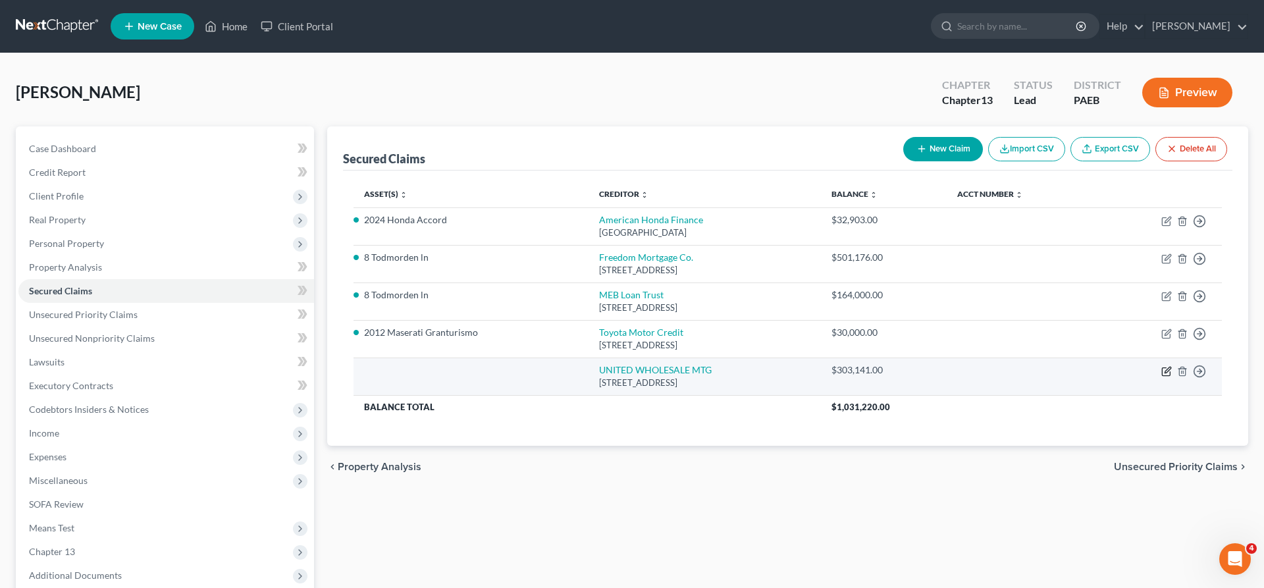
click at [1166, 373] on icon "button" at bounding box center [1167, 370] width 6 height 6
select select "33"
select select "4"
select select "3"
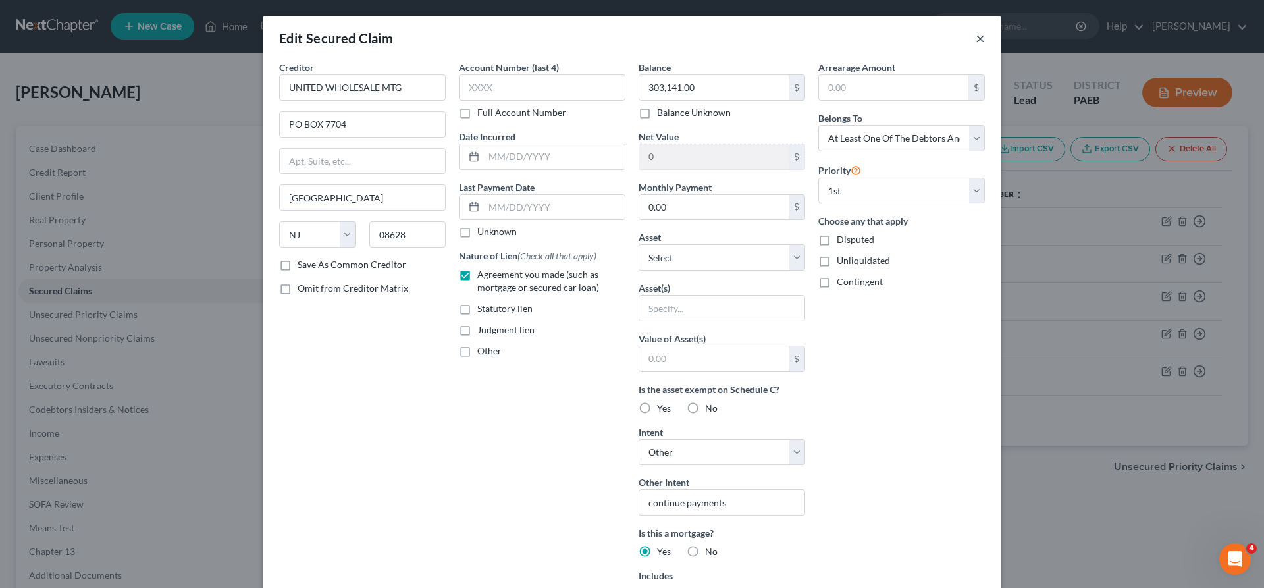
click at [983, 35] on button "×" at bounding box center [980, 38] width 9 height 16
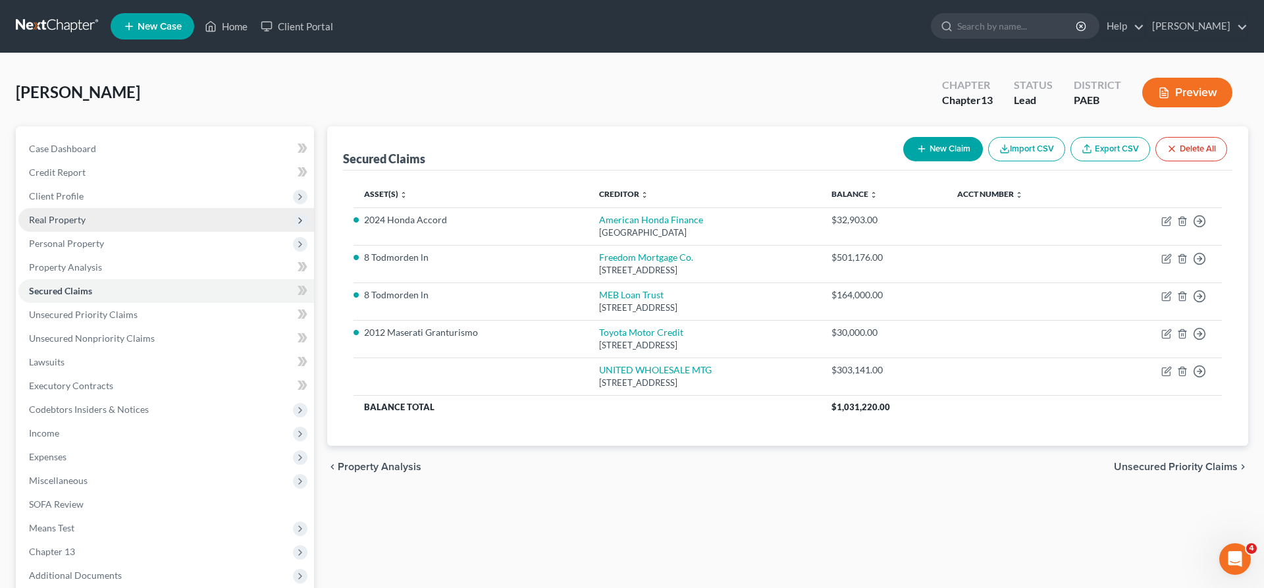
click at [65, 217] on span "Real Property" at bounding box center [57, 219] width 57 height 11
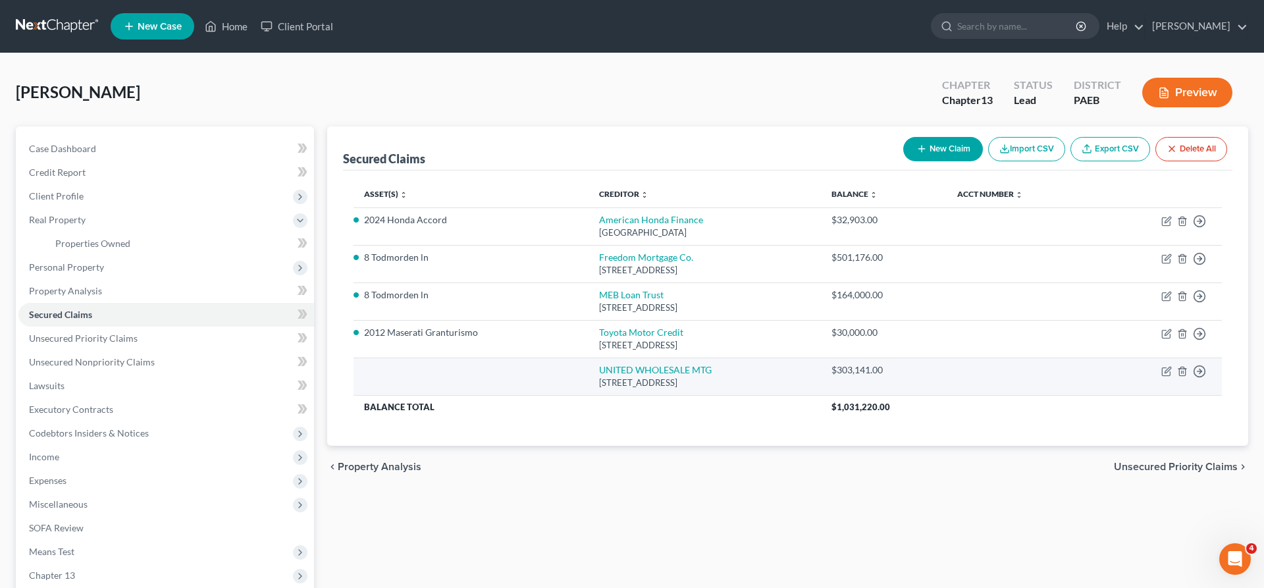
click at [656, 387] on div "[STREET_ADDRESS]" at bounding box center [704, 383] width 211 height 13
click at [1168, 367] on icon "button" at bounding box center [1166, 371] width 11 height 11
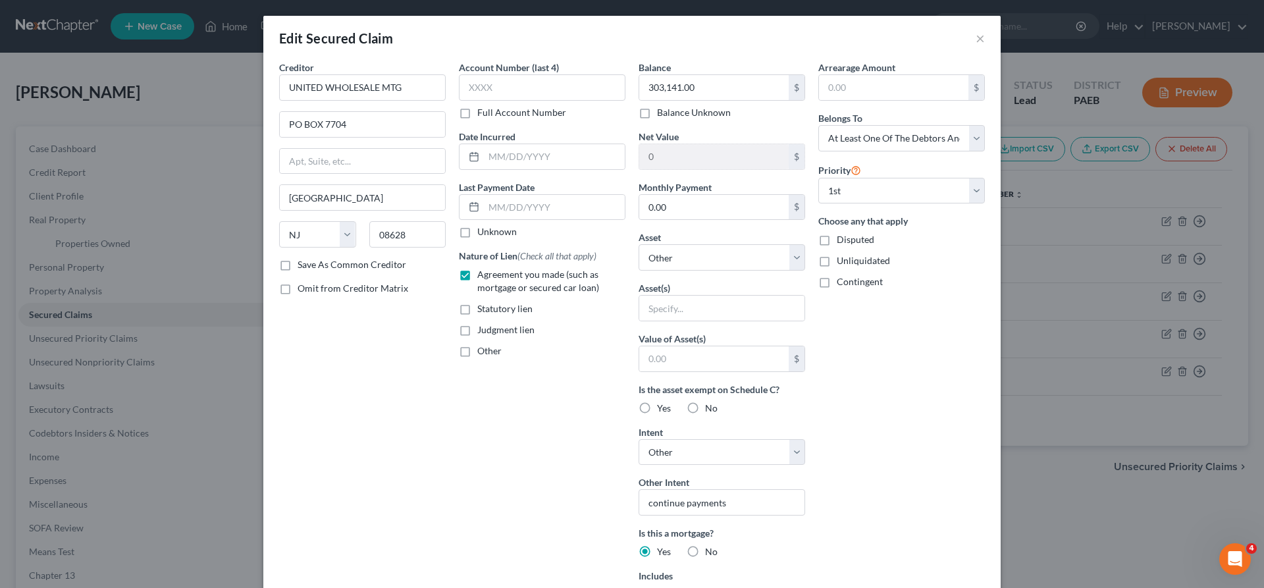
click at [382, 400] on div "Creditor * UNITED WHOLESALE MTG [GEOGRAPHIC_DATA] [US_STATE][GEOGRAPHIC_DATA] […" at bounding box center [363, 380] width 180 height 638
click at [987, 337] on div "Arrearage Amount $ Belongs To * Select Debtor 1 Only Debtor 2 Only Debtor 1 And…" at bounding box center [902, 380] width 180 height 638
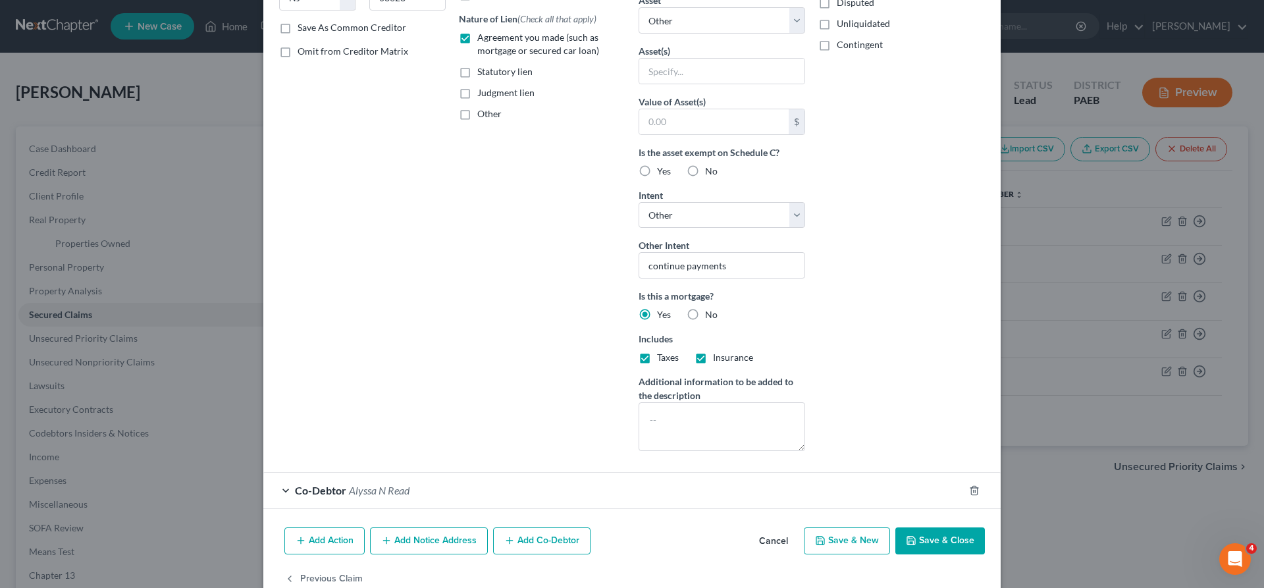
scroll to position [268, 0]
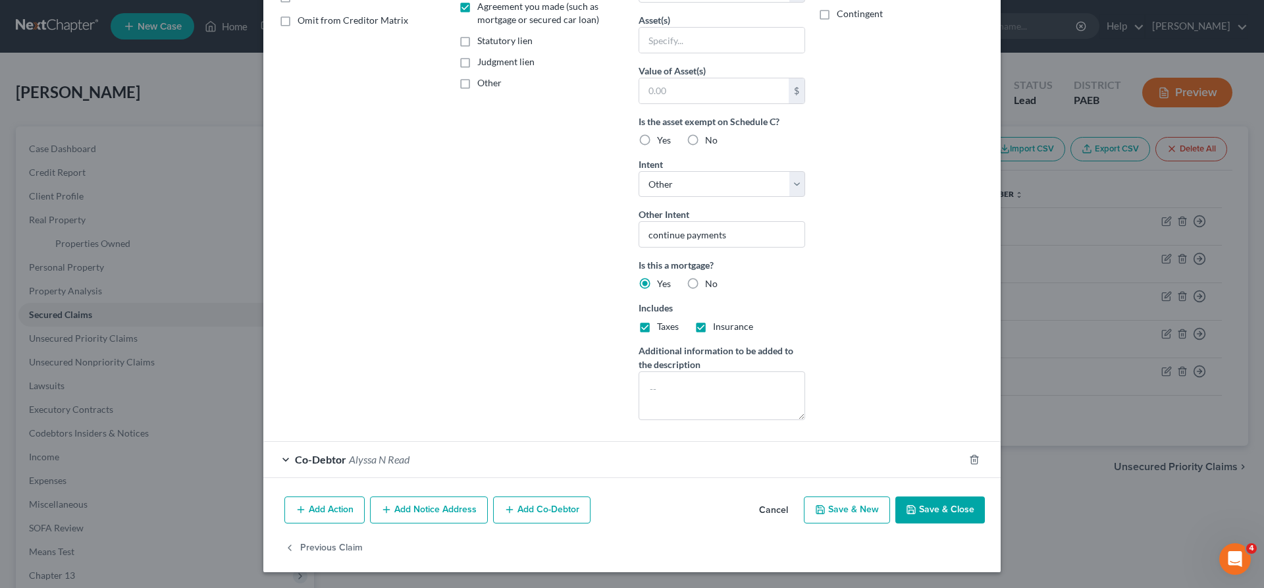
click at [919, 507] on button "Save & Close" at bounding box center [940, 510] width 90 height 28
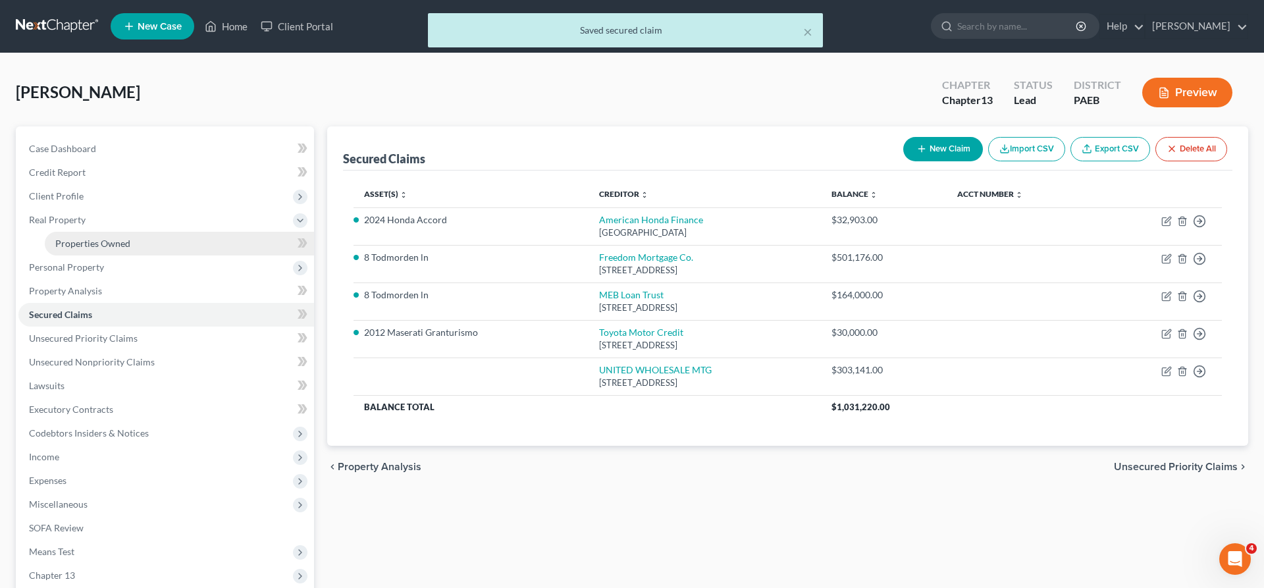
click at [92, 242] on span "Properties Owned" at bounding box center [92, 243] width 75 height 11
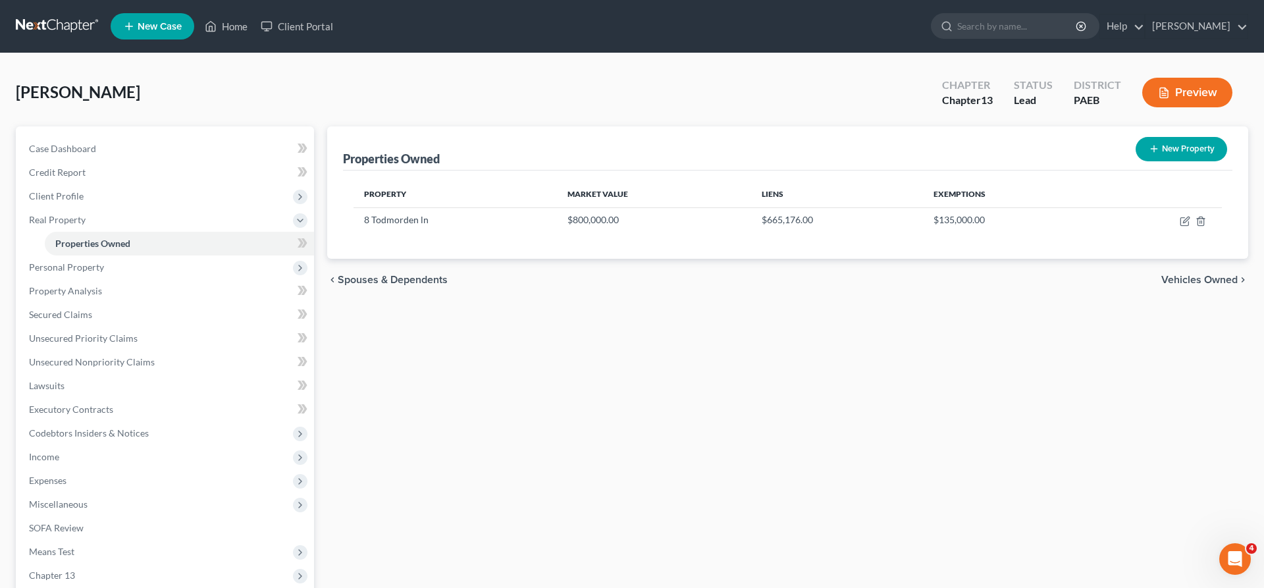
click at [1185, 145] on button "New Property" at bounding box center [1181, 149] width 91 height 24
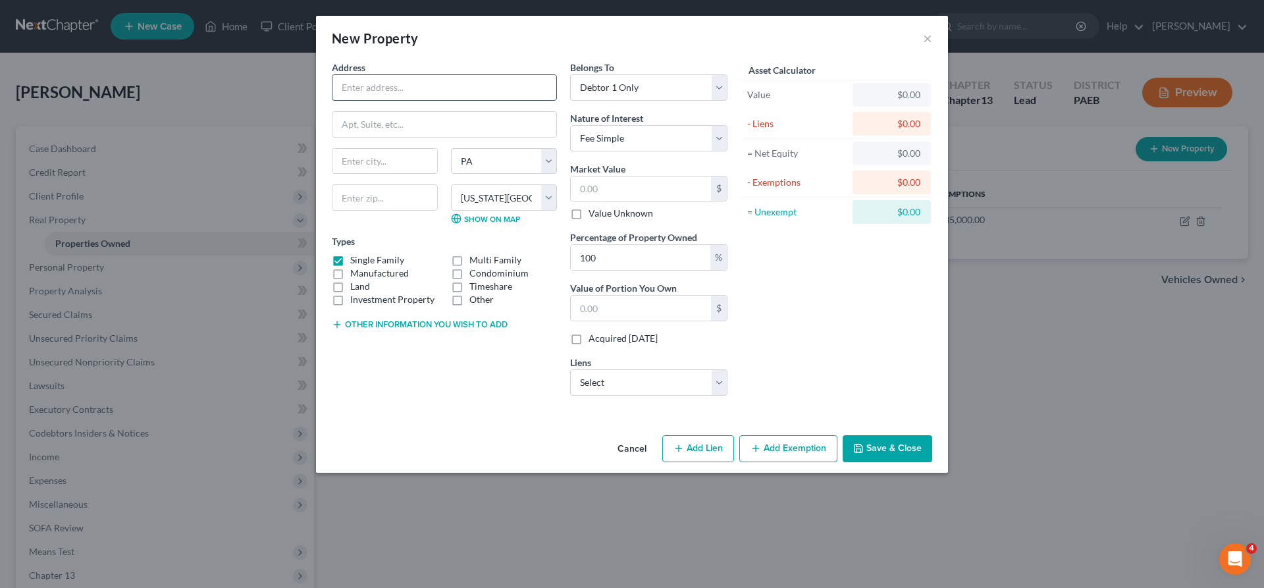
click at [349, 86] on input "text" at bounding box center [444, 87] width 224 height 25
click at [396, 199] on input "text" at bounding box center [385, 197] width 106 height 26
click at [394, 137] on div at bounding box center [444, 124] width 225 height 26
click at [484, 89] on input "[STREET_ADDRESS]" at bounding box center [444, 87] width 224 height 25
click at [364, 126] on input "text" at bounding box center [444, 124] width 224 height 25
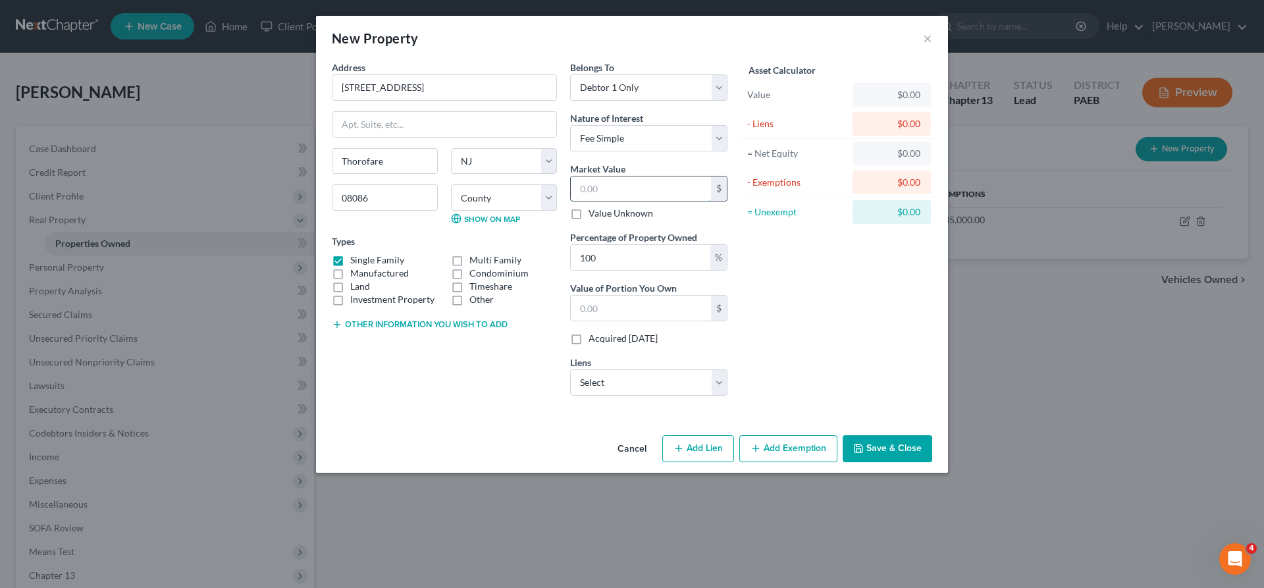
click at [615, 196] on input "text" at bounding box center [641, 188] width 140 height 25
click at [628, 182] on input "text" at bounding box center [641, 188] width 140 height 25
drag, startPoint x: 887, startPoint y: 440, endPoint x: 653, endPoint y: 344, distance: 253.3
click at [662, 351] on div "New Property × Address * 86 Aviary [GEOGRAPHIC_DATA] [US_STATE][GEOGRAPHIC_DATA…" at bounding box center [632, 244] width 632 height 457
click at [570, 369] on select "Select UNITED WHOLESALE MTG - $303,141.00" at bounding box center [648, 382] width 157 height 26
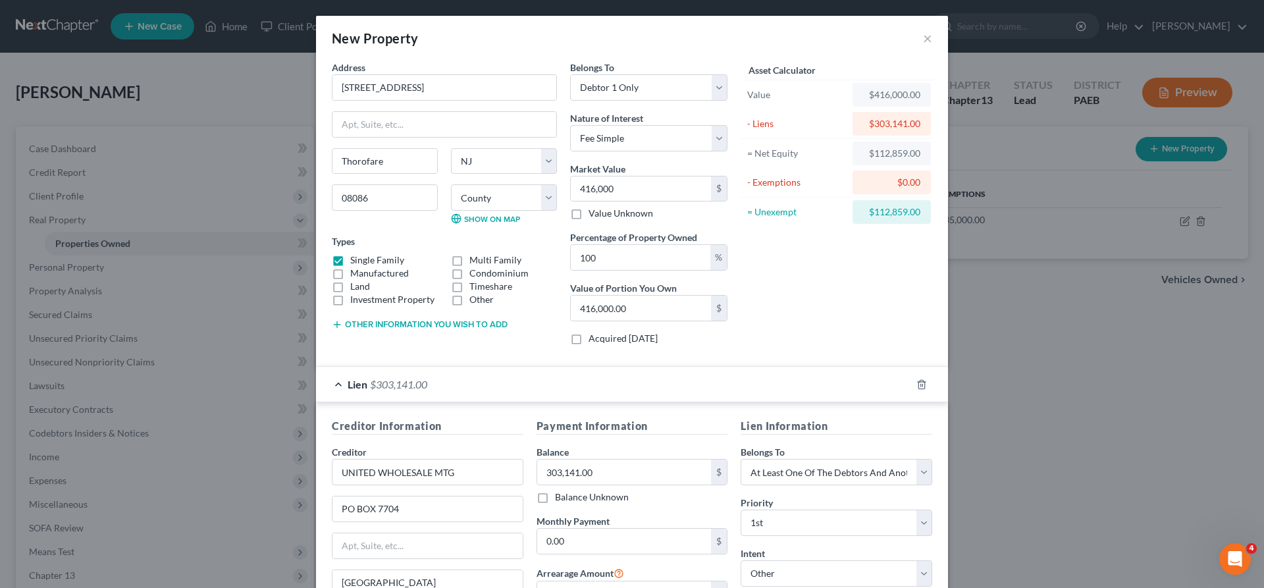
click at [859, 284] on div "Asset Calculator Value $416,000.00 - Liens $303,141.00 = Net Equity $112,859.00…" at bounding box center [836, 208] width 205 height 295
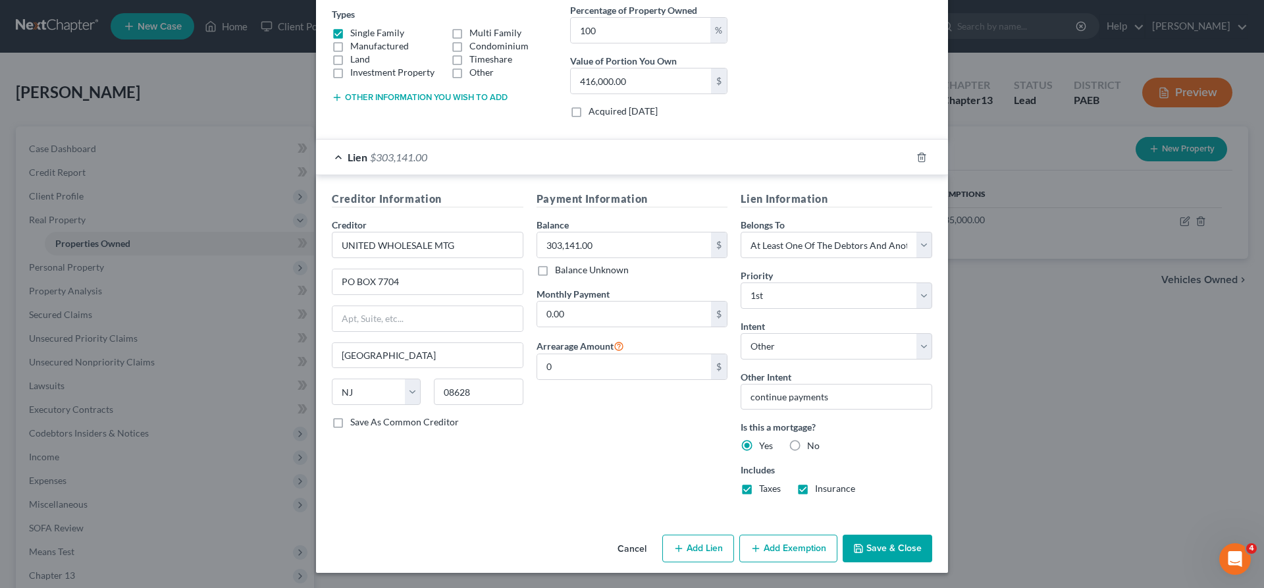
scroll to position [228, 0]
click at [887, 550] on button "Save & Close" at bounding box center [888, 548] width 90 height 28
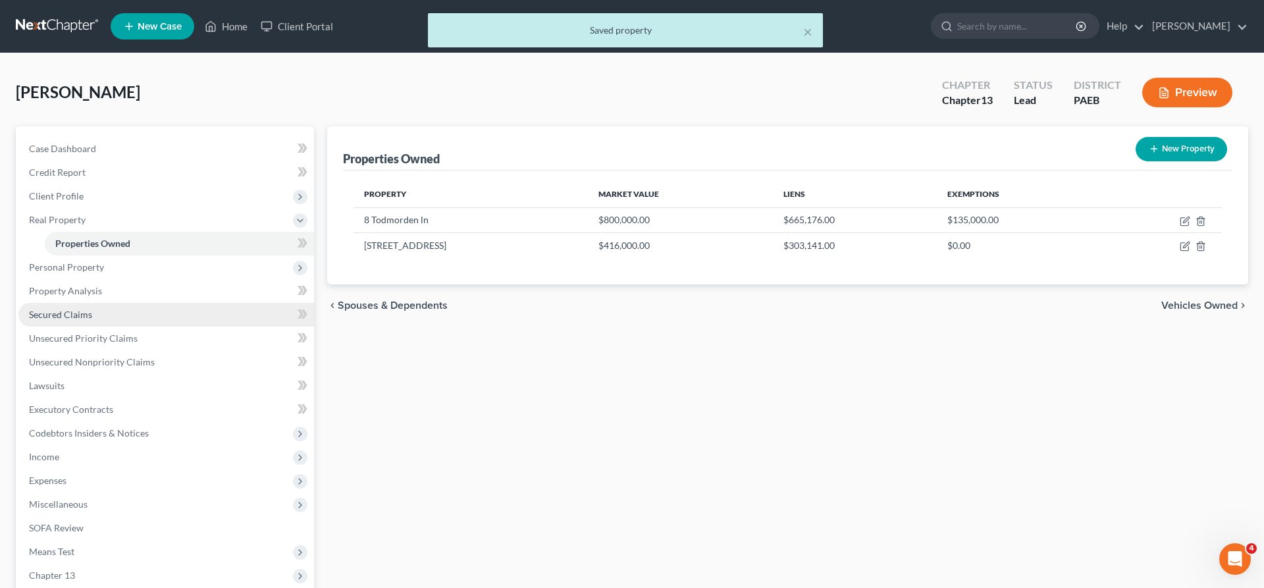
click at [50, 305] on link "Secured Claims" at bounding box center [166, 315] width 296 height 24
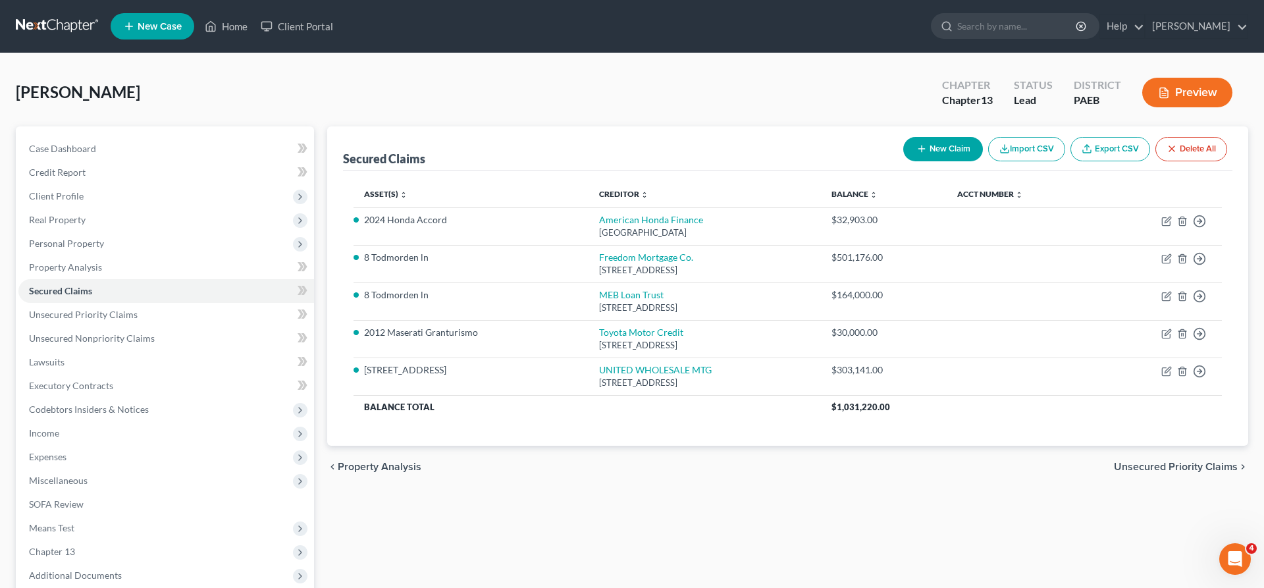
click at [1141, 464] on span "Unsecured Priority Claims" at bounding box center [1176, 466] width 124 height 11
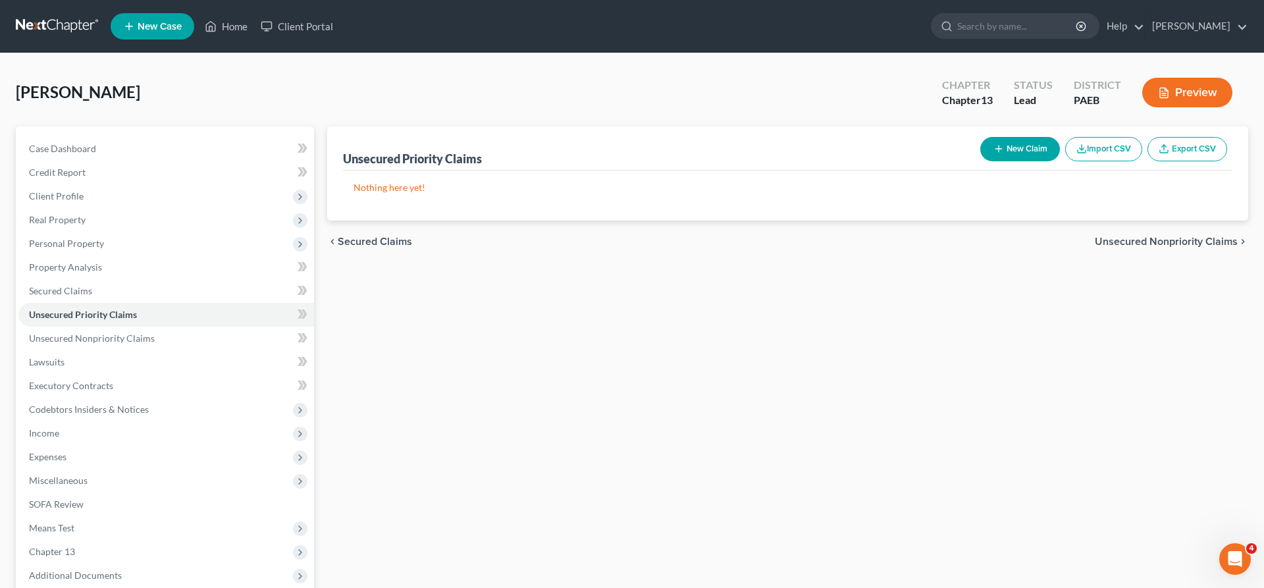
click at [1133, 236] on span "Unsecured Nonpriority Claims" at bounding box center [1166, 241] width 143 height 11
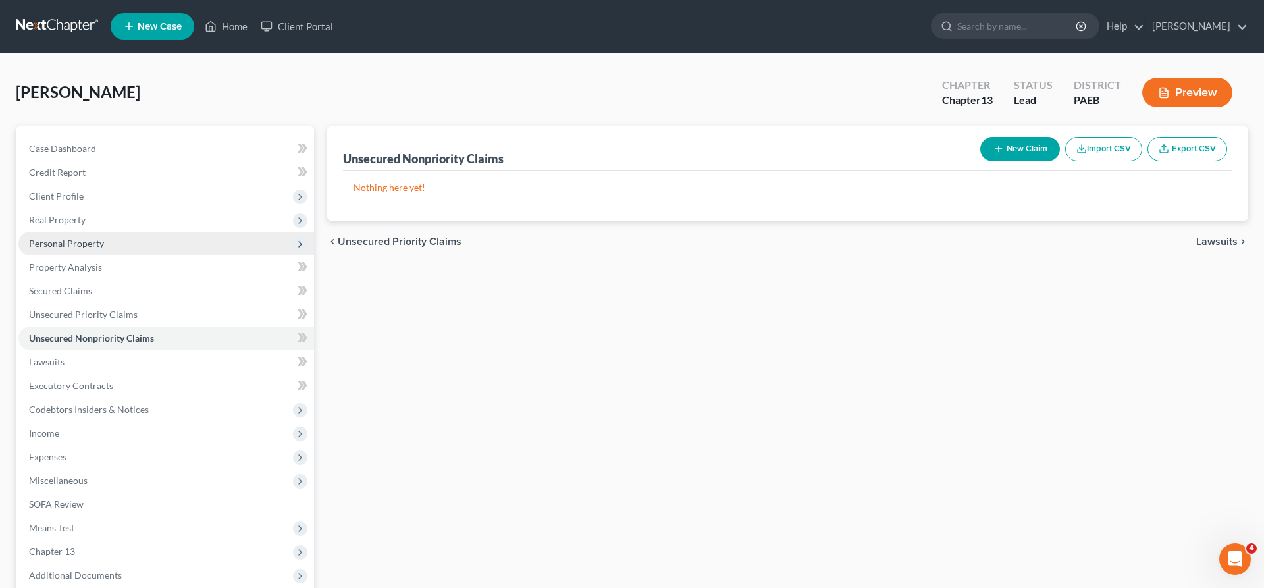
click at [68, 240] on span "Personal Property" at bounding box center [66, 243] width 75 height 11
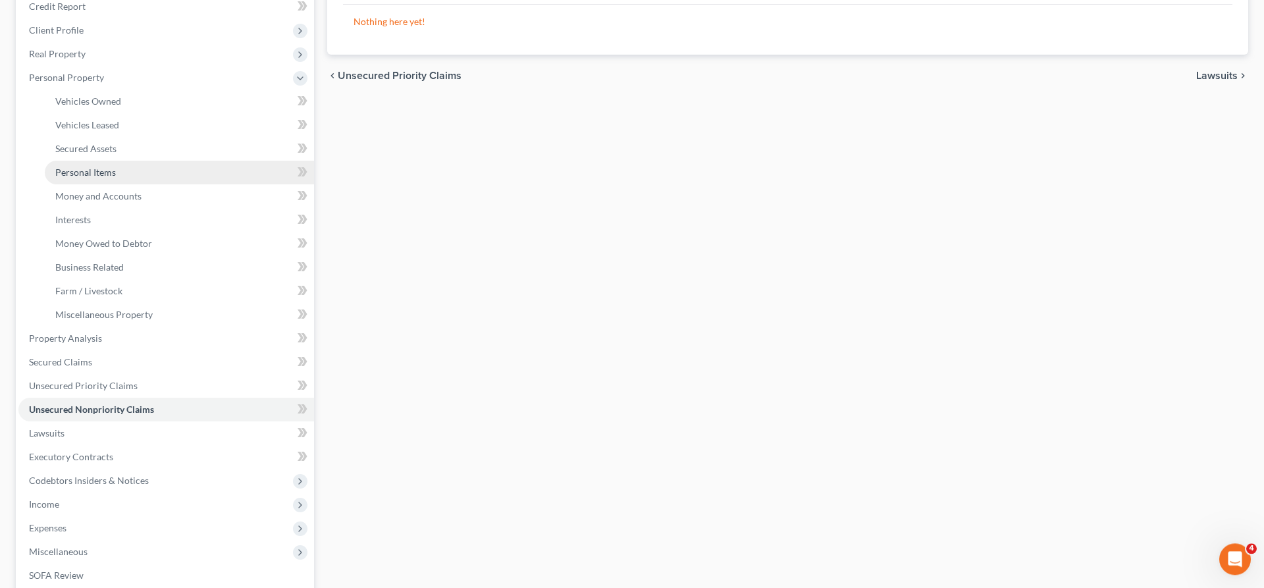
scroll to position [67, 0]
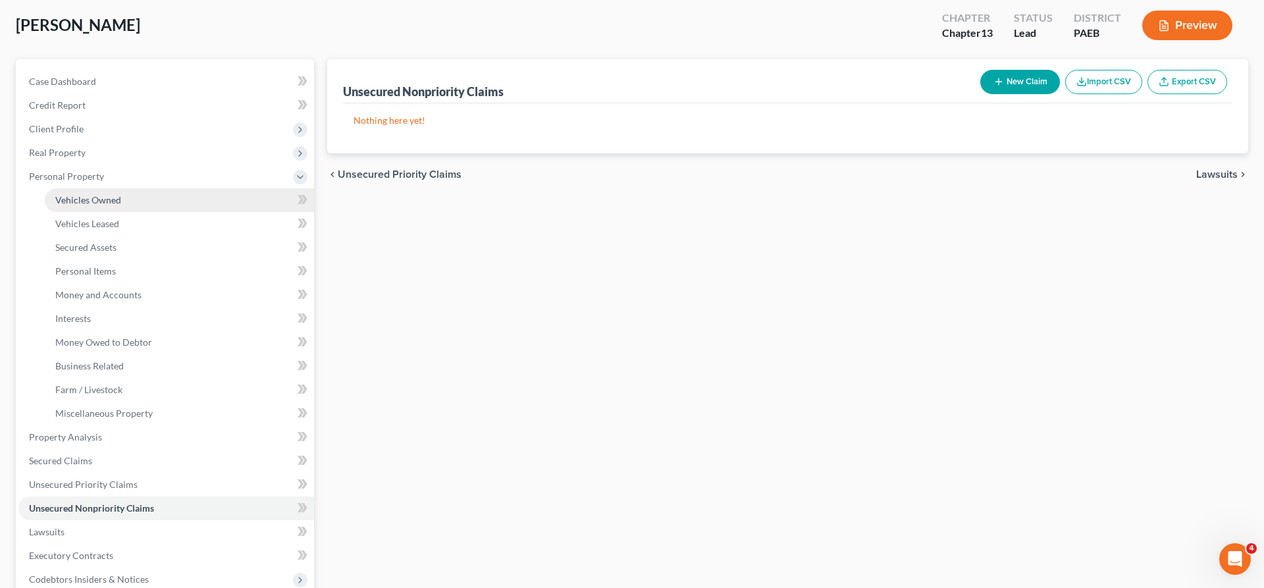
click at [101, 197] on span "Vehicles Owned" at bounding box center [88, 199] width 66 height 11
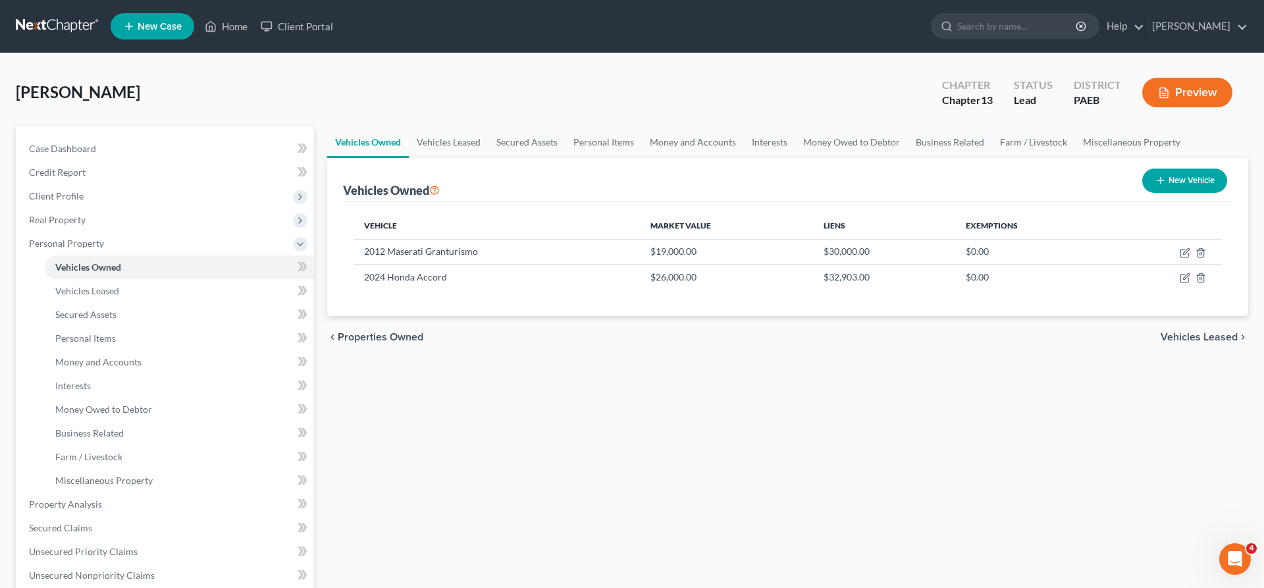
click at [1200, 333] on span "Vehicles Leased" at bounding box center [1199, 337] width 77 height 11
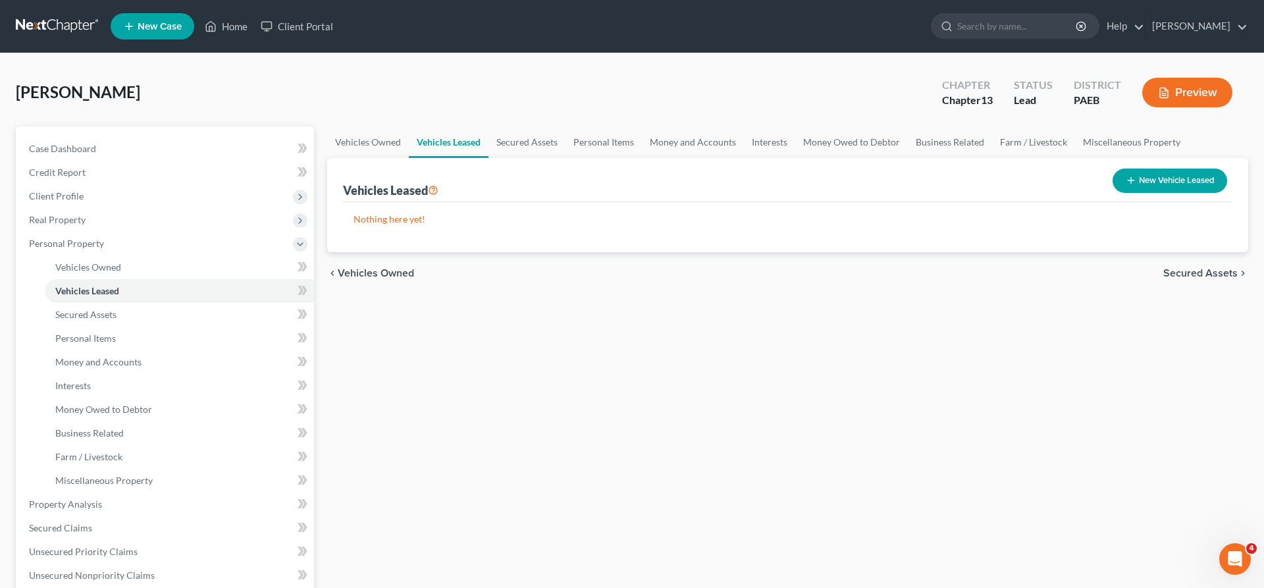
click at [1222, 268] on span "Secured Assets" at bounding box center [1200, 273] width 74 height 11
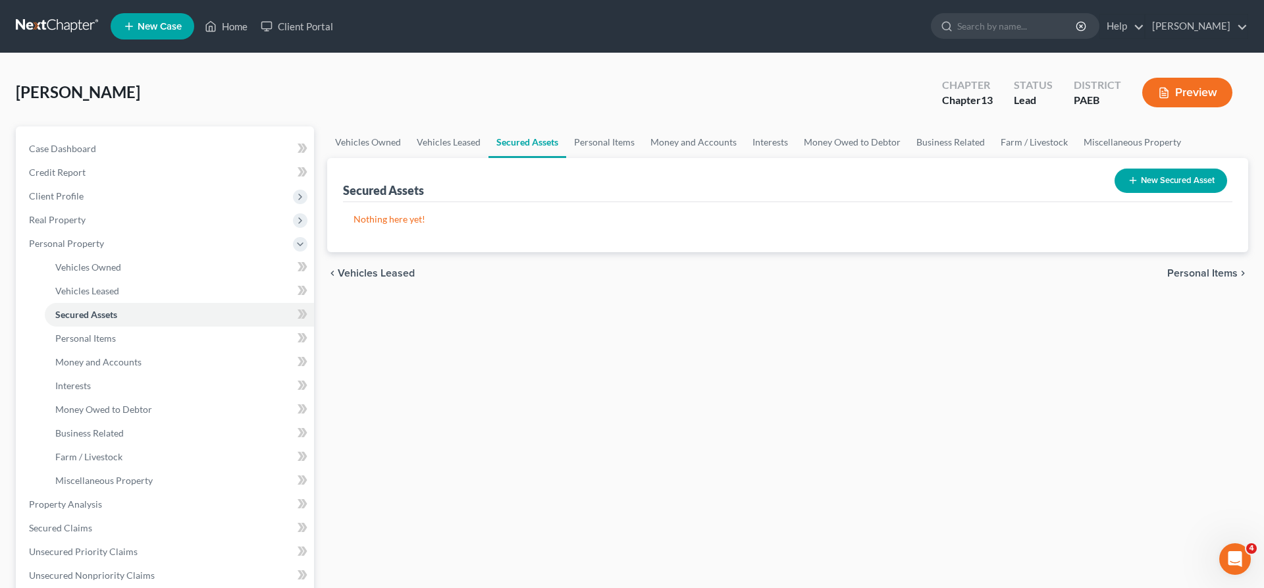
click at [1197, 271] on span "Personal Items" at bounding box center [1202, 273] width 70 height 11
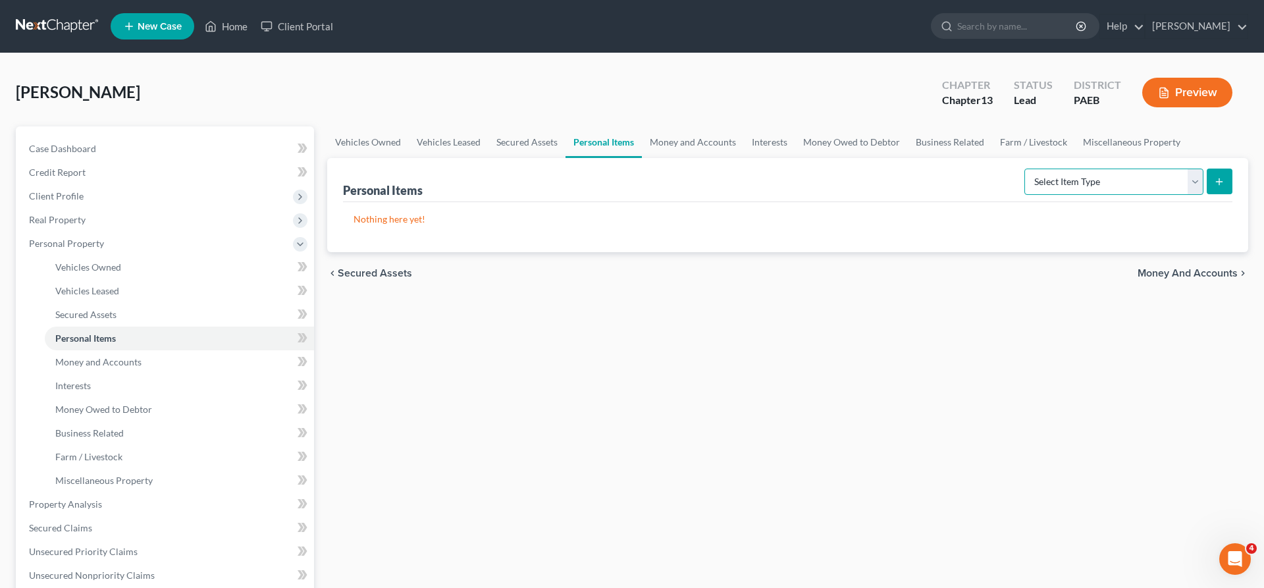
click at [1024, 169] on select "Select Item Type Clothing (A/B: 11) Collectibles Of Value (A/B: 8) Electronics …" at bounding box center [1113, 182] width 179 height 26
click option "Clothing (A/B: 11)" at bounding box center [0, 0] width 0 height 0
click at [1217, 176] on icon "submit" at bounding box center [1219, 181] width 11 height 11
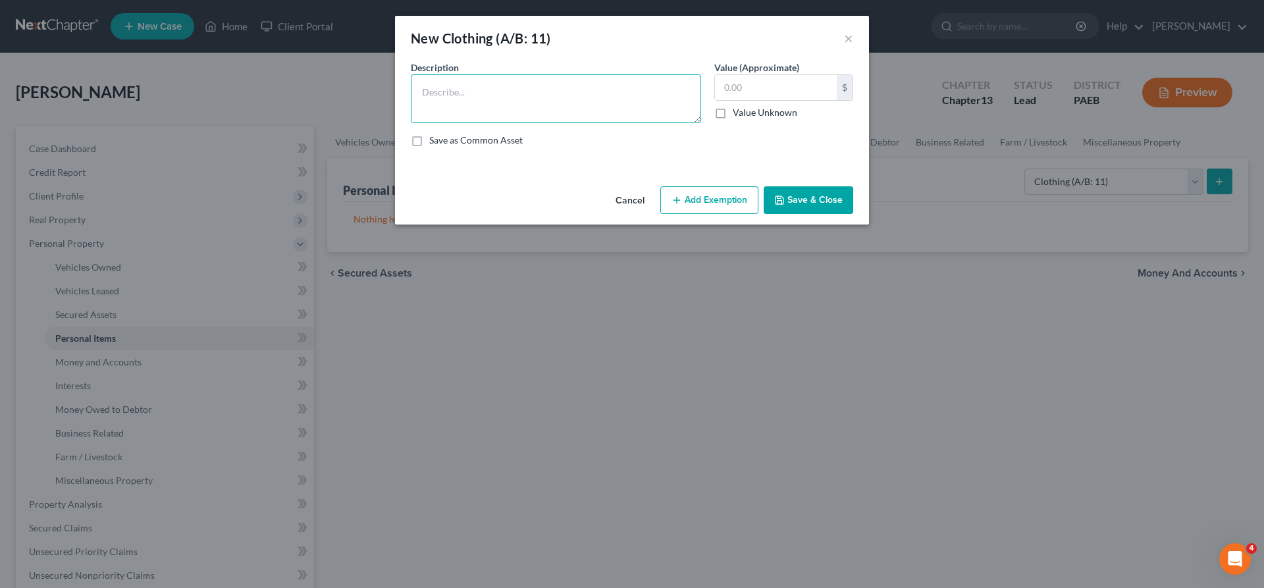
click at [486, 81] on textarea at bounding box center [556, 98] width 290 height 49
click at [742, 82] on input "text" at bounding box center [776, 87] width 122 height 25
click at [718, 194] on button "Add Exemption" at bounding box center [709, 200] width 98 height 28
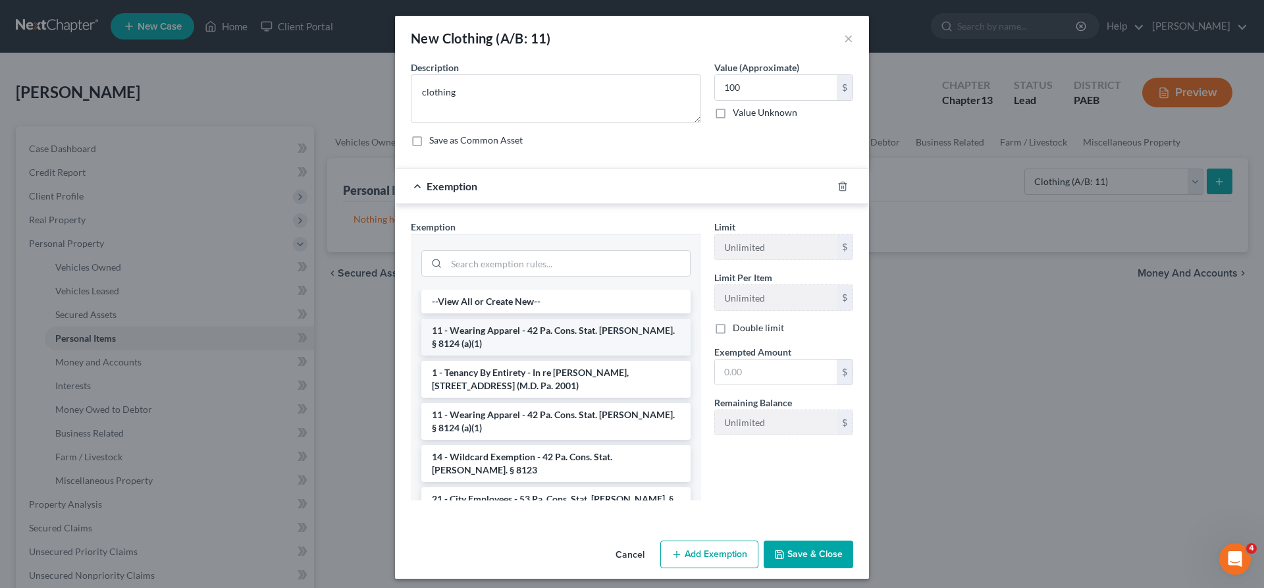
click at [521, 328] on li "11 - Wearing Apparel - 42 Pa. Cons. Stat. [PERSON_NAME]. § 8124 (a)(1)" at bounding box center [555, 337] width 269 height 37
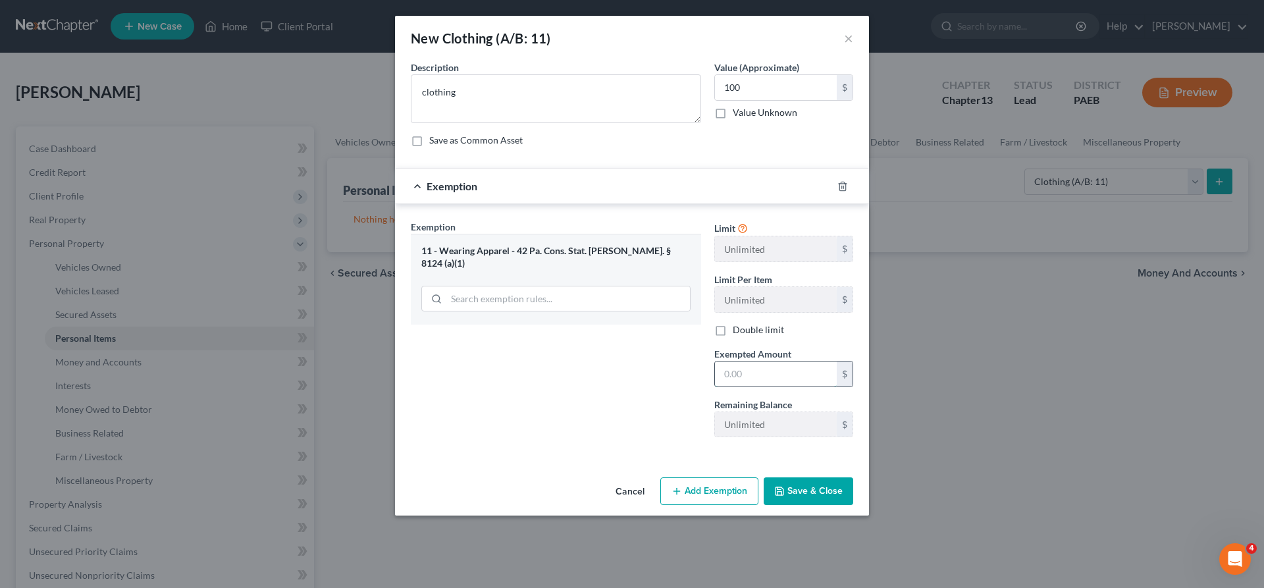
click at [725, 382] on input "text" at bounding box center [776, 373] width 122 height 25
click at [791, 488] on button "Save & Close" at bounding box center [809, 491] width 90 height 28
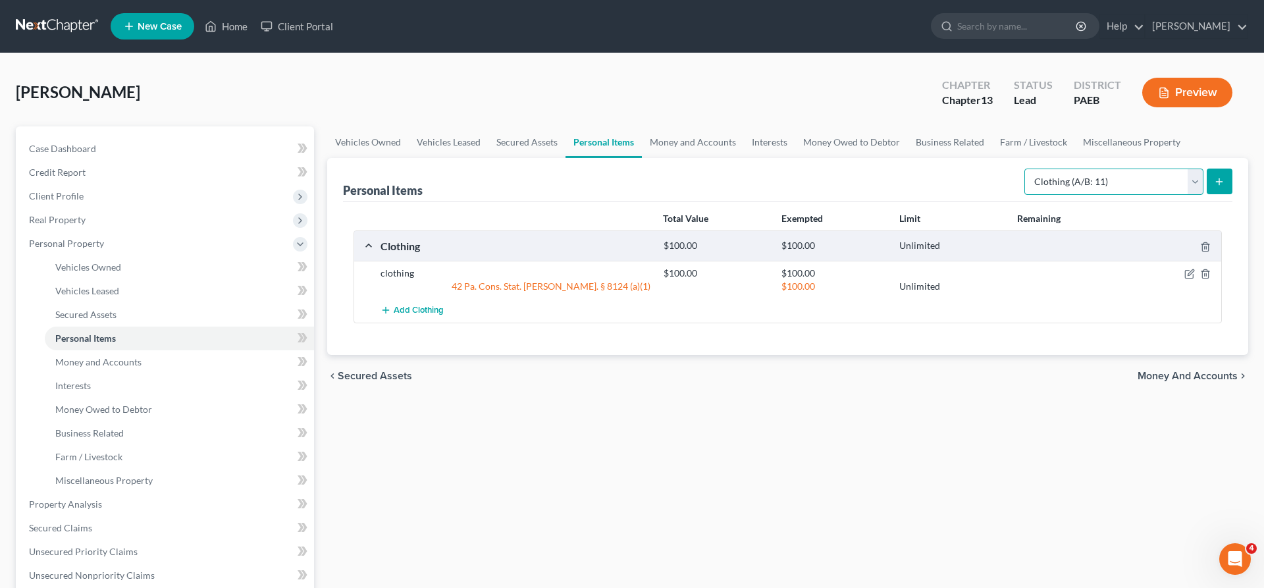
click at [1024, 169] on select "Select Item Type Clothing (A/B: 11) Collectibles Of Value (A/B: 8) Electronics …" at bounding box center [1113, 182] width 179 height 26
click option "Electronics (A/B: 7)" at bounding box center [0, 0] width 0 height 0
click at [1218, 175] on button "submit" at bounding box center [1220, 182] width 26 height 26
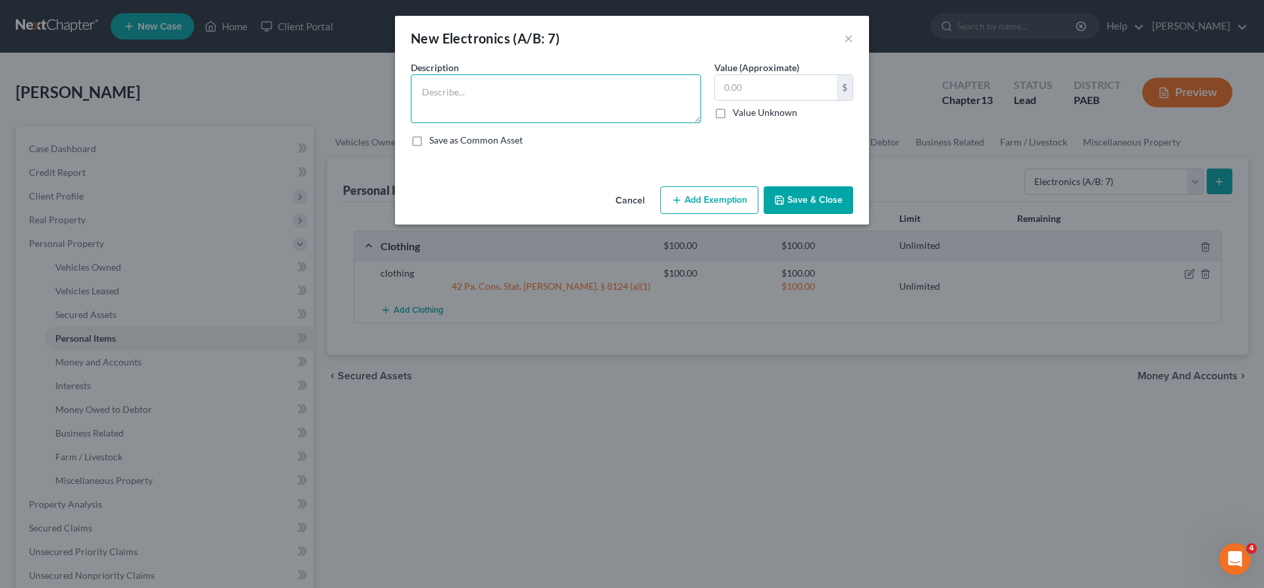
click at [539, 79] on textarea at bounding box center [556, 98] width 290 height 49
click at [783, 91] on input "text" at bounding box center [776, 87] width 122 height 25
click at [466, 92] on textarea "computer" at bounding box center [556, 98] width 290 height 49
click at [458, 93] on textarea "computer laptop" at bounding box center [556, 98] width 290 height 49
click at [461, 91] on textarea "computer laptop" at bounding box center [556, 98] width 290 height 49
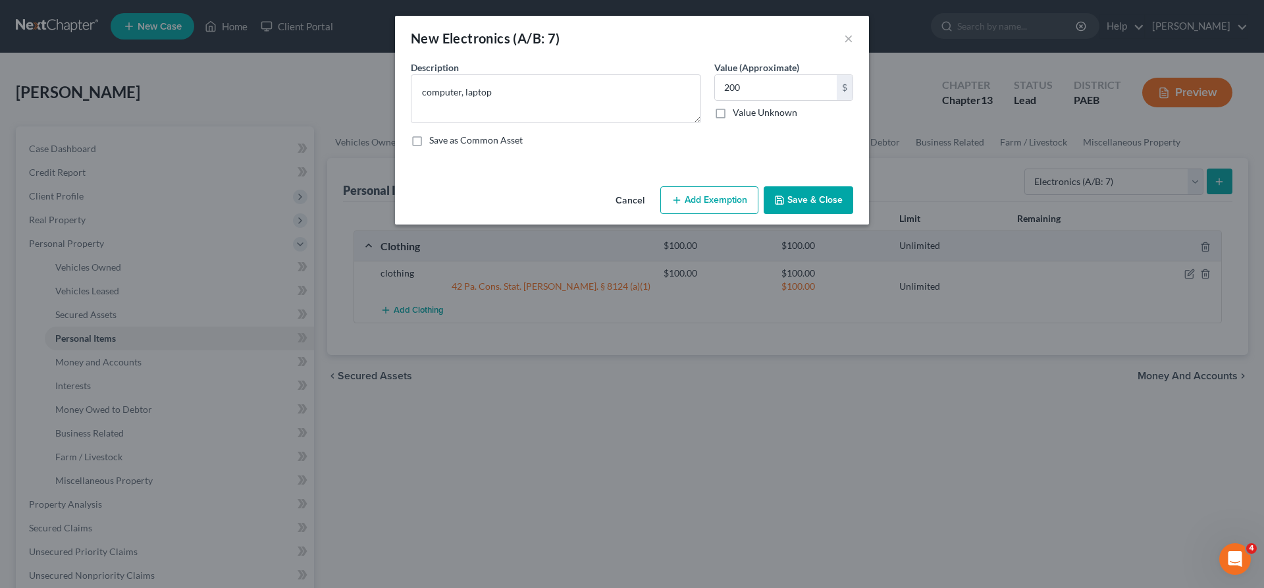
click at [714, 195] on button "Add Exemption" at bounding box center [709, 200] width 98 height 28
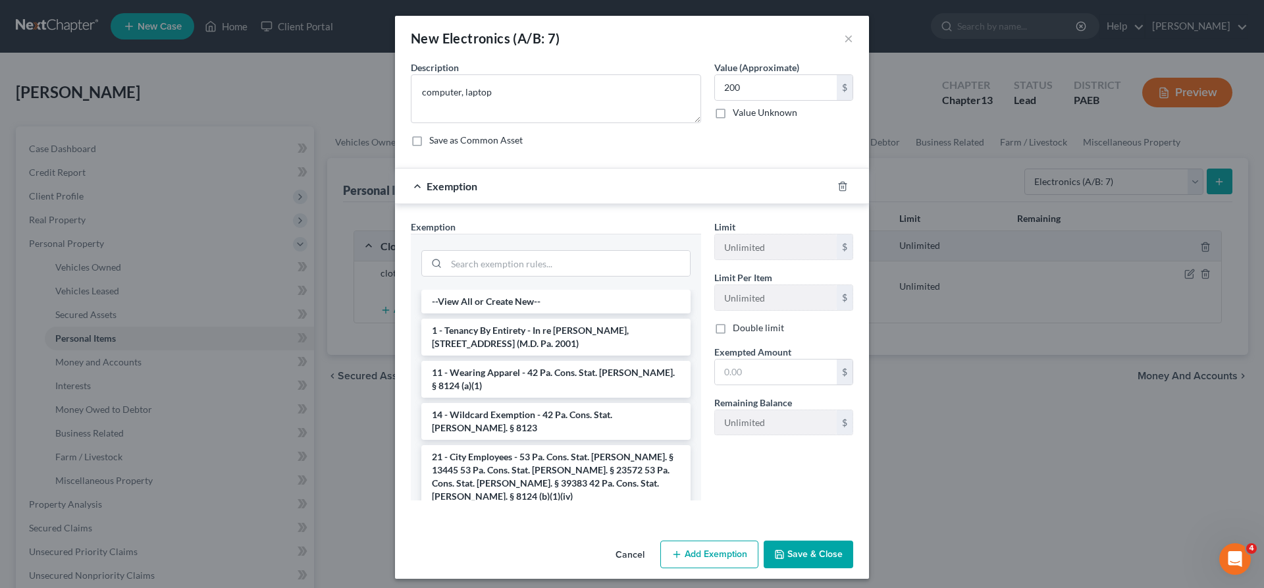
click at [520, 331] on li "1 - Tenancy By Entirety - In re [PERSON_NAME], [STREET_ADDRESS] (M.D. Pa. 2001)" at bounding box center [555, 337] width 269 height 37
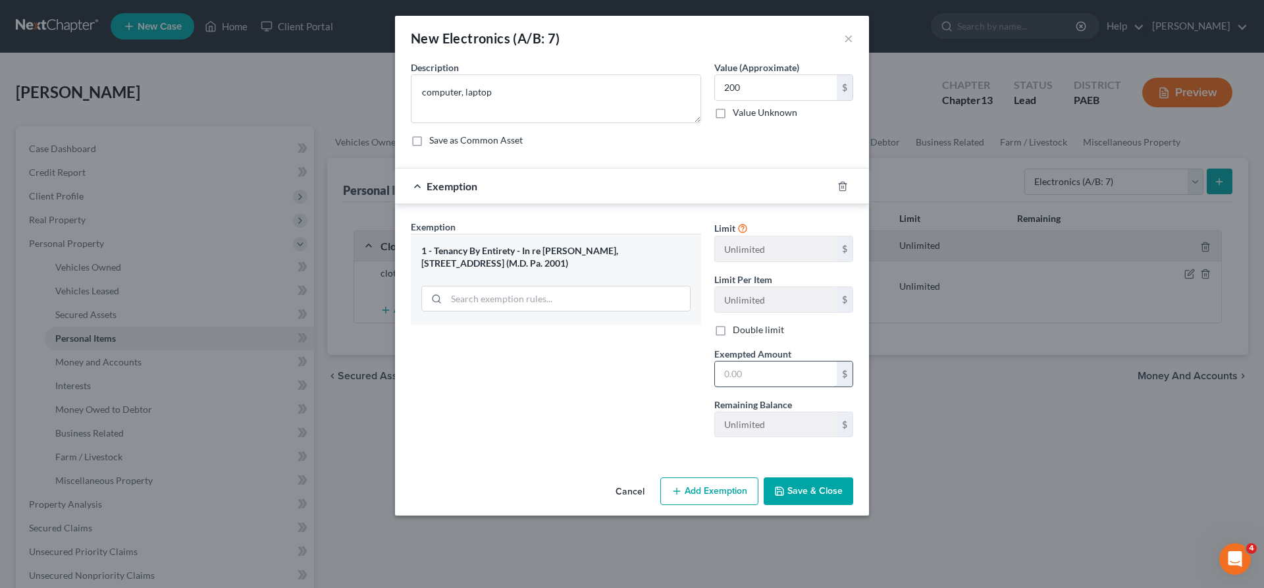
click at [748, 378] on input "text" at bounding box center [776, 373] width 122 height 25
click at [829, 493] on button "Save & Close" at bounding box center [809, 491] width 90 height 28
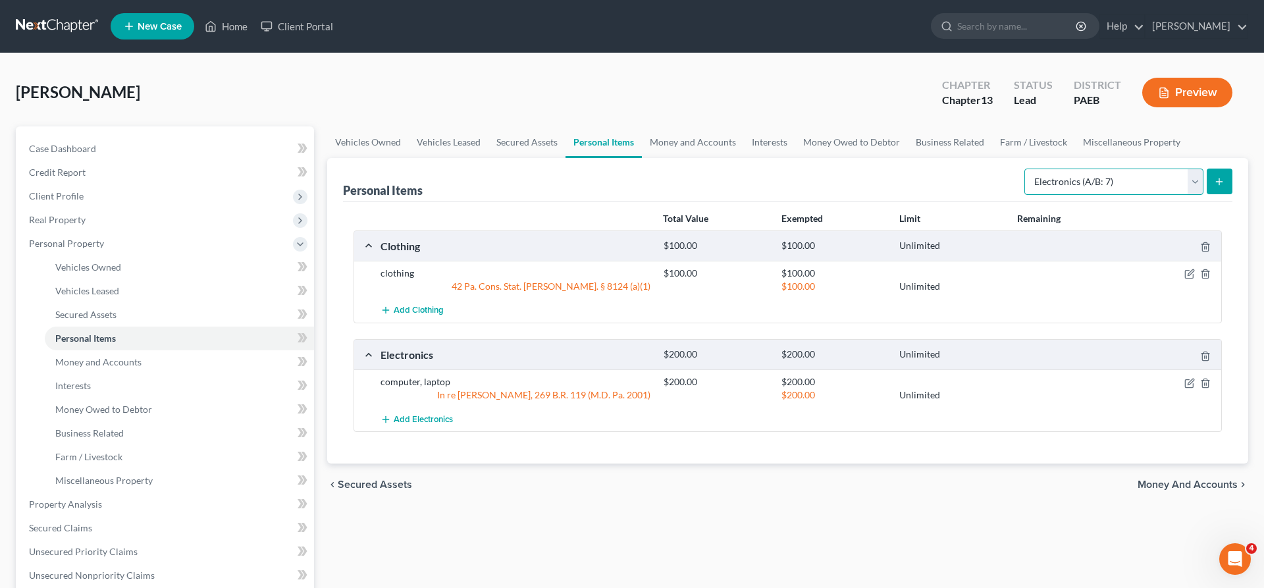
click at [1024, 169] on select "Select Item Type Clothing (A/B: 11) Collectibles Of Value (A/B: 8) Electronics …" at bounding box center [1113, 182] width 179 height 26
click option "Household Goods (A/B: 6)" at bounding box center [0, 0] width 0 height 0
click at [1216, 174] on button "submit" at bounding box center [1220, 182] width 26 height 26
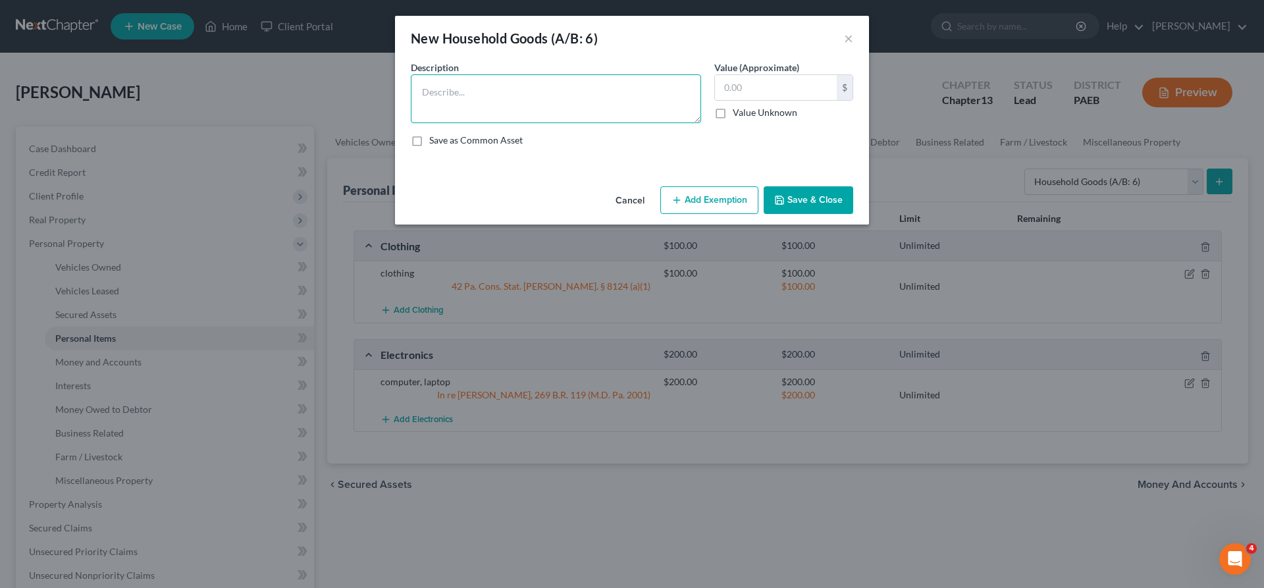
click at [525, 84] on textarea at bounding box center [556, 98] width 290 height 49
click at [723, 84] on input "text" at bounding box center [776, 87] width 122 height 25
click at [725, 196] on button "Add Exemption" at bounding box center [709, 200] width 98 height 28
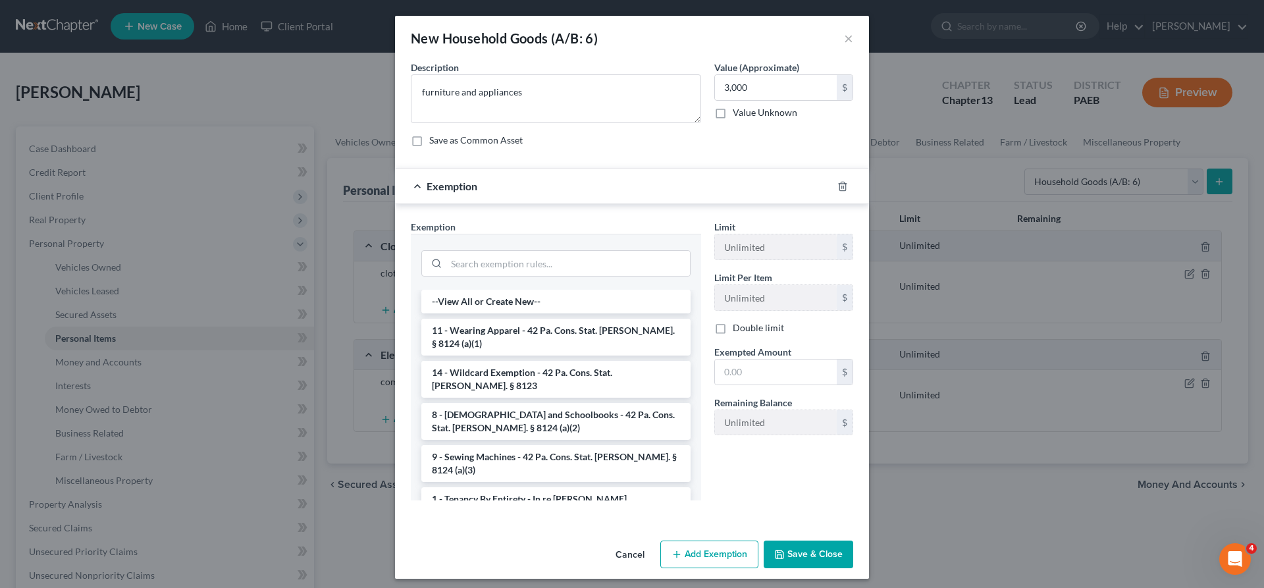
click at [546, 487] on li "1 - Tenancy By Entirety - In re [PERSON_NAME], [STREET_ADDRESS] (M.D. Pa. 2001)" at bounding box center [555, 505] width 269 height 37
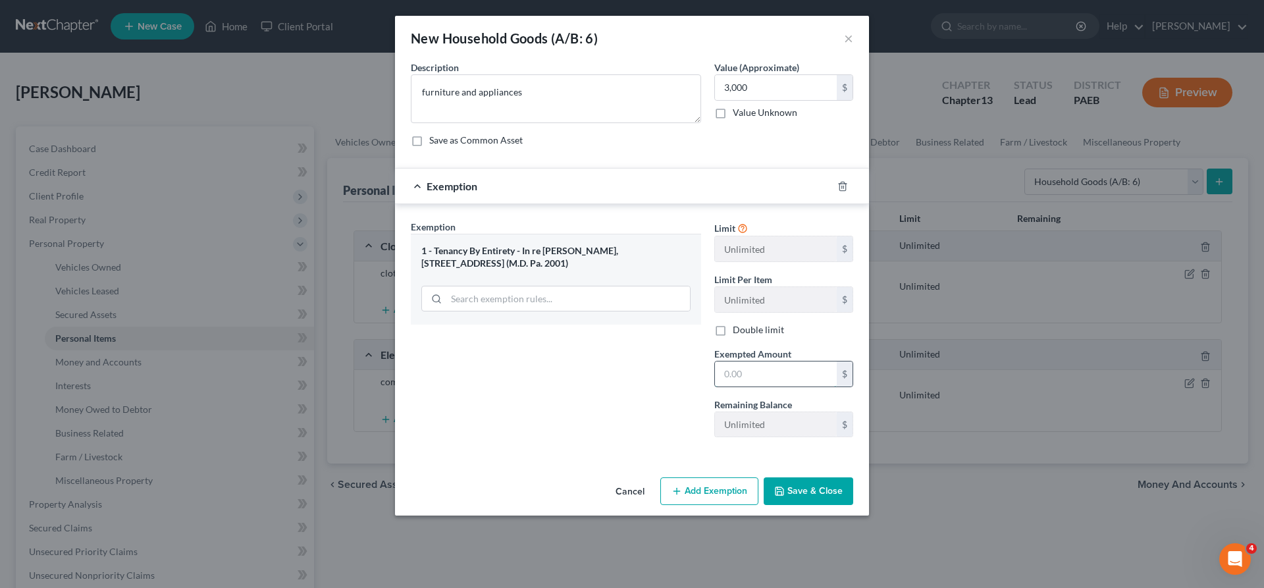
click at [737, 378] on input "text" at bounding box center [776, 373] width 122 height 25
click at [784, 490] on icon "button" at bounding box center [779, 491] width 11 height 11
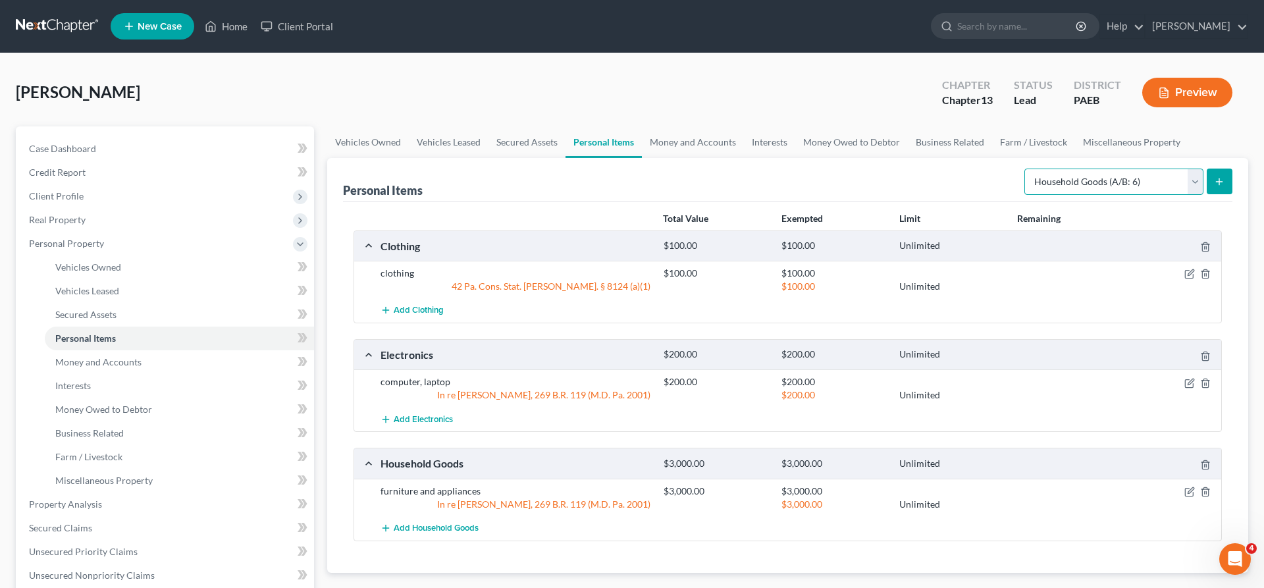
click at [1024, 169] on select "Select Item Type Clothing (A/B: 11) Collectibles Of Value (A/B: 8) Electronics …" at bounding box center [1113, 182] width 179 height 26
click option "Jewelry (A/B: 12)" at bounding box center [0, 0] width 0 height 0
click at [1227, 181] on button "submit" at bounding box center [1220, 182] width 26 height 26
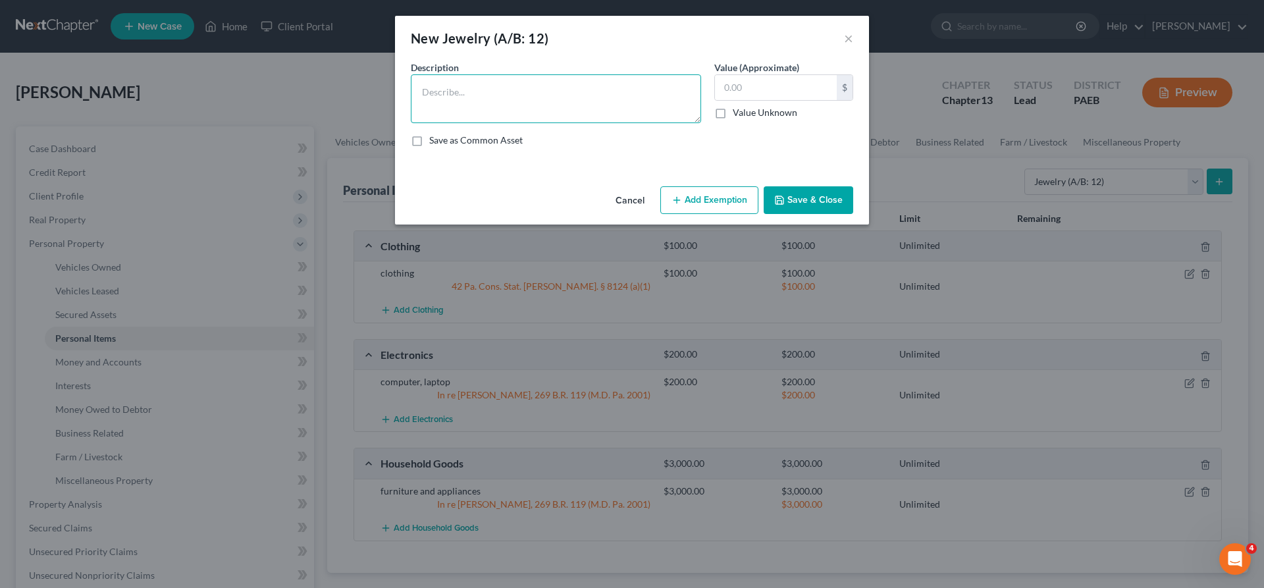
click at [529, 95] on textarea at bounding box center [556, 98] width 290 height 49
click at [790, 97] on input "text" at bounding box center [776, 87] width 122 height 25
click at [704, 200] on button "Add Exemption" at bounding box center [709, 200] width 98 height 28
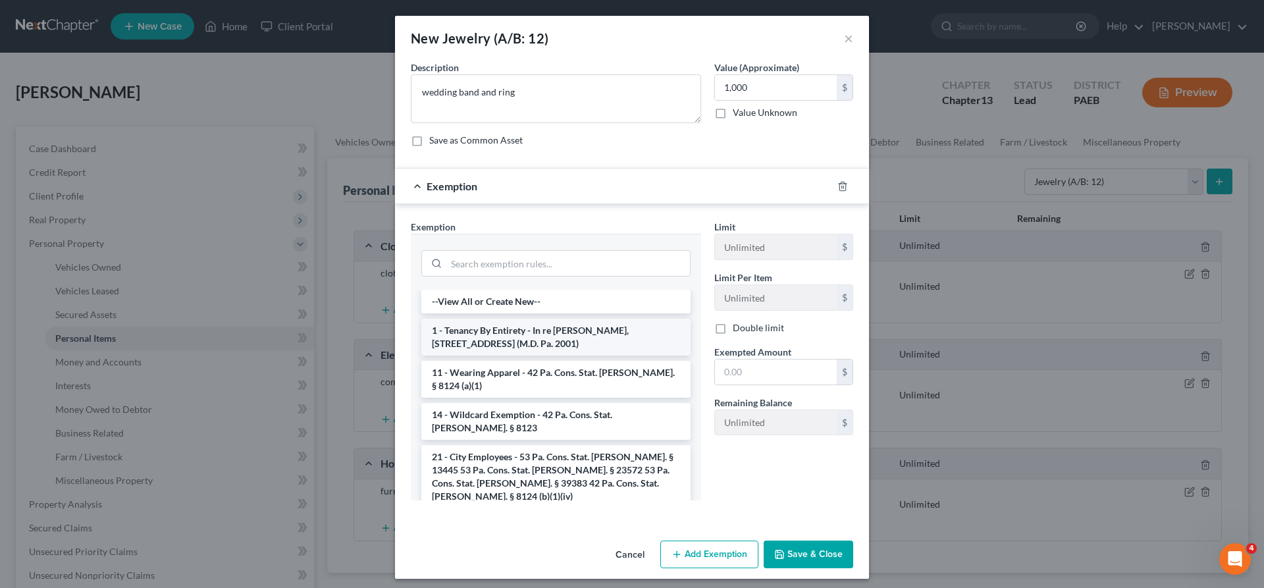
click at [537, 325] on li "1 - Tenancy By Entirety - In re [PERSON_NAME], [STREET_ADDRESS] (M.D. Pa. 2001)" at bounding box center [555, 337] width 269 height 37
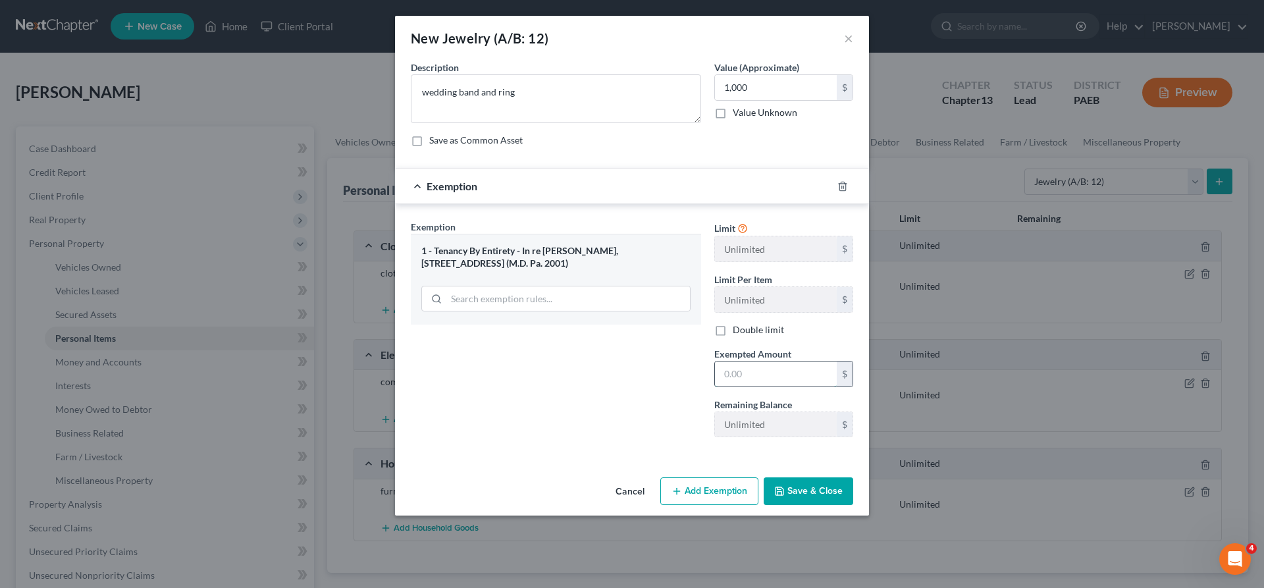
click at [743, 371] on input "text" at bounding box center [776, 373] width 122 height 25
click at [816, 488] on button "Save & Close" at bounding box center [809, 491] width 90 height 28
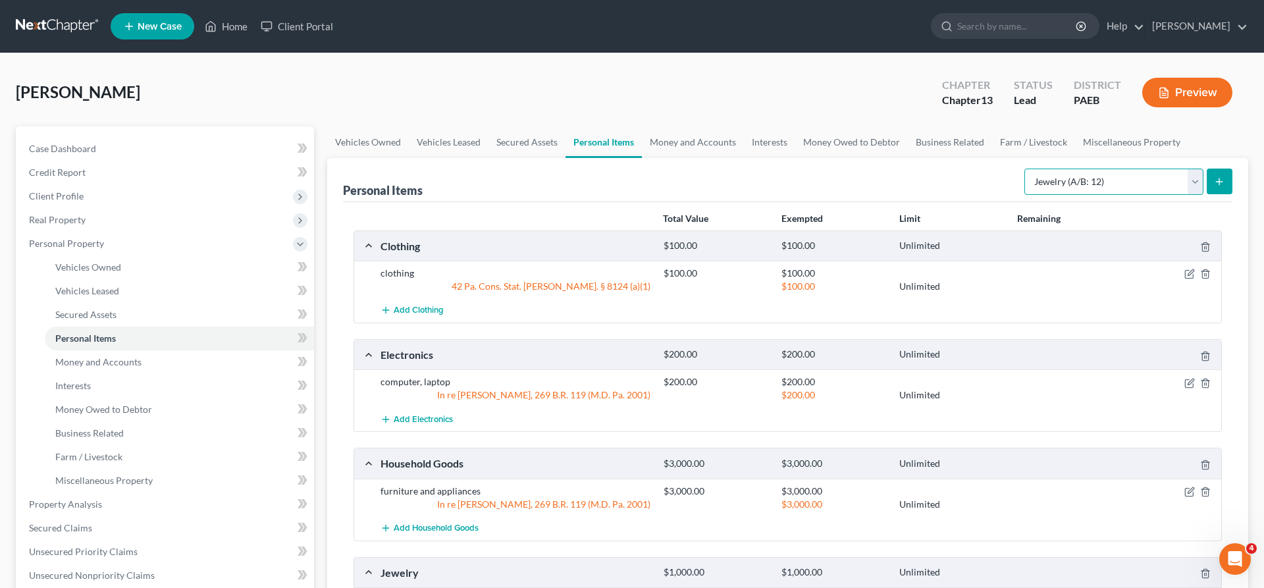
click at [1024, 169] on select "Select Item Type Clothing (A/B: 11) Collectibles Of Value (A/B: 8) Electronics …" at bounding box center [1113, 182] width 179 height 26
click at [999, 393] on div "Unlimited" at bounding box center [952, 394] width 118 height 13
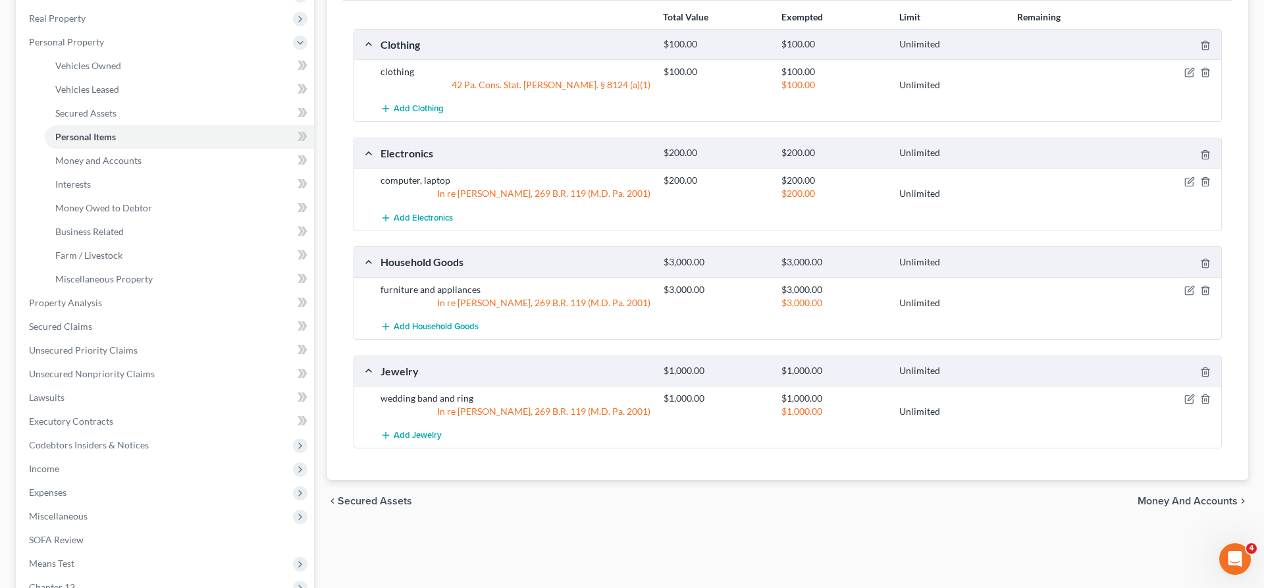
scroll to position [336, 0]
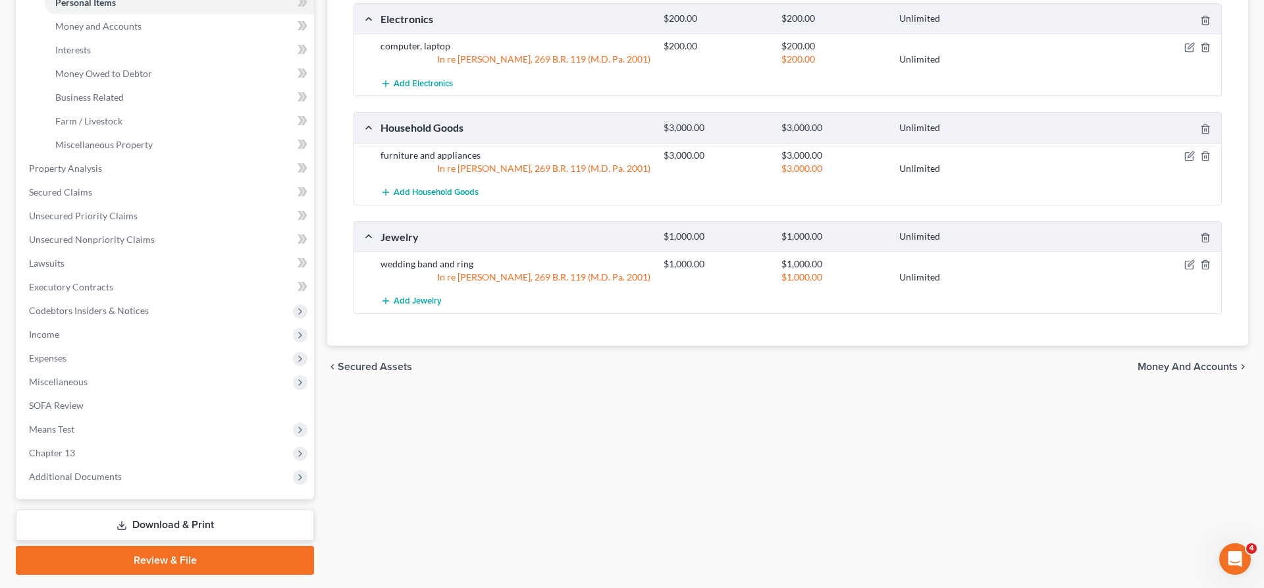
click at [1179, 365] on span "Money and Accounts" at bounding box center [1187, 366] width 100 height 11
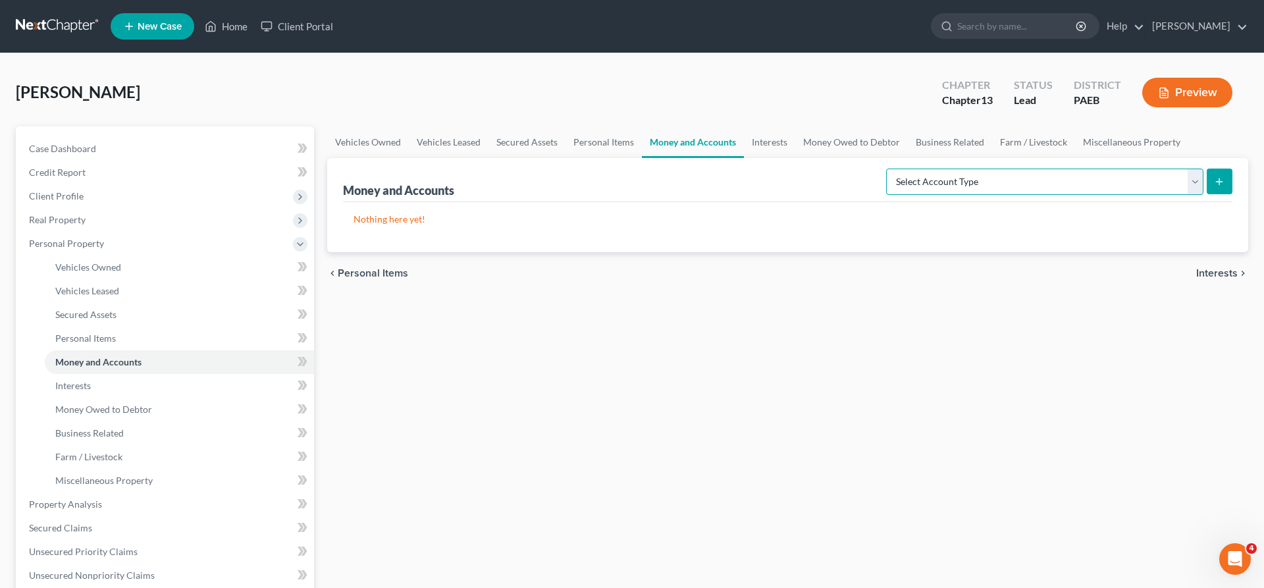
click at [886, 169] on select "Select Account Type Brokerage (A/B: 18, SOFA: 20) Cash on Hand (A/B: 16) Certif…" at bounding box center [1044, 182] width 317 height 26
click option "Cash on Hand (A/B: 16)" at bounding box center [0, 0] width 0 height 0
click at [1228, 174] on button "submit" at bounding box center [1220, 182] width 26 height 26
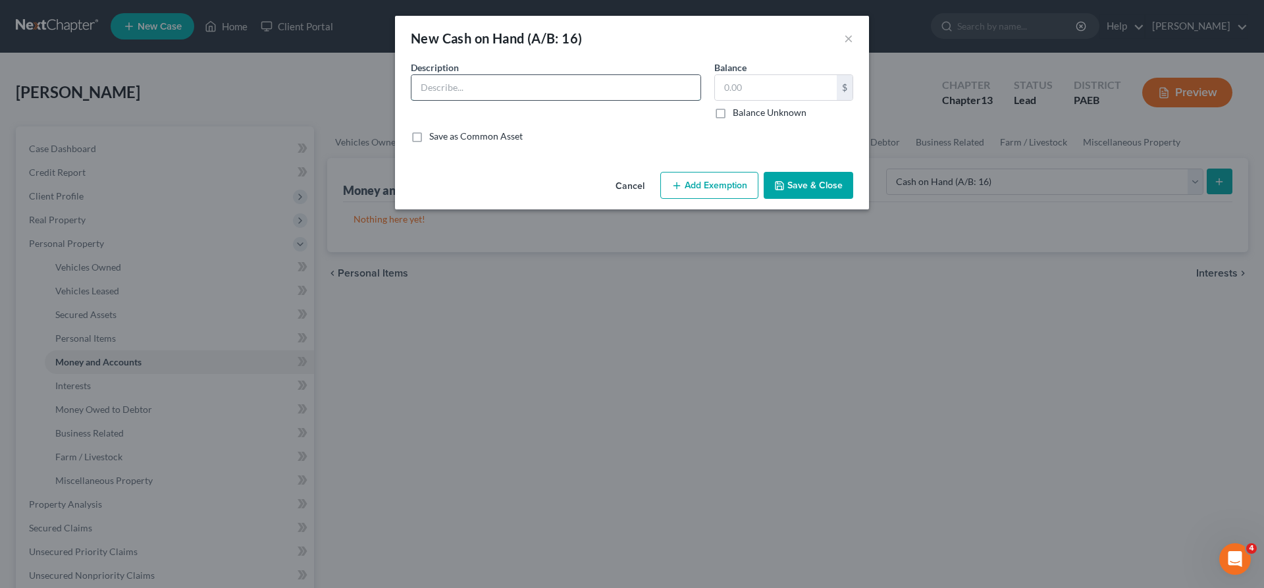
click at [514, 93] on input "text" at bounding box center [555, 87] width 289 height 25
click at [737, 86] on input "text" at bounding box center [776, 87] width 122 height 25
click at [679, 181] on icon "button" at bounding box center [676, 185] width 11 height 11
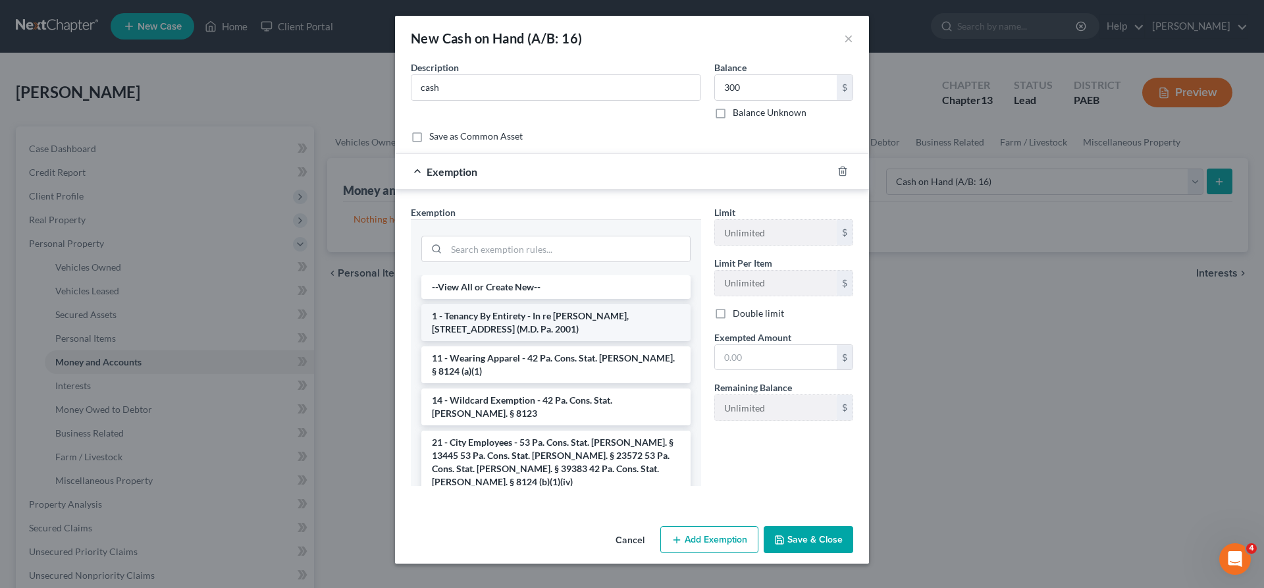
click at [524, 314] on li "1 - Tenancy By Entirety - In re [PERSON_NAME], [STREET_ADDRESS] (M.D. Pa. 2001)" at bounding box center [555, 322] width 269 height 37
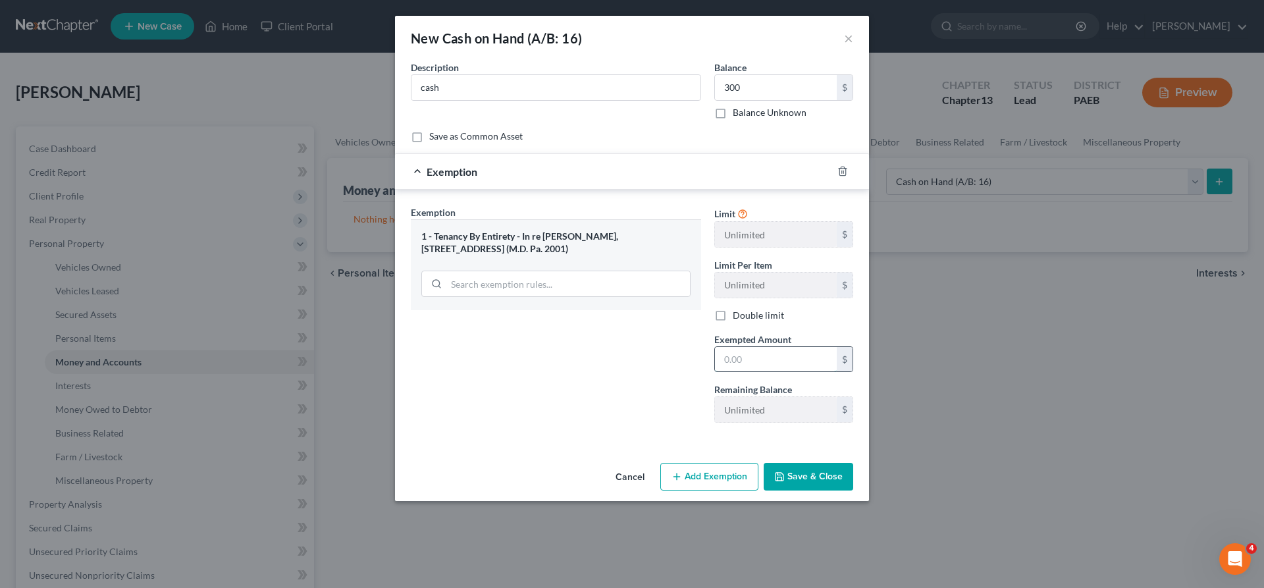
click at [737, 365] on input "text" at bounding box center [776, 359] width 122 height 25
click at [823, 475] on button "Save & Close" at bounding box center [809, 477] width 90 height 28
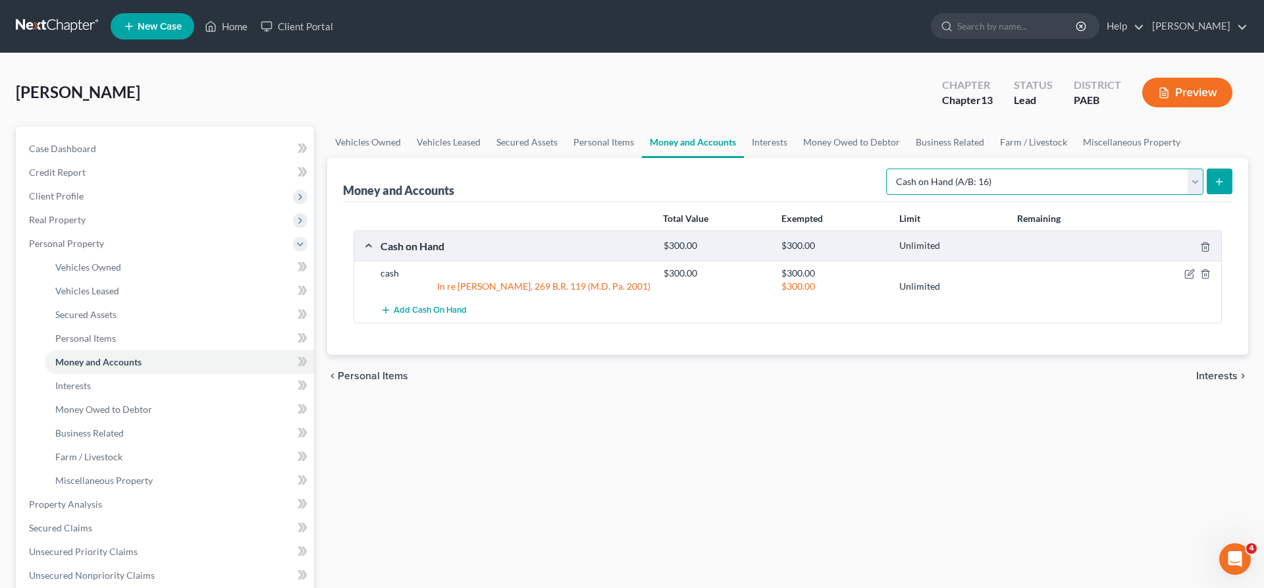
click at [886, 169] on select "Select Account Type Brokerage (A/B: 18, SOFA: 20) Cash on Hand (A/B: 16) Certif…" at bounding box center [1044, 182] width 317 height 26
click option "Checking Account (A/B: 17, SOFA: 20)" at bounding box center [0, 0] width 0 height 0
click at [1213, 181] on button "submit" at bounding box center [1220, 182] width 26 height 26
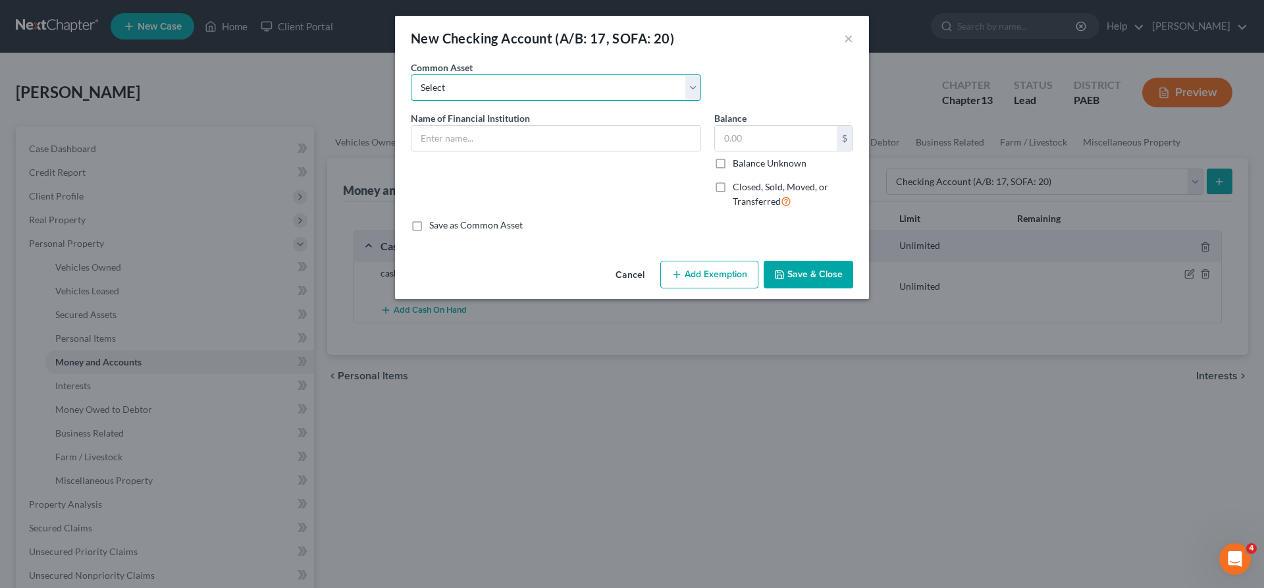
click at [411, 74] on select "Select Chime Benchmark Federal FCU Capital One Benchmark FCU Discover PNC Citiz…" at bounding box center [556, 87] width 290 height 26
click option "PNC" at bounding box center [0, 0] width 0 height 0
drag, startPoint x: 746, startPoint y: 141, endPoint x: 906, endPoint y: 152, distance: 161.0
click at [837, 151] on input "10.00" at bounding box center [776, 138] width 122 height 25
click at [691, 268] on button "Add Exemption" at bounding box center [709, 275] width 98 height 28
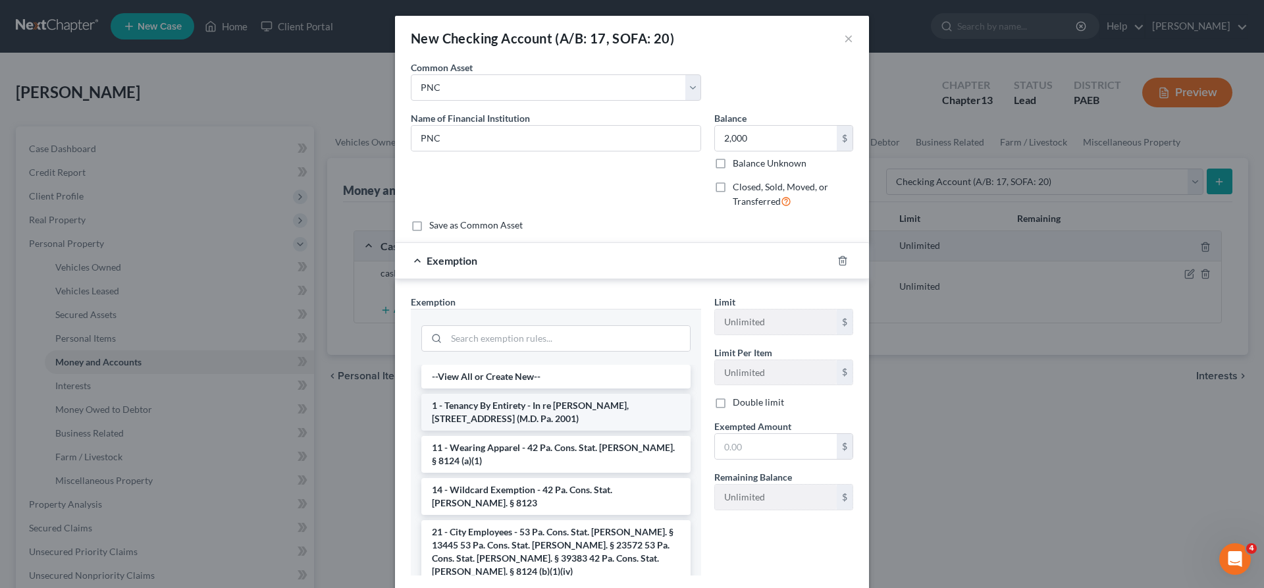
click at [535, 409] on li "1 - Tenancy By Entirety - In re [PERSON_NAME], [STREET_ADDRESS] (M.D. Pa. 2001)" at bounding box center [555, 412] width 269 height 37
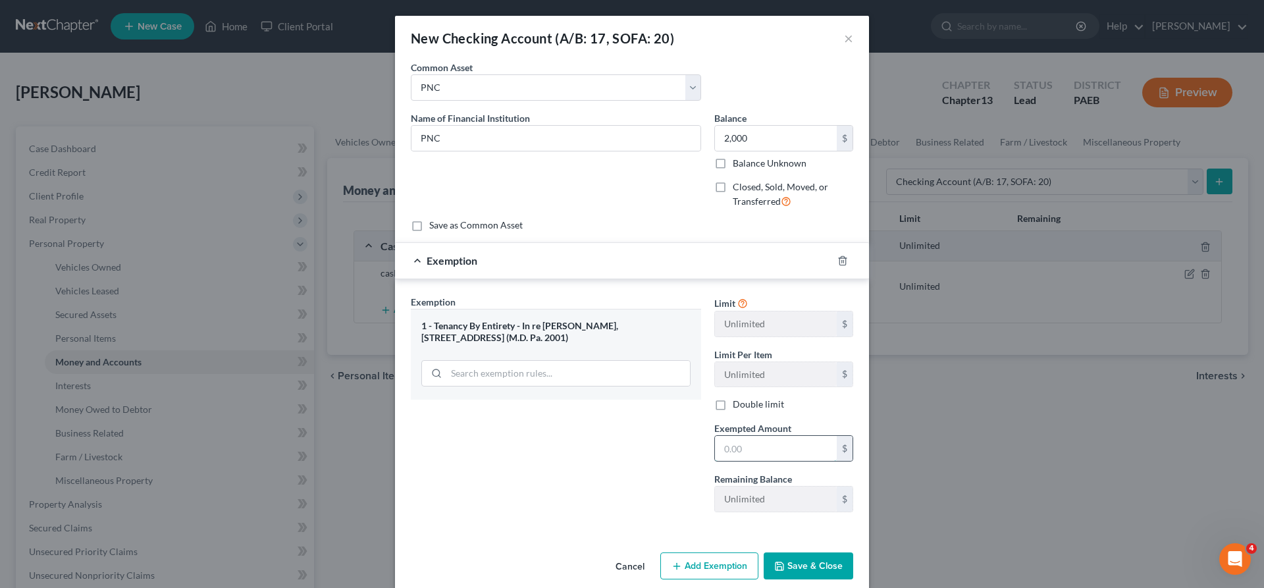
click at [731, 452] on input "text" at bounding box center [776, 448] width 122 height 25
click at [793, 567] on button "Save & Close" at bounding box center [809, 566] width 90 height 28
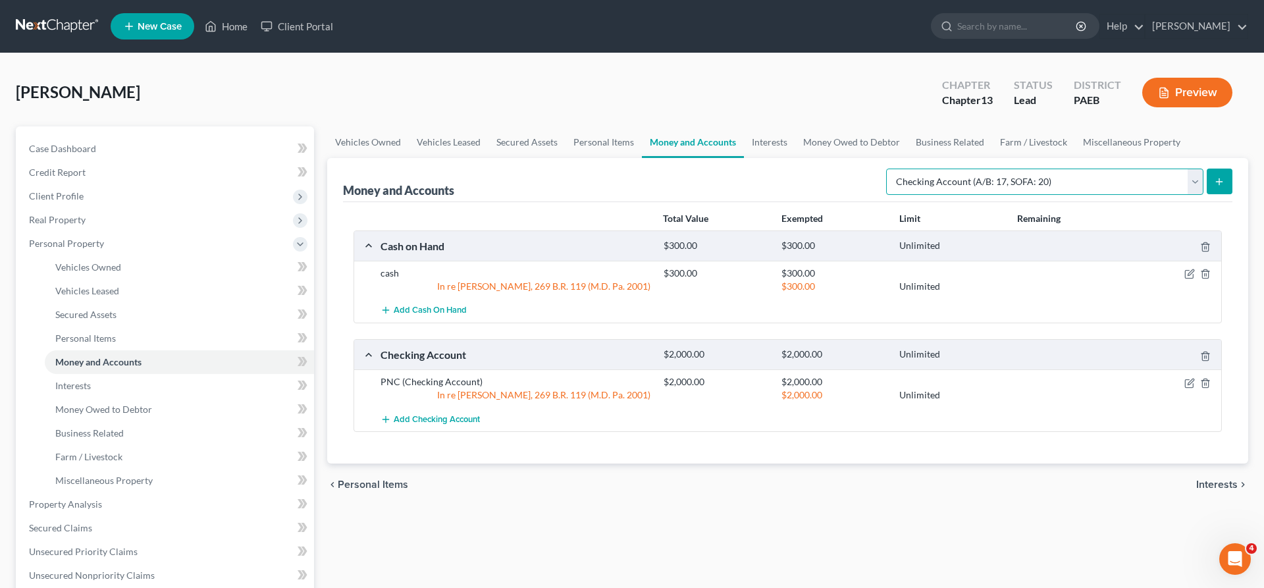
click at [886, 169] on select "Select Account Type Brokerage (A/B: 18, SOFA: 20) Cash on Hand (A/B: 16) Certif…" at bounding box center [1044, 182] width 317 height 26
click option "Checking Account (A/B: 17, SOFA: 20)" at bounding box center [0, 0] width 0 height 0
click at [1222, 175] on button "submit" at bounding box center [1220, 182] width 26 height 26
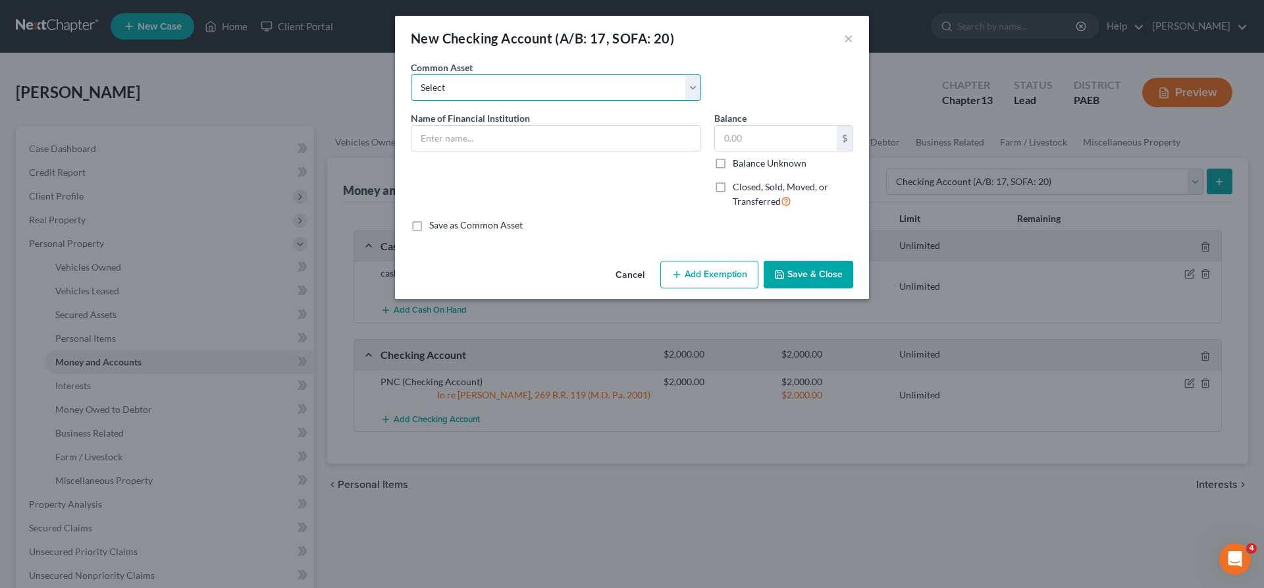
click at [411, 74] on select "Select Chime Benchmark Federal FCU Capital One Benchmark FCU Discover PNC Citiz…" at bounding box center [556, 87] width 290 height 26
click option "Police & Fire Credit Union" at bounding box center [0, 0] width 0 height 0
click at [752, 142] on input "0" at bounding box center [776, 138] width 122 height 25
click at [715, 272] on button "Add Exemption" at bounding box center [709, 275] width 98 height 28
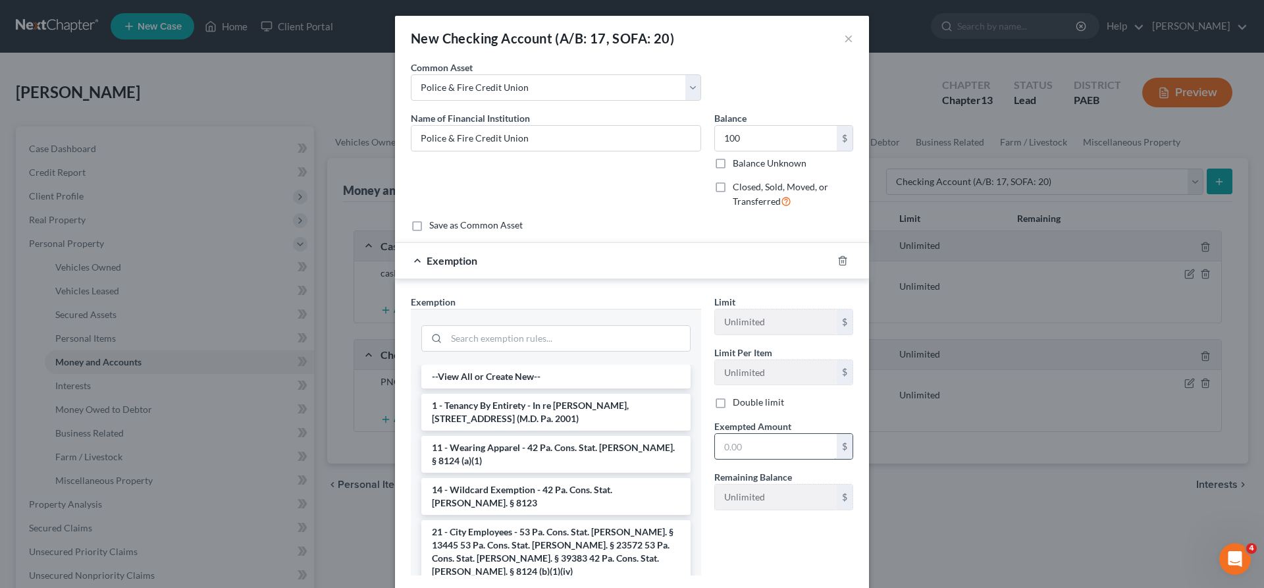
click at [769, 445] on input "text" at bounding box center [776, 446] width 122 height 25
click at [584, 407] on li "1 - Tenancy By Entirety - In re [PERSON_NAME], [STREET_ADDRESS] (M.D. Pa. 2001)" at bounding box center [555, 412] width 269 height 37
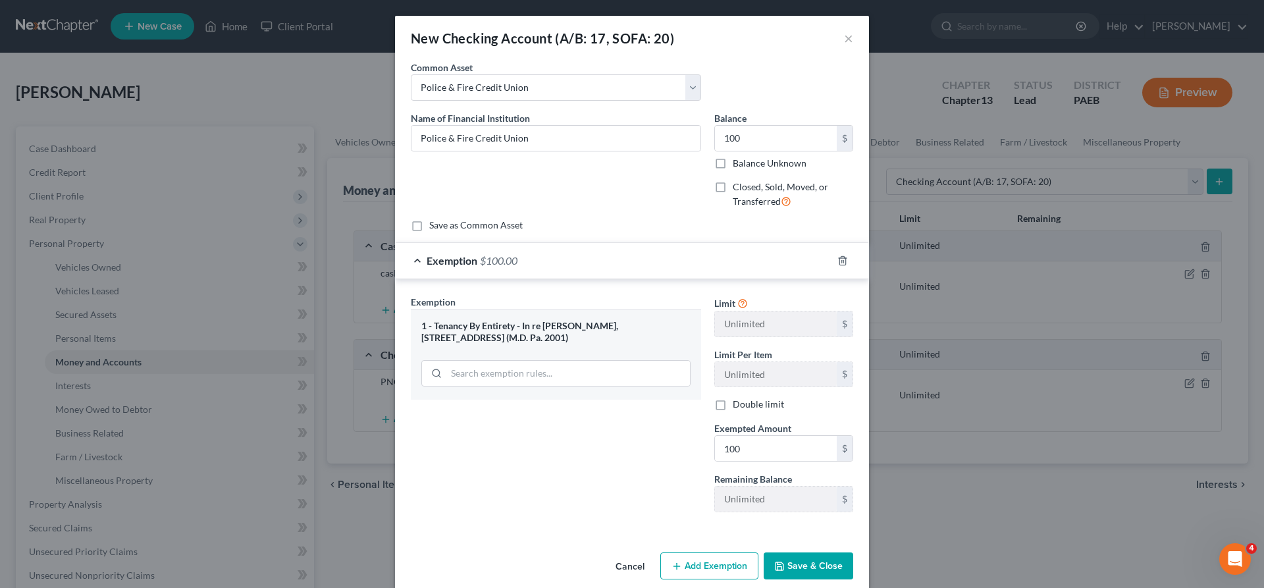
click at [800, 560] on button "Save & Close" at bounding box center [809, 566] width 90 height 28
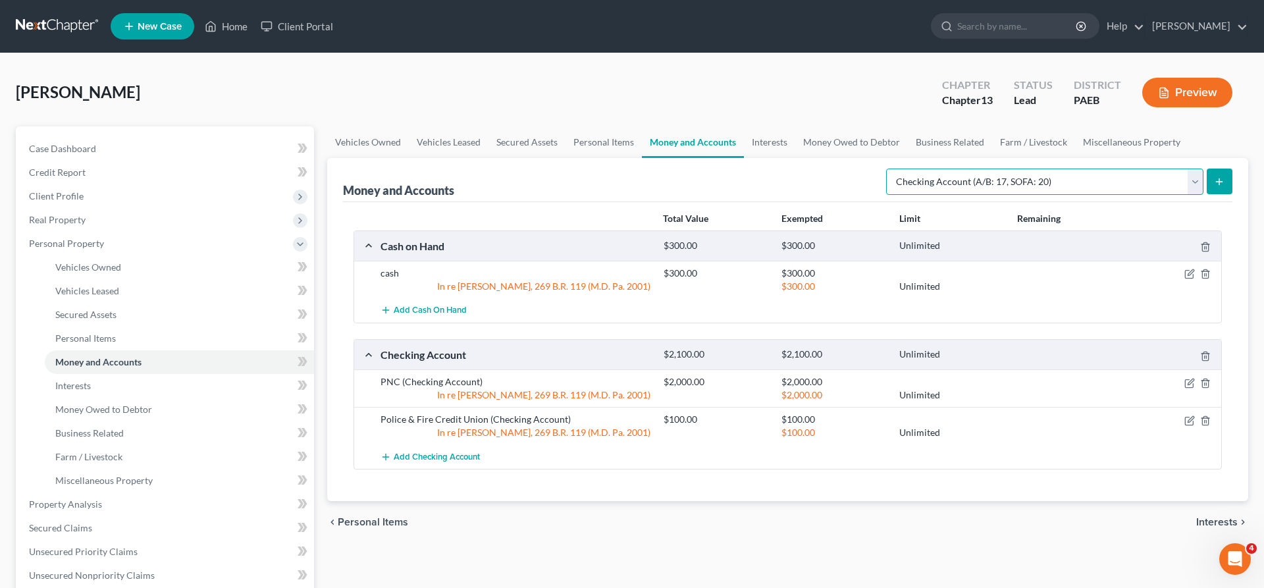
click at [886, 169] on select "Select Account Type Brokerage (A/B: 18, SOFA: 20) Cash on Hand (A/B: 16) Certif…" at bounding box center [1044, 182] width 317 height 26
click option "Savings Account (A/B: 17, SOFA: 20)" at bounding box center [0, 0] width 0 height 0
click at [1233, 183] on div "Money and Accounts Select Account Type Brokerage (A/B: 18, SOFA: 20) Cash on Ha…" at bounding box center [787, 329] width 921 height 343
click at [1213, 167] on div "Select Account Type Brokerage (A/B: 18, SOFA: 20) Cash on Hand (A/B: 16) Certif…" at bounding box center [1057, 180] width 352 height 35
click at [1224, 174] on button "submit" at bounding box center [1220, 182] width 26 height 26
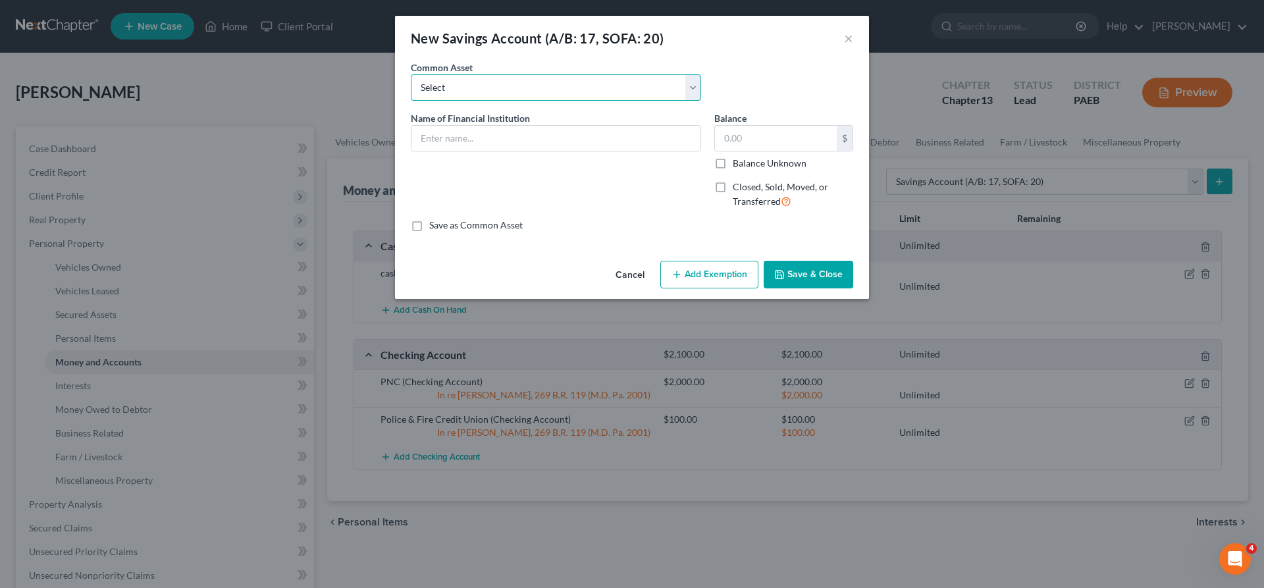
click at [411, 74] on select "Select Chime Benchmark FCU police & Fire Credit Union Sun East Capital One Citi…" at bounding box center [556, 87] width 290 height 26
click at [727, 57] on div "New Savings Account (A/B: 17, SOFA: 20) ×" at bounding box center [632, 38] width 474 height 45
click at [466, 140] on input "text" at bounding box center [555, 138] width 289 height 25
click at [429, 226] on label "Save as Common Asset" at bounding box center [475, 225] width 93 height 13
click at [434, 226] on input "Save as Common Asset" at bounding box center [438, 223] width 9 height 9
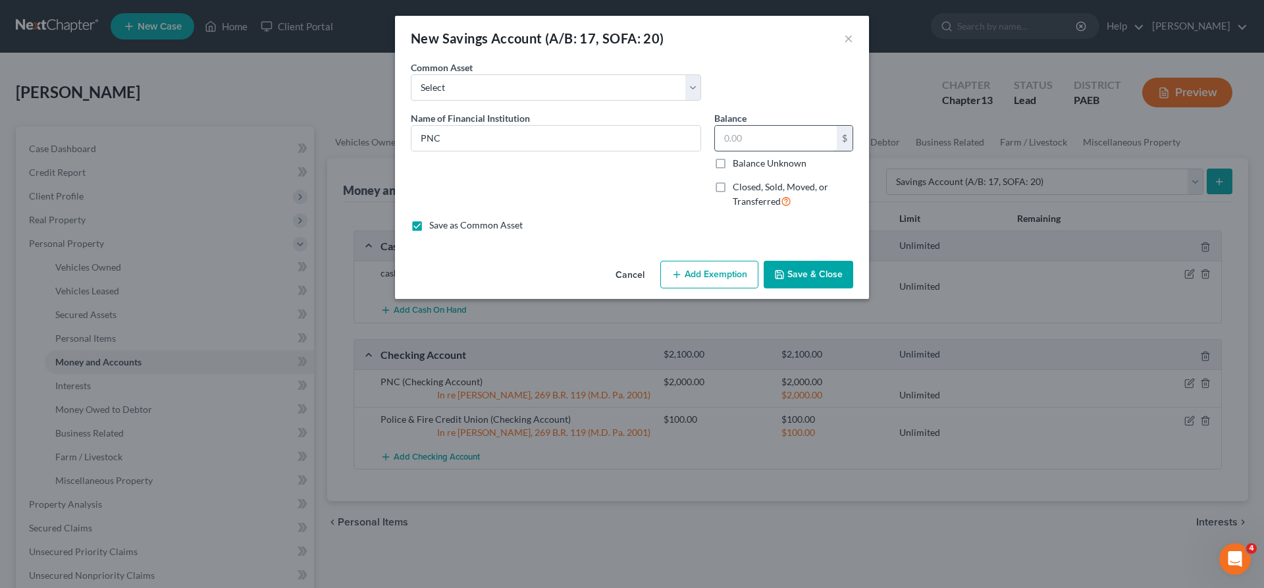
click at [774, 138] on input "text" at bounding box center [776, 138] width 122 height 25
click at [714, 270] on button "Add Exemption" at bounding box center [709, 275] width 98 height 28
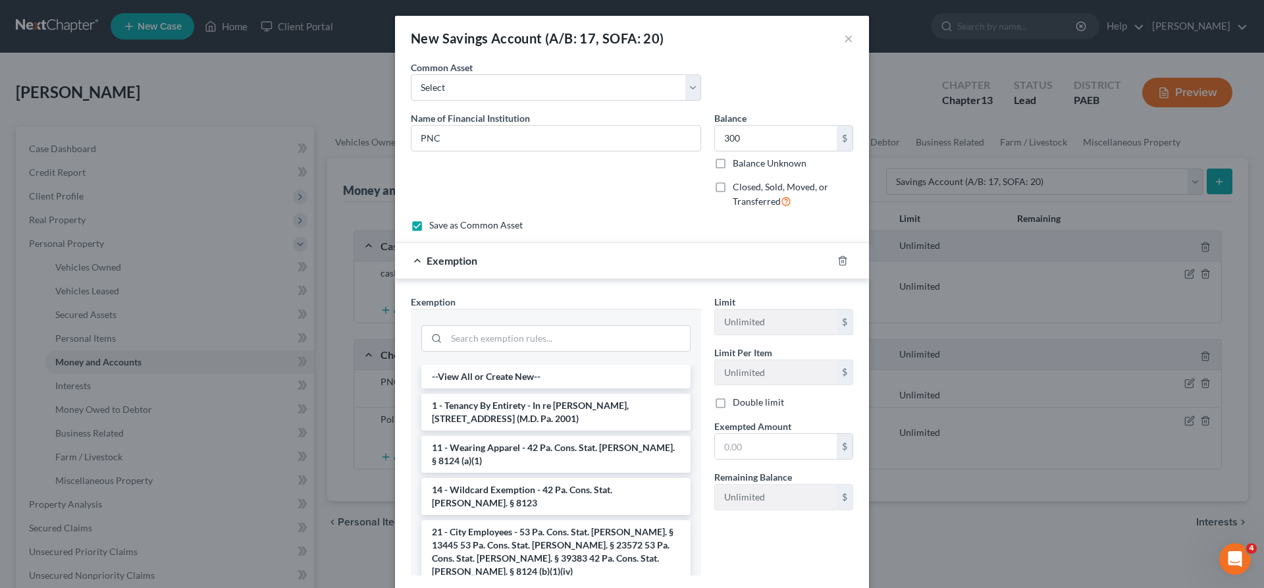
click at [664, 210] on div "Name of Financial Institution * PNC" at bounding box center [555, 165] width 303 height 108
click at [537, 481] on li "14 - Wildcard Exemption - 42 Pa. Cons. Stat. [PERSON_NAME]. § 8123" at bounding box center [555, 496] width 269 height 37
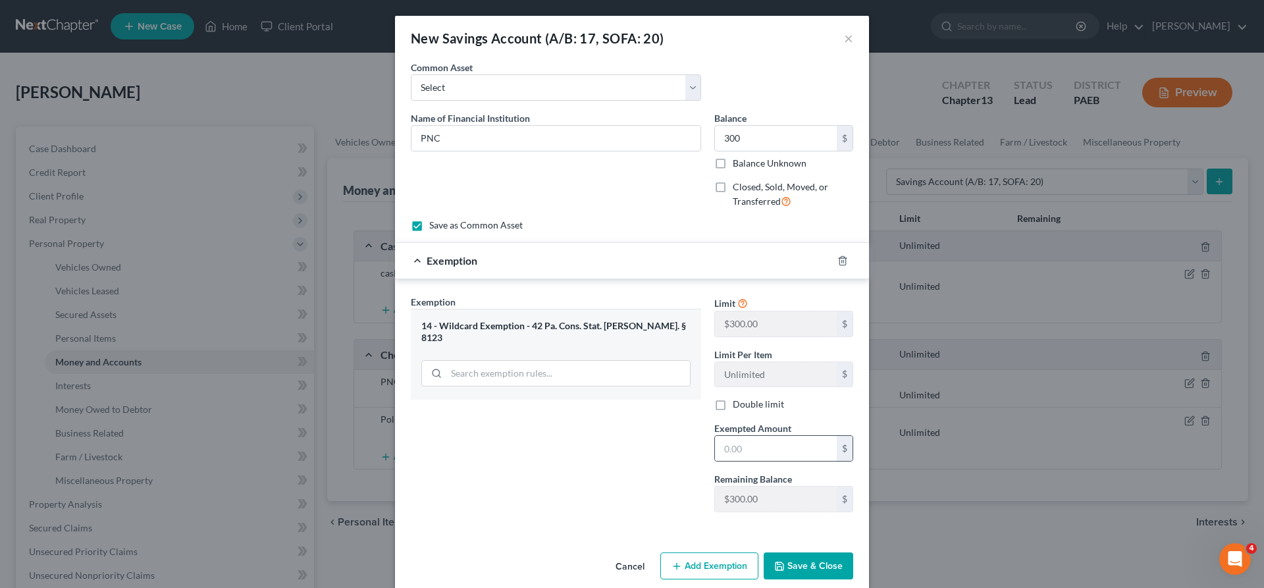
click at [741, 461] on div "$" at bounding box center [783, 448] width 139 height 26
click at [741, 448] on input "text" at bounding box center [776, 448] width 122 height 25
click at [820, 569] on button "Save & Close" at bounding box center [809, 566] width 90 height 28
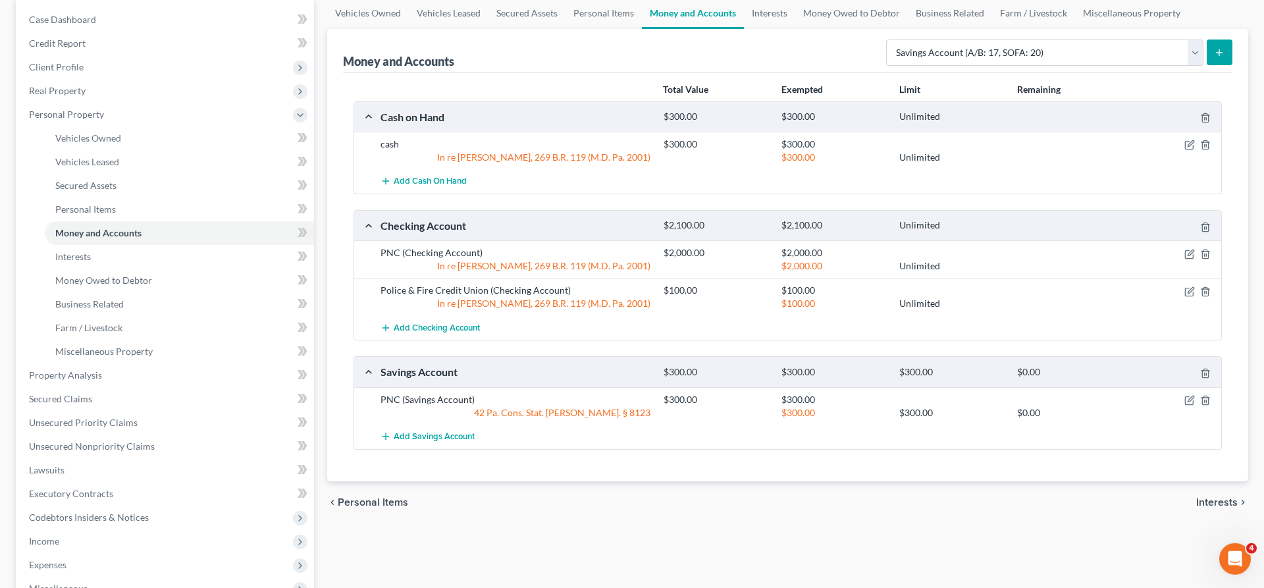
scroll to position [134, 0]
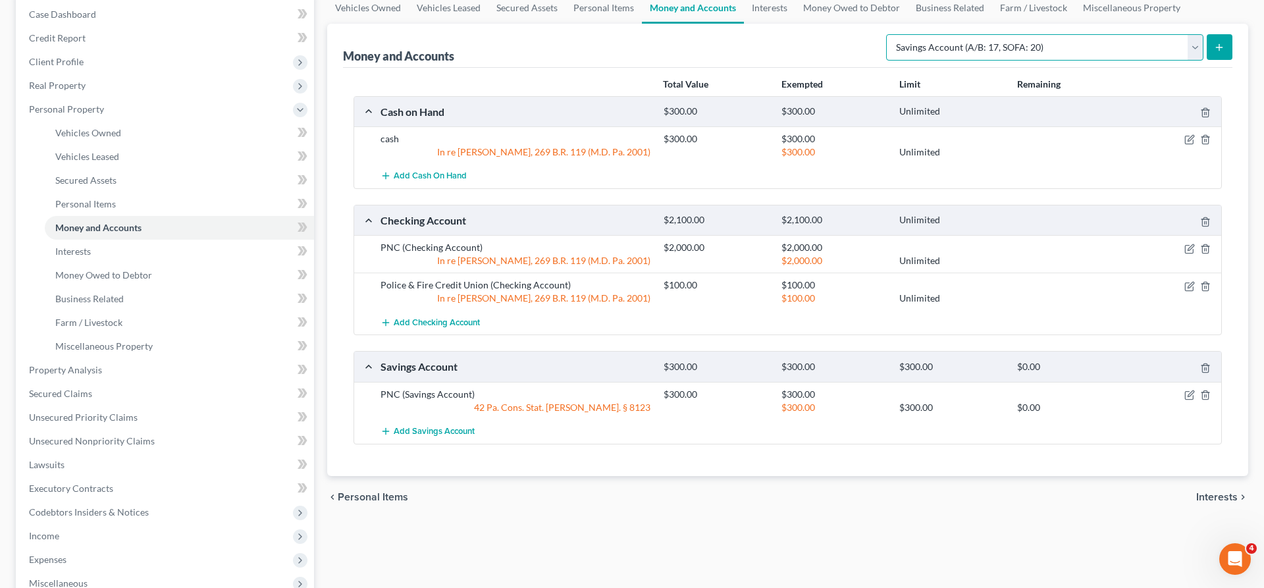
click at [886, 34] on select "Select Account Type Brokerage (A/B: 18, SOFA: 20) Cash on Hand (A/B: 16) Certif…" at bounding box center [1044, 47] width 317 height 26
drag, startPoint x: 1029, startPoint y: 43, endPoint x: 1210, endPoint y: 493, distance: 484.7
click at [1209, 492] on span "Interests" at bounding box center [1216, 497] width 41 height 11
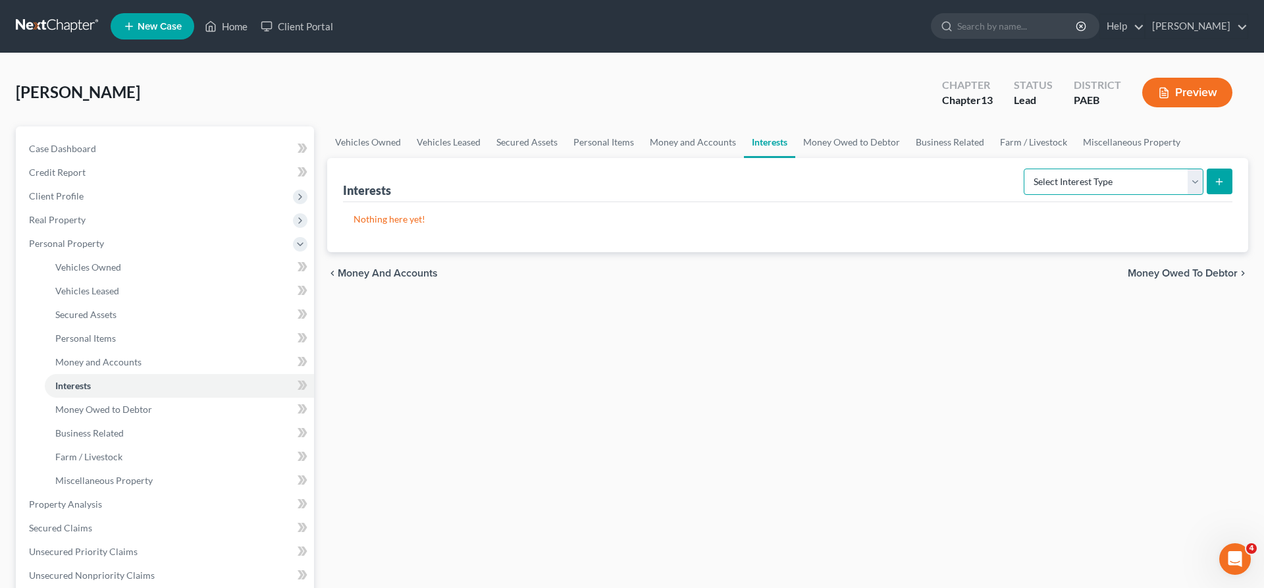
click at [1024, 169] on select "Select Interest Type 401K (A/B: 21) Annuity (A/B: 23) Bond (A/B: 18) Education …" at bounding box center [1114, 182] width 180 height 26
click at [792, 423] on div "Vehicles Owned Vehicles Leased Secured Assets Personal Items Money and Accounts…" at bounding box center [788, 518] width 934 height 784
click at [1158, 270] on span "Money Owed to Debtor" at bounding box center [1183, 273] width 110 height 11
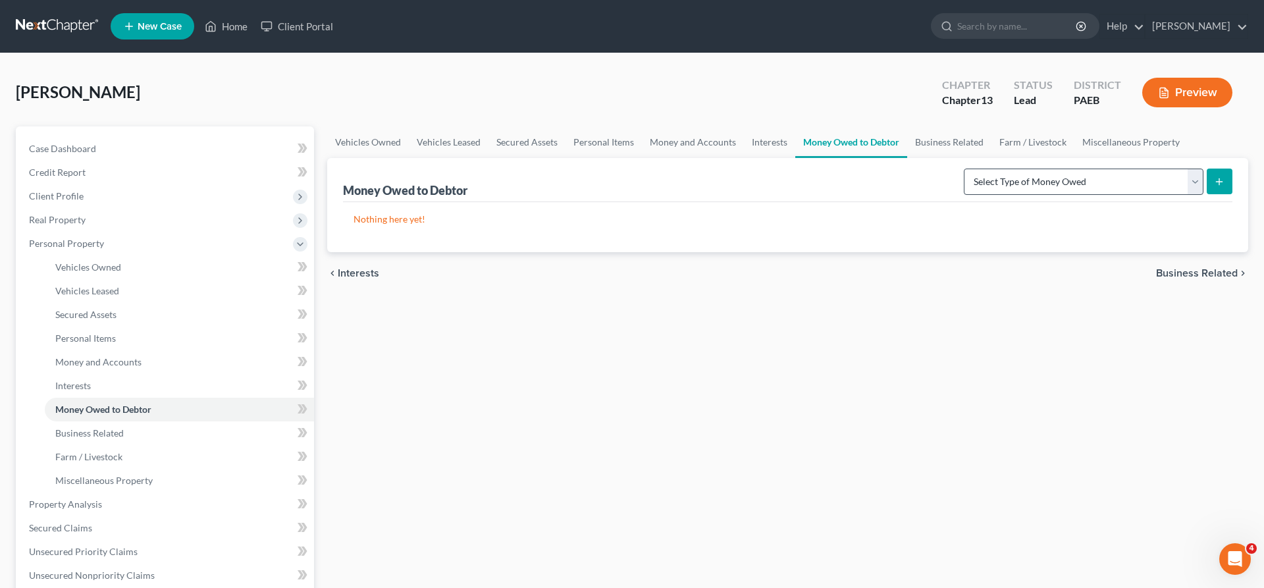
click at [791, 471] on div "Vehicles Owned Vehicles Leased Secured Assets Personal Items Money and Accounts…" at bounding box center [788, 518] width 934 height 784
click at [1197, 274] on span "Business Related" at bounding box center [1197, 273] width 82 height 11
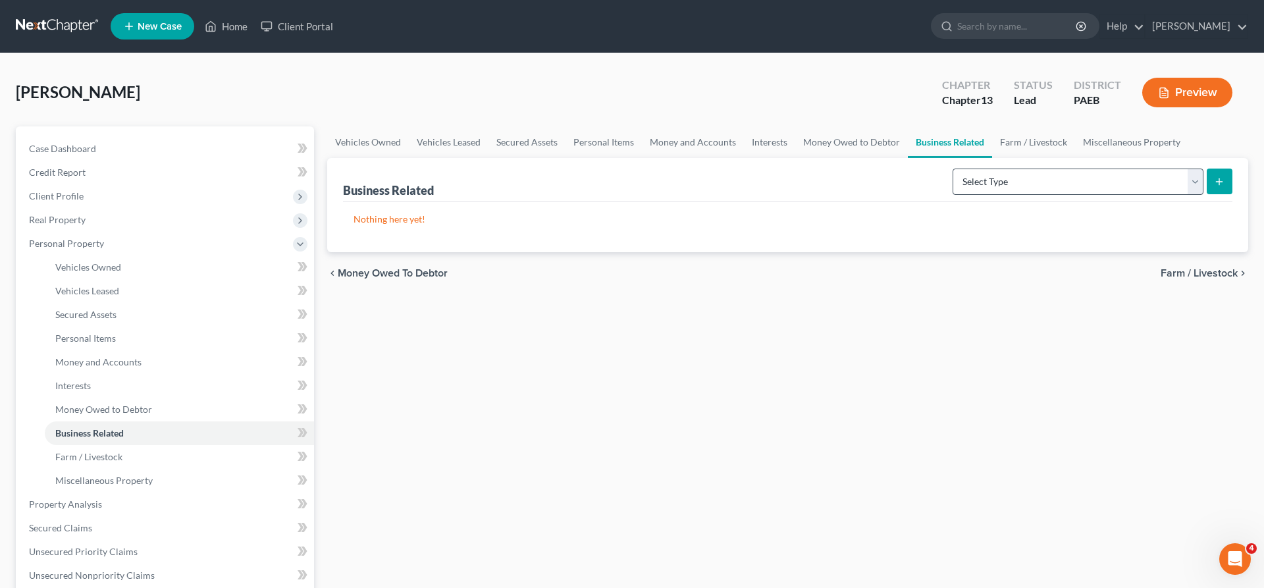
click at [1212, 423] on div "Vehicles Owned Vehicles Leased Secured Assets Personal Items Money and Accounts…" at bounding box center [788, 518] width 934 height 784
click at [1169, 269] on span "Farm / Livestock" at bounding box center [1199, 273] width 77 height 11
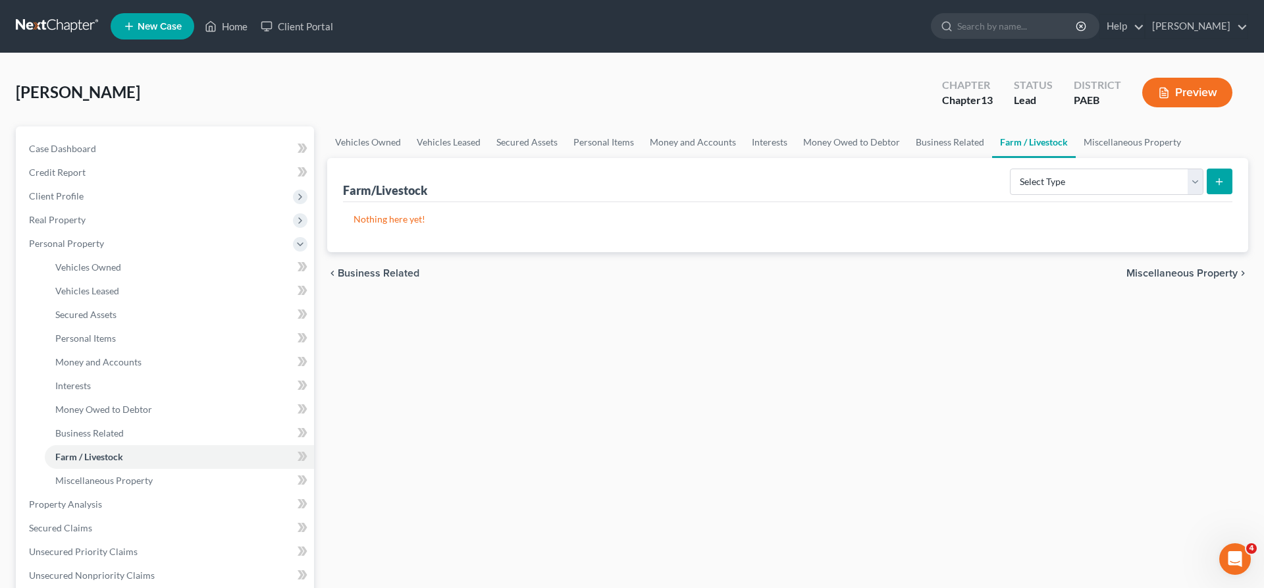
click at [1184, 268] on span "Miscellaneous Property" at bounding box center [1181, 273] width 111 height 11
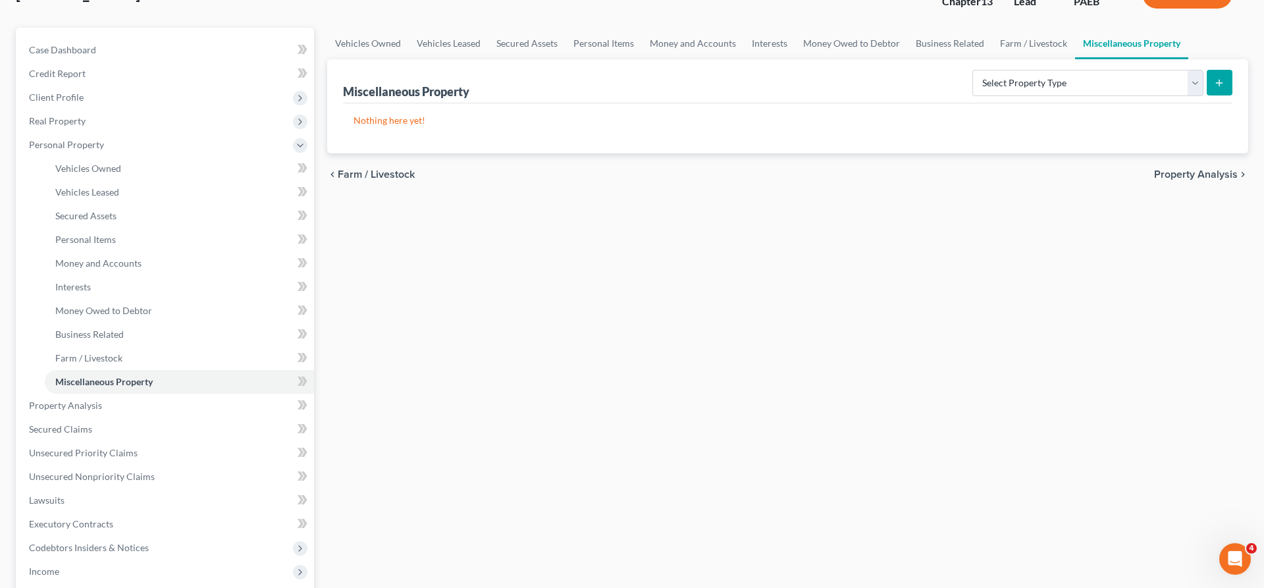
scroll to position [134, 0]
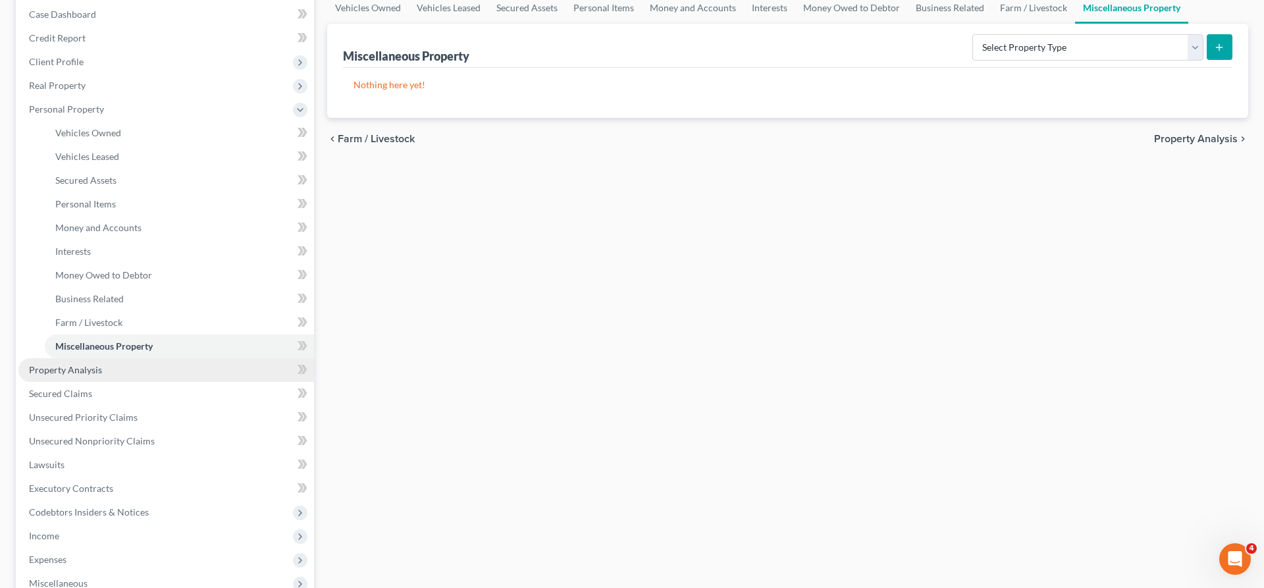
click at [93, 373] on span "Property Analysis" at bounding box center [65, 369] width 73 height 11
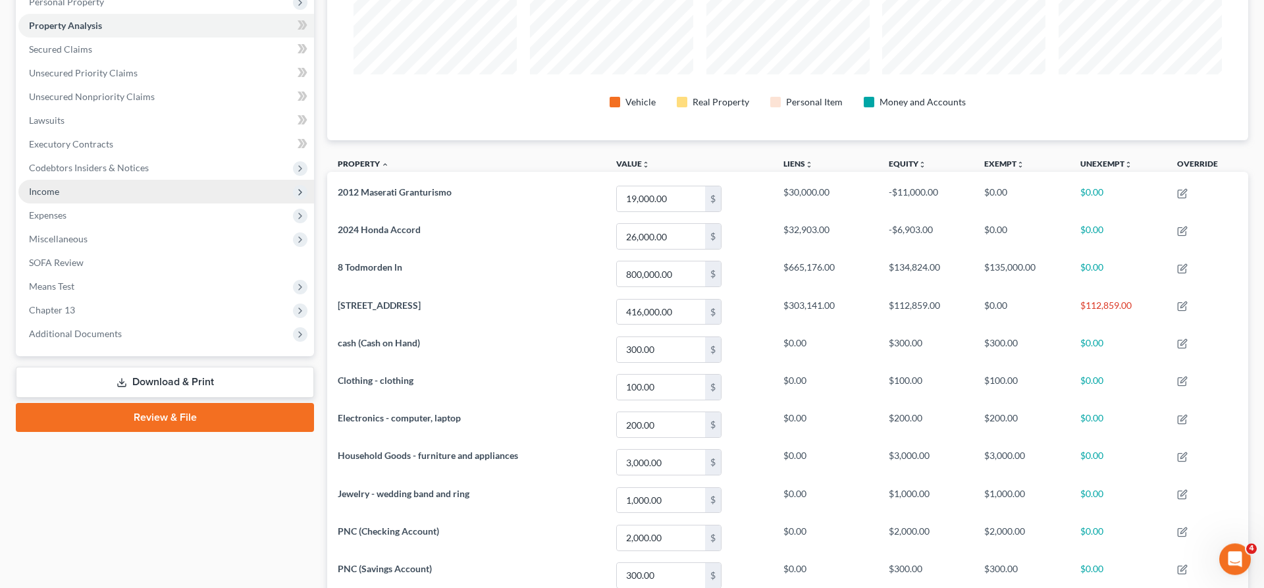
scroll to position [269, 0]
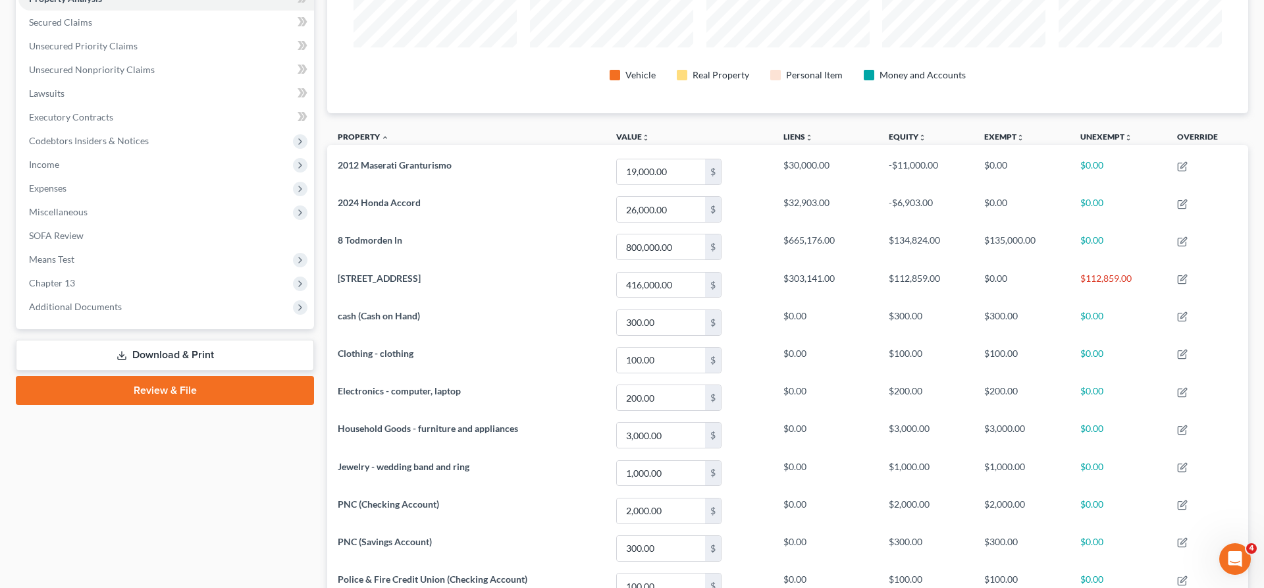
click at [185, 349] on link "Download & Print" at bounding box center [165, 355] width 298 height 31
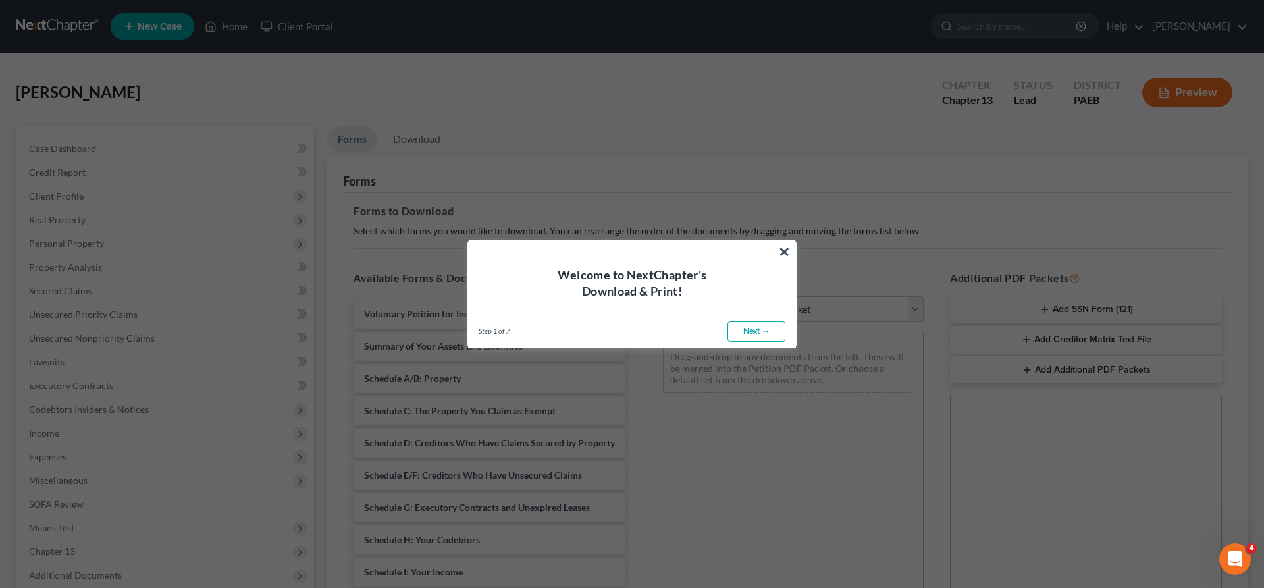
click at [754, 325] on link "Next →" at bounding box center [756, 331] width 58 height 21
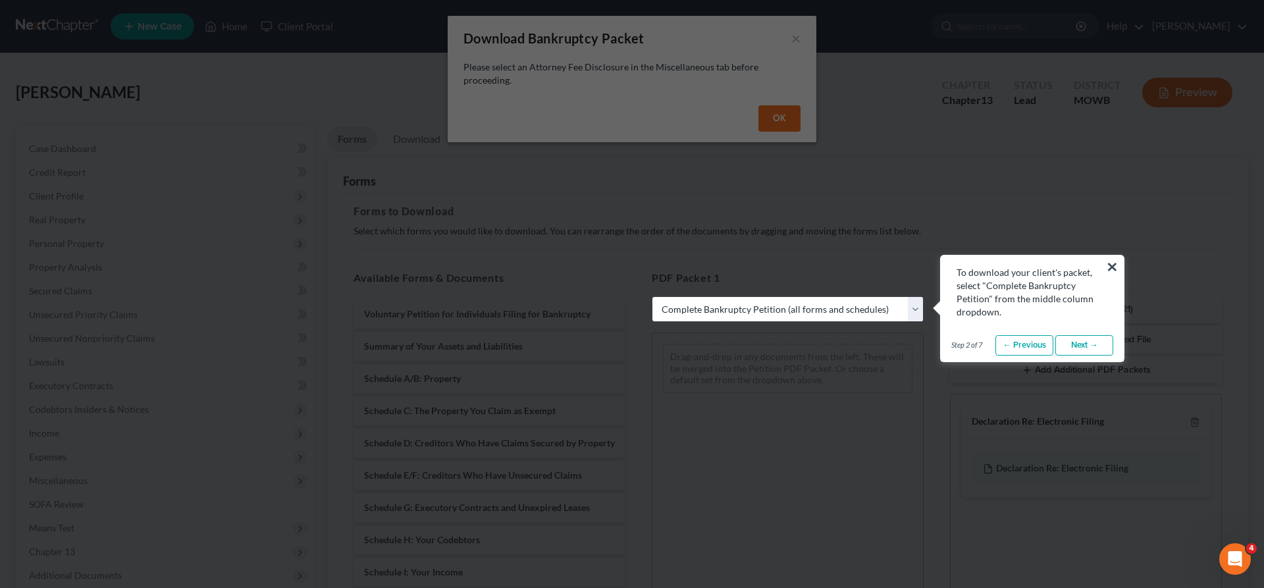
click at [1086, 346] on link "Next →" at bounding box center [1084, 345] width 58 height 21
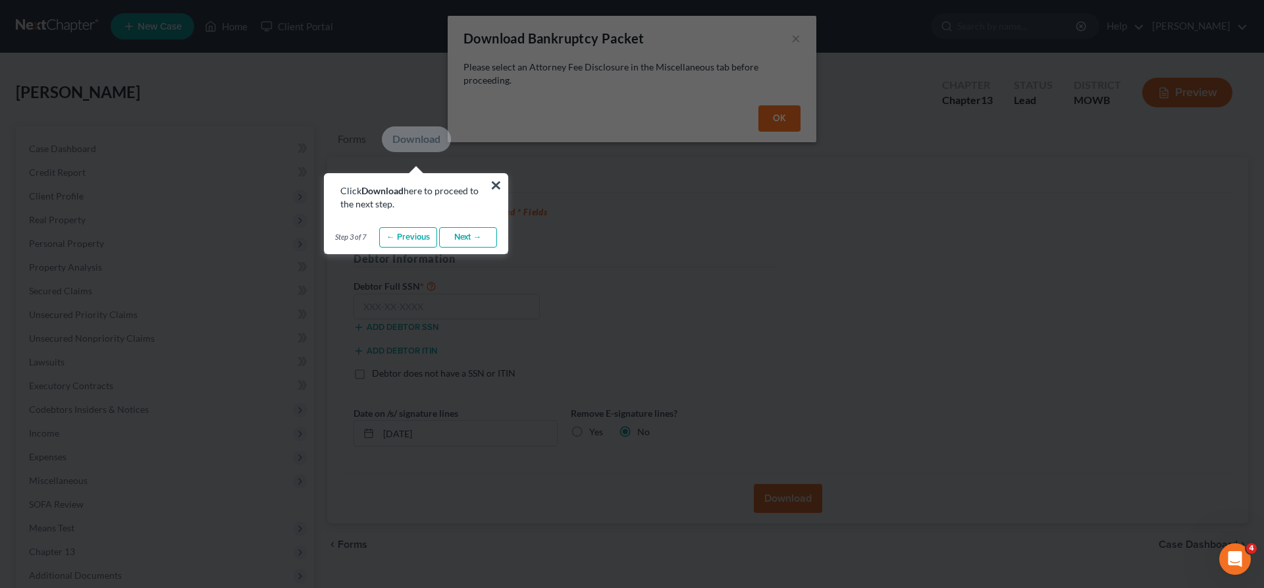
click at [477, 235] on link "Next →" at bounding box center [468, 237] width 58 height 21
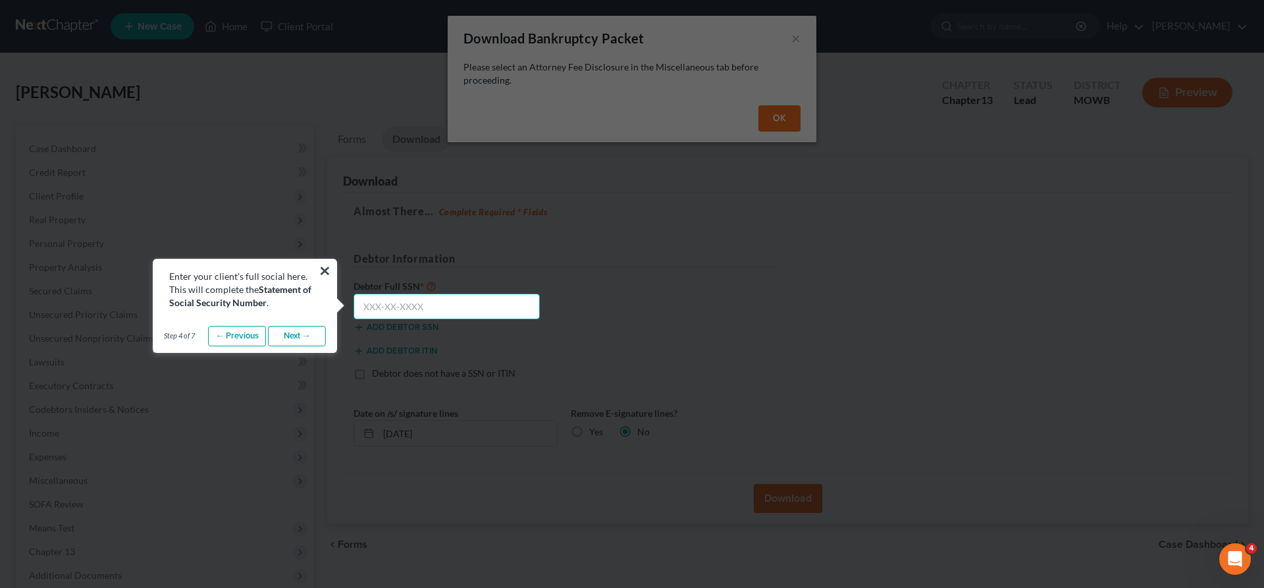
click at [405, 298] on input "text" at bounding box center [446, 307] width 186 height 26
click at [368, 307] on input "text" at bounding box center [446, 307] width 186 height 26
click at [371, 303] on input "194-58-9866" at bounding box center [446, 307] width 186 height 26
click at [284, 332] on link "Next →" at bounding box center [297, 336] width 58 height 21
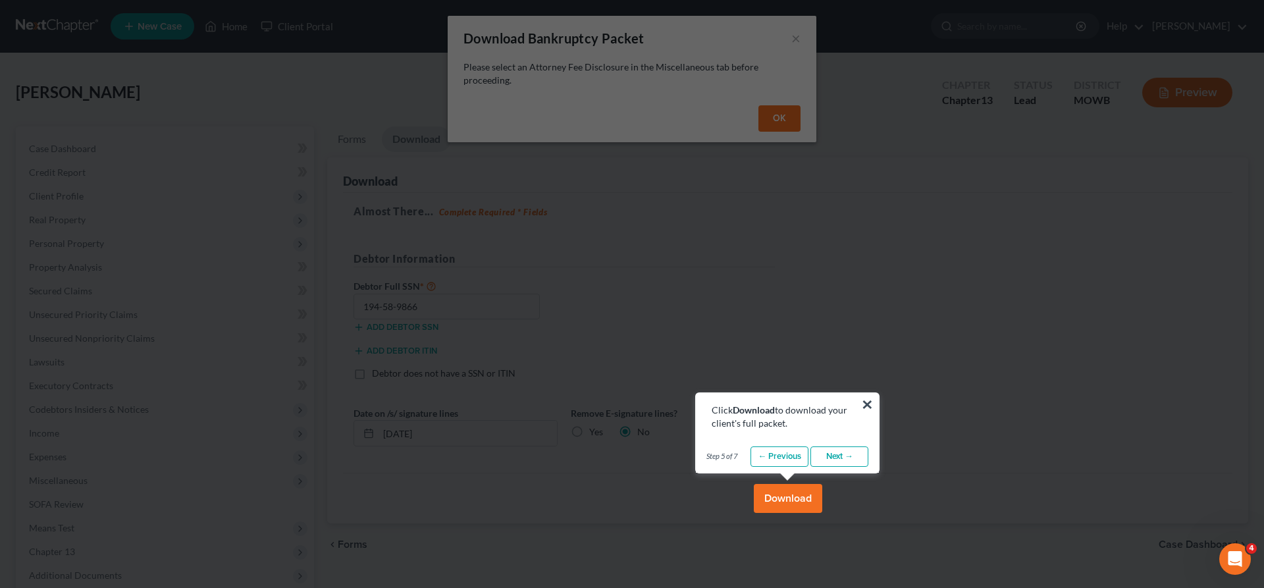
click at [838, 454] on link "Next →" at bounding box center [839, 456] width 58 height 21
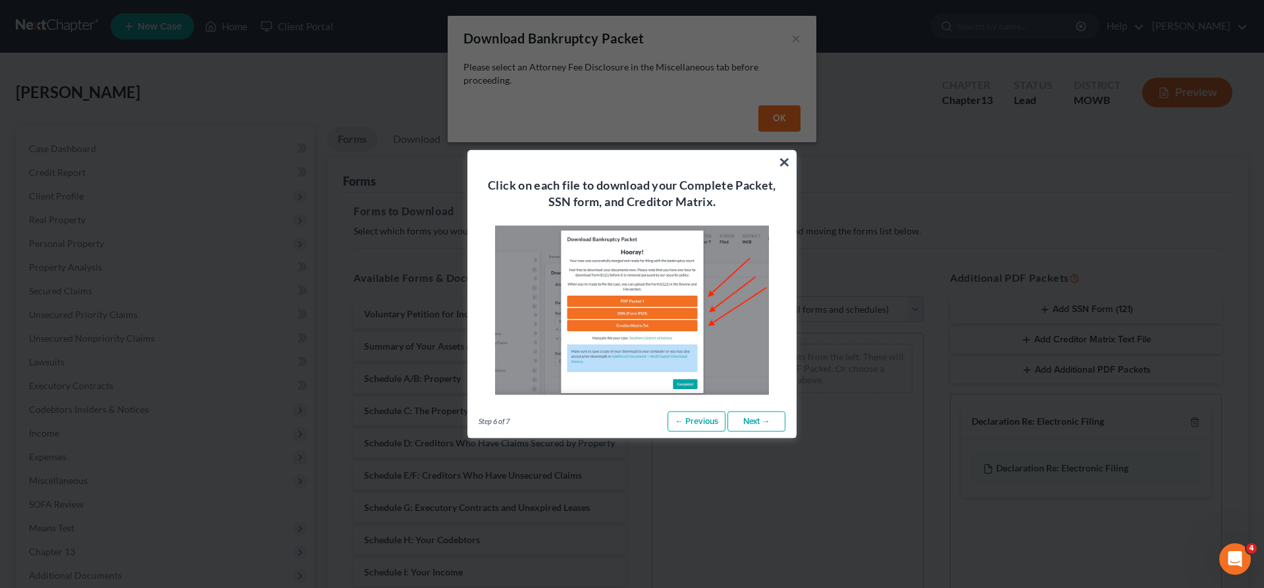
click at [762, 423] on link "Next →" at bounding box center [756, 421] width 58 height 21
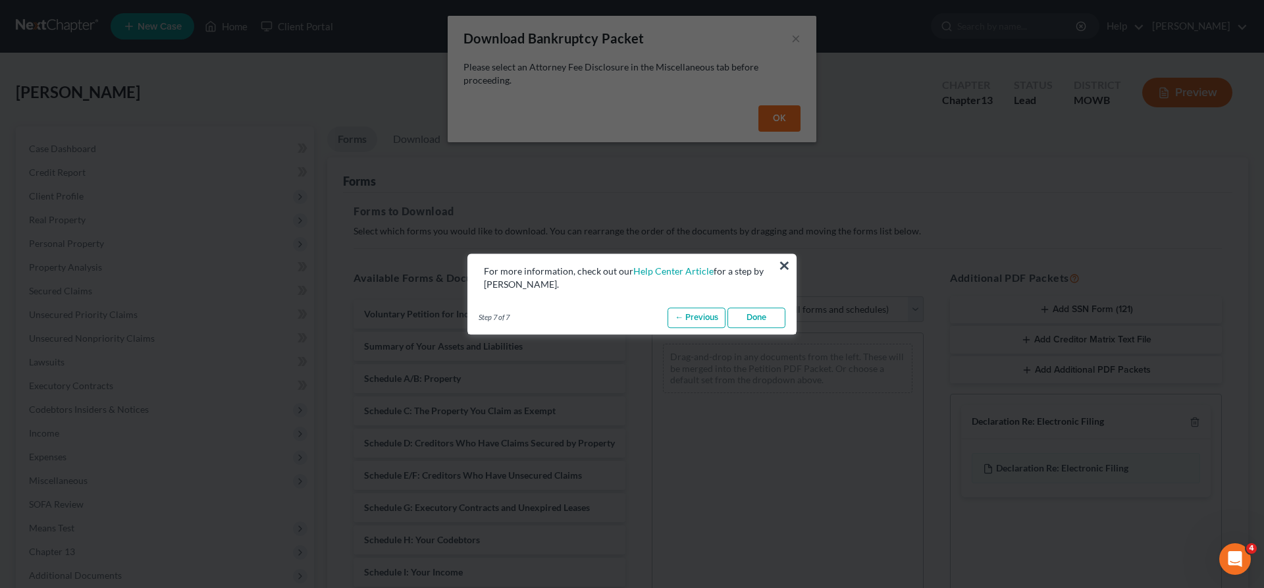
click at [763, 317] on link "Done" at bounding box center [756, 317] width 58 height 21
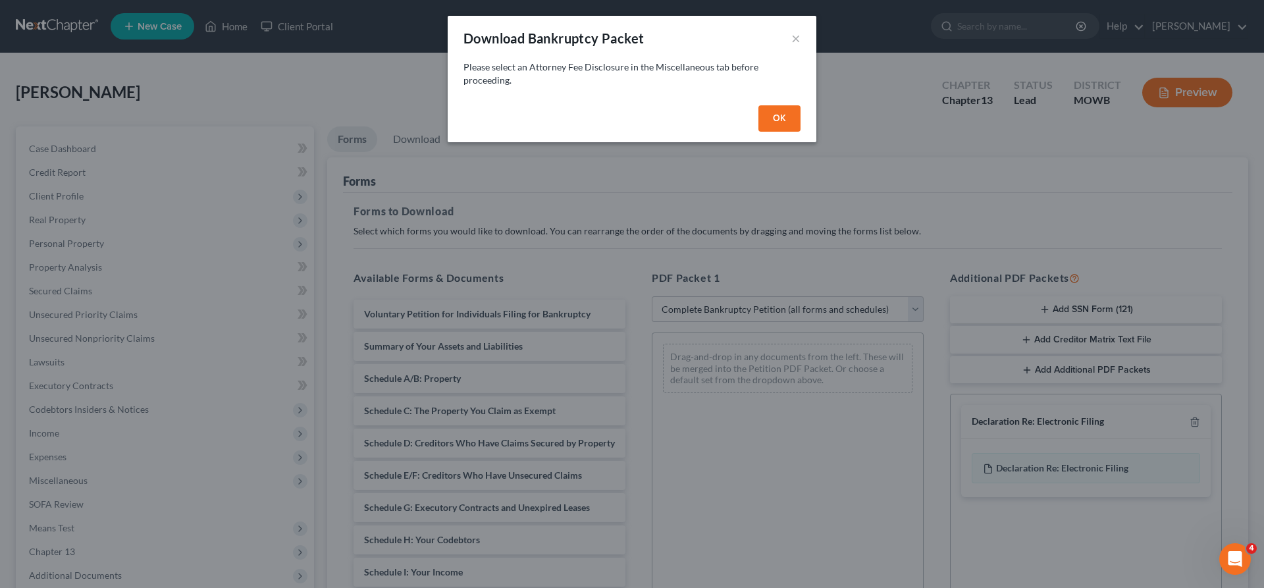
click at [776, 120] on button "OK" at bounding box center [779, 118] width 42 height 26
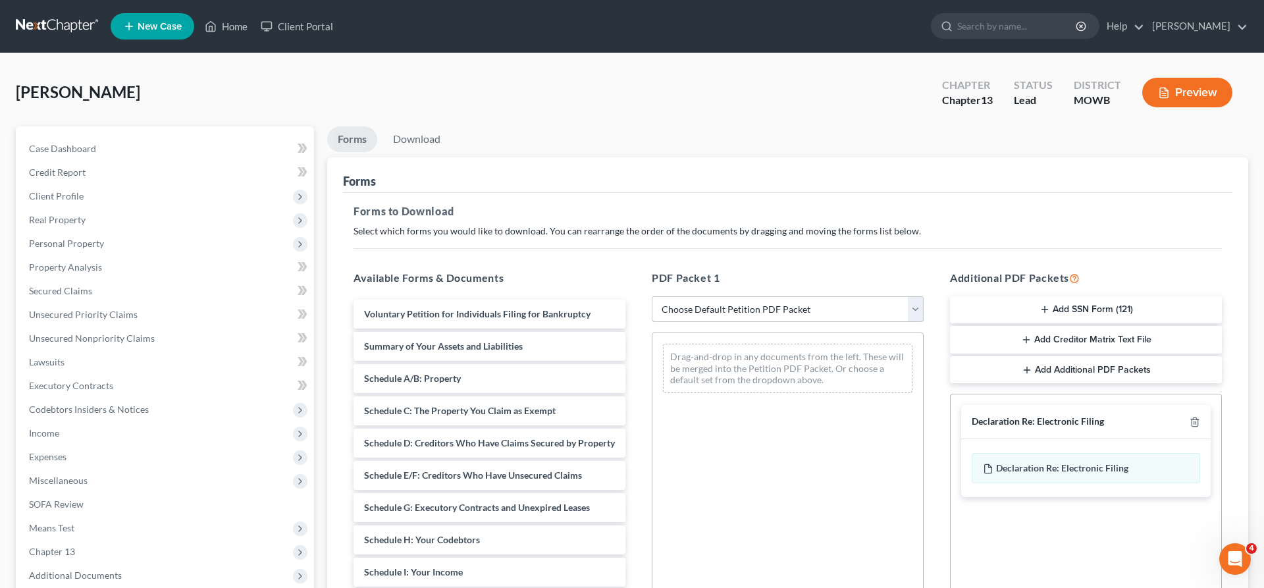
click at [652, 296] on select "Choose Default Petition PDF Packet Complete Bankruptcy Petition (all forms and …" at bounding box center [788, 309] width 272 height 26
click option "lsr 13" at bounding box center [0, 0] width 0 height 0
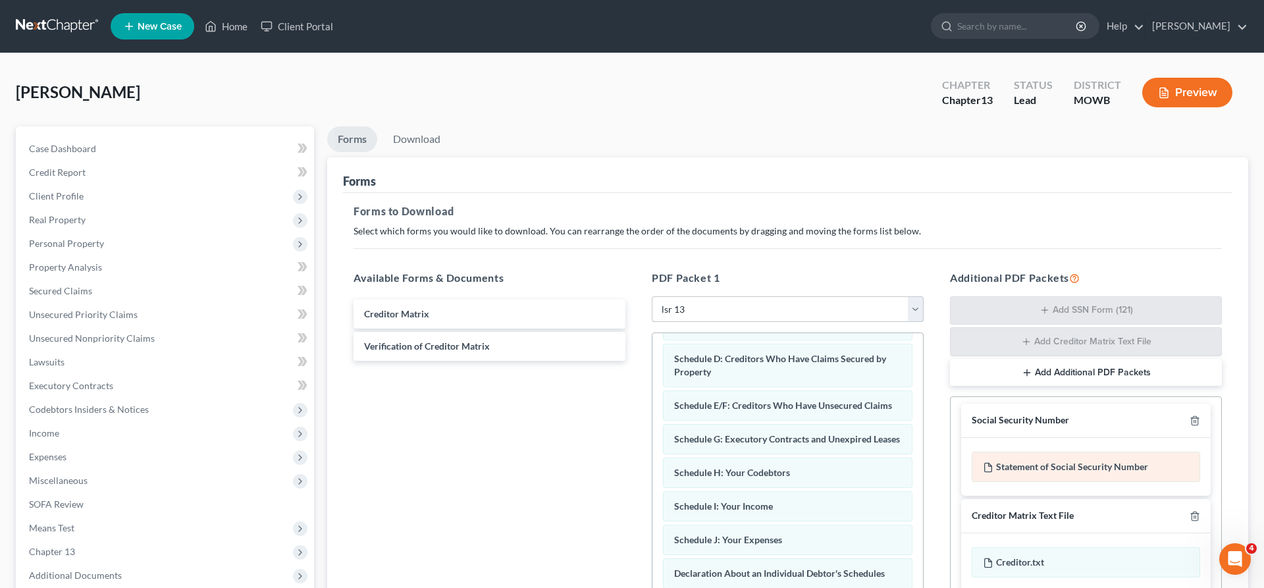
scroll to position [5, 0]
click at [461, 442] on div "Creditor Matrix Verification of Creditor Matrix" at bounding box center [489, 477] width 293 height 362
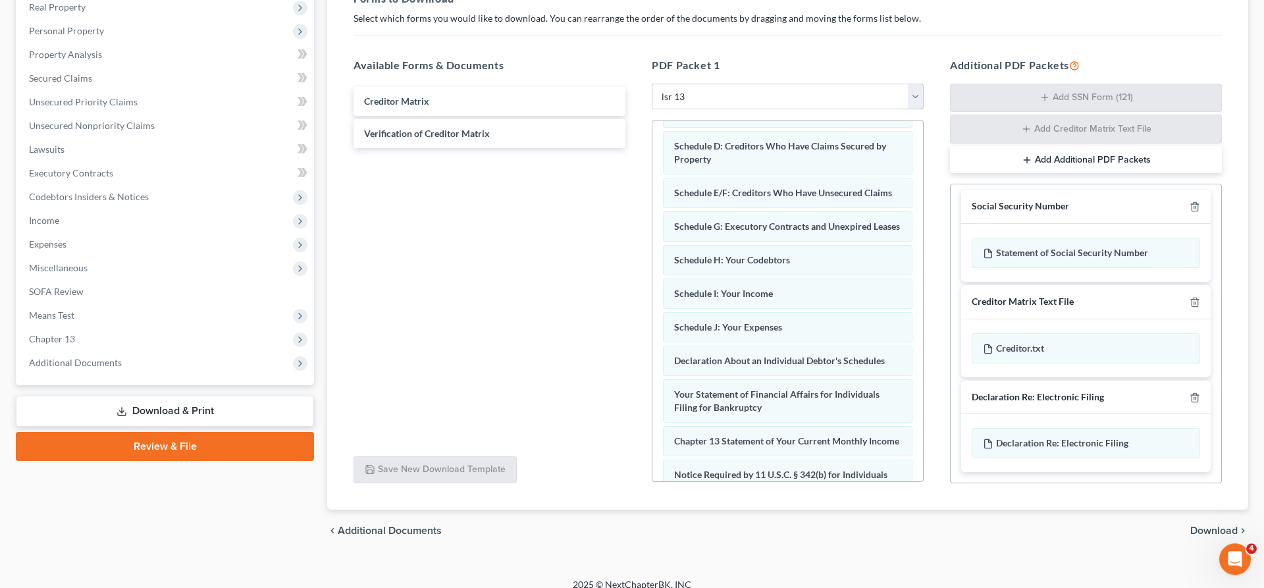
scroll to position [226, 0]
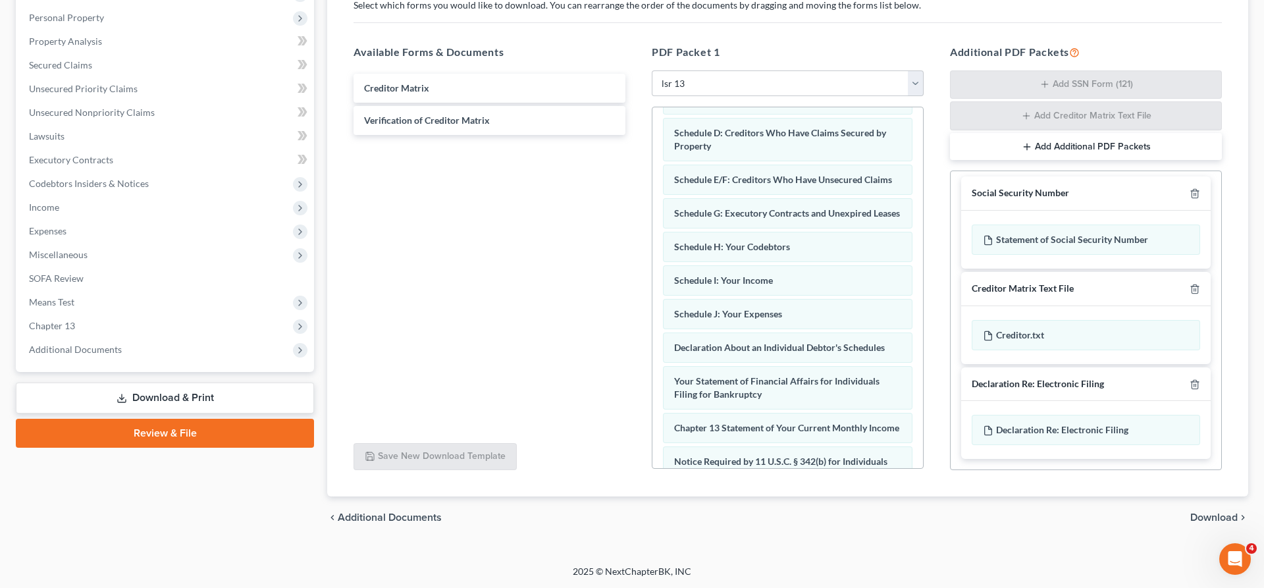
click at [1215, 512] on span "Download" at bounding box center [1213, 517] width 47 height 11
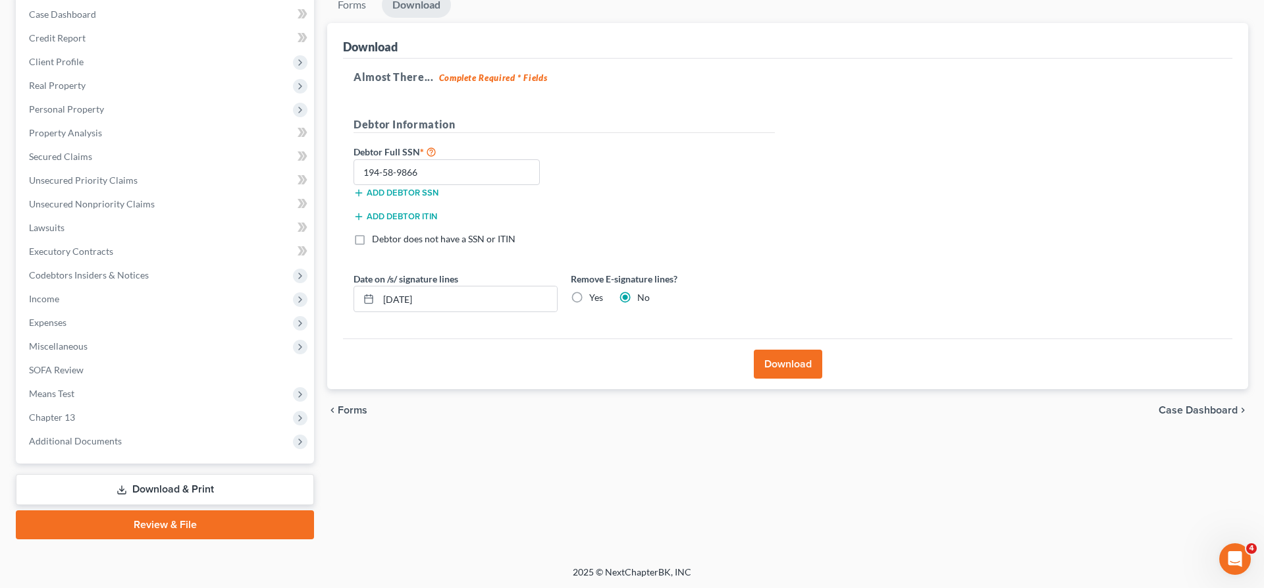
click at [797, 368] on button "Download" at bounding box center [788, 364] width 68 height 29
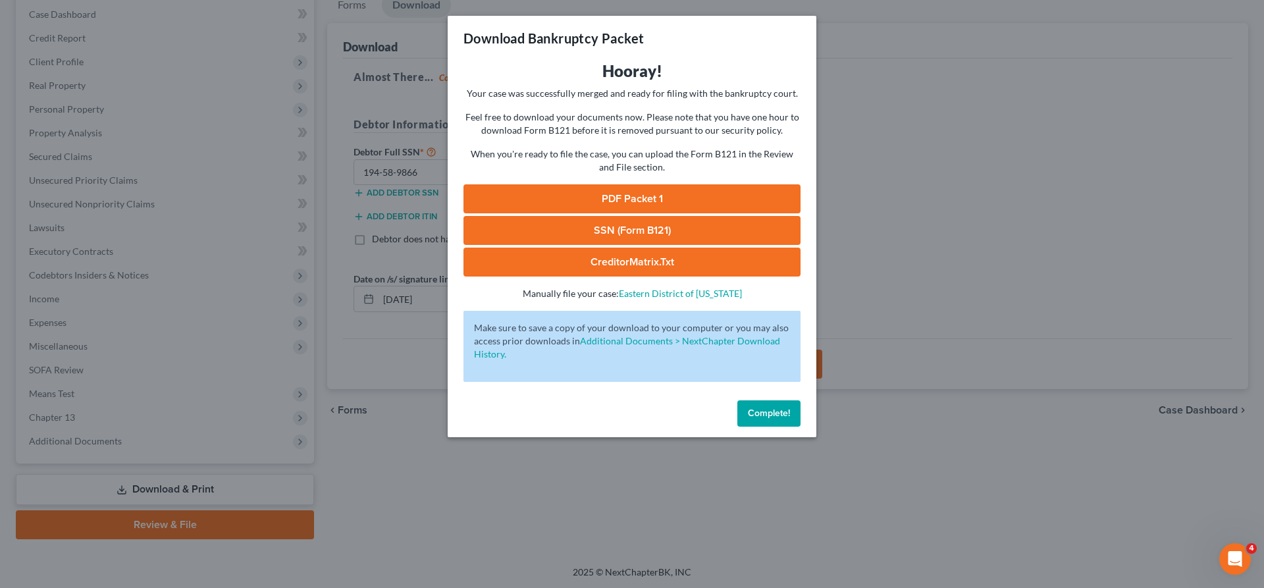
click at [692, 199] on link "PDF Packet 1" at bounding box center [631, 198] width 337 height 29
click at [1033, 132] on div "Download Bankruptcy Packet Hooray! Your case was successfully merged and ready …" at bounding box center [632, 294] width 1264 height 588
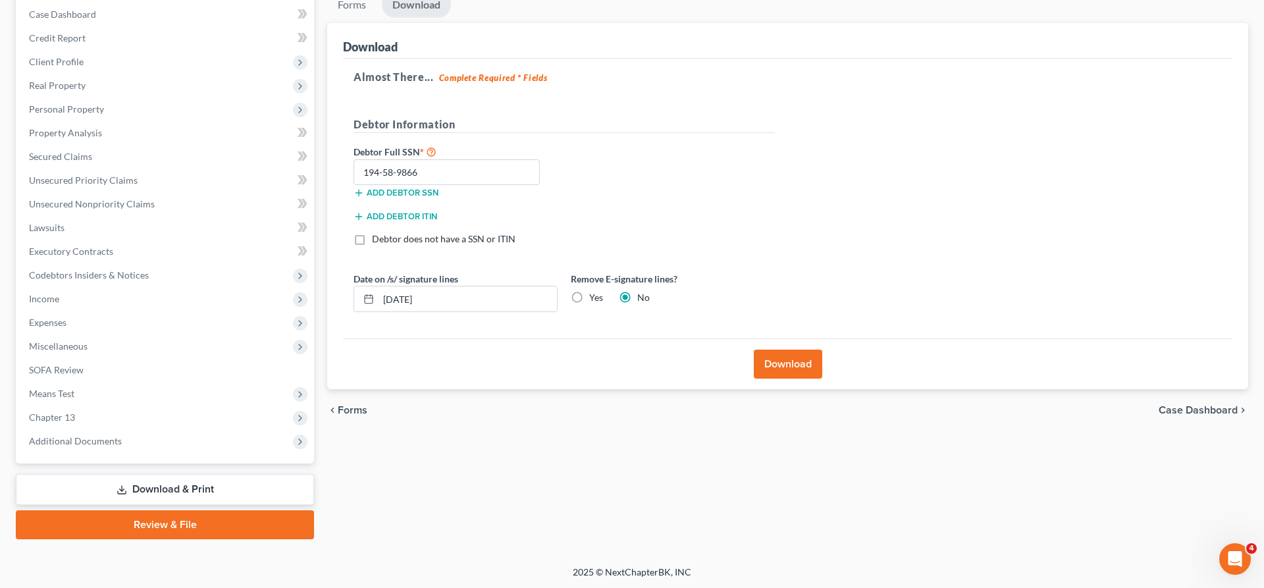
click at [677, 228] on div "Add debtor ITIN" at bounding box center [564, 221] width 434 height 24
click at [682, 141] on div "Debtor Information" at bounding box center [564, 130] width 434 height 27
click at [804, 368] on button "Download" at bounding box center [788, 364] width 68 height 29
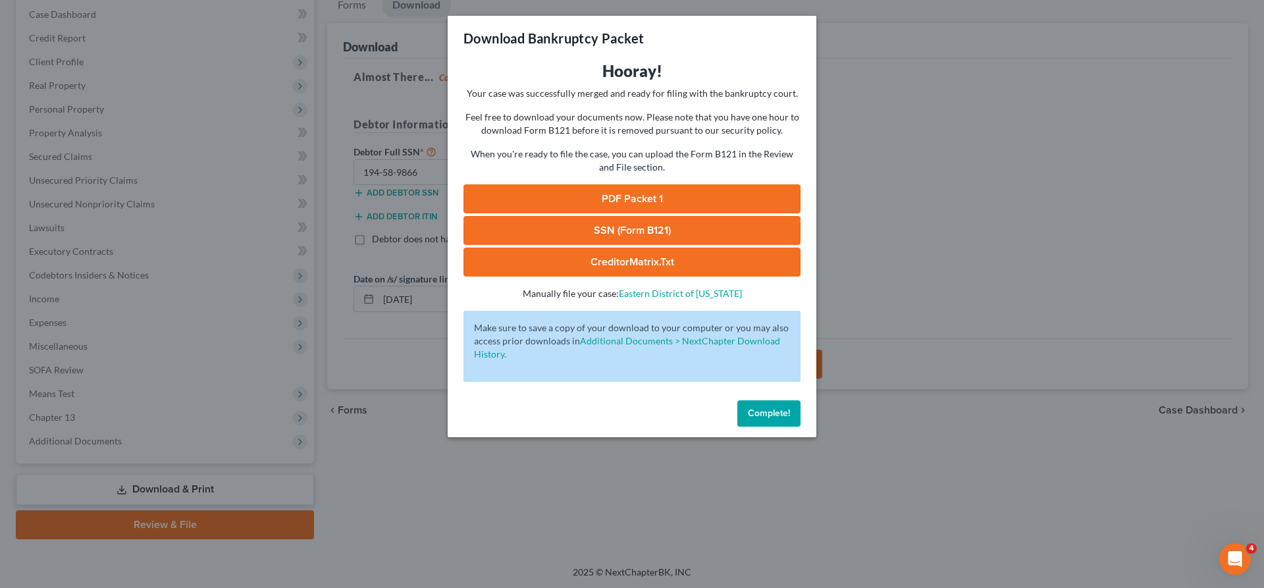
click at [642, 230] on link "SSN (Form B121)" at bounding box center [631, 230] width 337 height 29
click at [1019, 171] on div "Download Bankruptcy Packet Hooray! Your case was successfully merged and ready …" at bounding box center [632, 294] width 1264 height 588
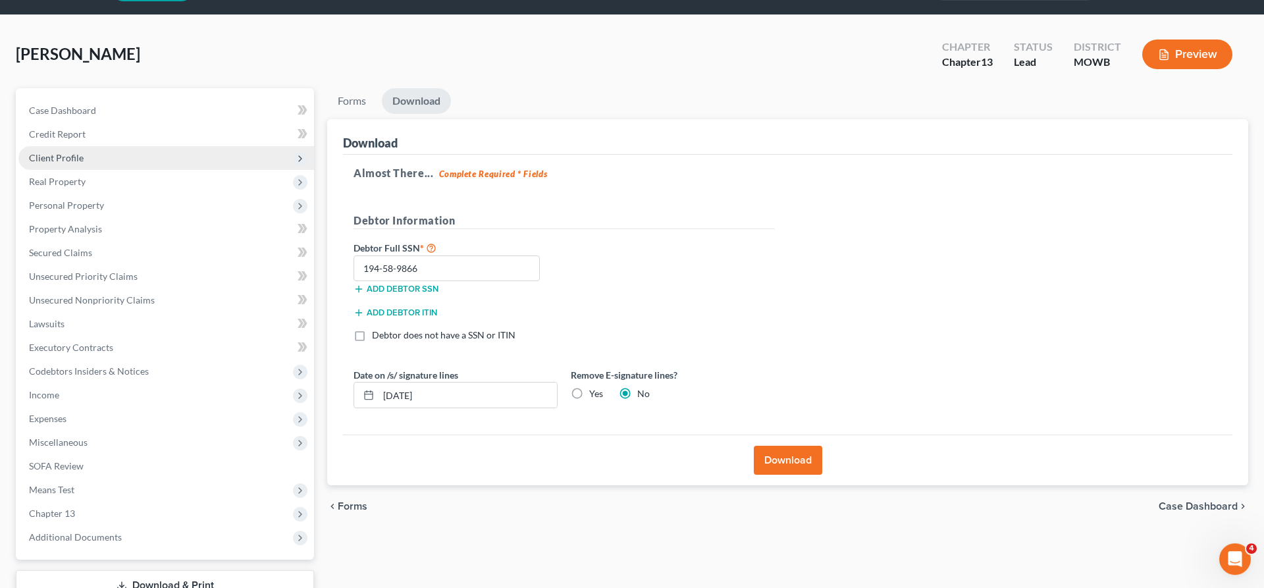
scroll to position [0, 0]
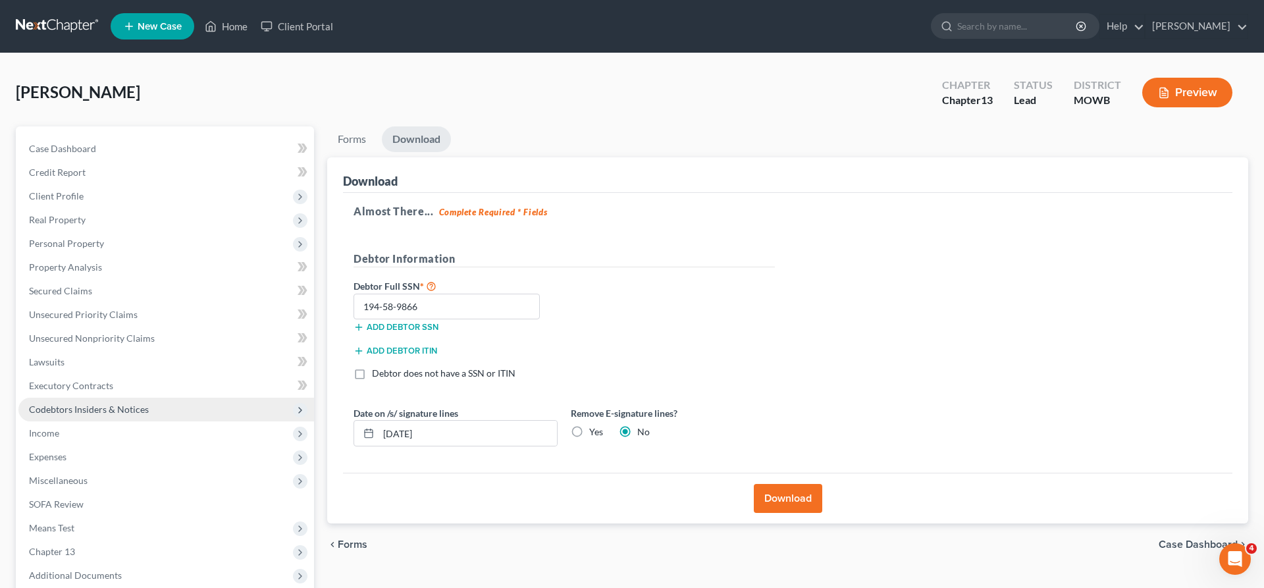
click at [56, 409] on span "Codebtors Insiders & Notices" at bounding box center [89, 409] width 120 height 11
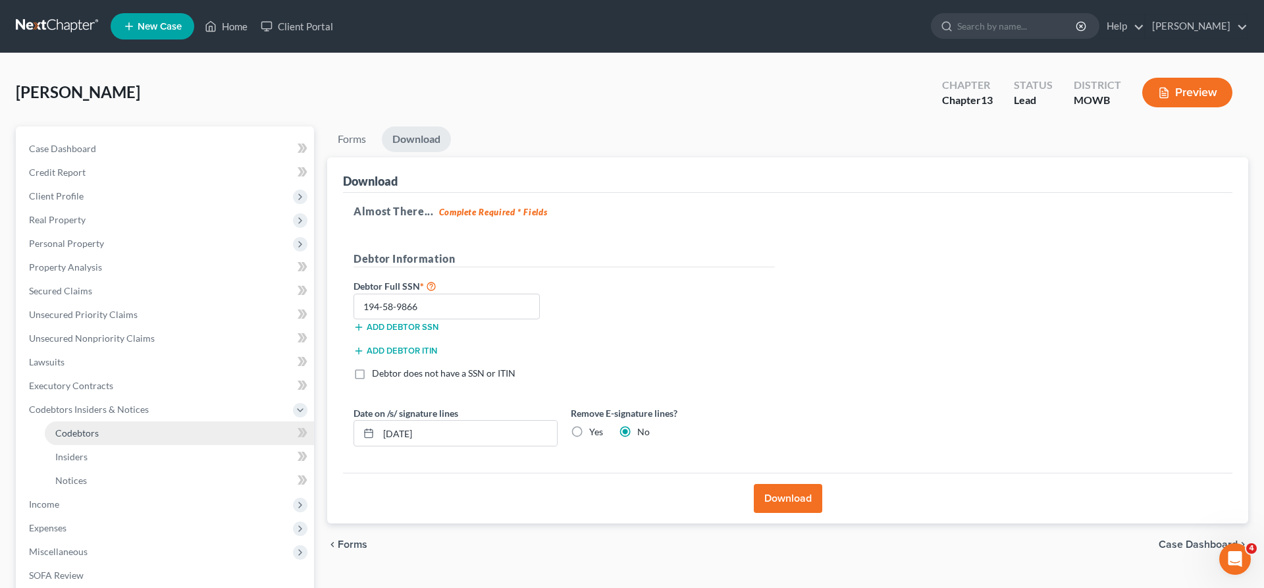
click at [71, 435] on span "Codebtors" at bounding box center [76, 432] width 43 height 11
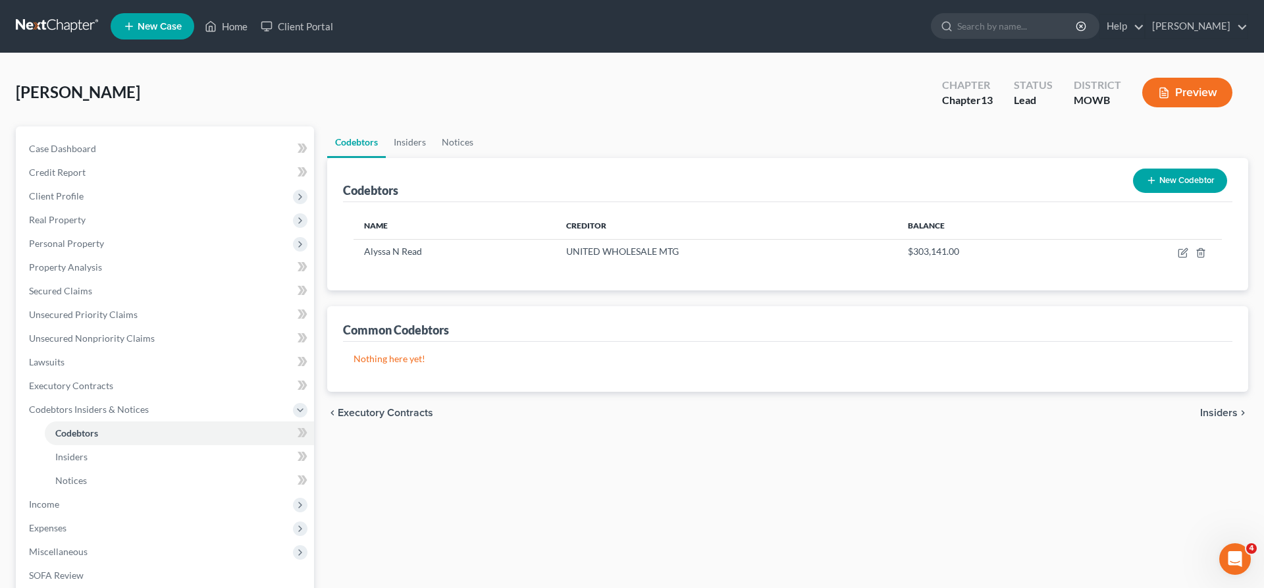
click at [1189, 169] on button "New Codebtor" at bounding box center [1180, 181] width 94 height 24
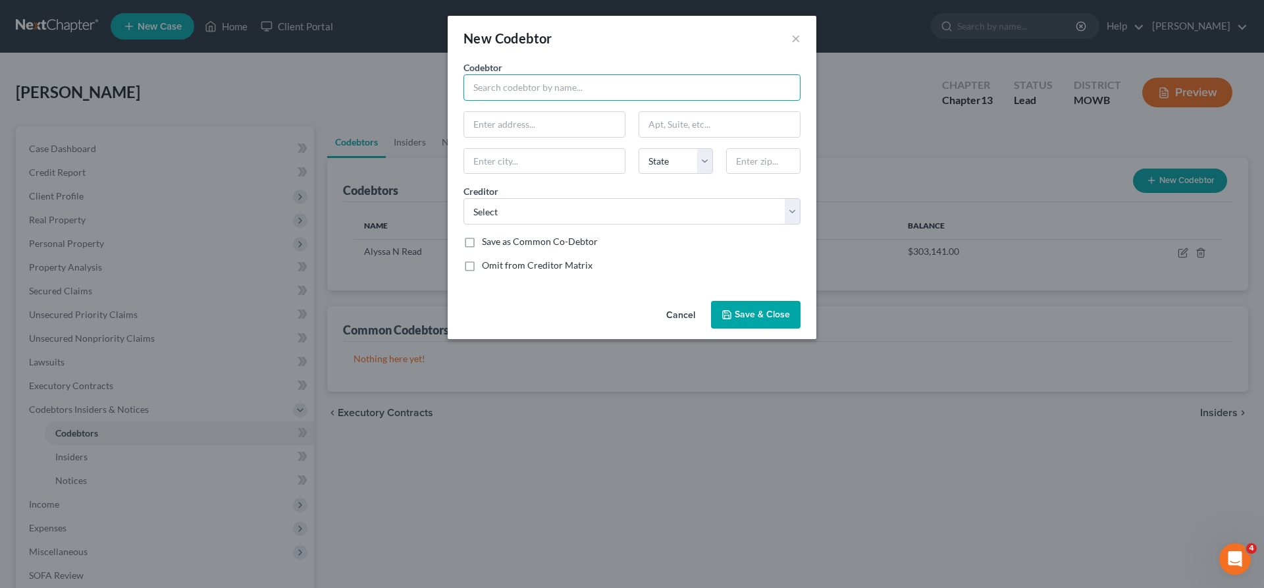
click at [523, 78] on input "text" at bounding box center [631, 87] width 337 height 26
click at [501, 120] on input "text" at bounding box center [544, 124] width 161 height 25
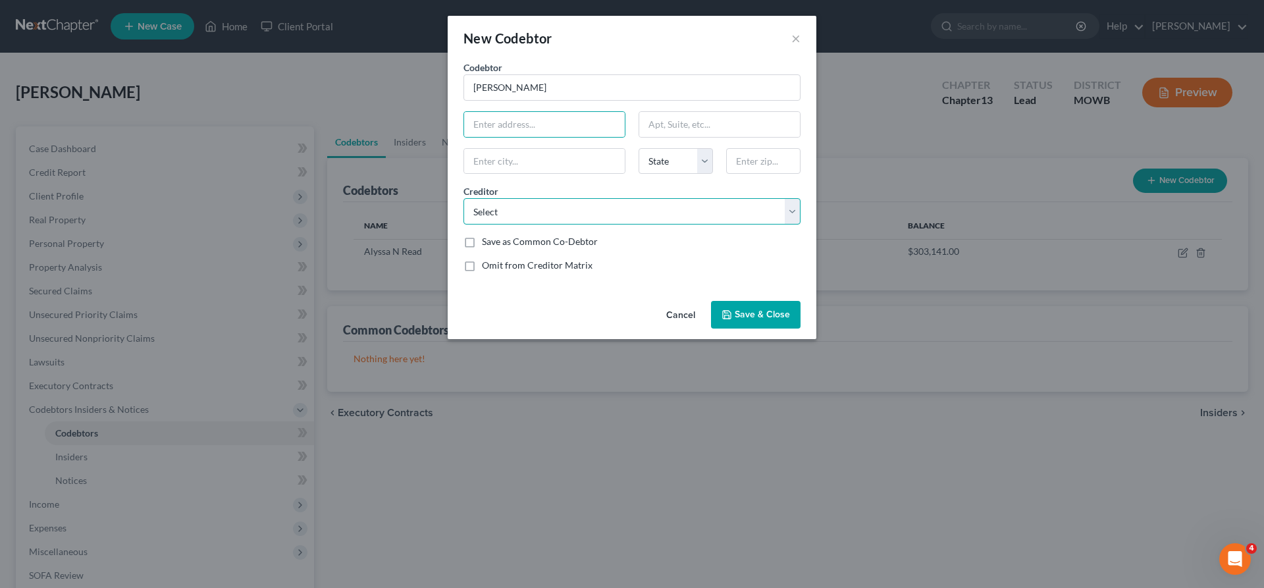
click at [463, 198] on select "Select MEB Loan Trust American Honda Finance Freedom Mortgage Co. Toyota Motor …" at bounding box center [631, 211] width 337 height 26
click option "Freedom Mortgage Co." at bounding box center [0, 0] width 0 height 0
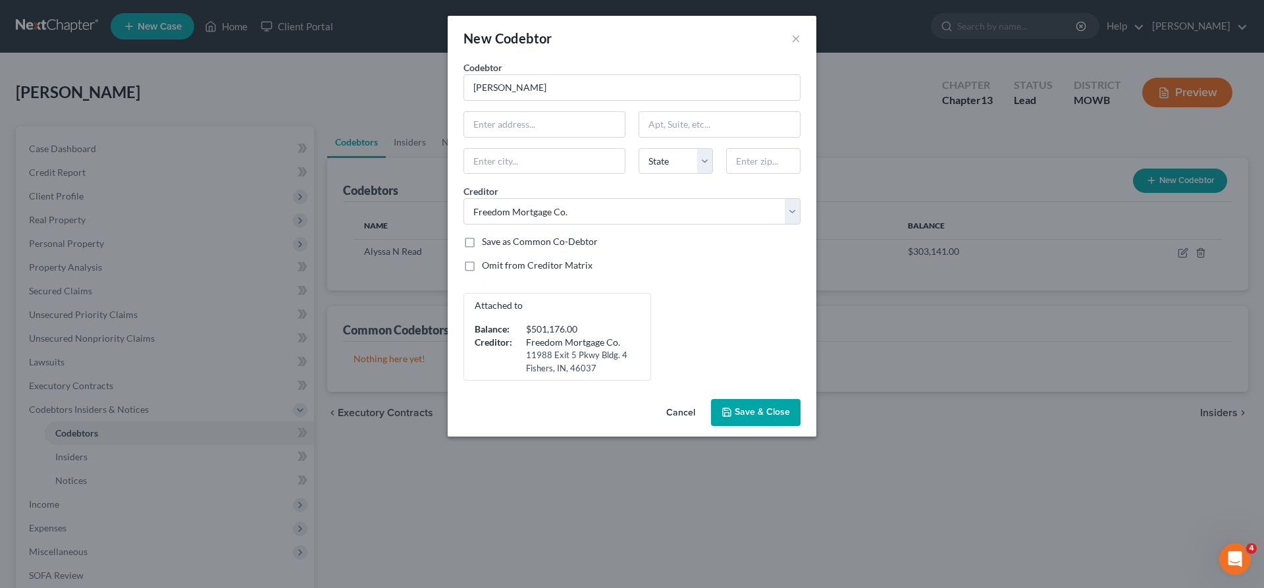
click at [482, 237] on label "Save as Common Co-Debtor" at bounding box center [540, 241] width 116 height 13
click at [487, 237] on input "Save as Common Co-Debtor" at bounding box center [491, 239] width 9 height 9
click at [756, 404] on button "Save & Close" at bounding box center [756, 413] width 90 height 28
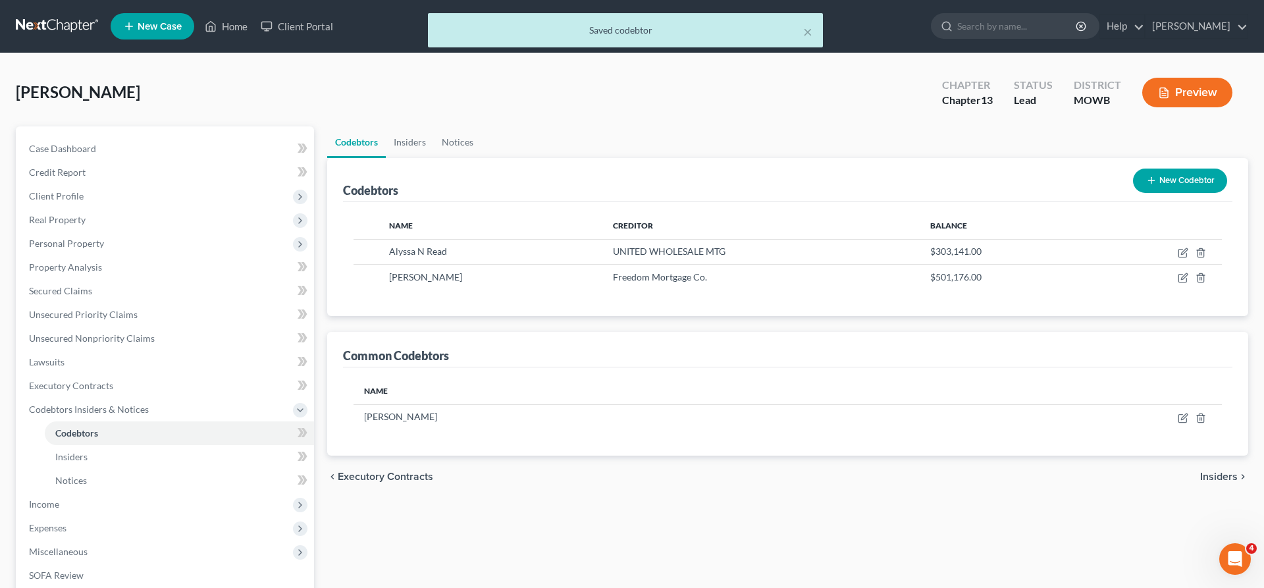
click at [1180, 179] on button "New Codebtor" at bounding box center [1180, 181] width 94 height 24
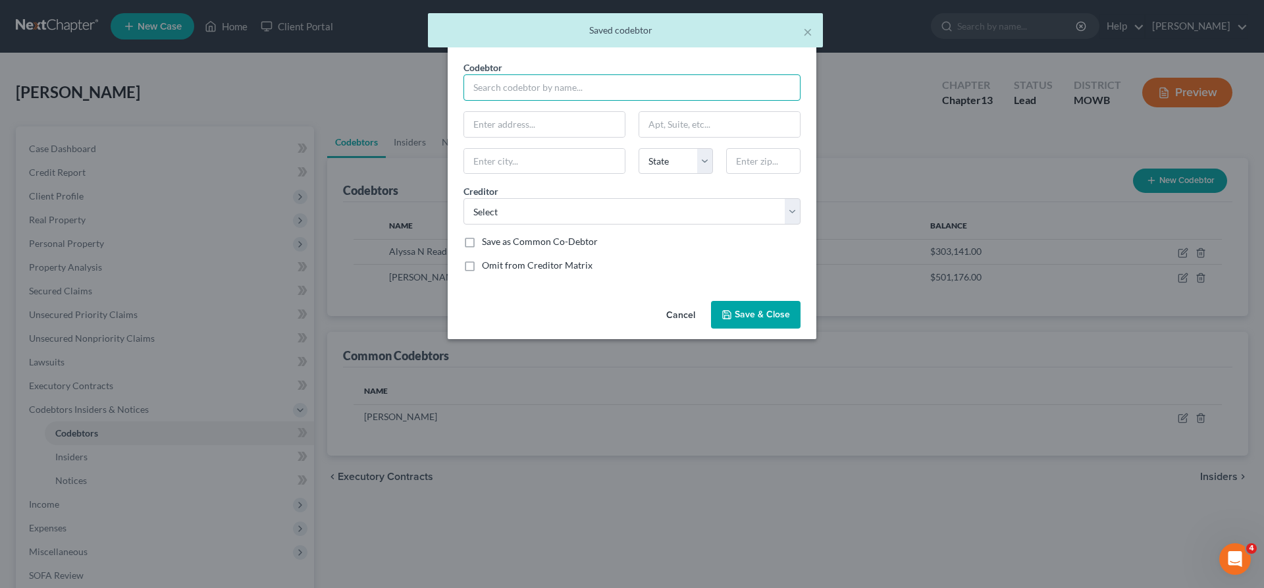
click at [487, 86] on input "text" at bounding box center [631, 87] width 337 height 26
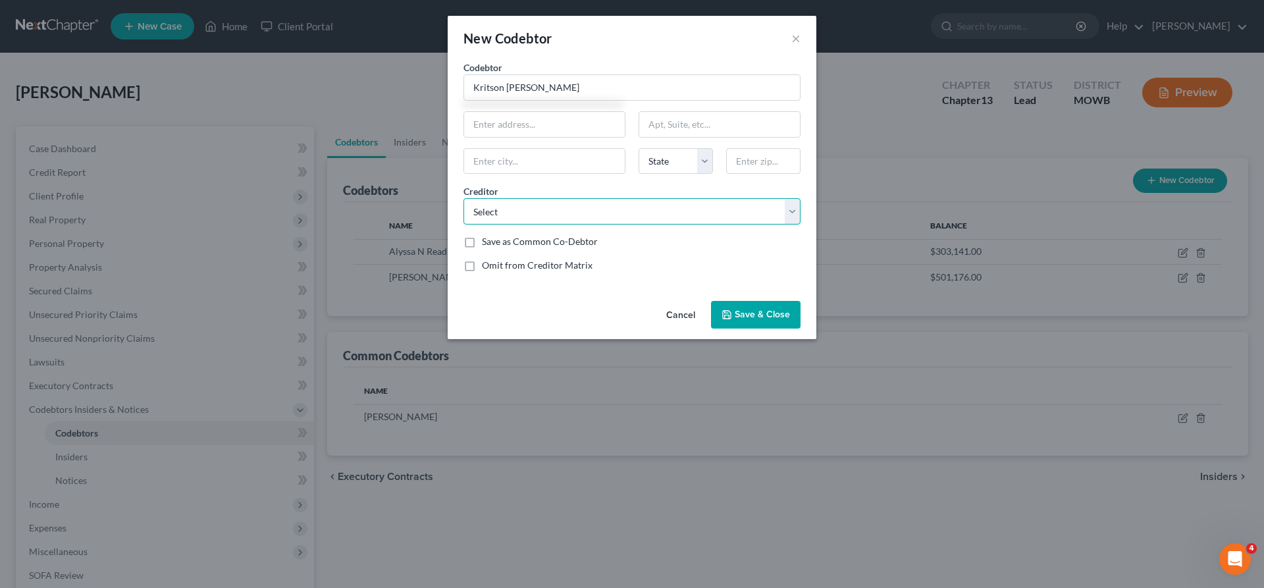
click at [463, 198] on select "Select MEB Loan Trust American Honda Finance Freedom Mortgage Co. Toyota Motor …" at bounding box center [631, 211] width 337 height 26
click option "MEB Loan Trust" at bounding box center [0, 0] width 0 height 0
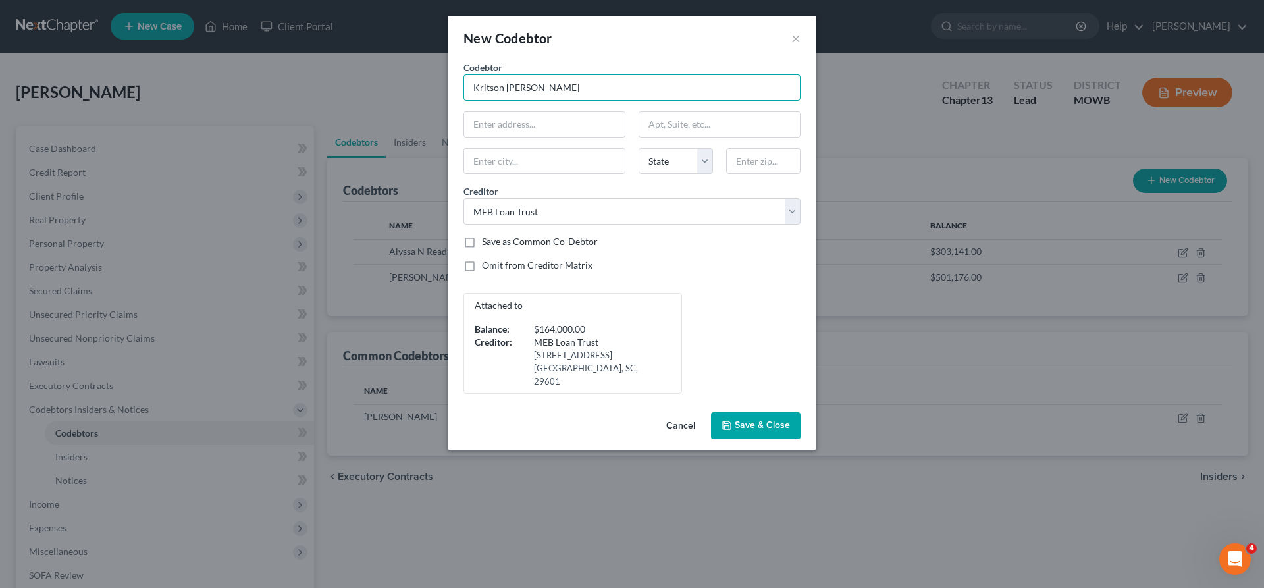
click at [488, 89] on input "Kritson [PERSON_NAME]" at bounding box center [631, 87] width 337 height 26
click at [544, 135] on input "text" at bounding box center [544, 124] width 161 height 25
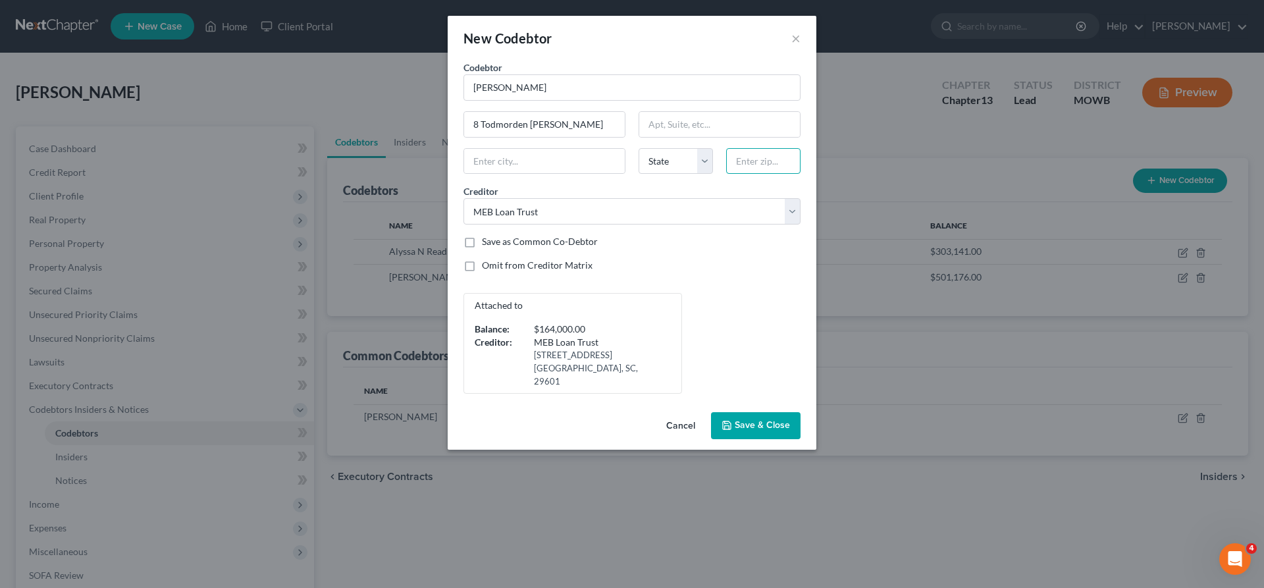
click at [748, 164] on input "text" at bounding box center [763, 161] width 74 height 26
click at [671, 229] on div "Codebtor * [PERSON_NAME] Codebtor * [PERSON_NAME] 8 Todmorden [PERSON_NAME] Sta…" at bounding box center [632, 227] width 350 height 333
click at [780, 420] on span "Save & Close" at bounding box center [762, 425] width 55 height 11
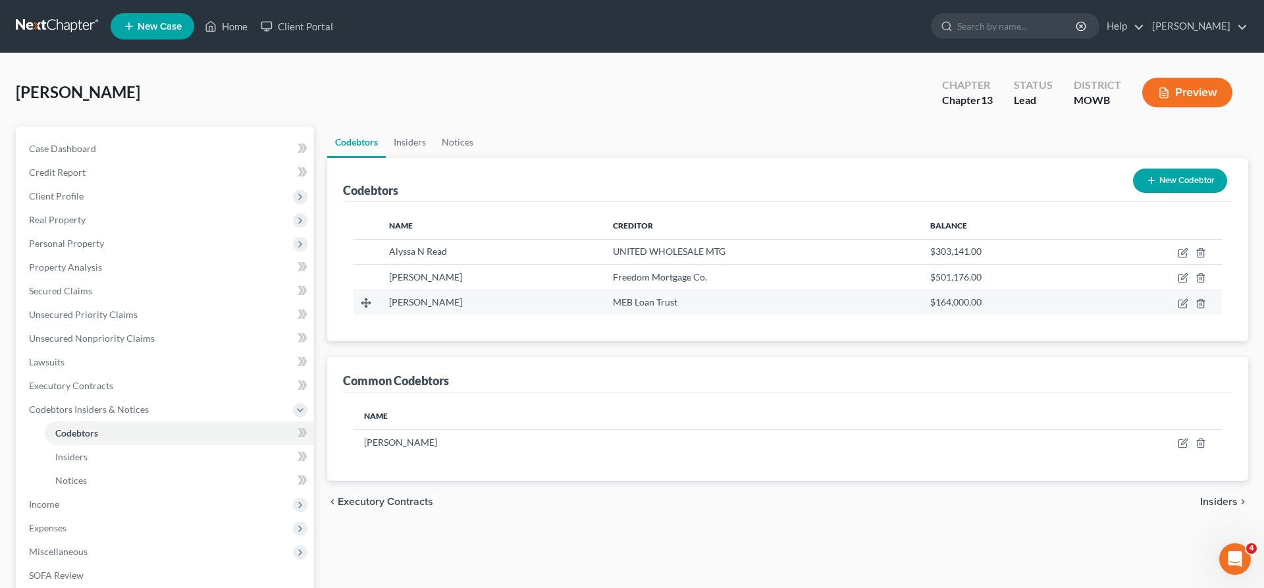
click at [1186, 296] on td at bounding box center [1157, 302] width 130 height 25
click at [1177, 303] on td at bounding box center [1157, 302] width 130 height 25
click at [1183, 303] on icon "button" at bounding box center [1183, 303] width 11 height 11
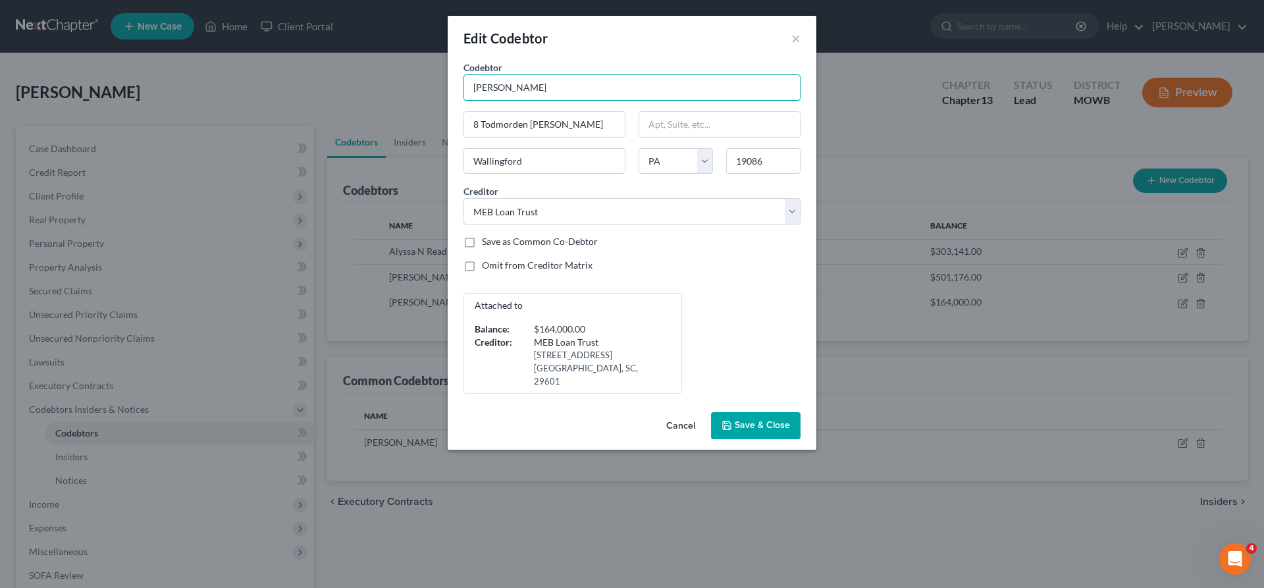
click at [505, 86] on input "[PERSON_NAME]" at bounding box center [631, 87] width 337 height 26
click at [718, 414] on button "Save & Close" at bounding box center [756, 426] width 90 height 28
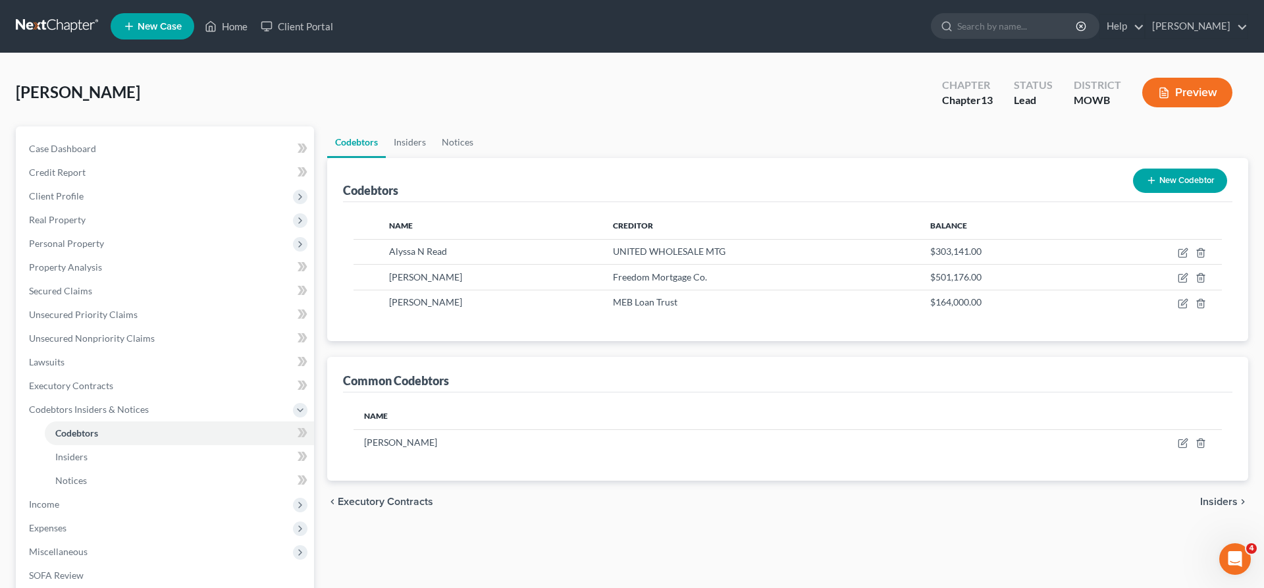
click at [1218, 498] on span "Insiders" at bounding box center [1219, 501] width 38 height 11
